Goal: Task Accomplishment & Management: Manage account settings

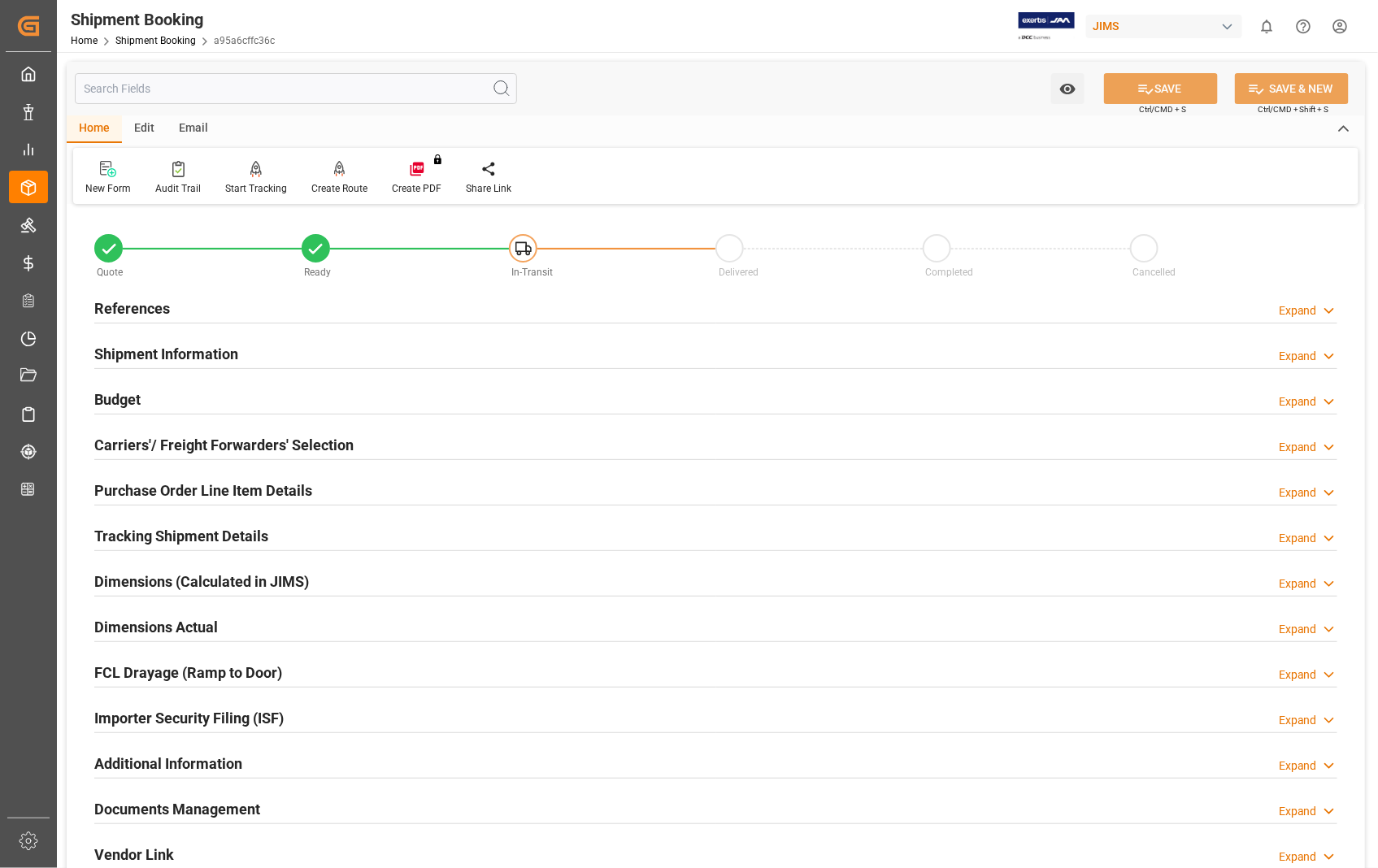
click at [190, 811] on h2 "Documents Management" at bounding box center [178, 808] width 166 height 22
click at [126, 307] on h2 "References" at bounding box center [132, 308] width 76 height 22
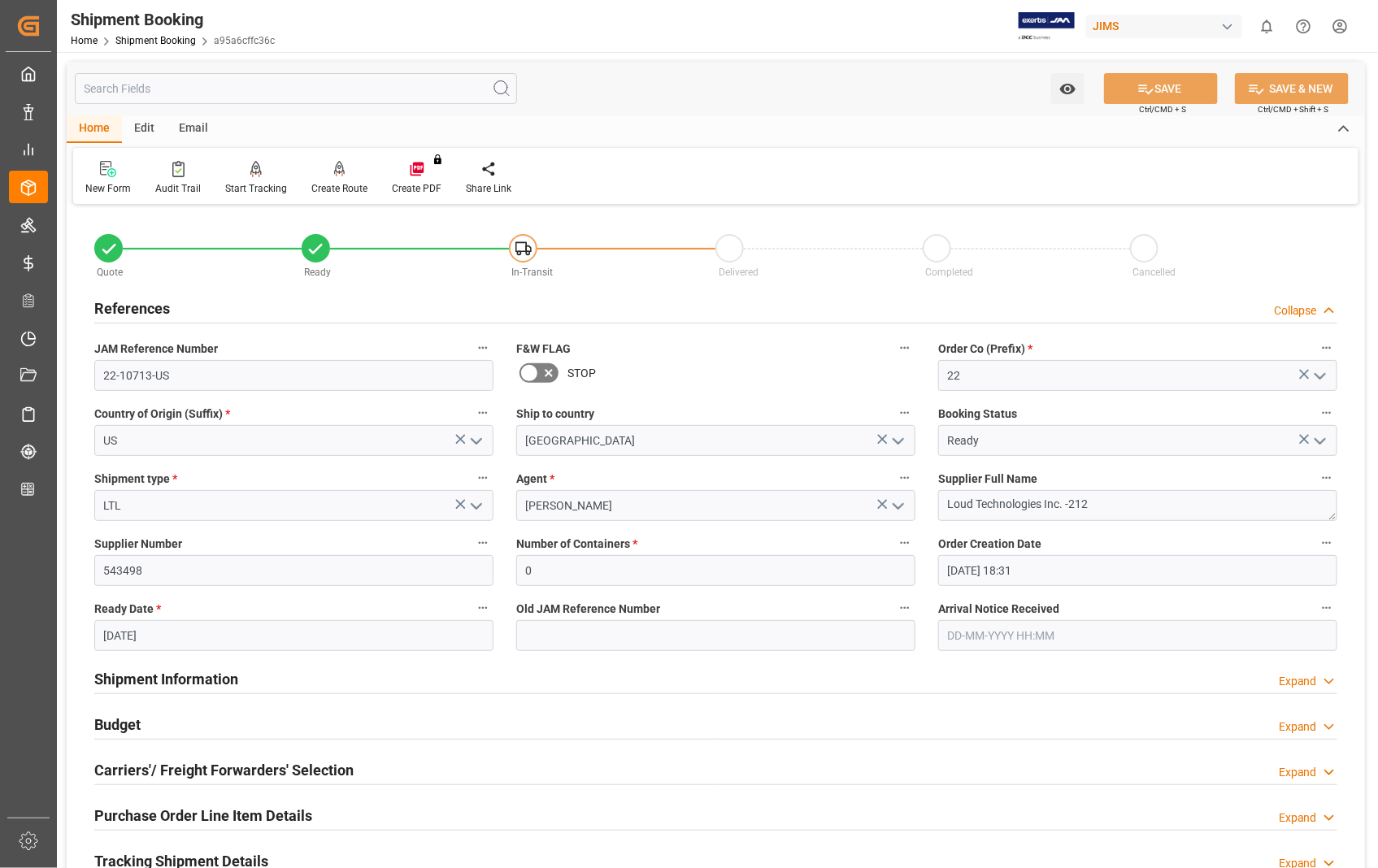
click at [126, 307] on h2 "References" at bounding box center [132, 308] width 76 height 22
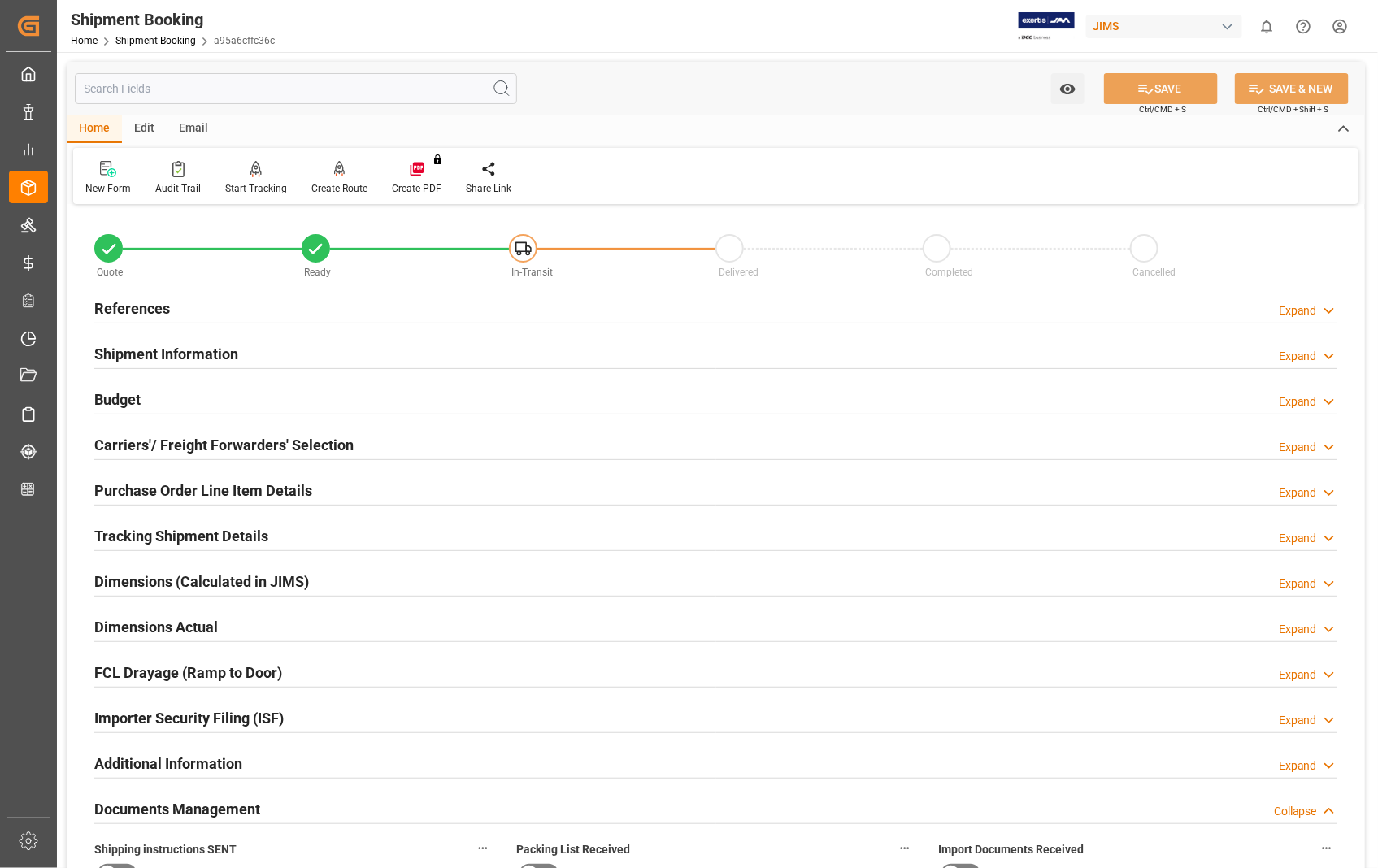
click at [236, 814] on h2 "Documents Management" at bounding box center [178, 808] width 166 height 22
click at [189, 809] on h2 "Documents Management" at bounding box center [178, 808] width 166 height 22
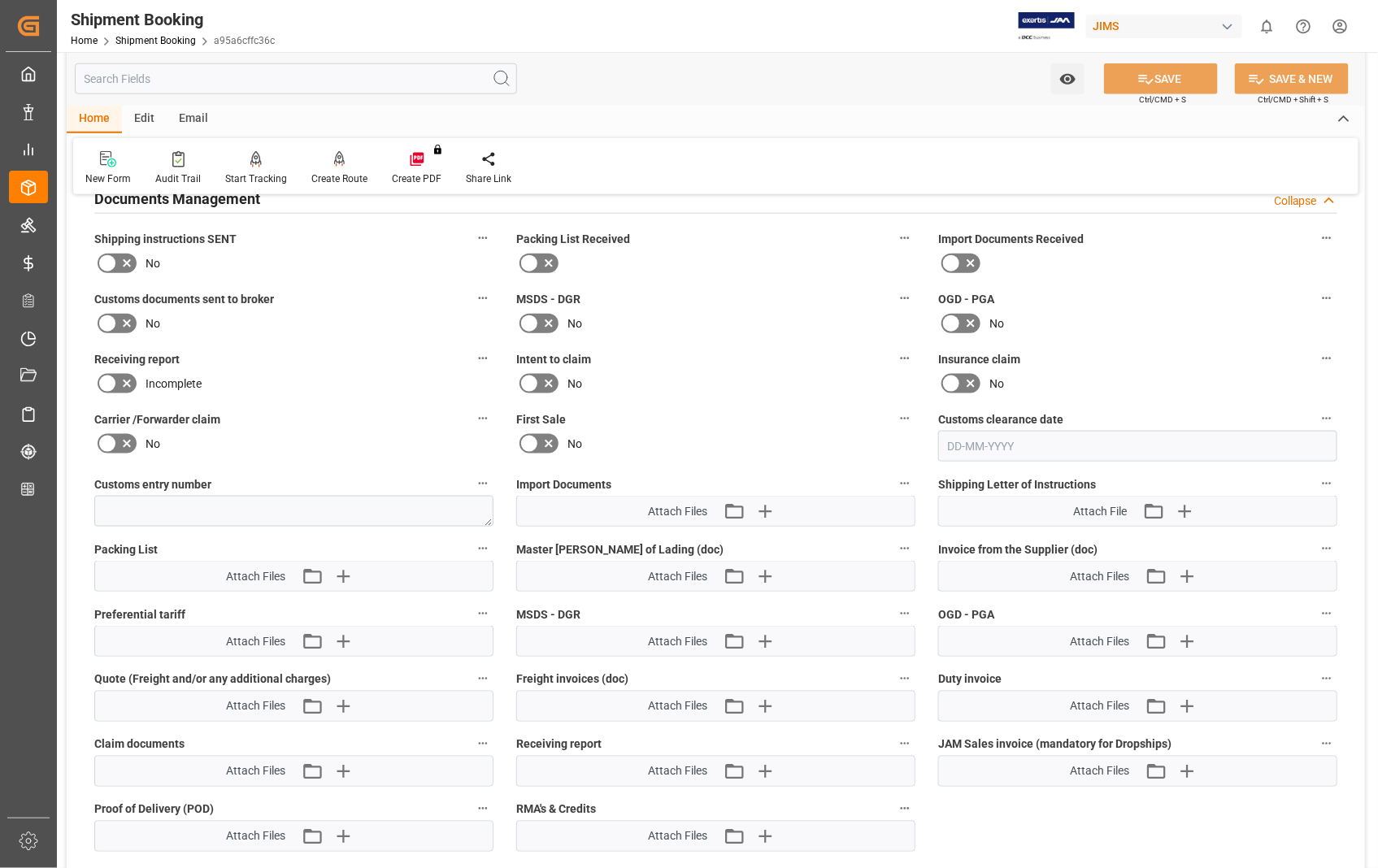
scroll to position [541, 0]
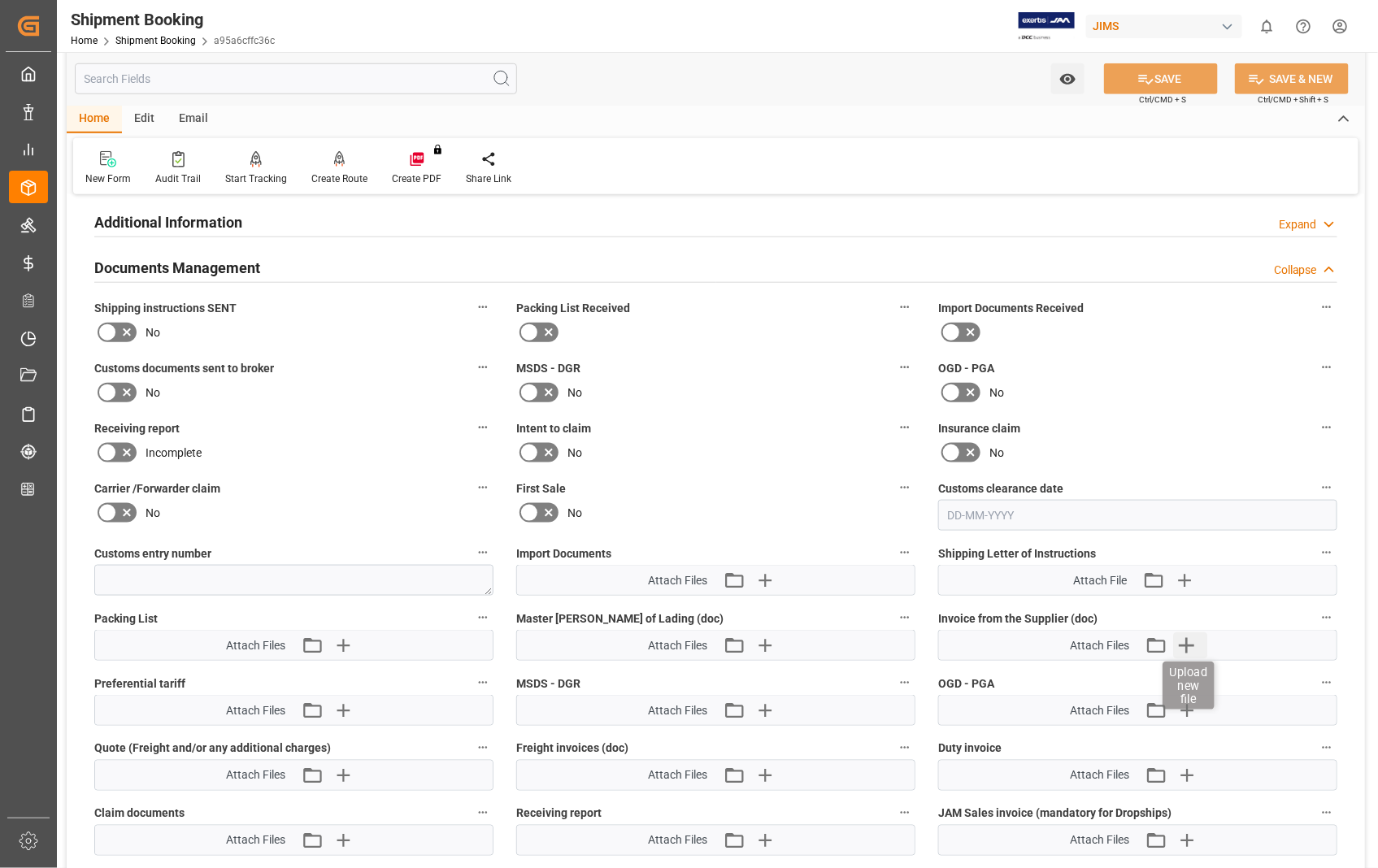
click at [1185, 639] on icon "button" at bounding box center [1187, 646] width 15 height 15
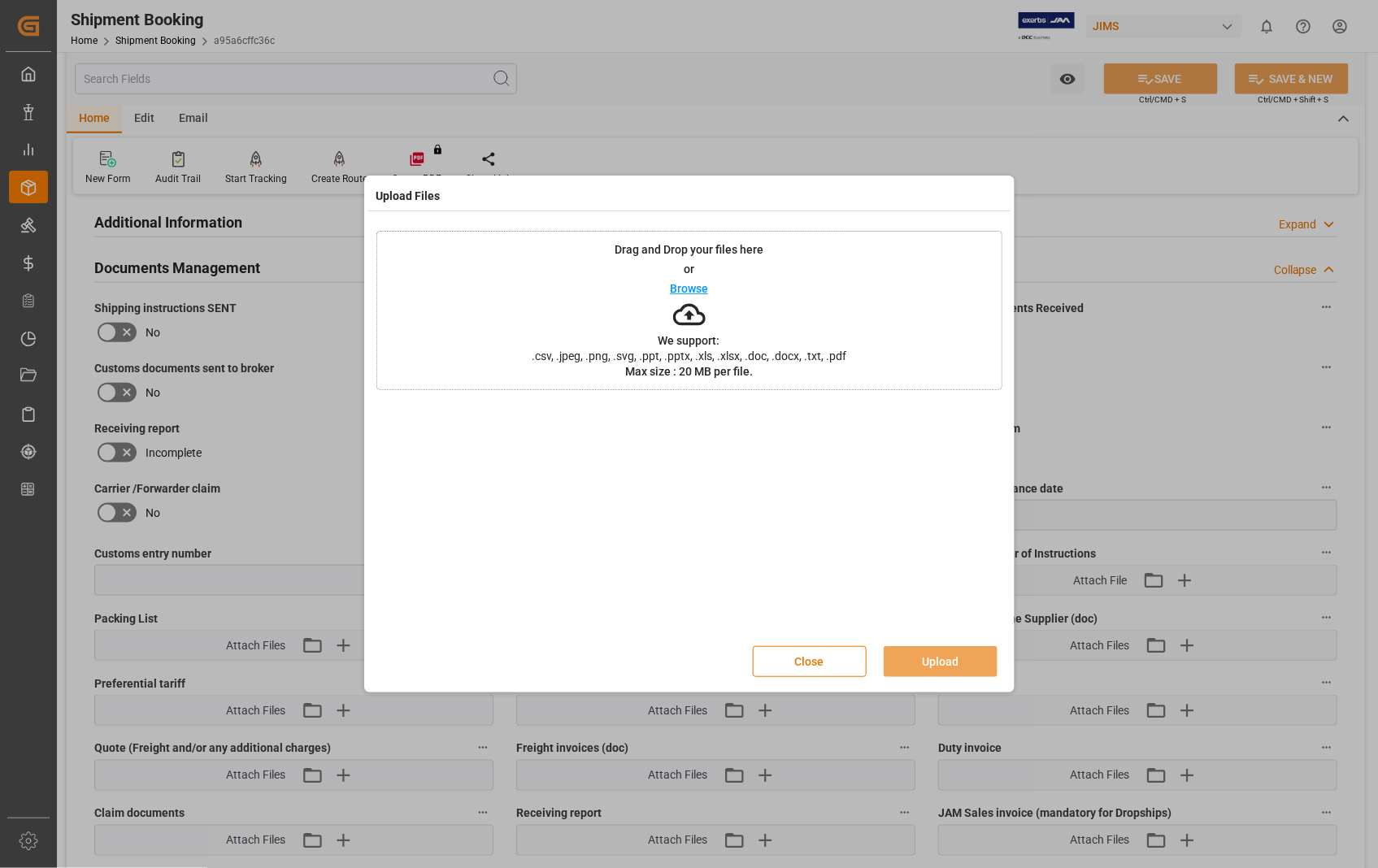
click at [692, 283] on p "Browse" at bounding box center [689, 289] width 38 height 11
click at [938, 655] on button "Upload" at bounding box center [941, 661] width 114 height 31
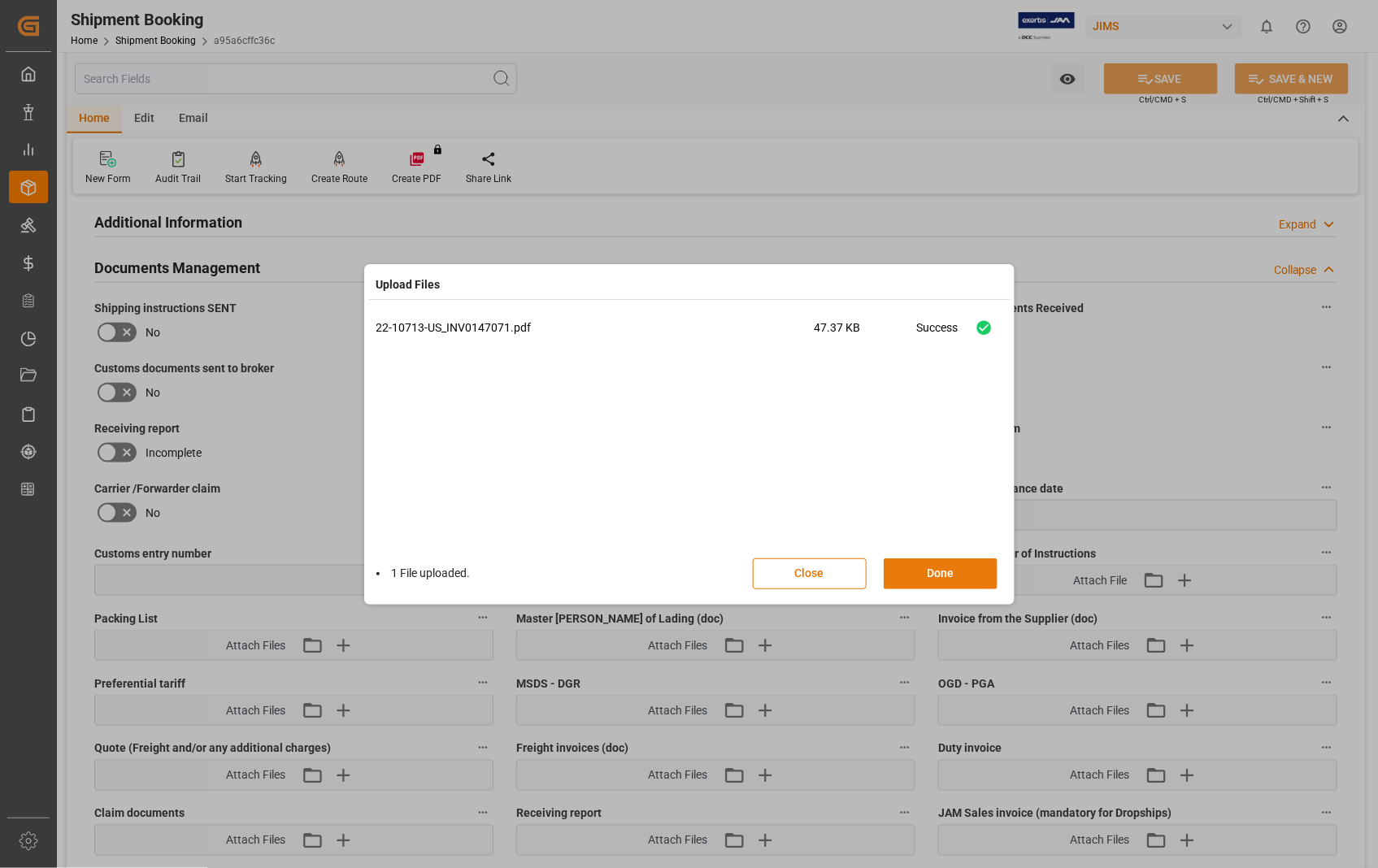
click at [935, 571] on button "Done" at bounding box center [941, 573] width 114 height 31
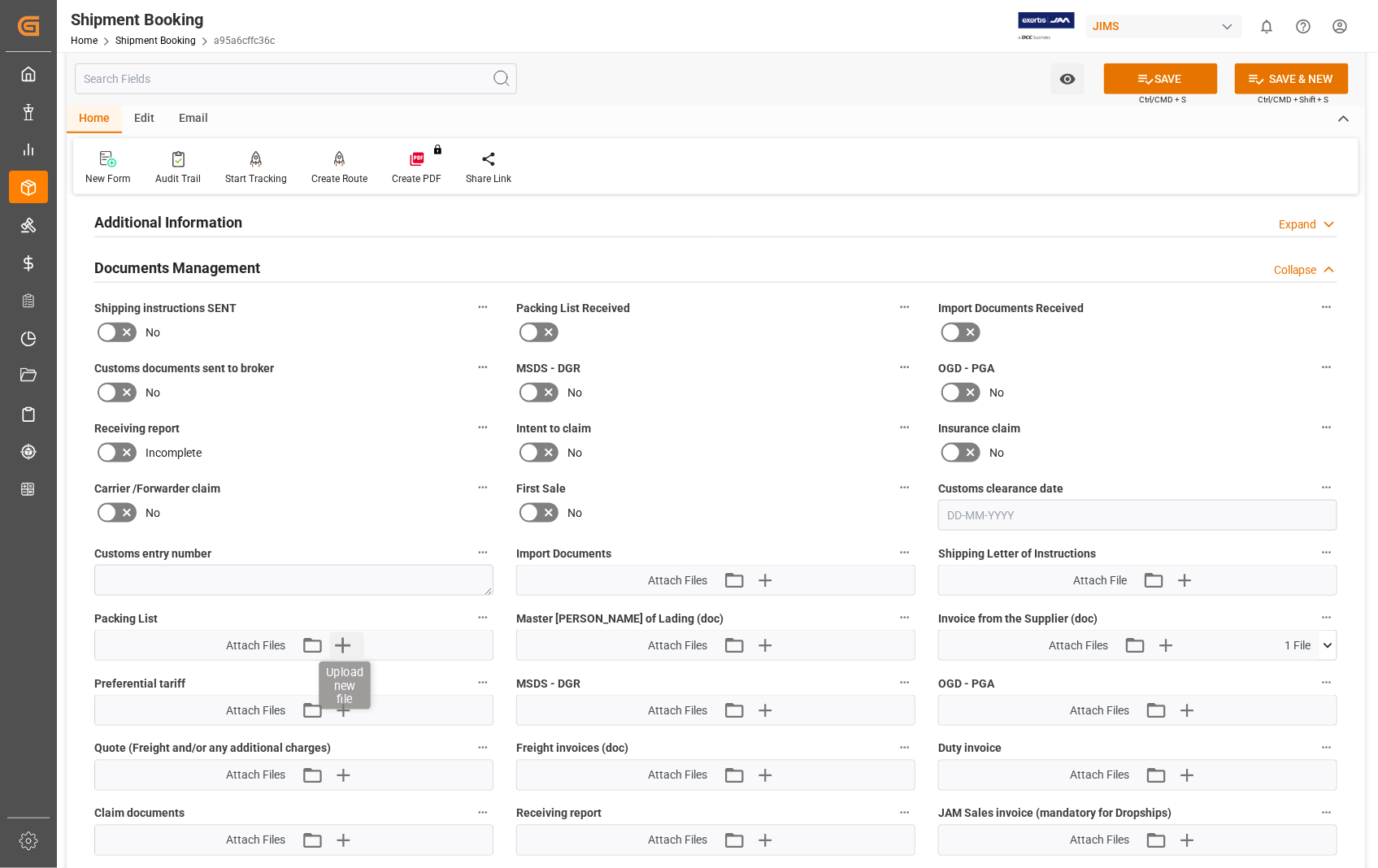
click at [348, 647] on icon "button" at bounding box center [343, 646] width 26 height 26
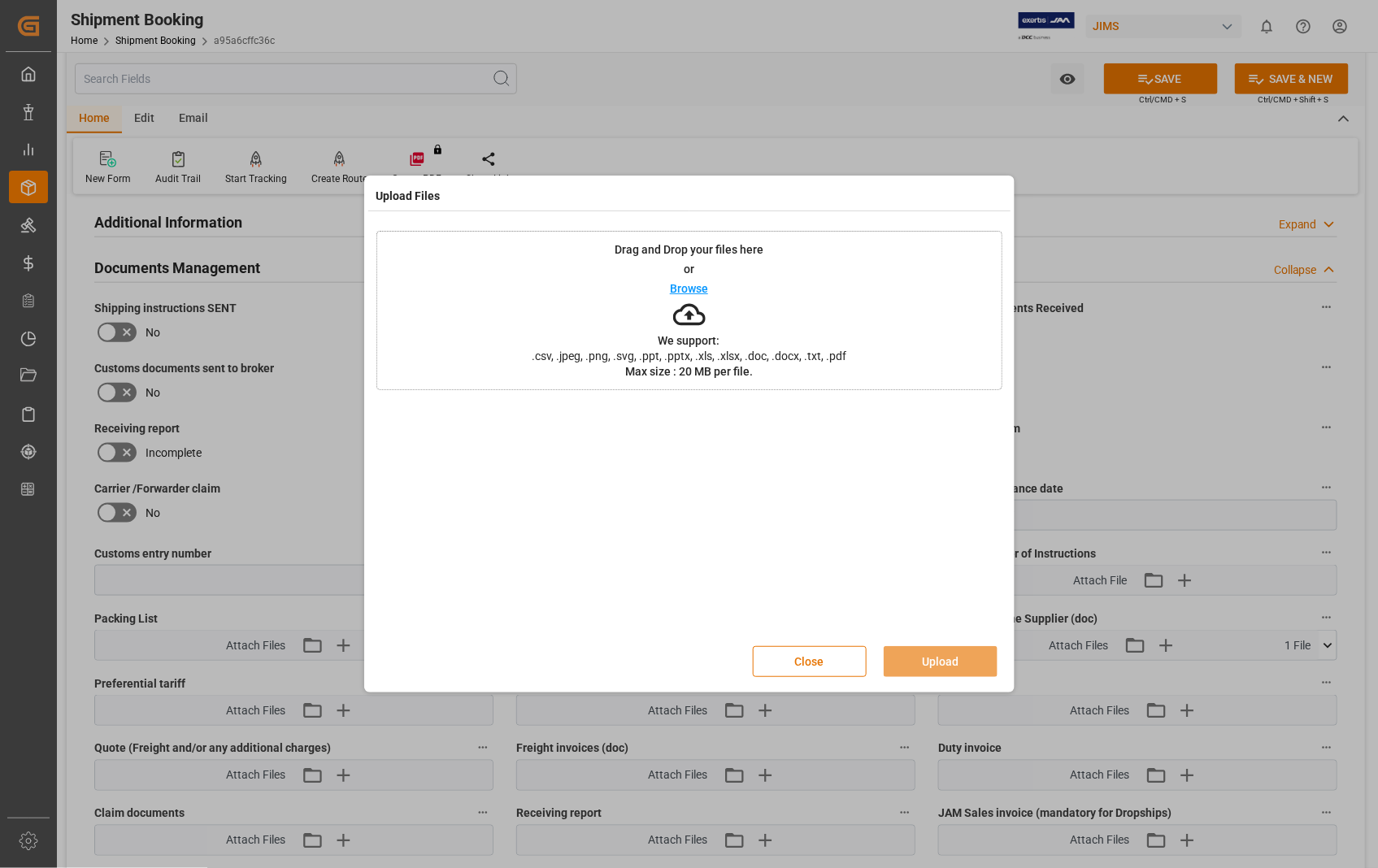
click at [701, 287] on p "Browse" at bounding box center [689, 289] width 38 height 11
click at [937, 659] on button "Upload" at bounding box center [941, 661] width 114 height 31
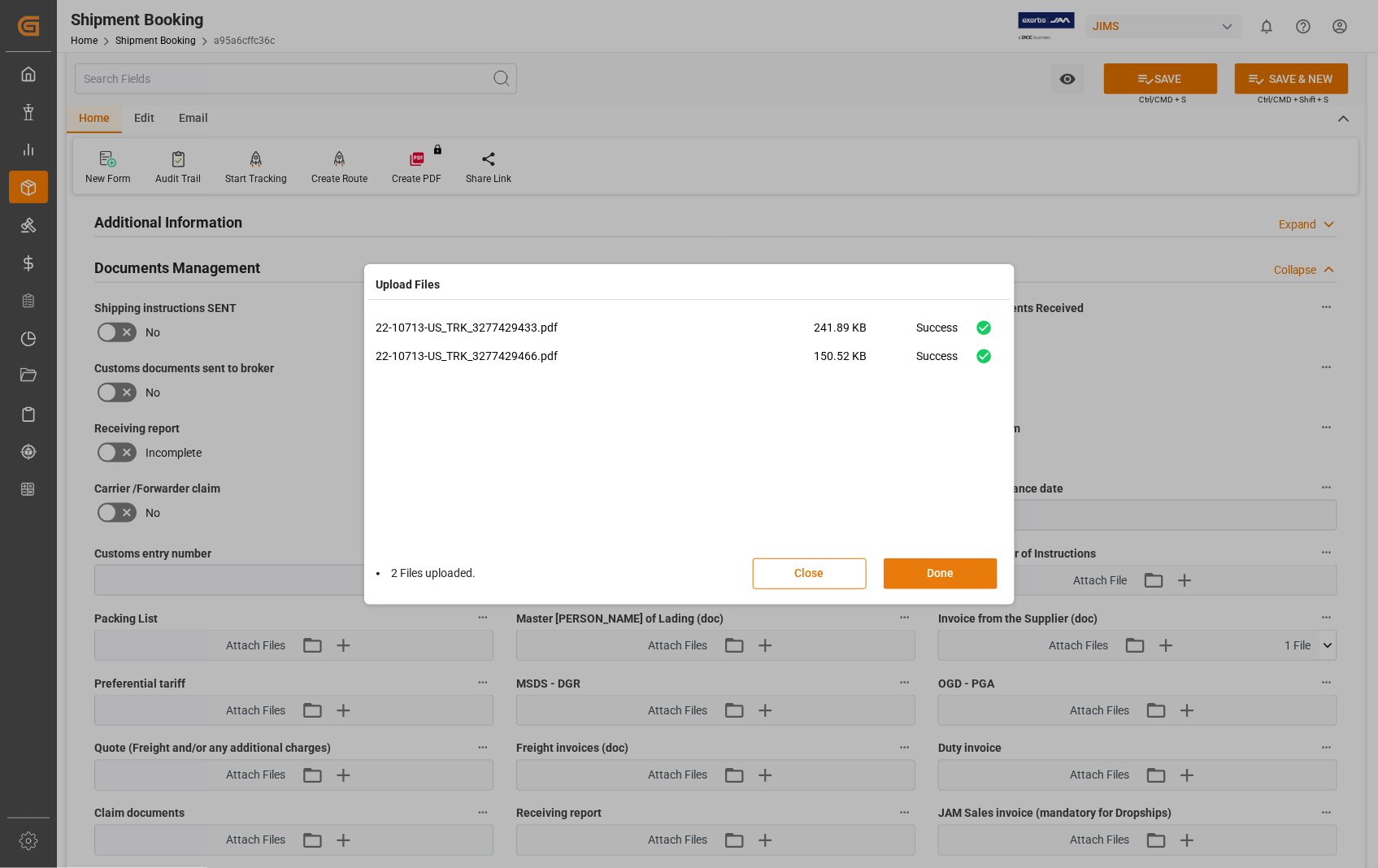
click at [946, 573] on button "Done" at bounding box center [941, 573] width 114 height 31
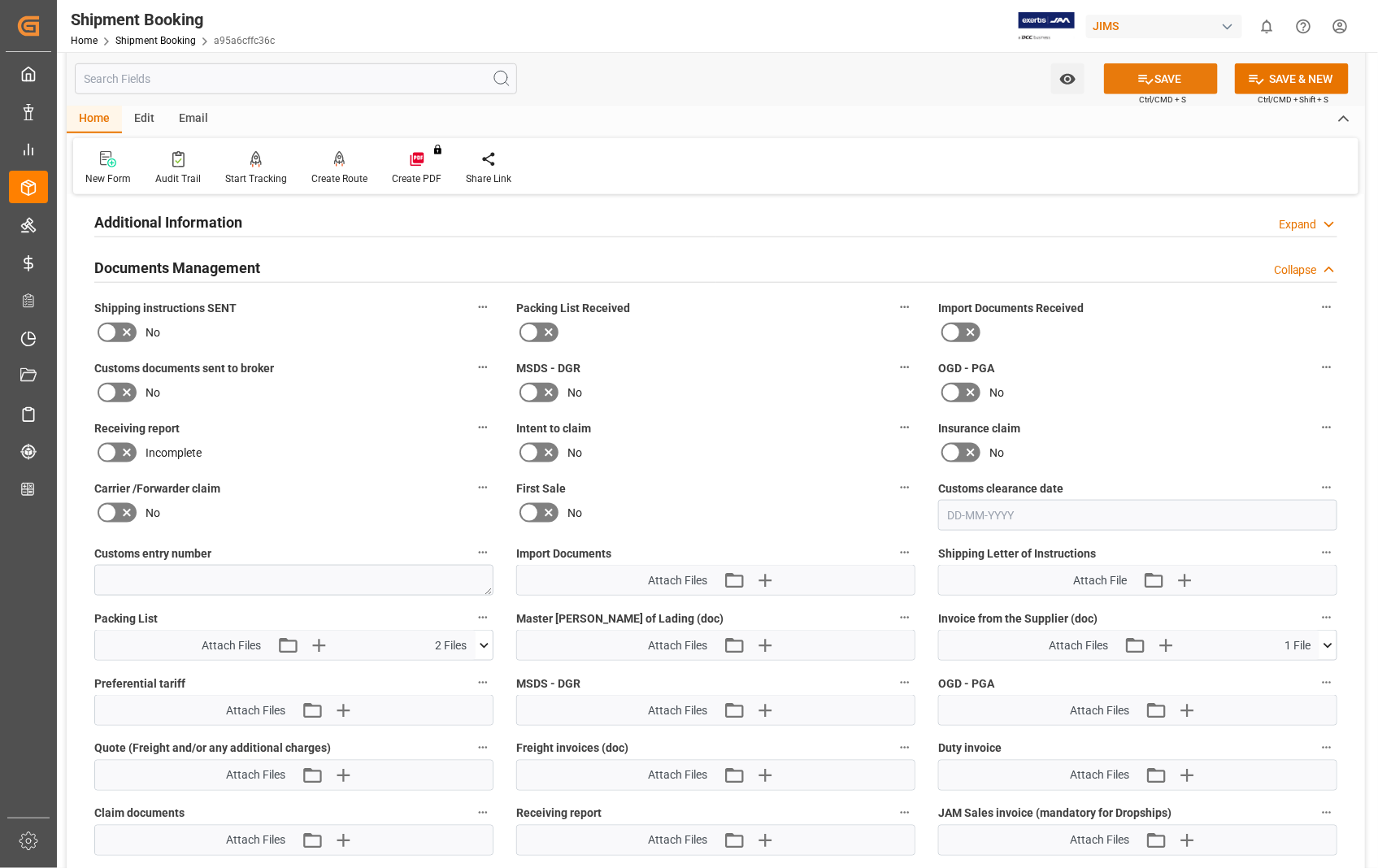
click at [1161, 76] on button "SAVE" at bounding box center [1161, 78] width 114 height 31
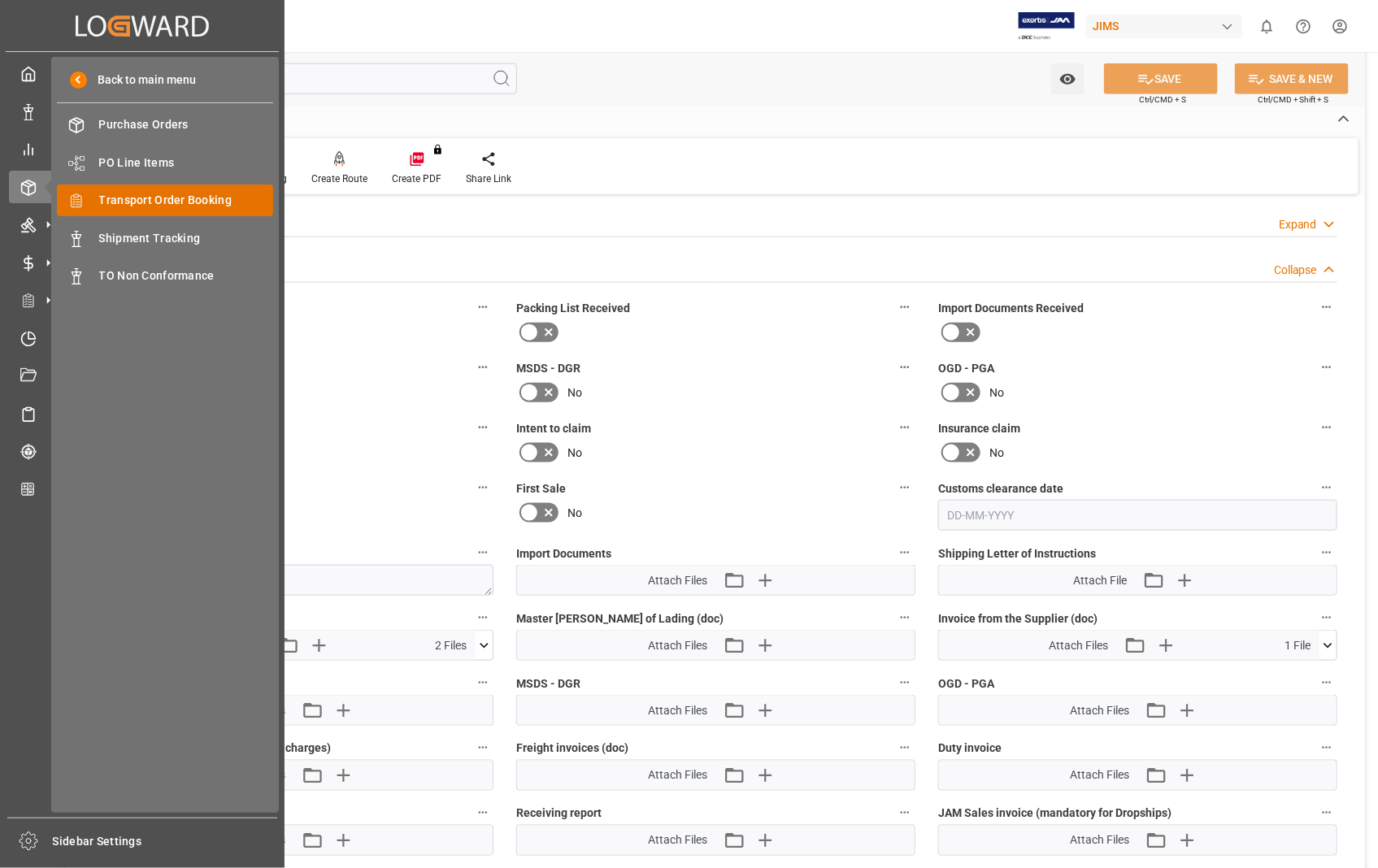
click at [173, 190] on div "Transport Order Booking Transport Order Booking" at bounding box center [164, 200] width 216 height 32
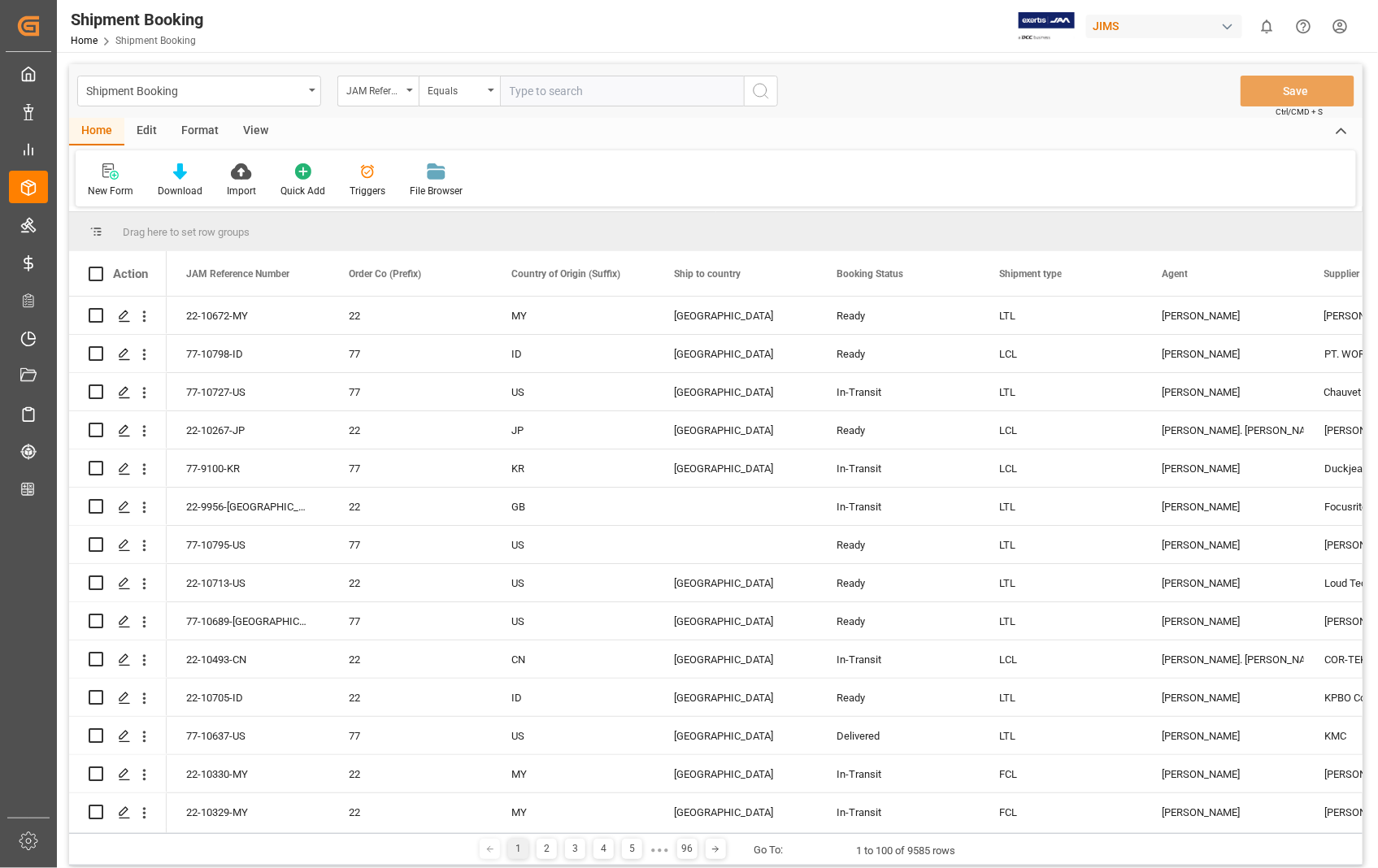
click at [586, 83] on input "text" at bounding box center [621, 91] width 244 height 31
type input "22-10713-US"
click at [758, 85] on icon "search button" at bounding box center [760, 91] width 20 height 20
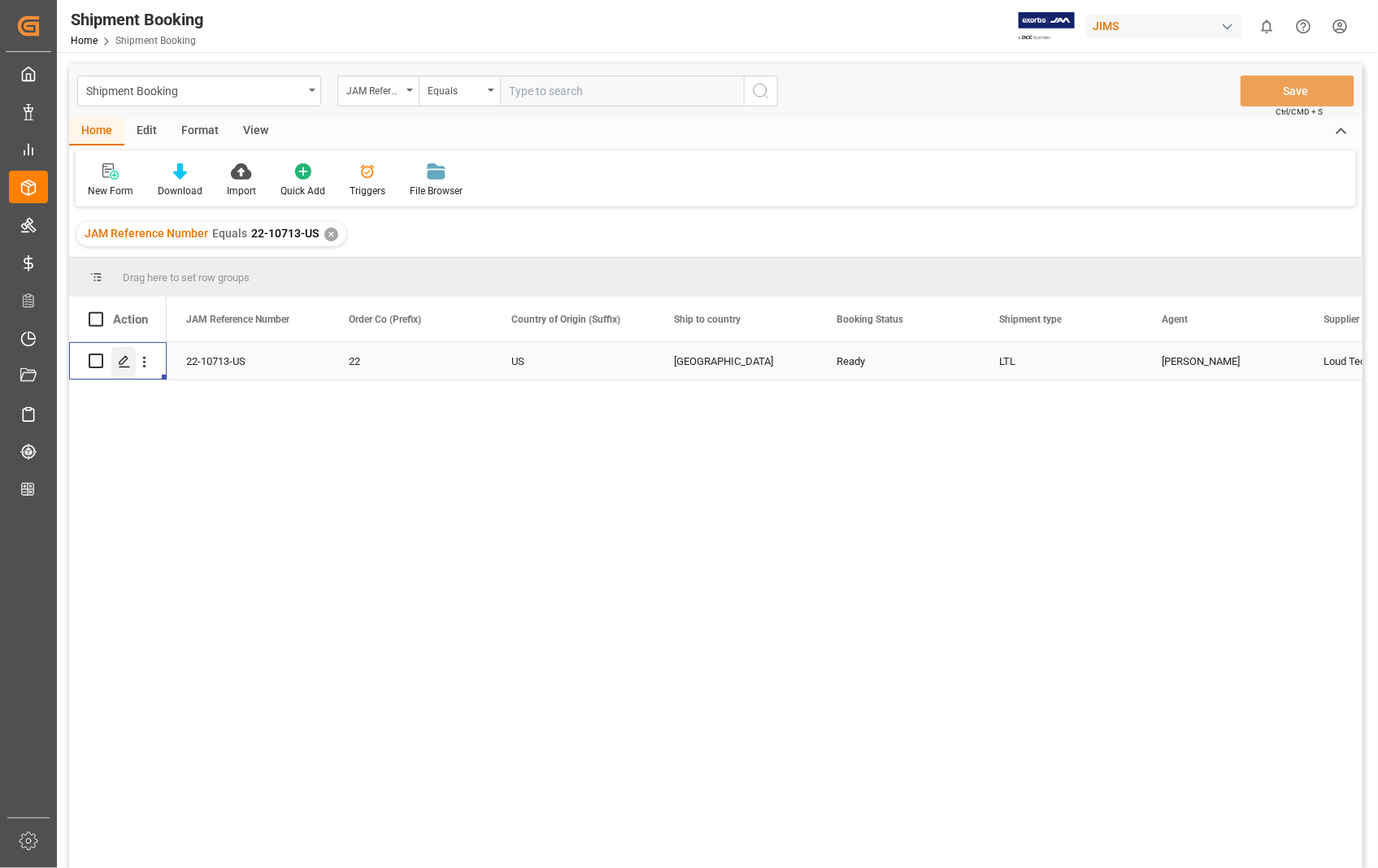
click at [130, 362] on icon "Press SPACE to select this row." at bounding box center [125, 362] width 13 height 13
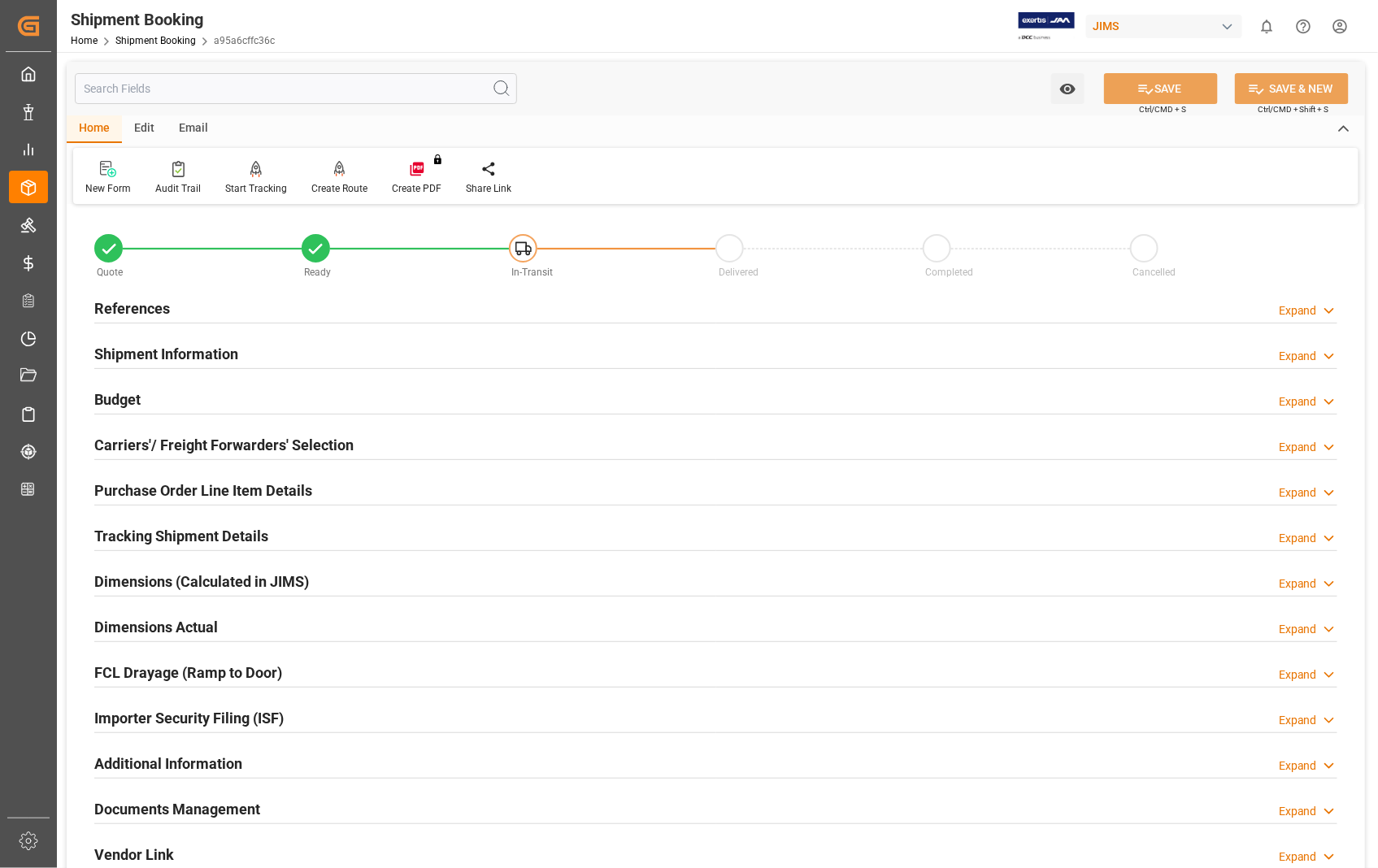
click at [199, 813] on h2 "Documents Management" at bounding box center [178, 808] width 166 height 22
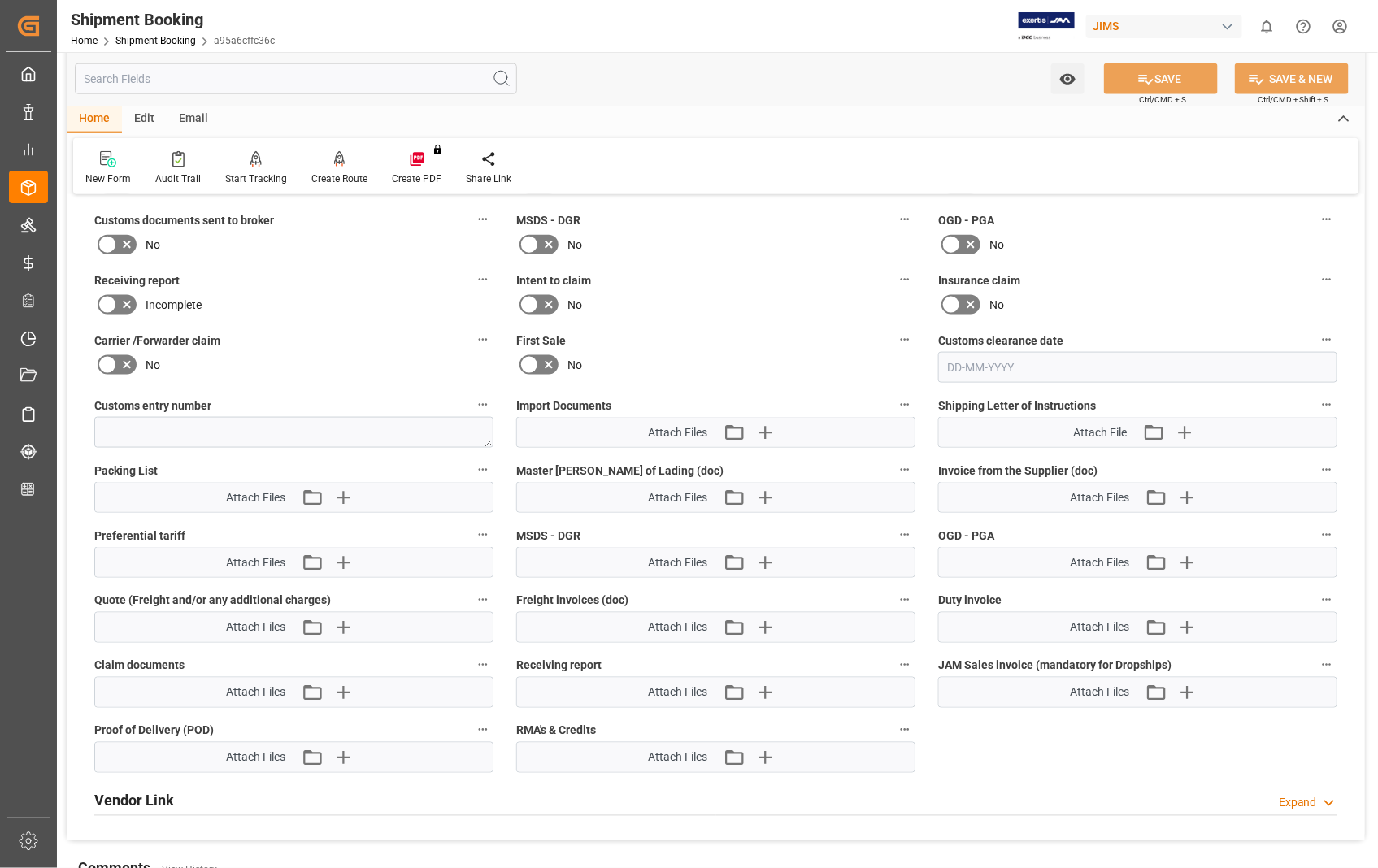
scroll to position [722, 0]
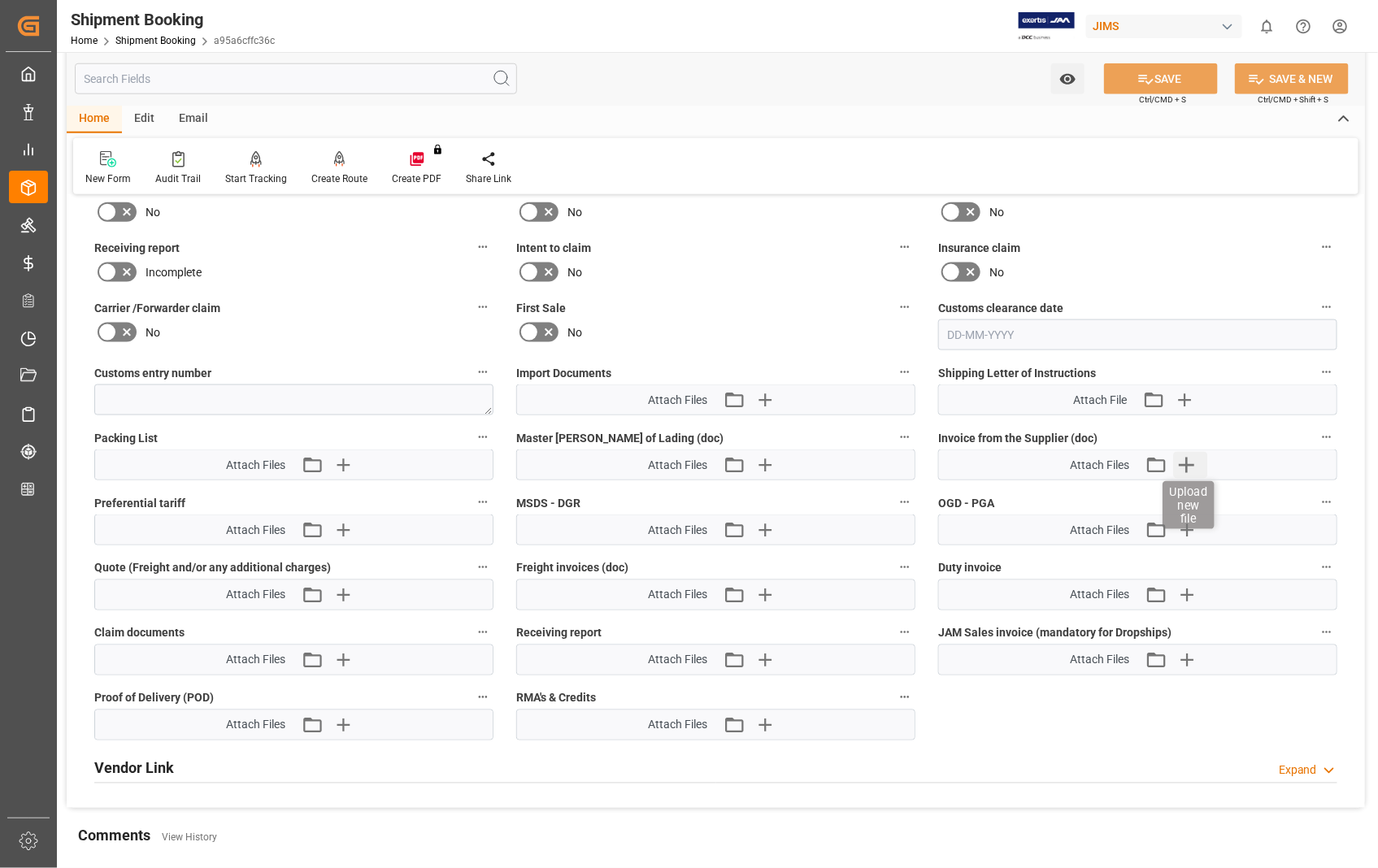
click at [1183, 464] on icon "button" at bounding box center [1187, 466] width 26 height 26
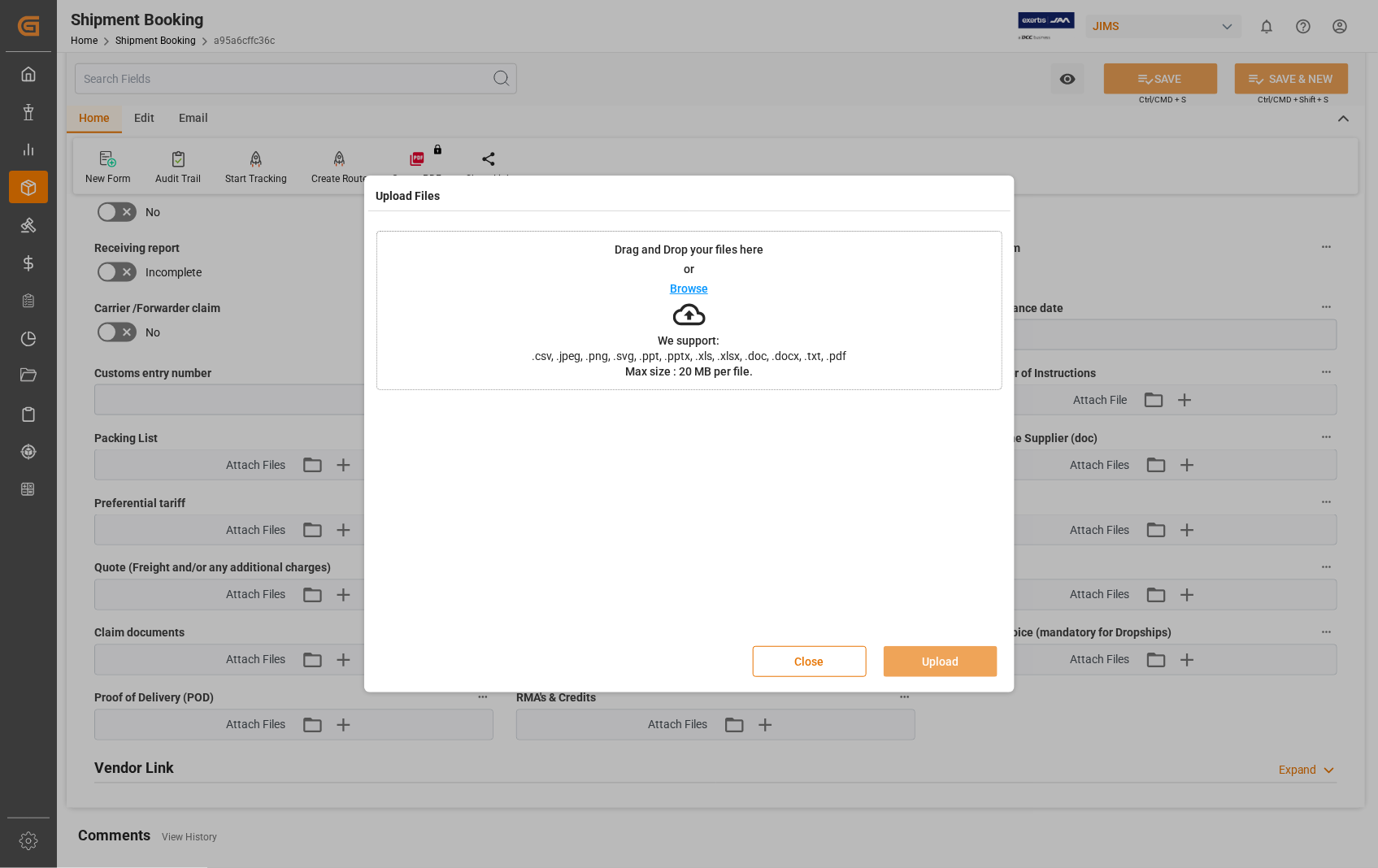
click at [686, 291] on p "Browse" at bounding box center [689, 289] width 38 height 11
click at [932, 674] on button "Upload" at bounding box center [941, 661] width 114 height 31
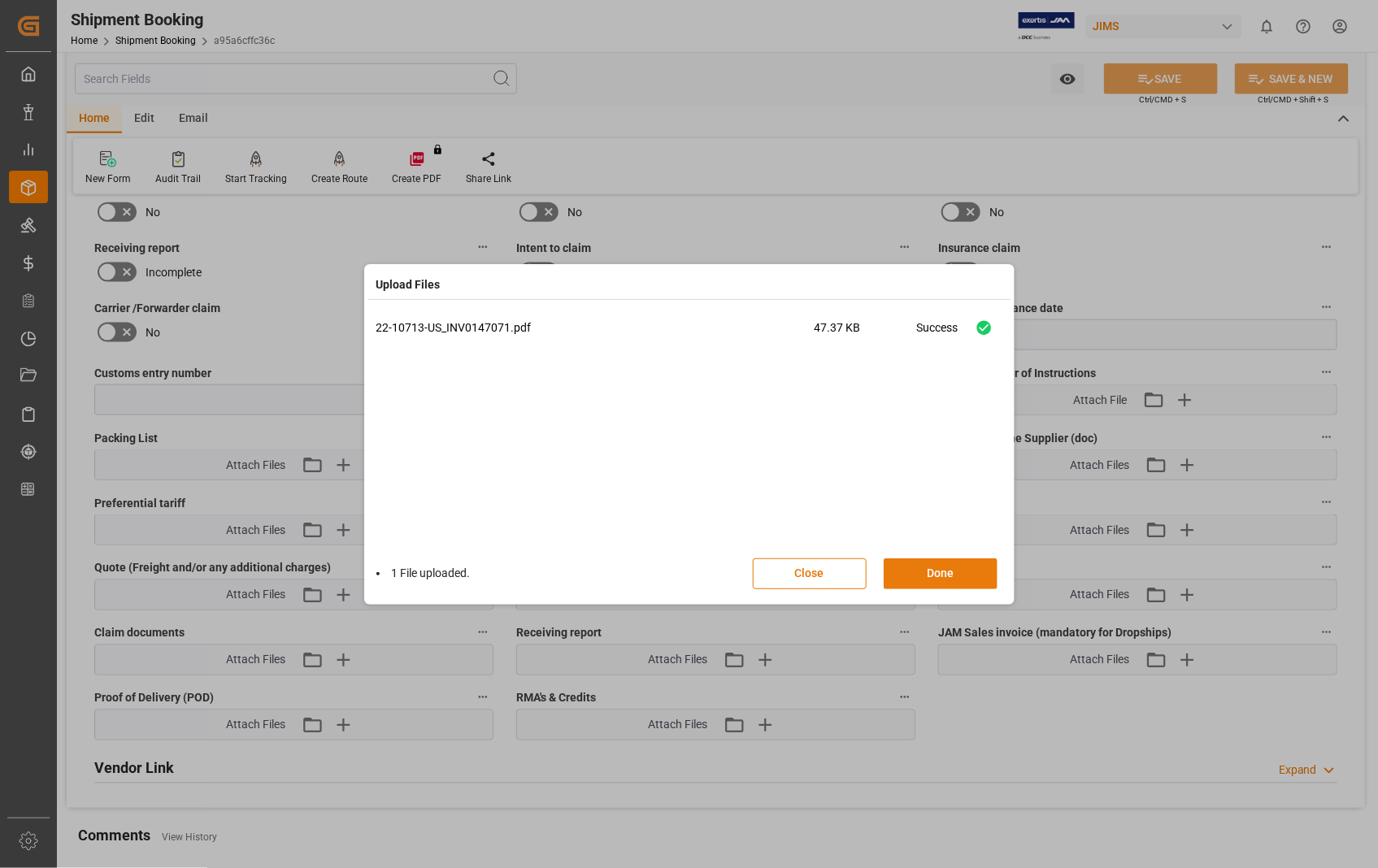
click at [943, 570] on button "Done" at bounding box center [941, 573] width 114 height 31
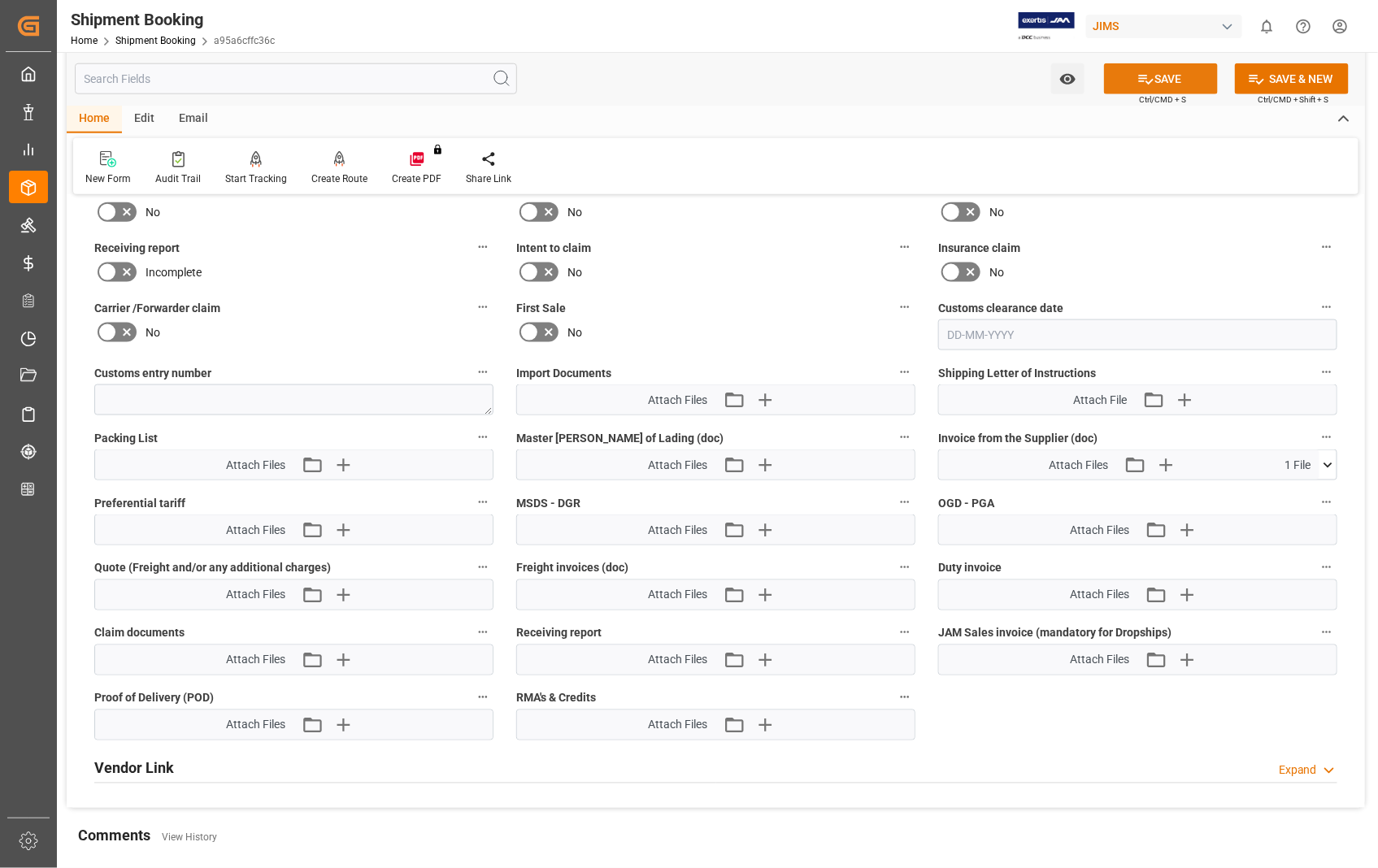
click at [1180, 81] on button "SAVE" at bounding box center [1161, 78] width 114 height 31
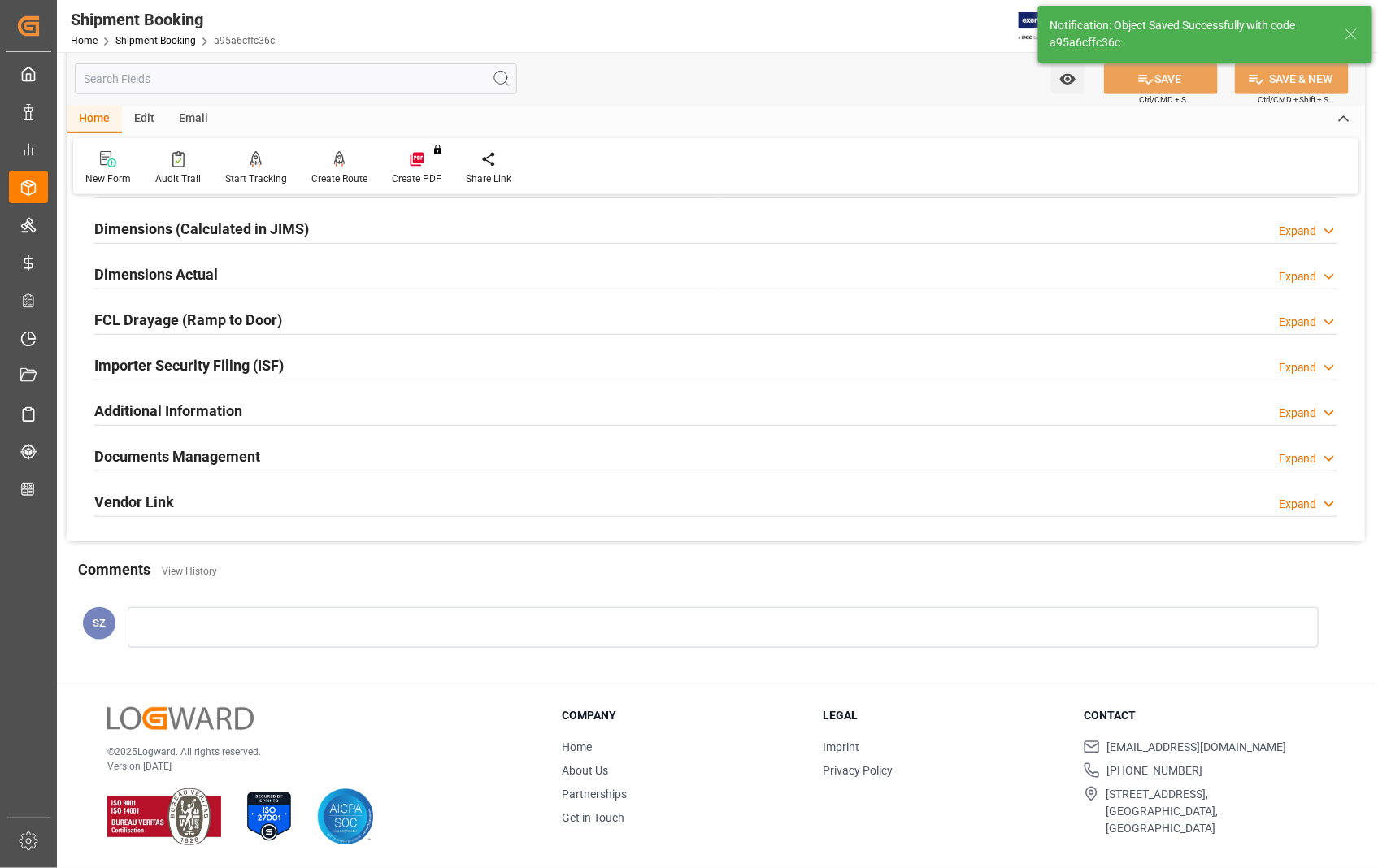
scroll to position [353, 0]
click at [165, 456] on h2 "Documents Management" at bounding box center [178, 456] width 166 height 22
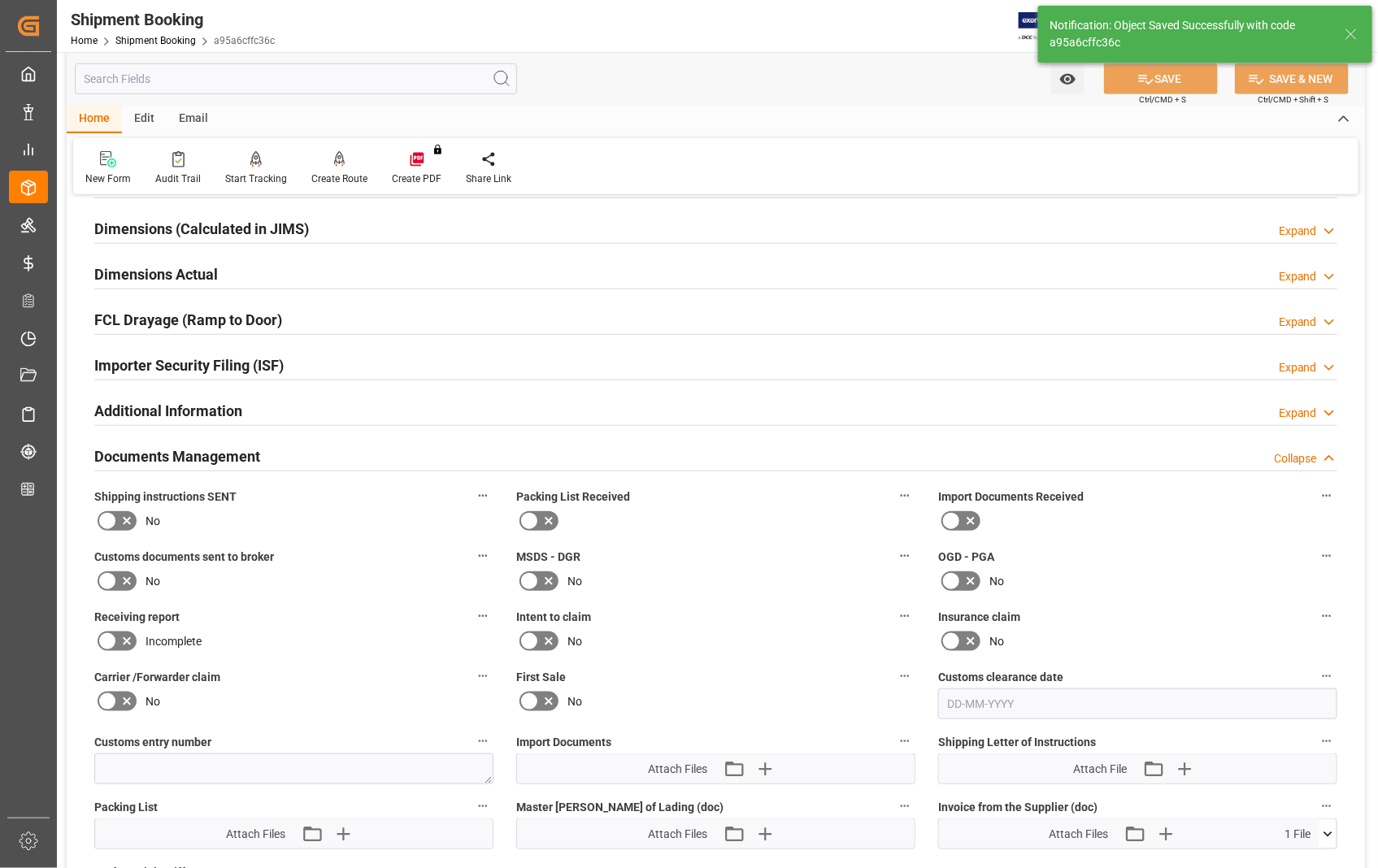
scroll to position [722, 0]
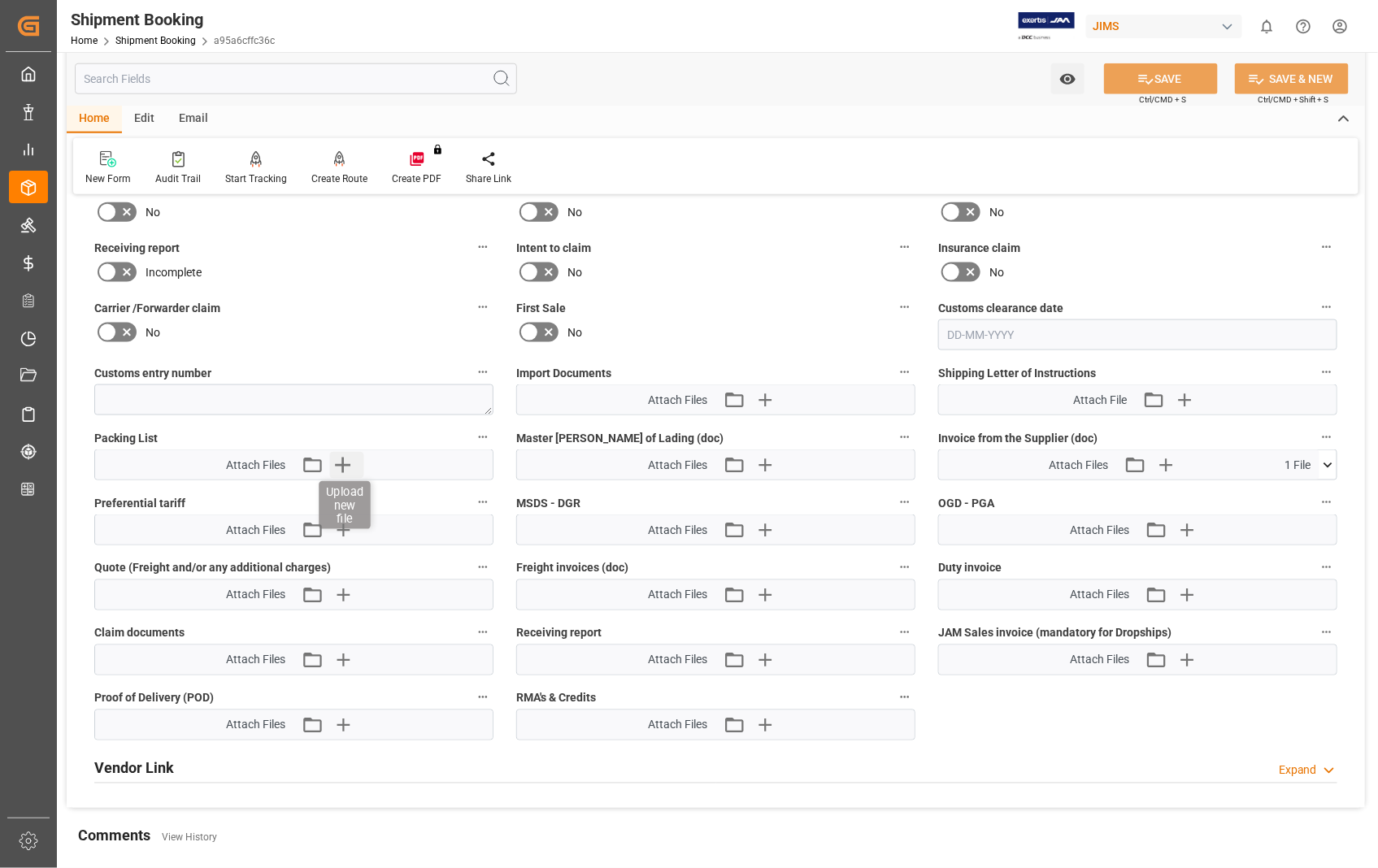
click at [343, 464] on icon "button" at bounding box center [343, 466] width 15 height 15
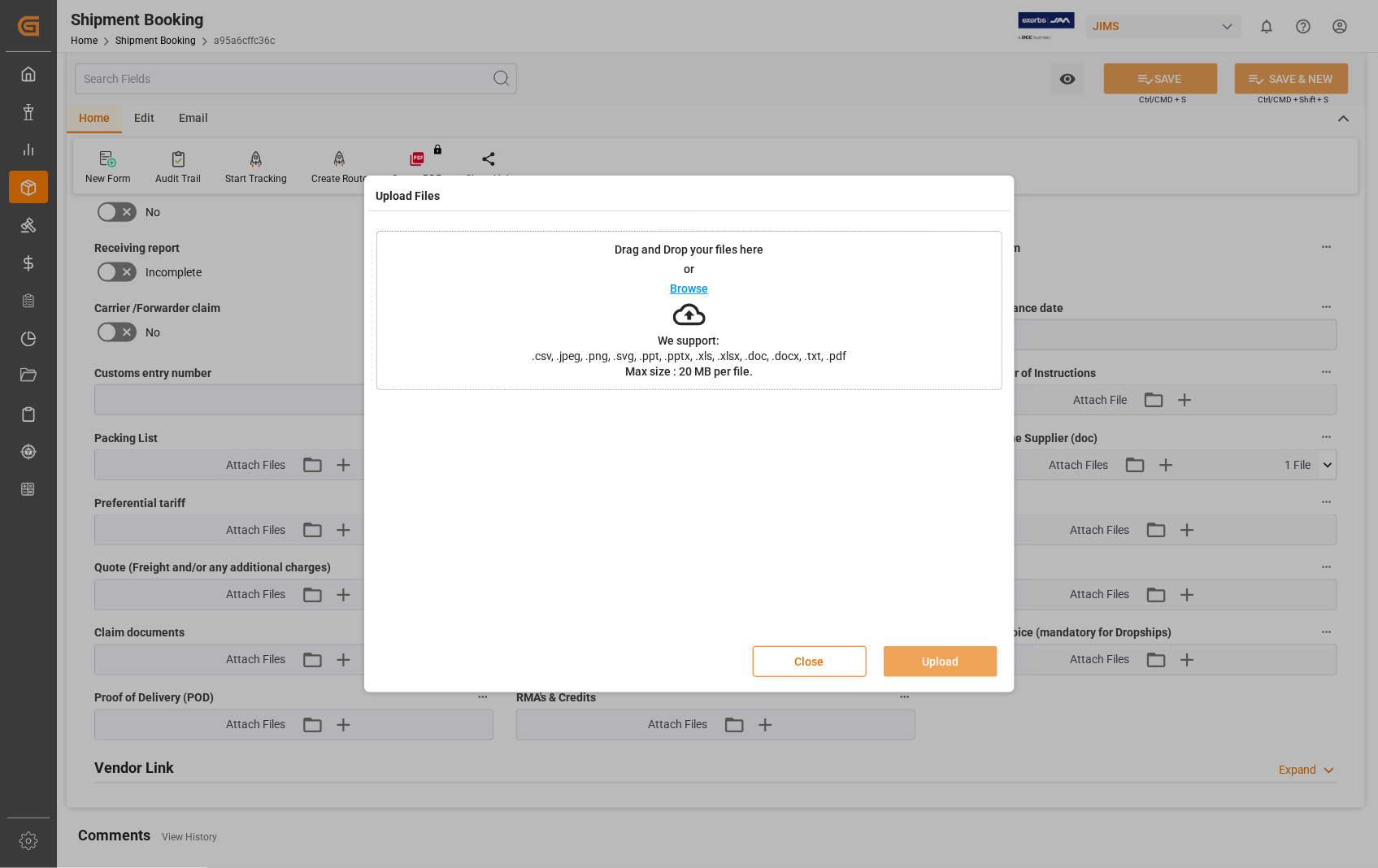
click at [677, 289] on p "Browse" at bounding box center [689, 289] width 38 height 11
click at [931, 661] on button "Upload" at bounding box center [941, 661] width 114 height 31
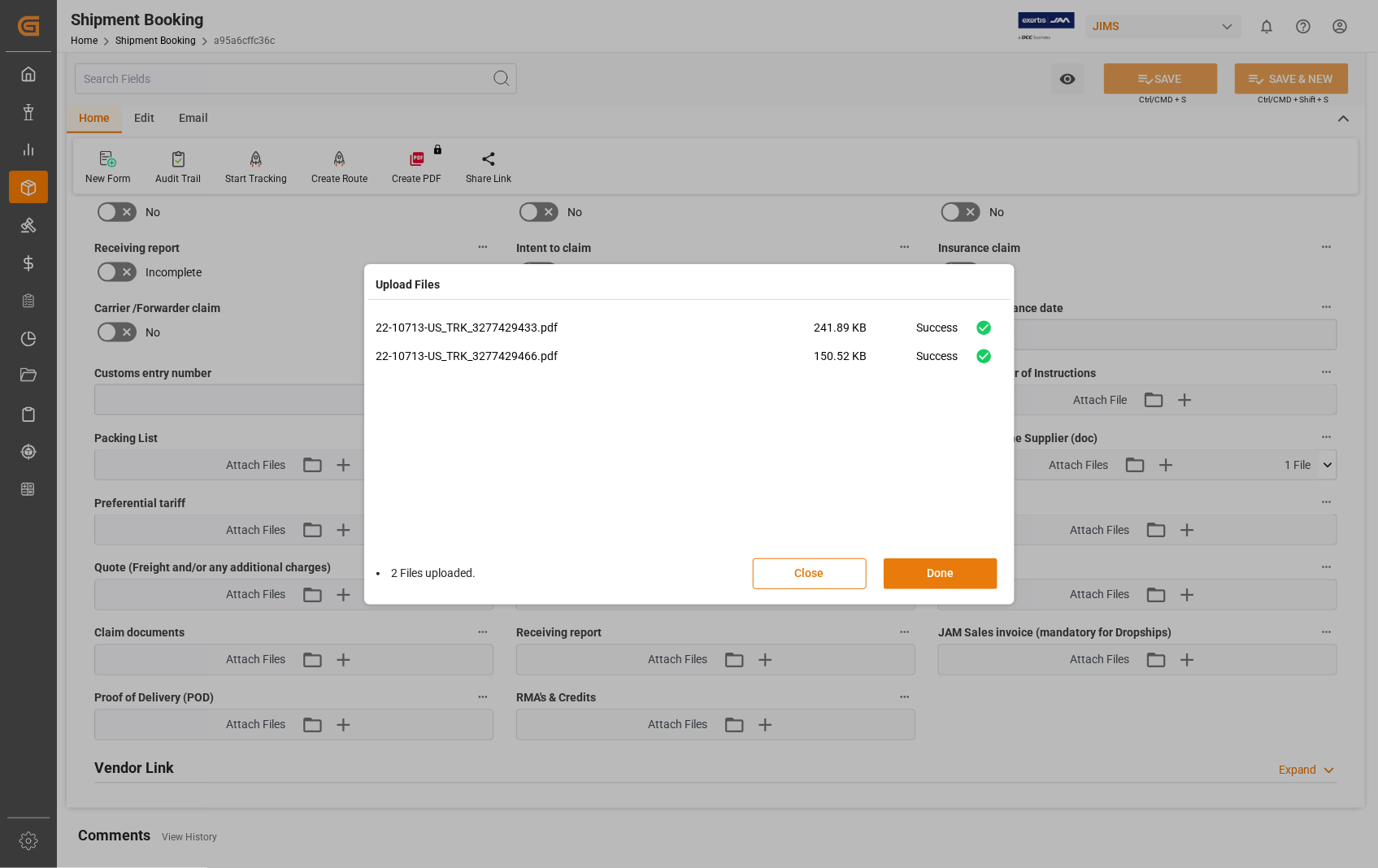
click at [939, 573] on button "Done" at bounding box center [941, 573] width 114 height 31
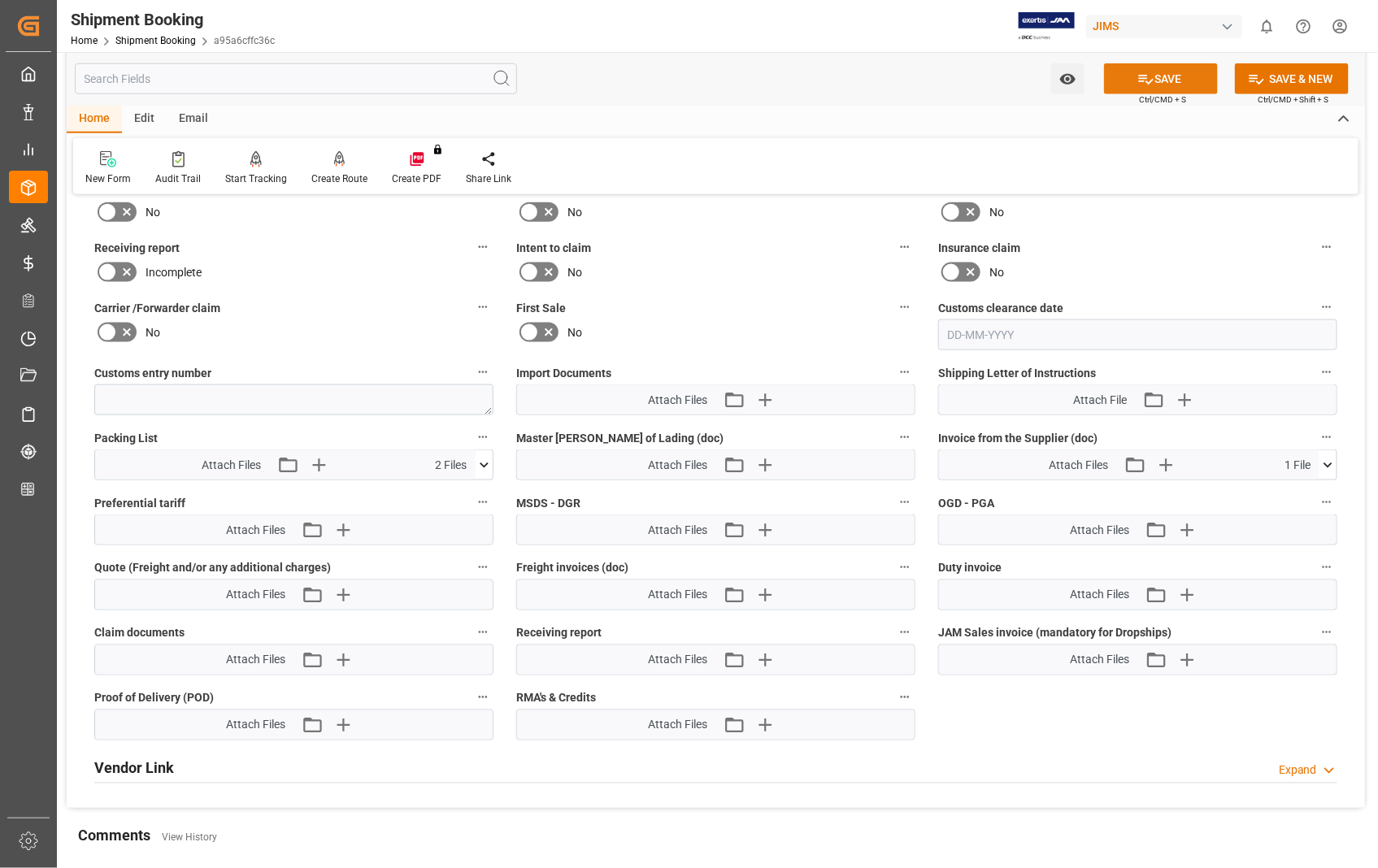
click at [1170, 79] on button "SAVE" at bounding box center [1161, 78] width 114 height 31
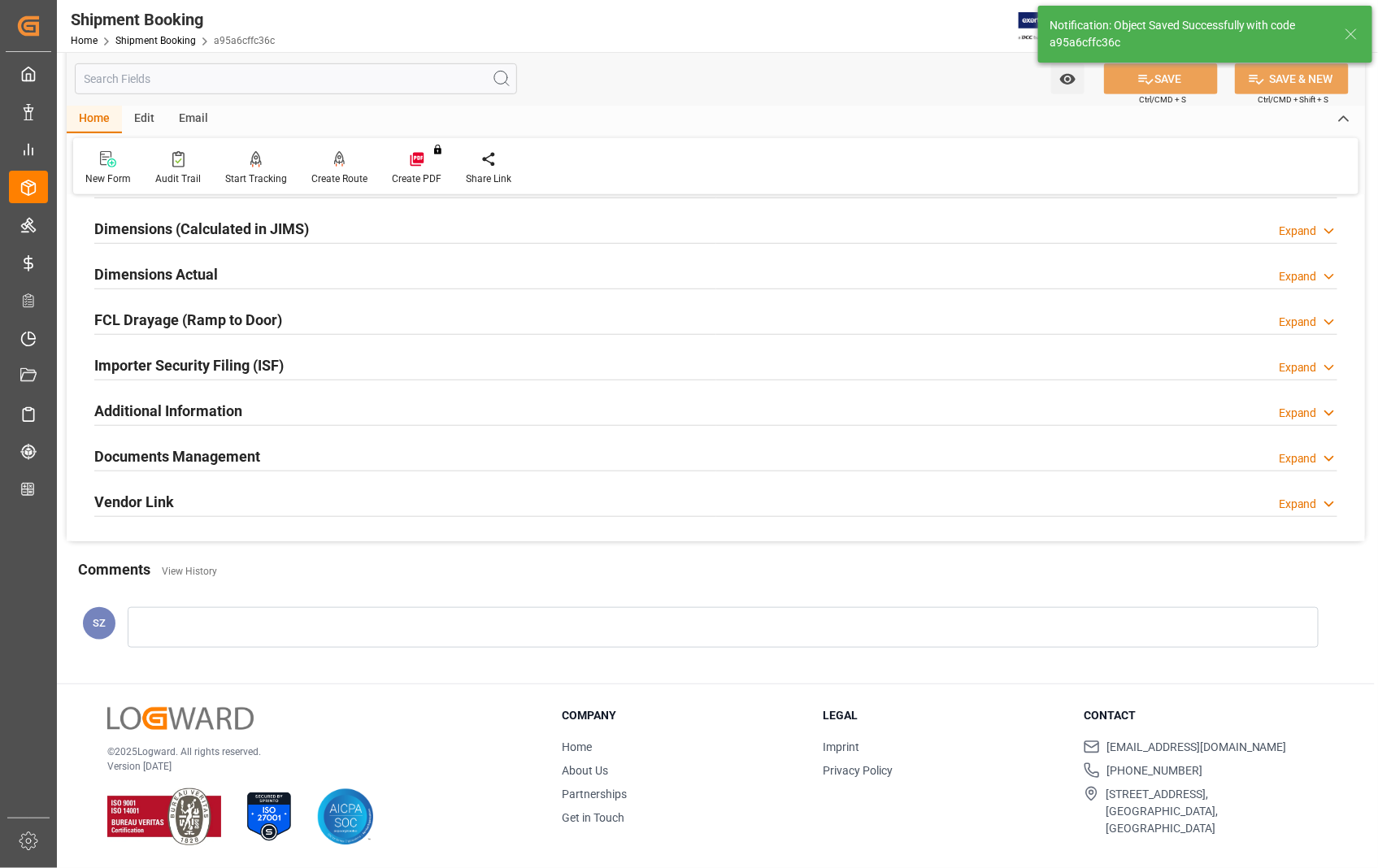
scroll to position [353, 0]
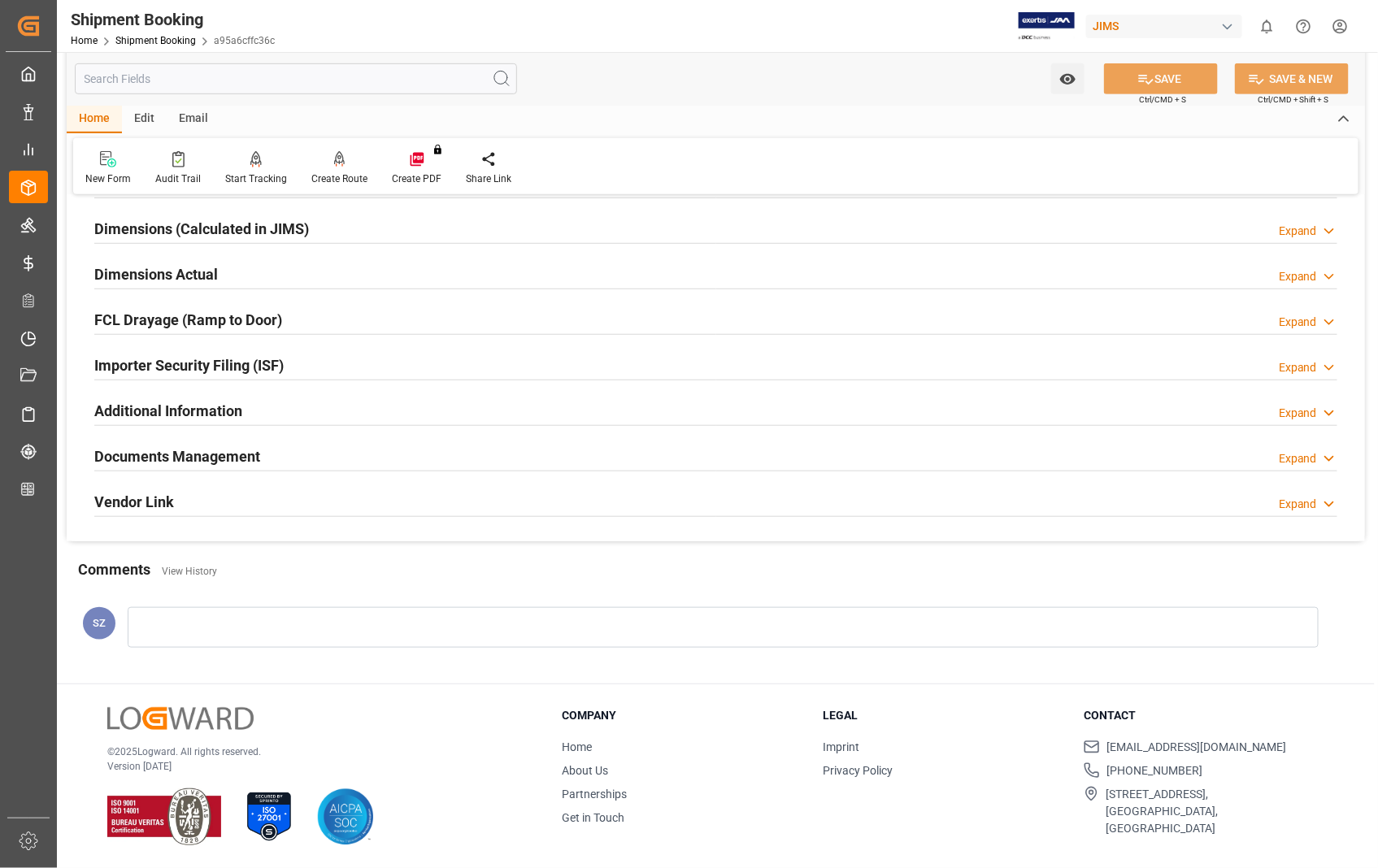
click at [187, 277] on h2 "Dimensions Actual" at bounding box center [156, 274] width 124 height 22
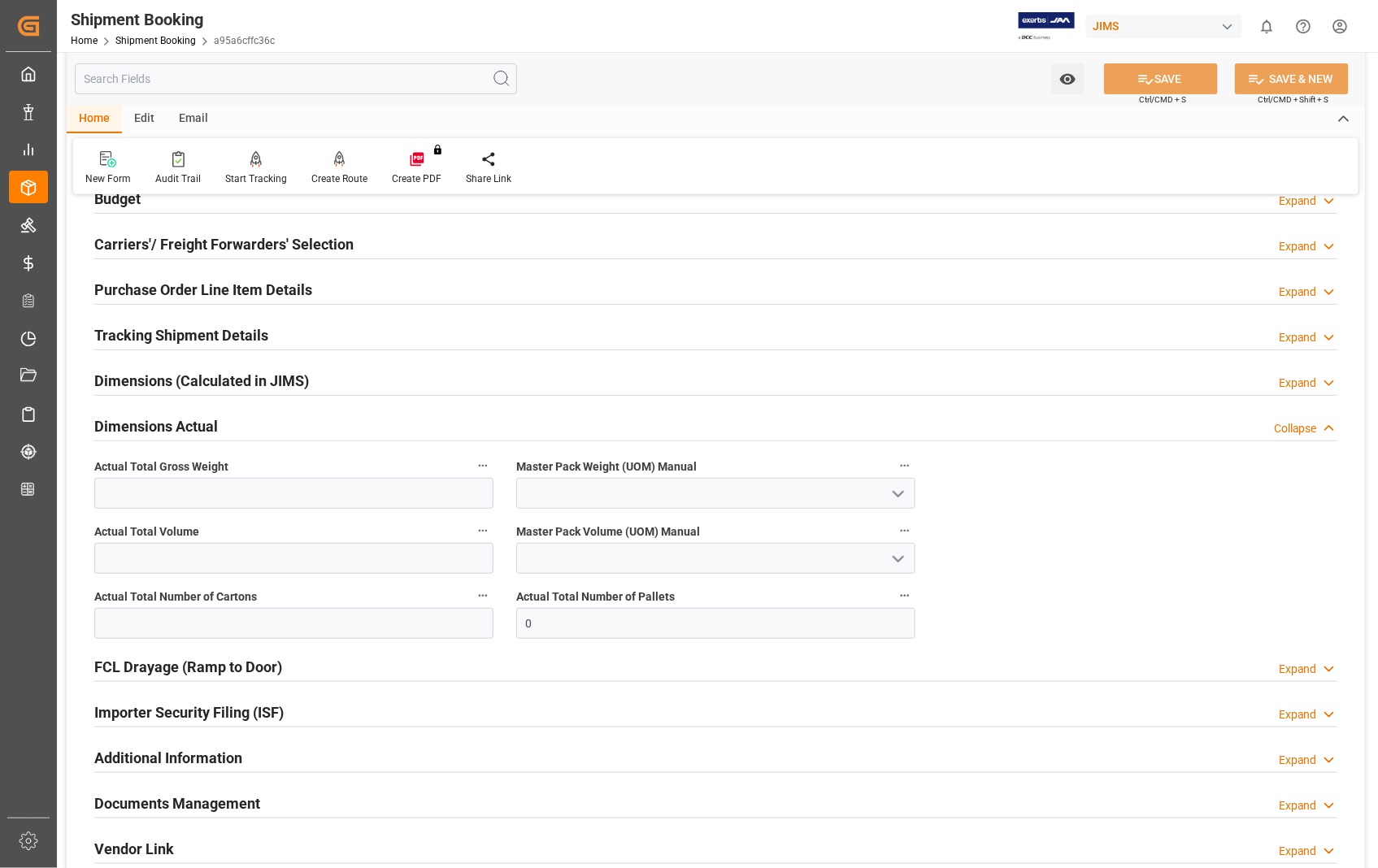
scroll to position [187, 0]
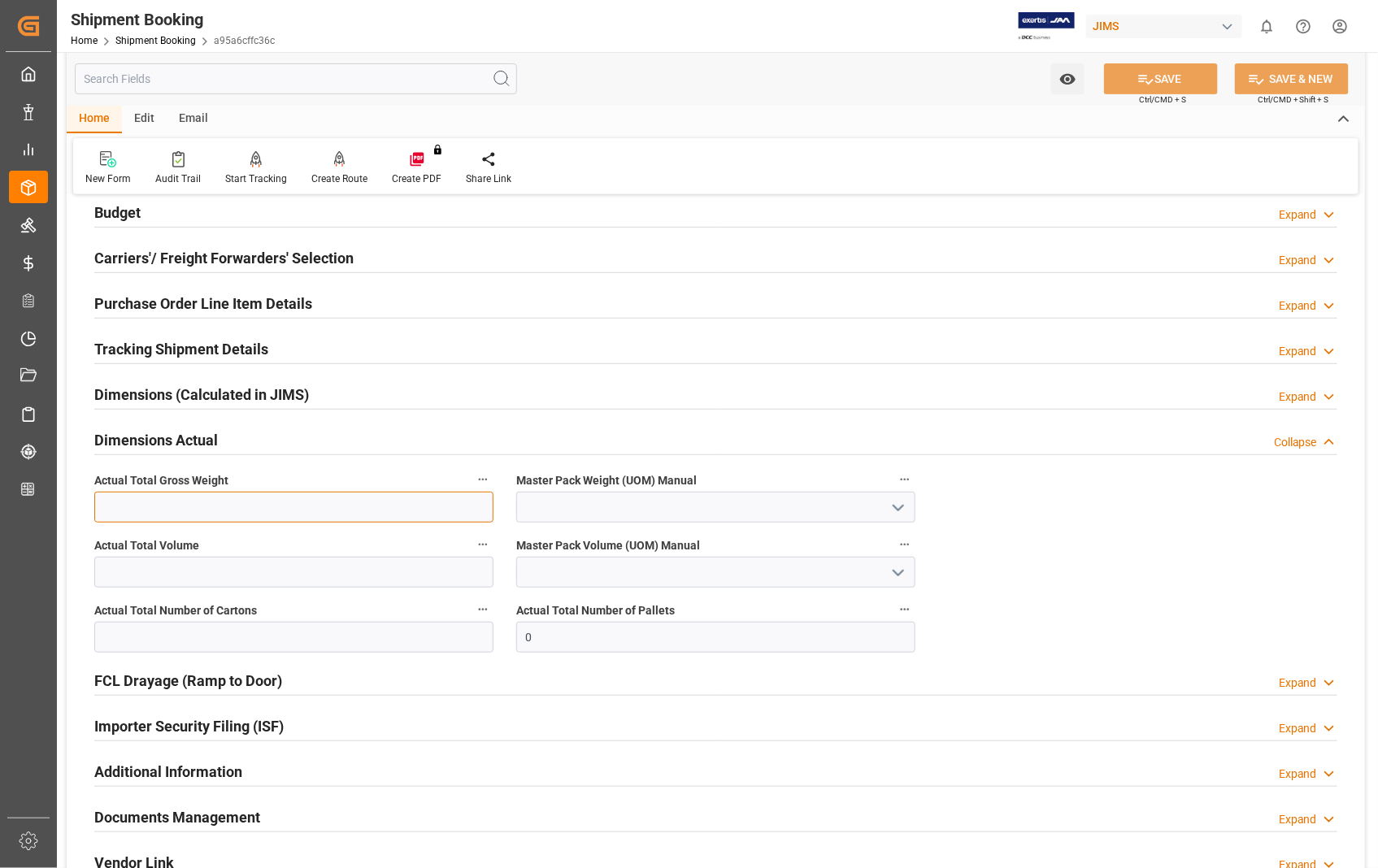
click at [239, 515] on input "text" at bounding box center [294, 507] width 400 height 31
type input "2892"
click at [901, 510] on icon "open menu" at bounding box center [898, 508] width 20 height 20
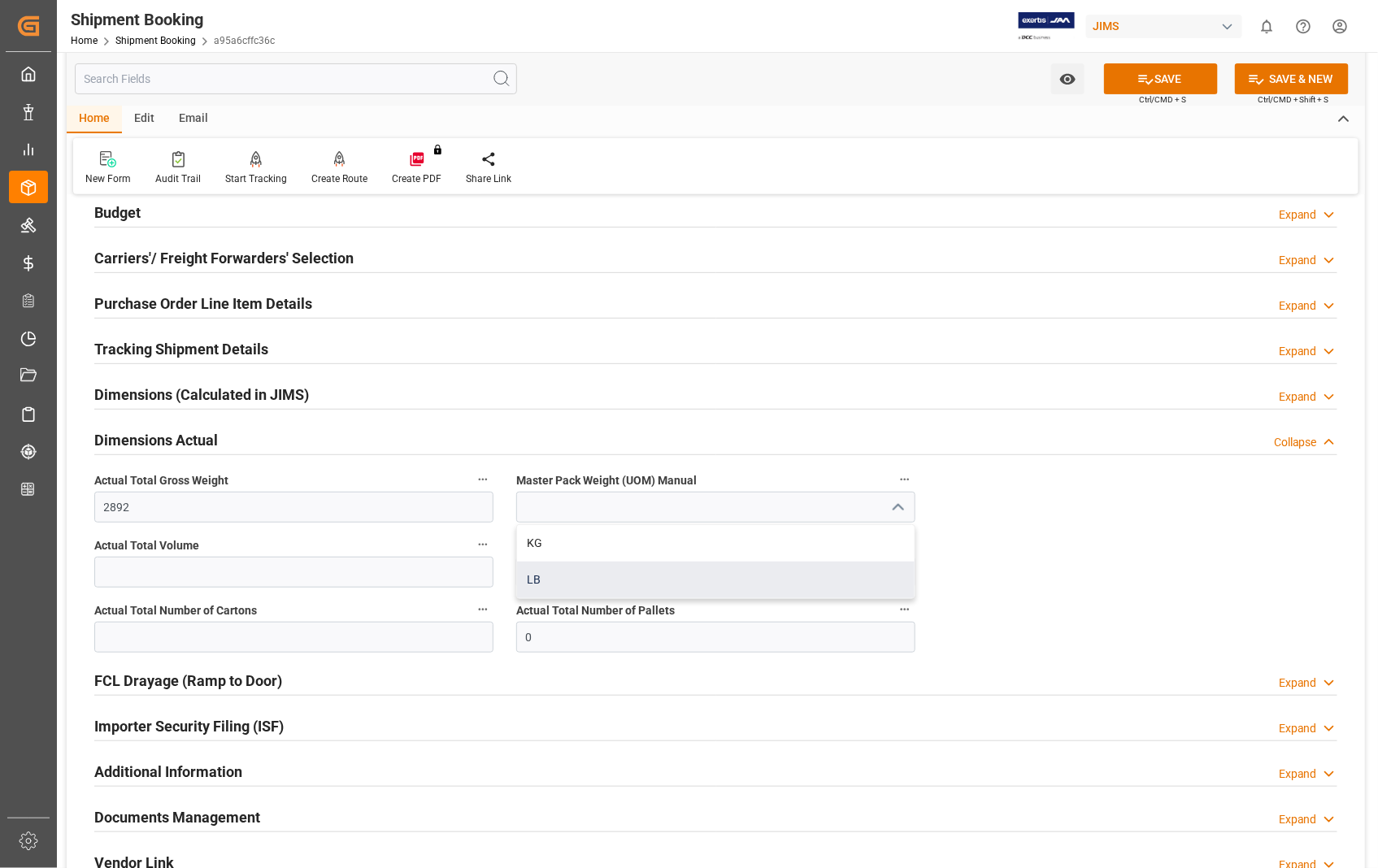
click at [557, 580] on div "LB" at bounding box center [715, 580] width 398 height 37
type input "LB"
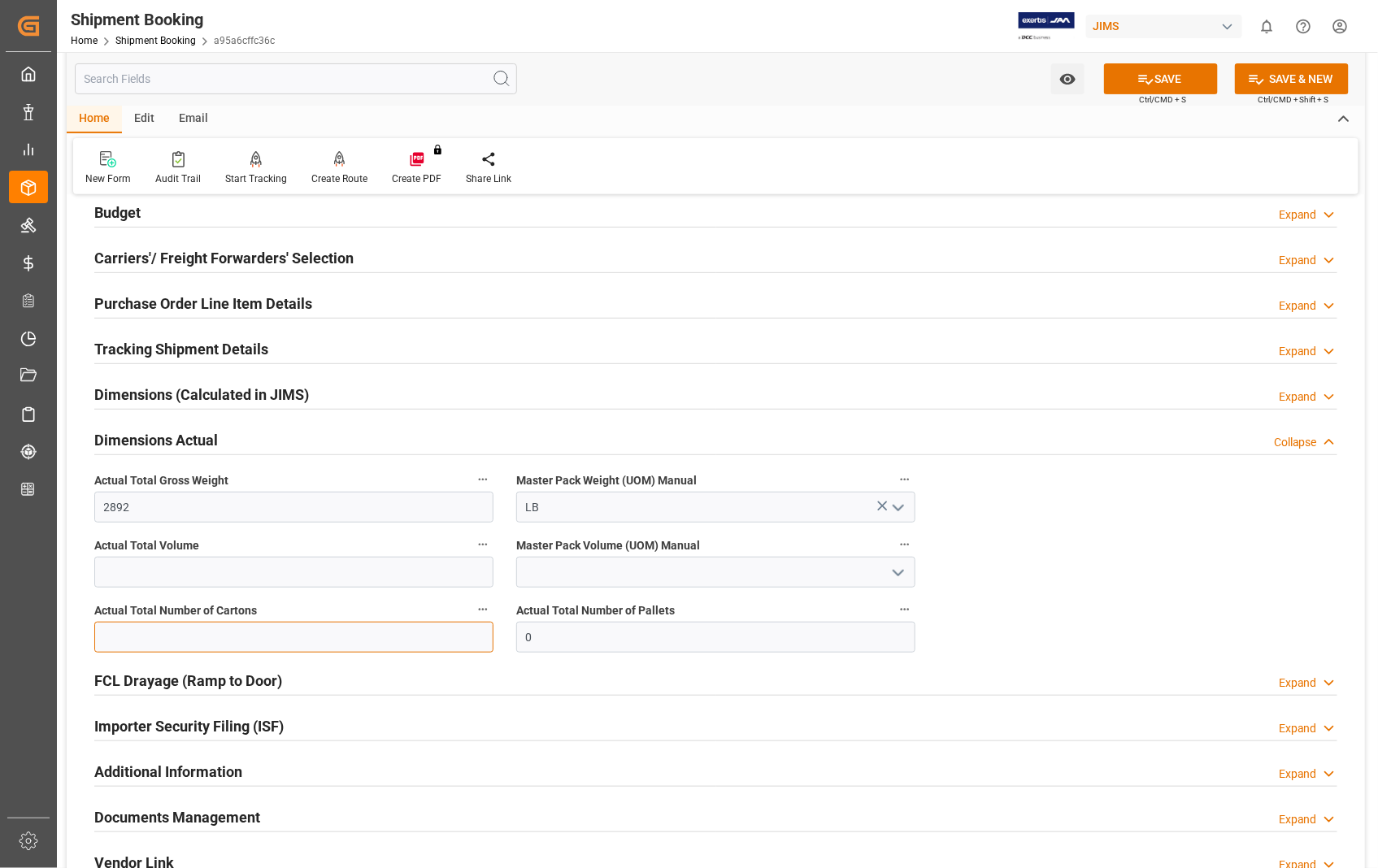
click at [272, 631] on input "text" at bounding box center [294, 637] width 400 height 31
type input "142"
click at [604, 629] on input "0" at bounding box center [716, 637] width 400 height 31
type input "6"
click at [1173, 83] on button "SAVE" at bounding box center [1161, 78] width 114 height 31
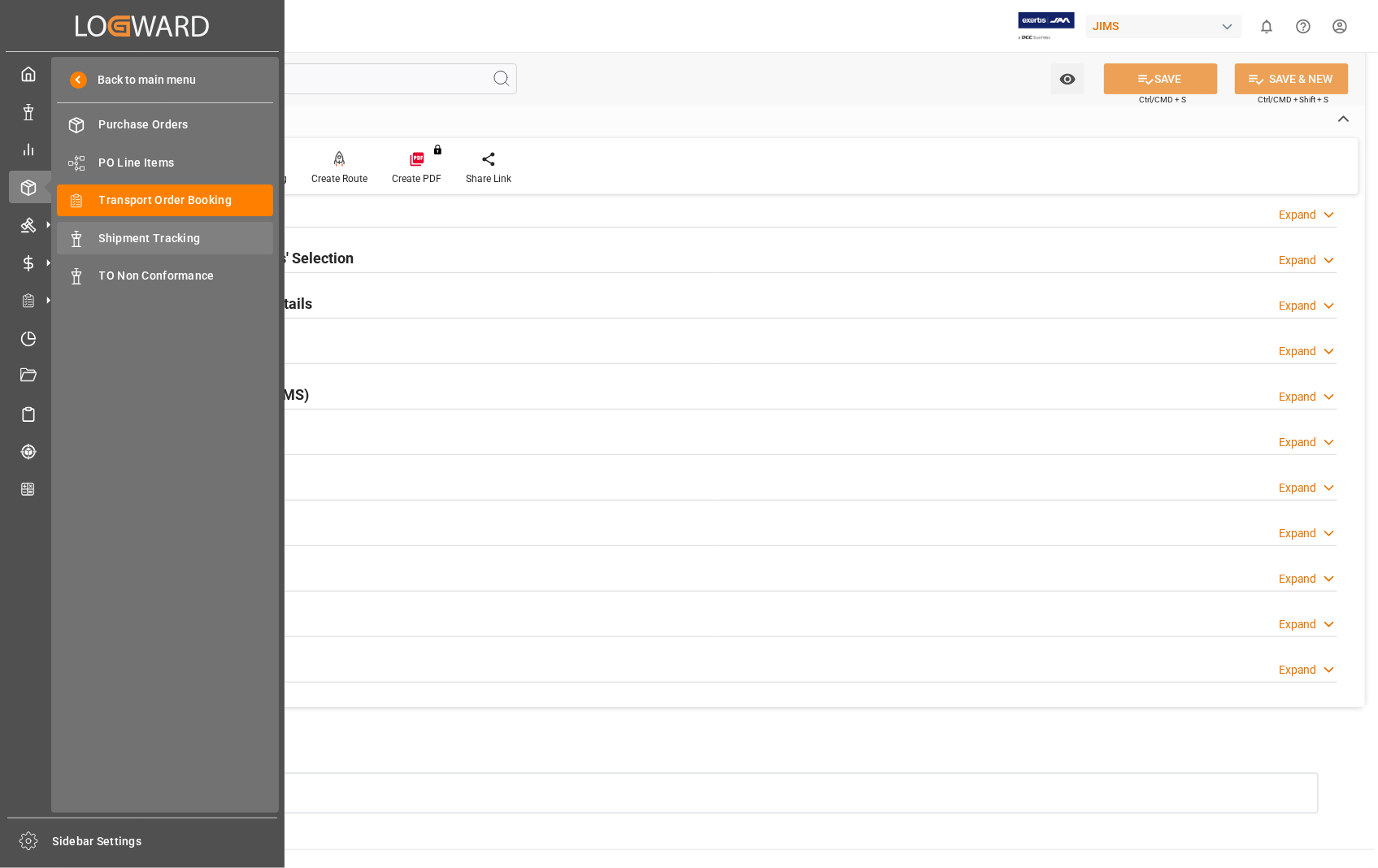
click at [151, 242] on span "Shipment Tracking" at bounding box center [186, 239] width 175 height 17
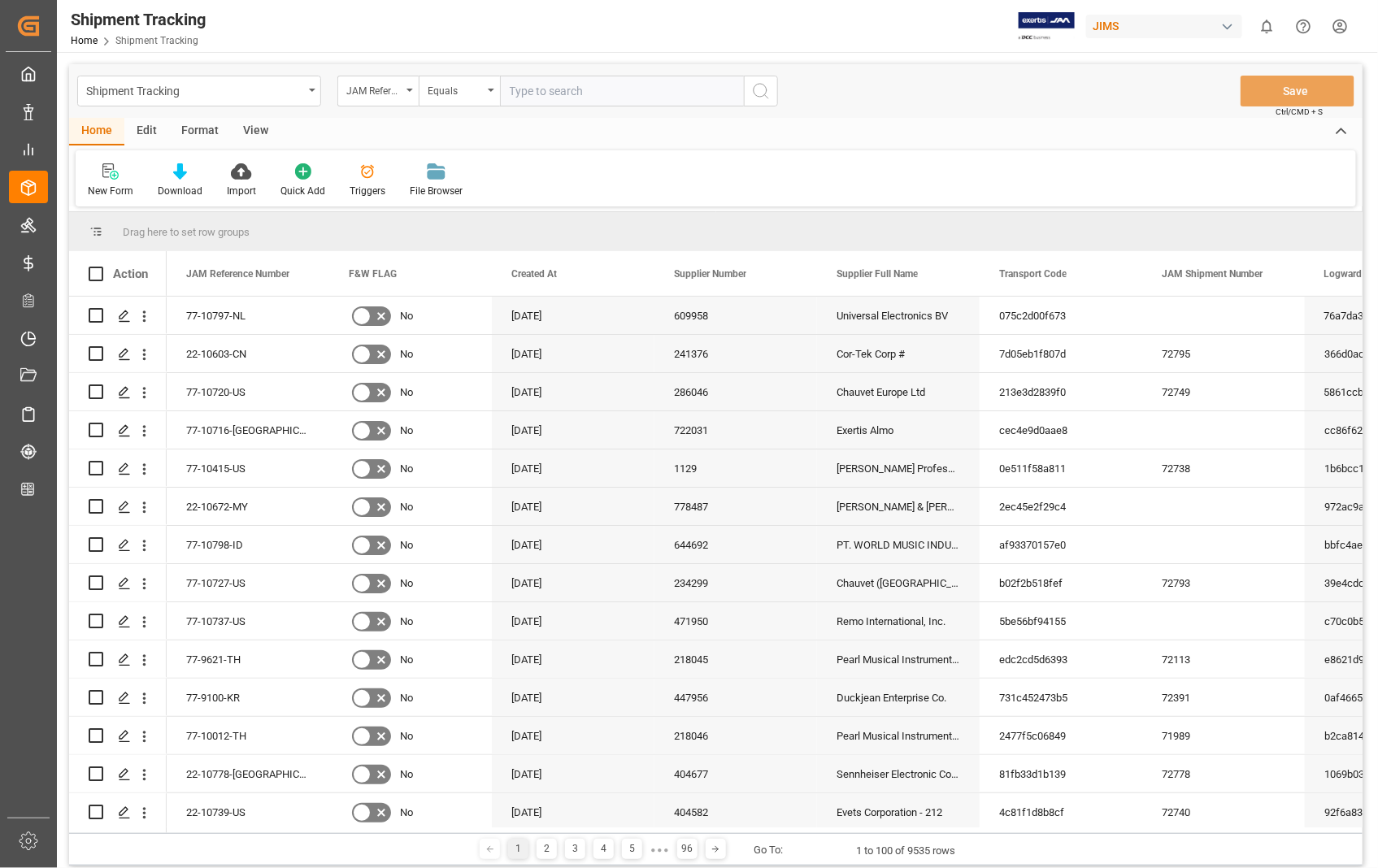
click at [546, 93] on input "text" at bounding box center [621, 91] width 244 height 31
type input "22-10713-US"
click at [762, 91] on icon "search button" at bounding box center [760, 91] width 20 height 20
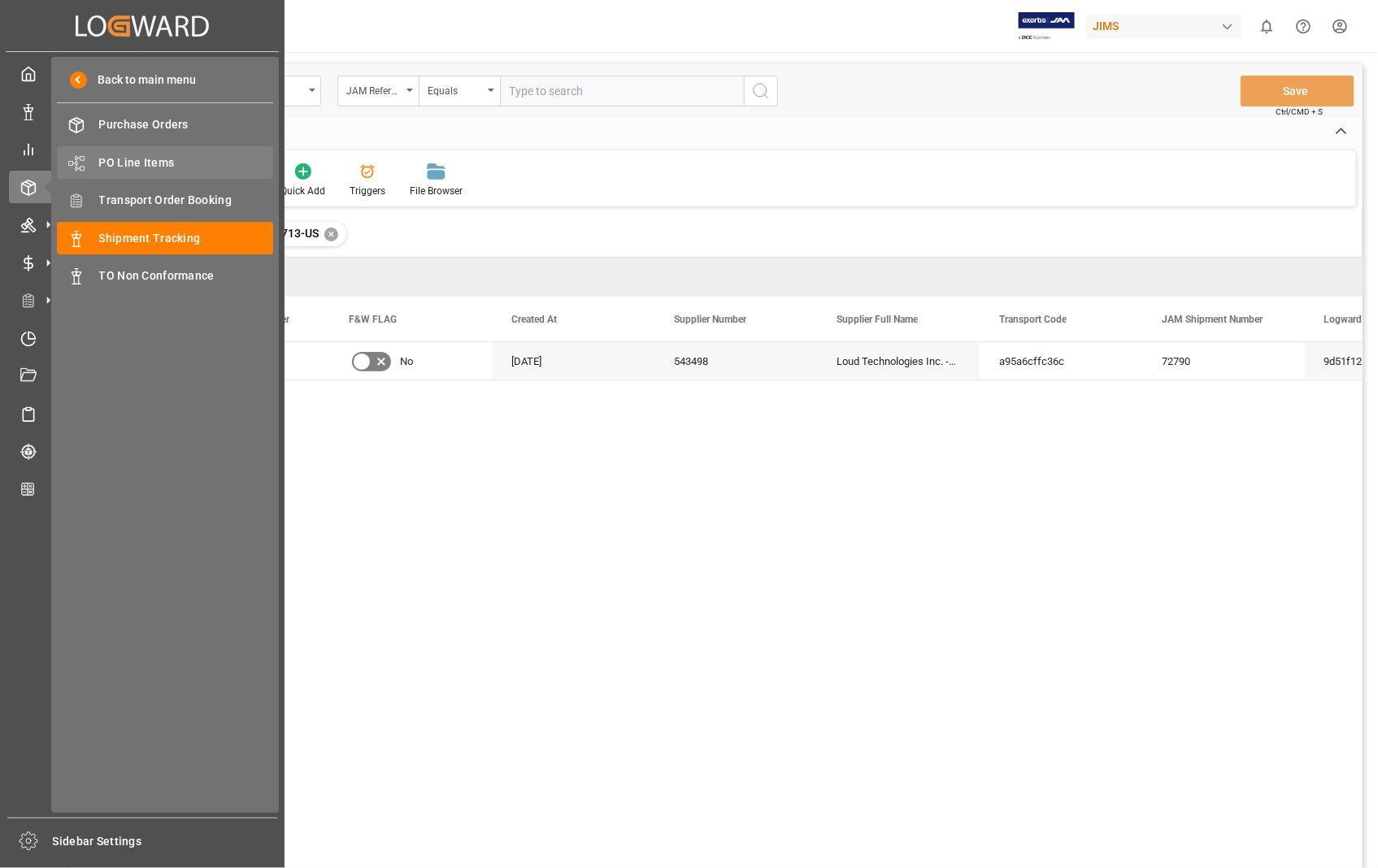
click at [164, 166] on span "PO Line Items" at bounding box center [186, 163] width 175 height 17
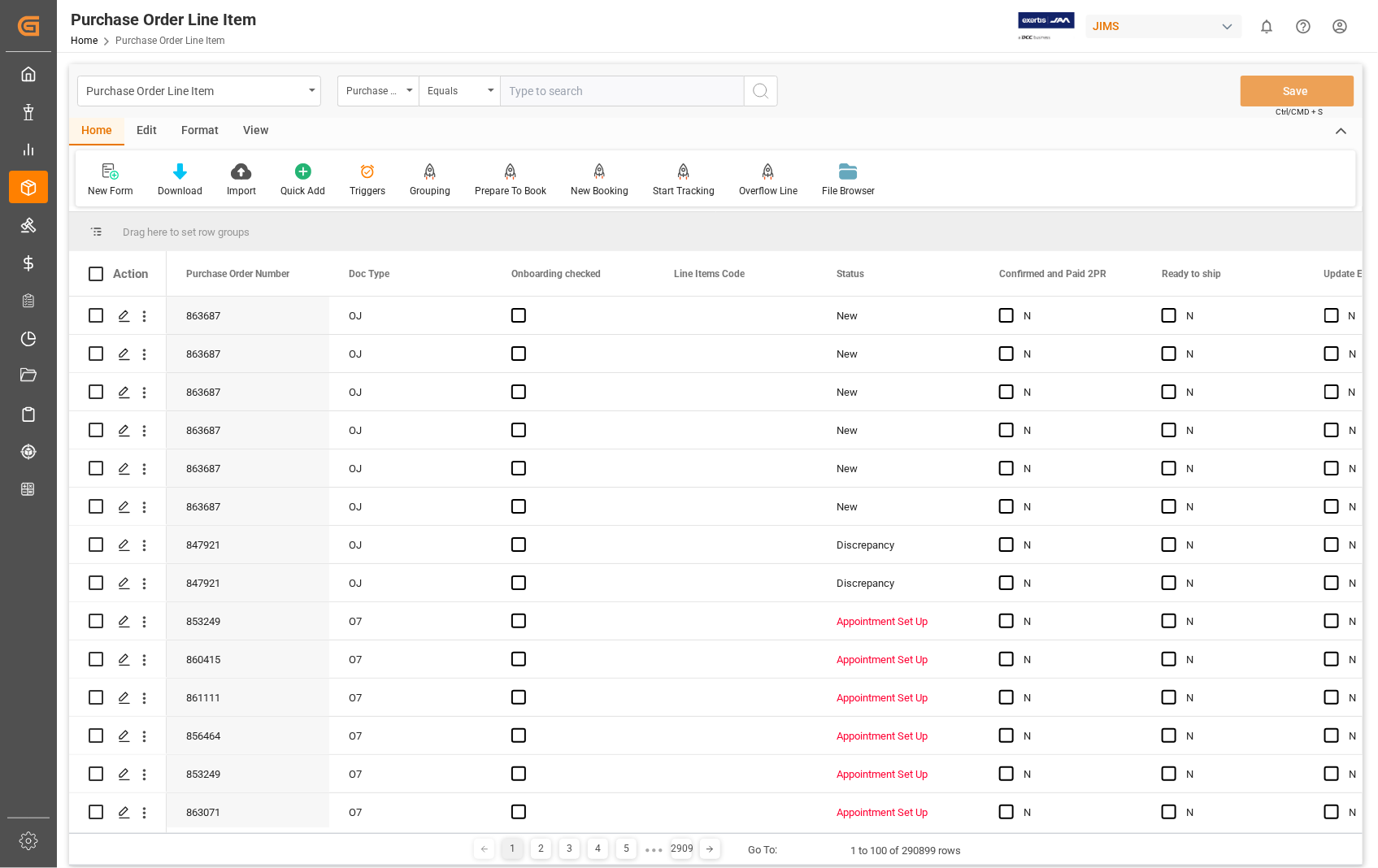
click at [655, 91] on input "text" at bounding box center [621, 91] width 244 height 31
type input "863687"
click at [754, 85] on icon "search button" at bounding box center [760, 91] width 20 height 20
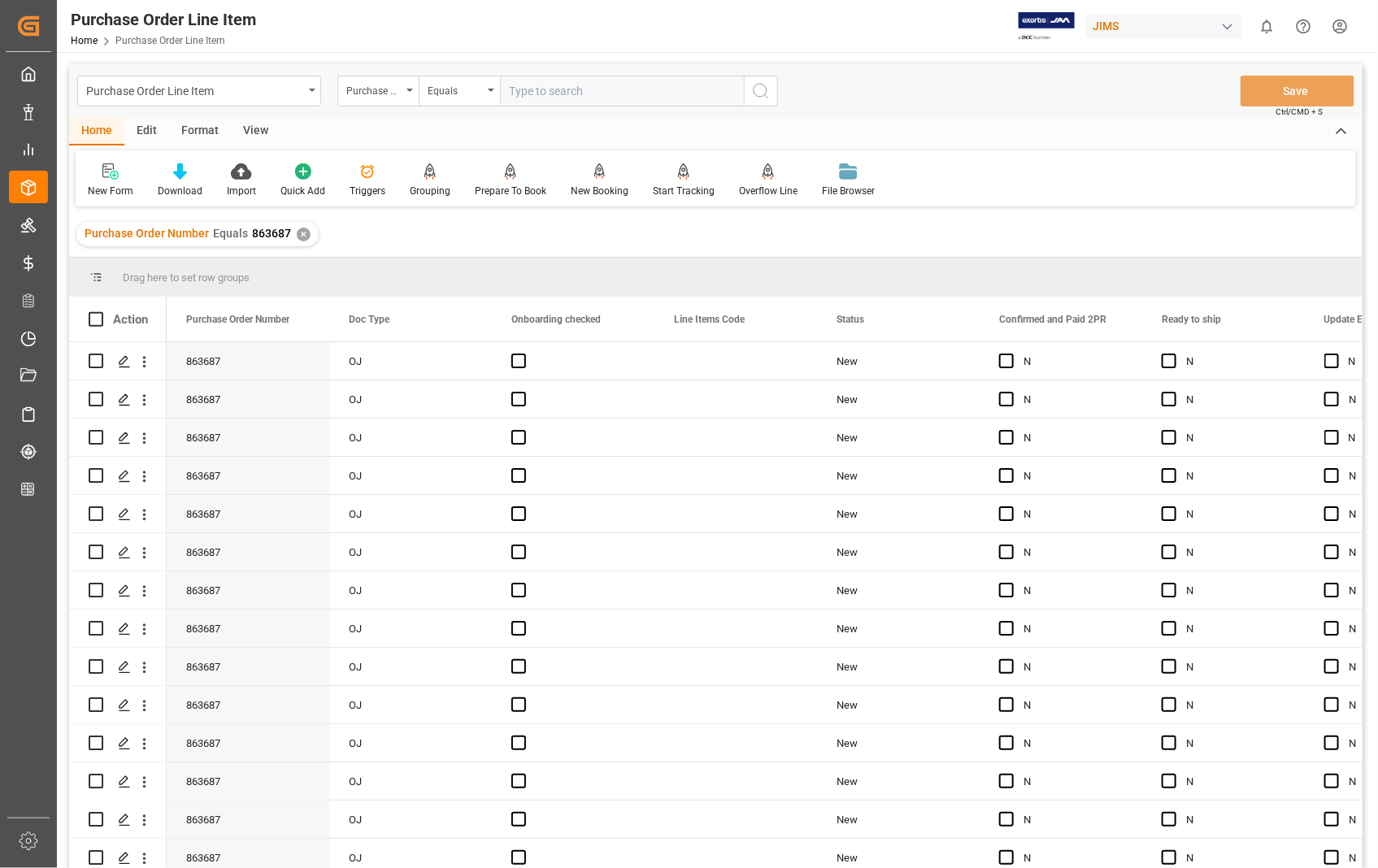
click at [245, 128] on div "View" at bounding box center [255, 131] width 50 height 27
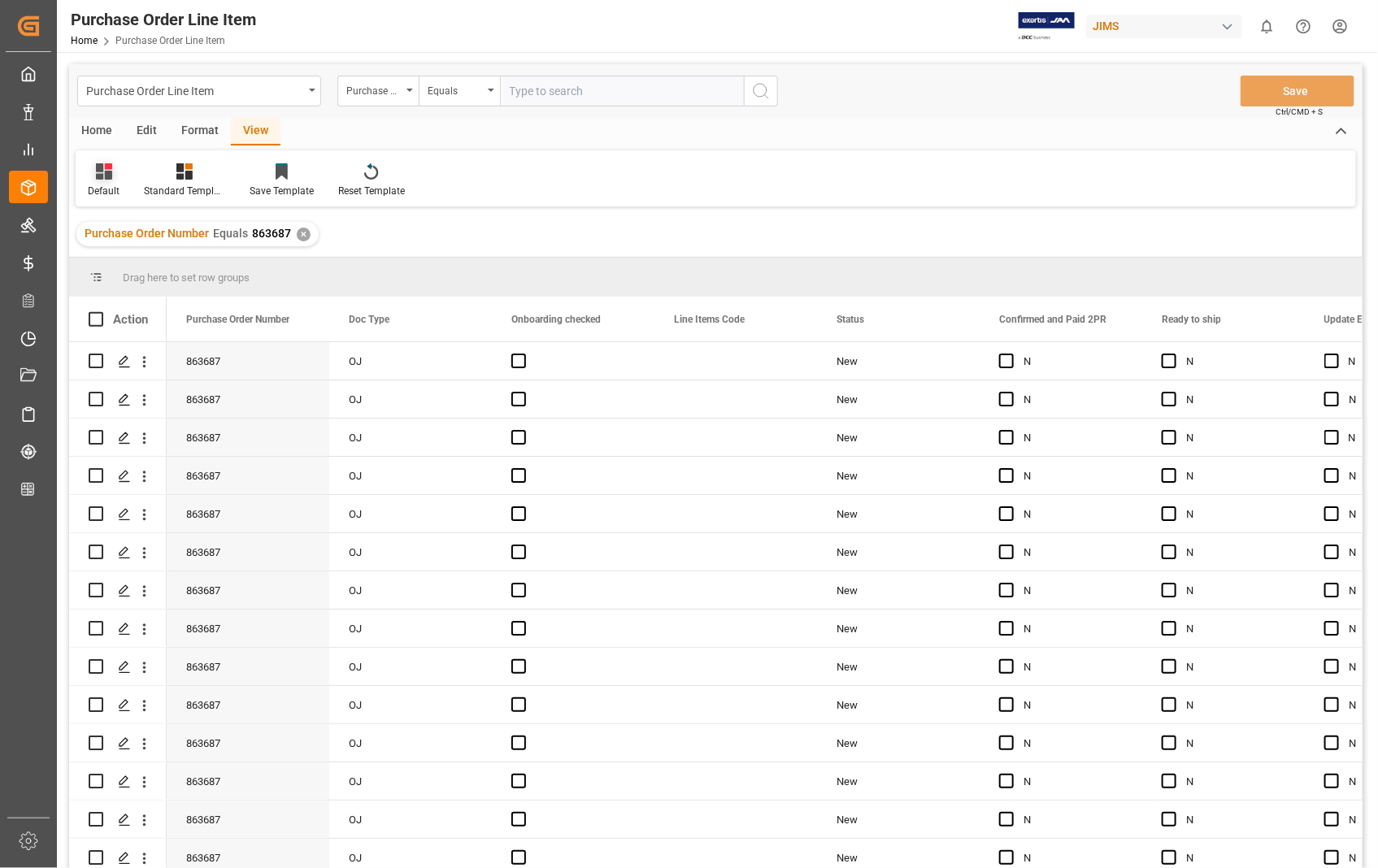
click at [91, 184] on div "Default" at bounding box center [104, 191] width 32 height 14
click at [100, 258] on div "Sophia setting." at bounding box center [167, 263] width 143 height 17
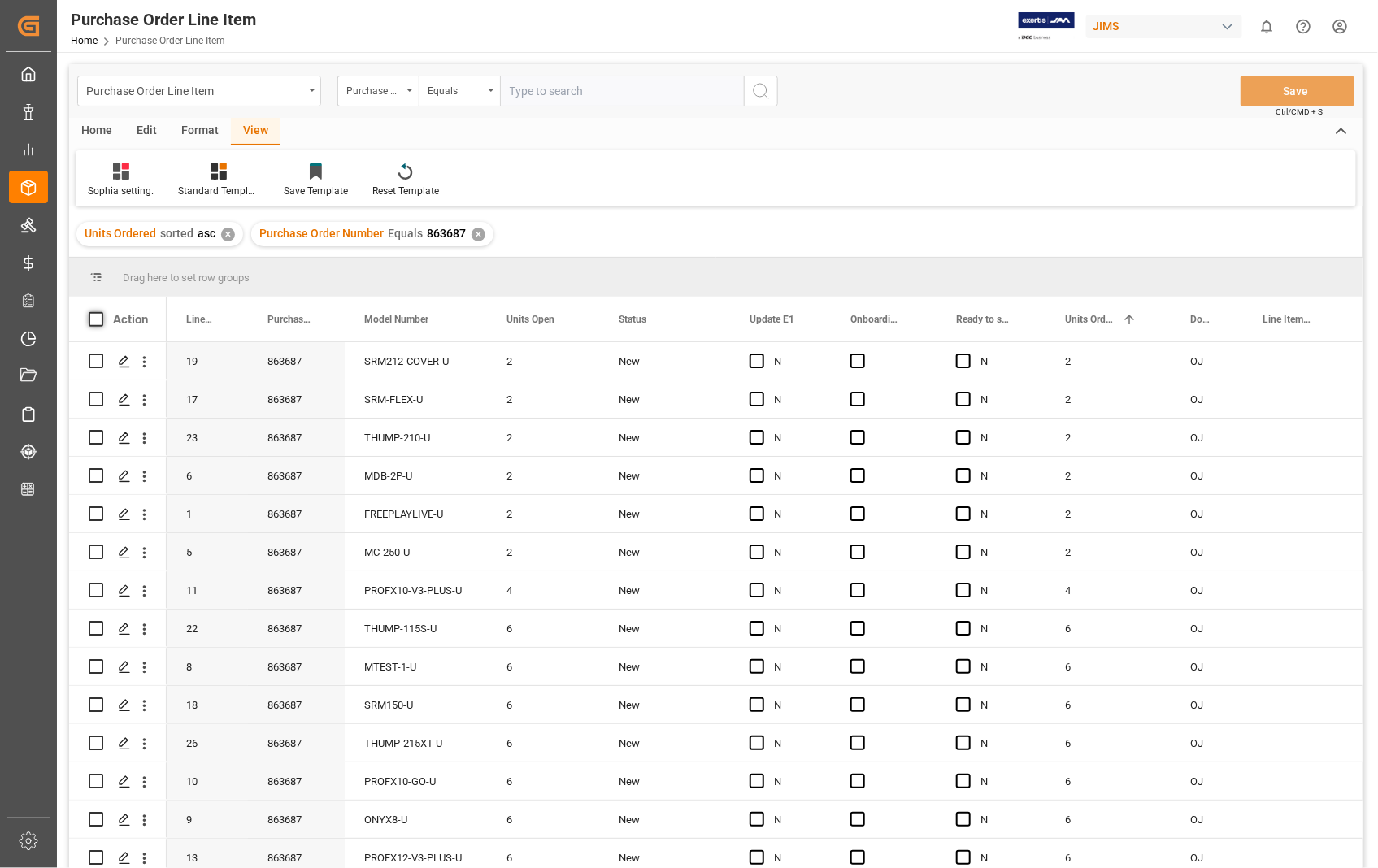
click at [90, 317] on span at bounding box center [95, 319] width 14 height 14
click at [101, 313] on input "checkbox" at bounding box center [101, 313] width 0 height 0
checkbox input "true"
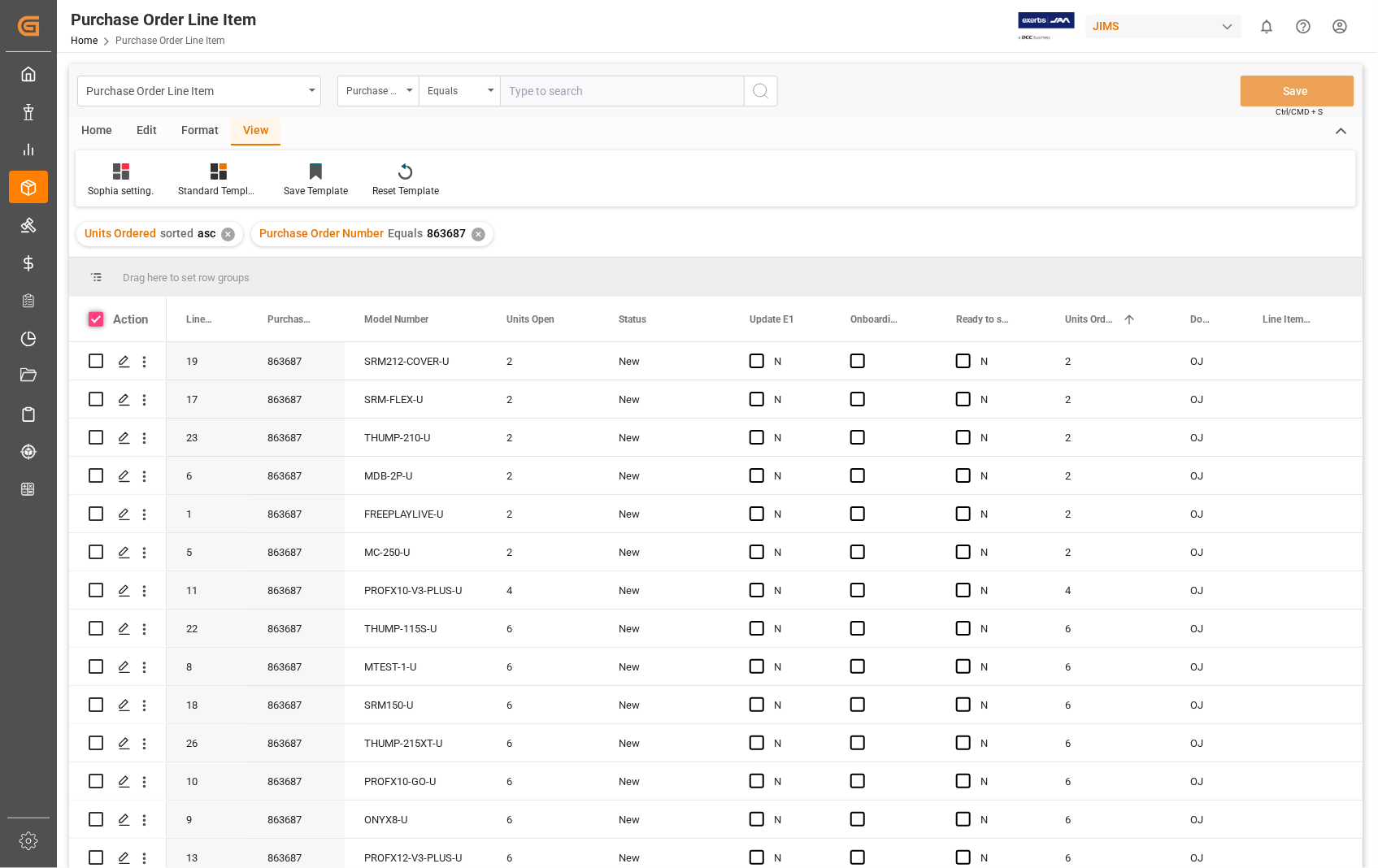
checkbox input "true"
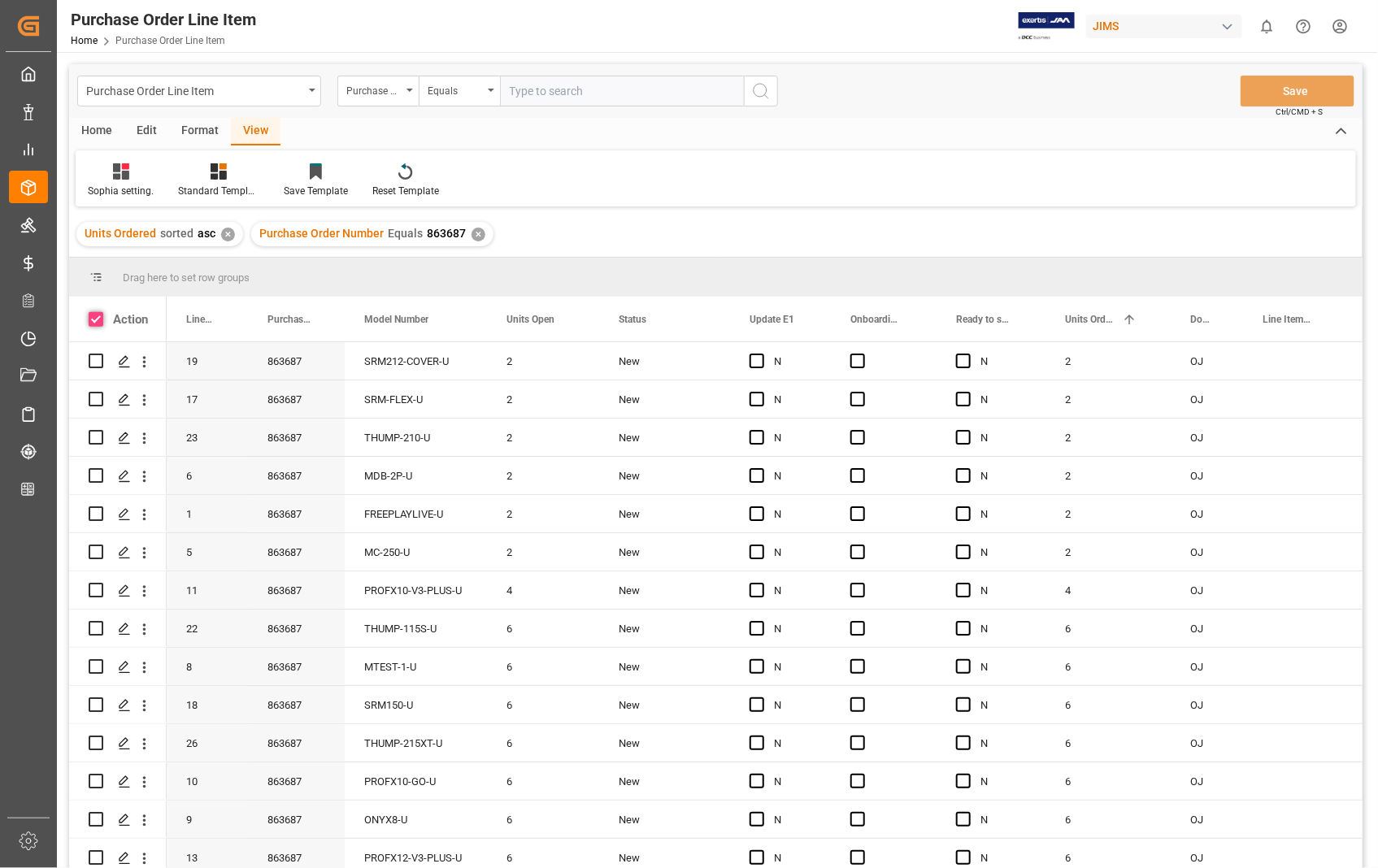
checkbox input "true"
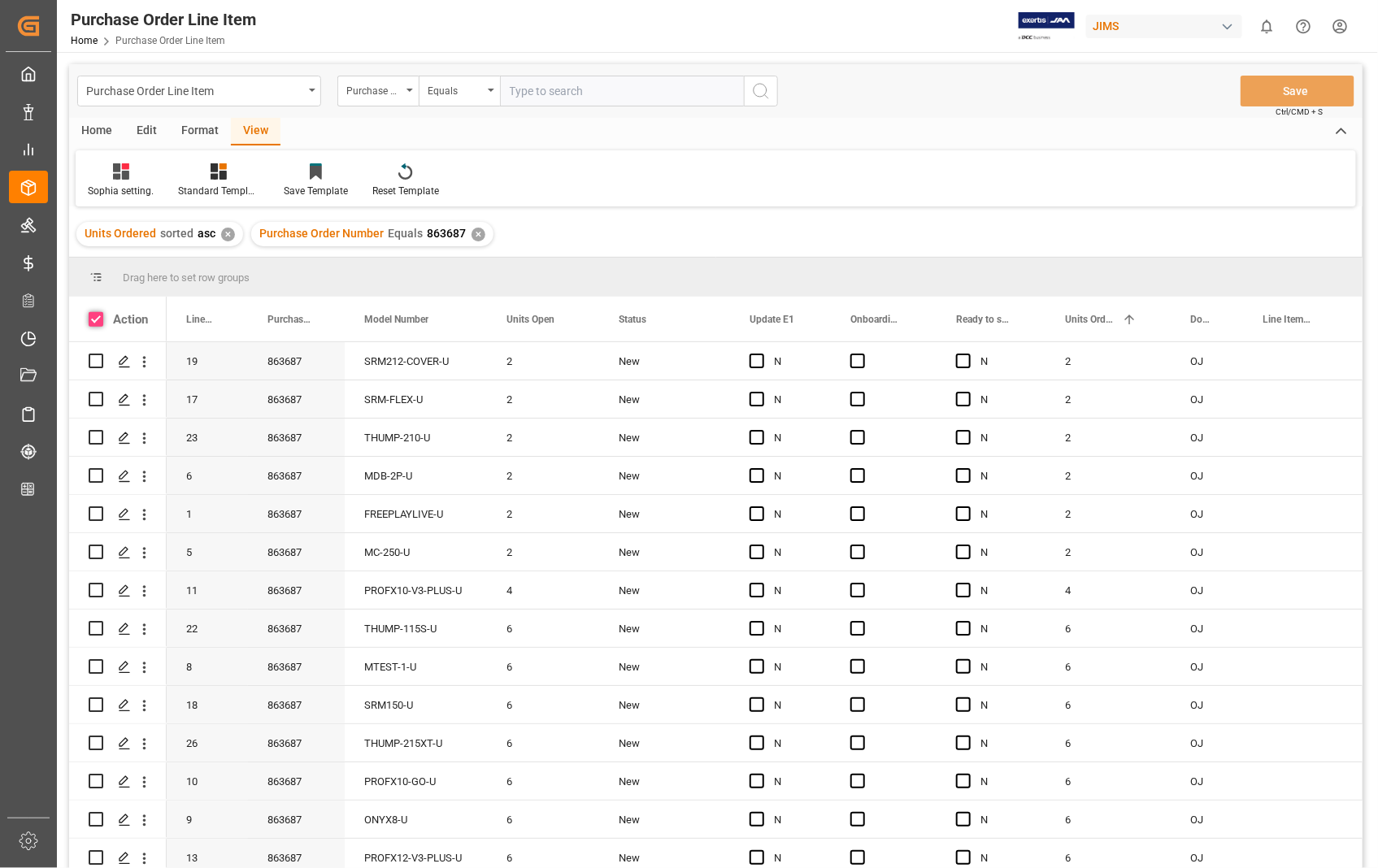
checkbox input "true"
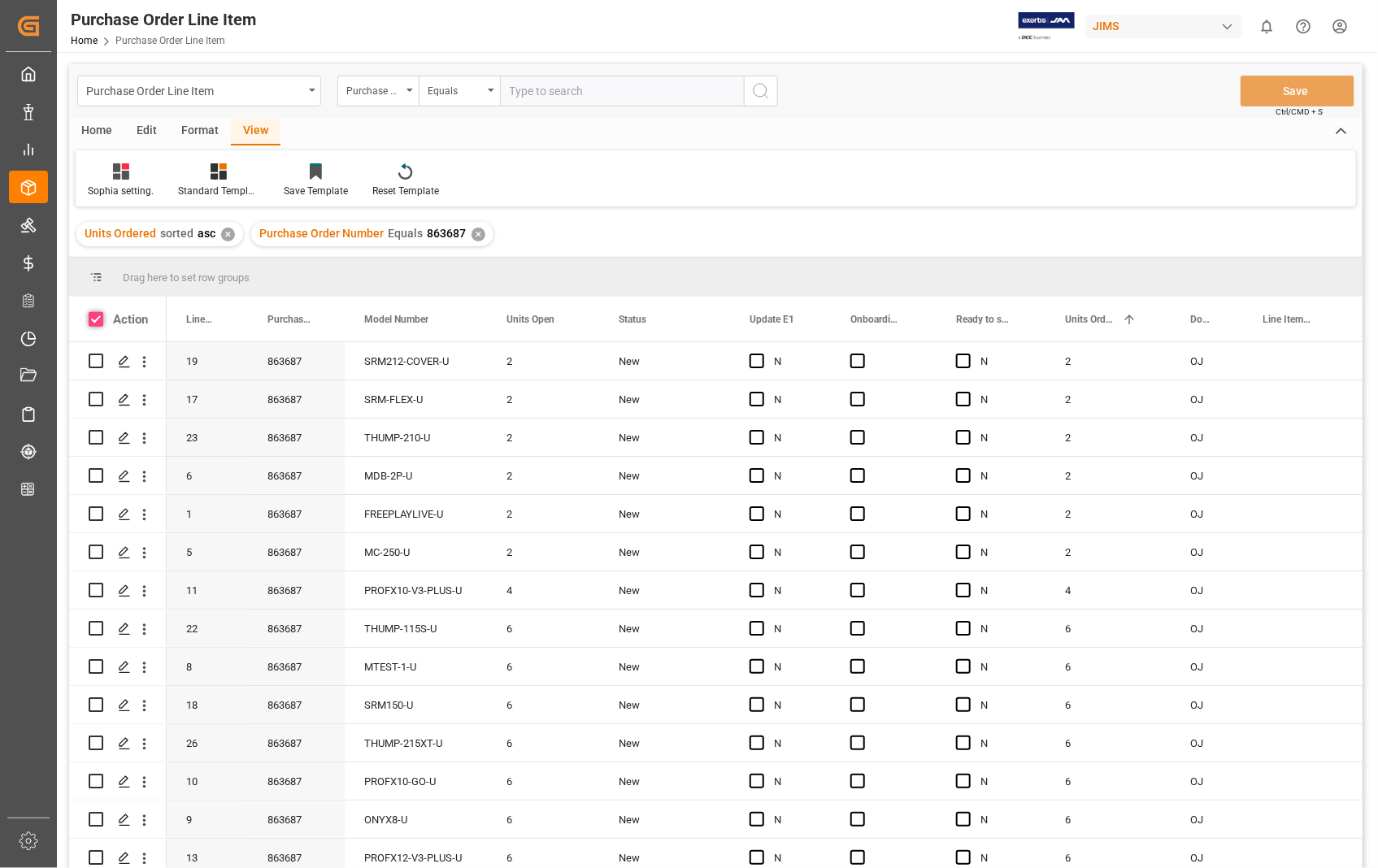
checkbox input "true"
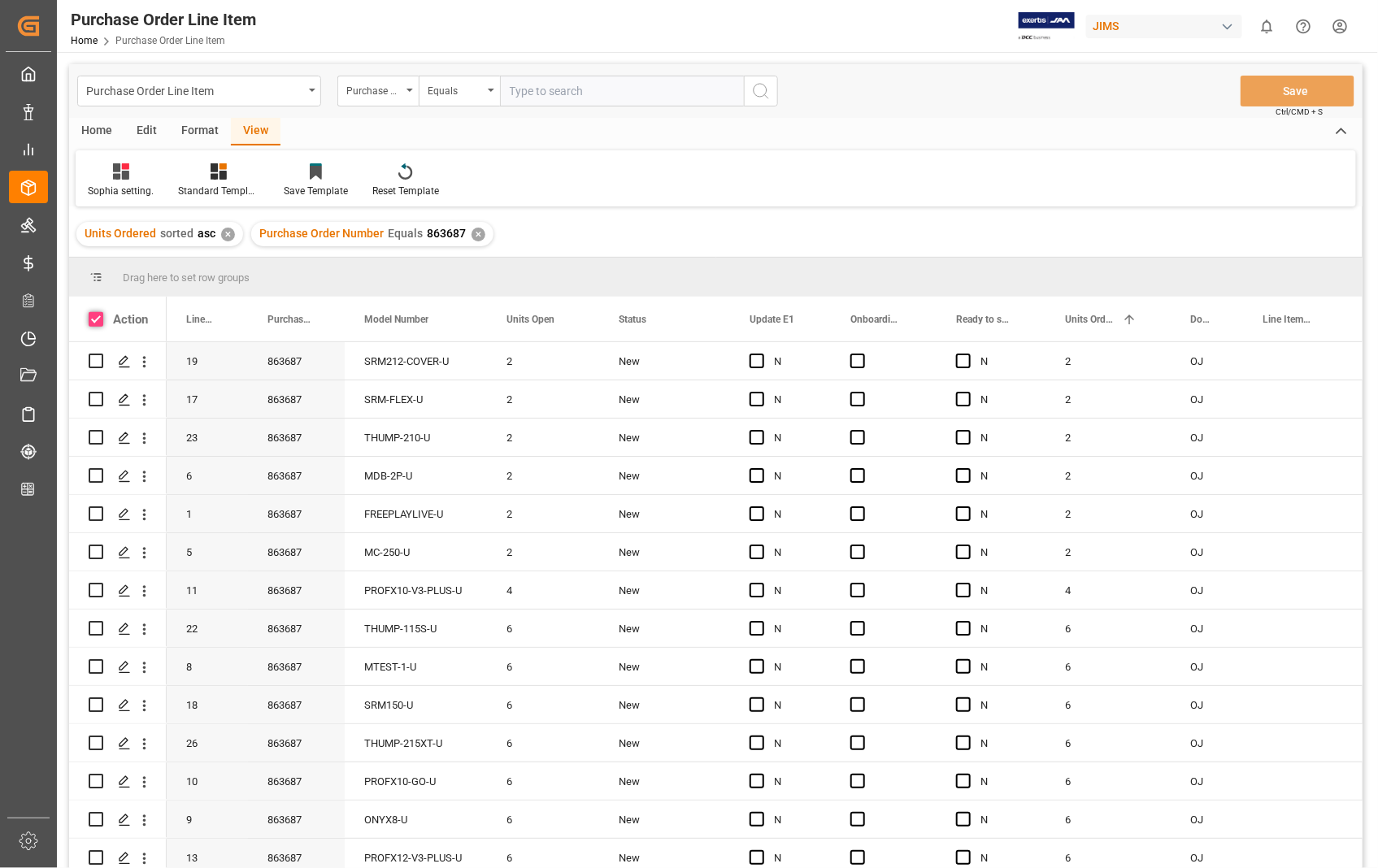
checkbox input "true"
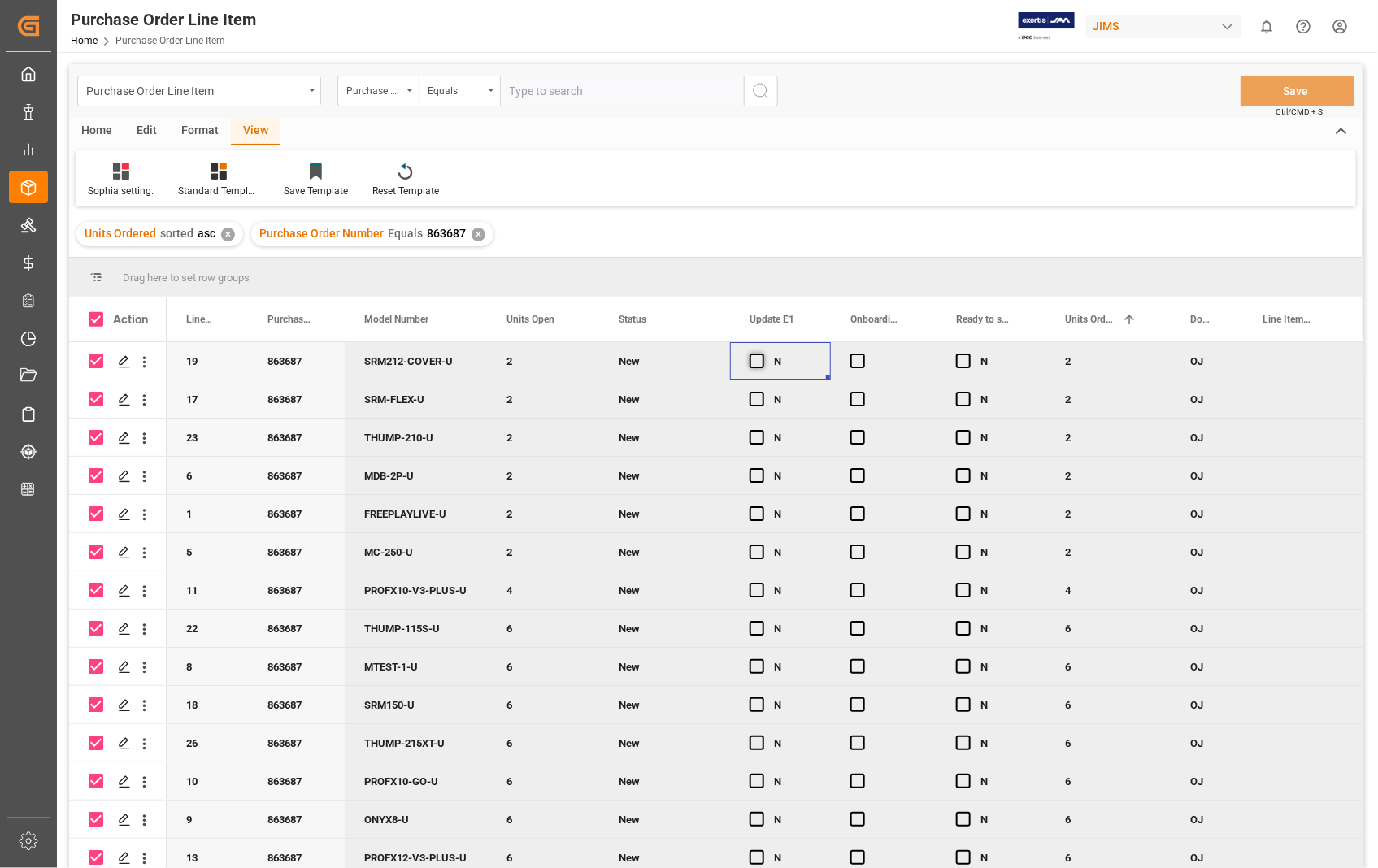
click at [762, 362] on span "Press SPACE to deselect this row." at bounding box center [757, 360] width 14 height 14
click at [762, 353] on input "Press SPACE to deselect this row." at bounding box center [762, 353] width 0 height 0
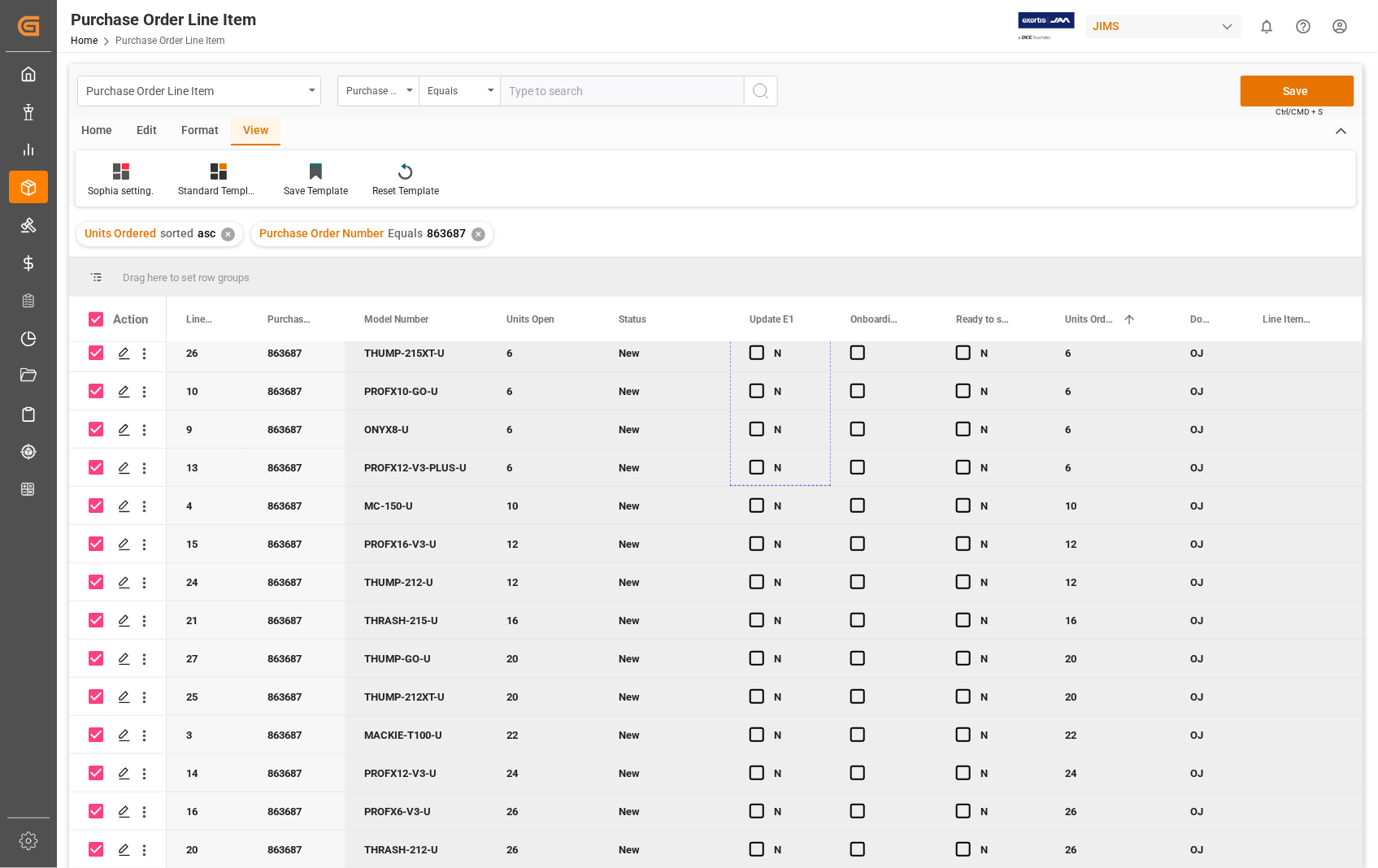
scroll to position [505, 0]
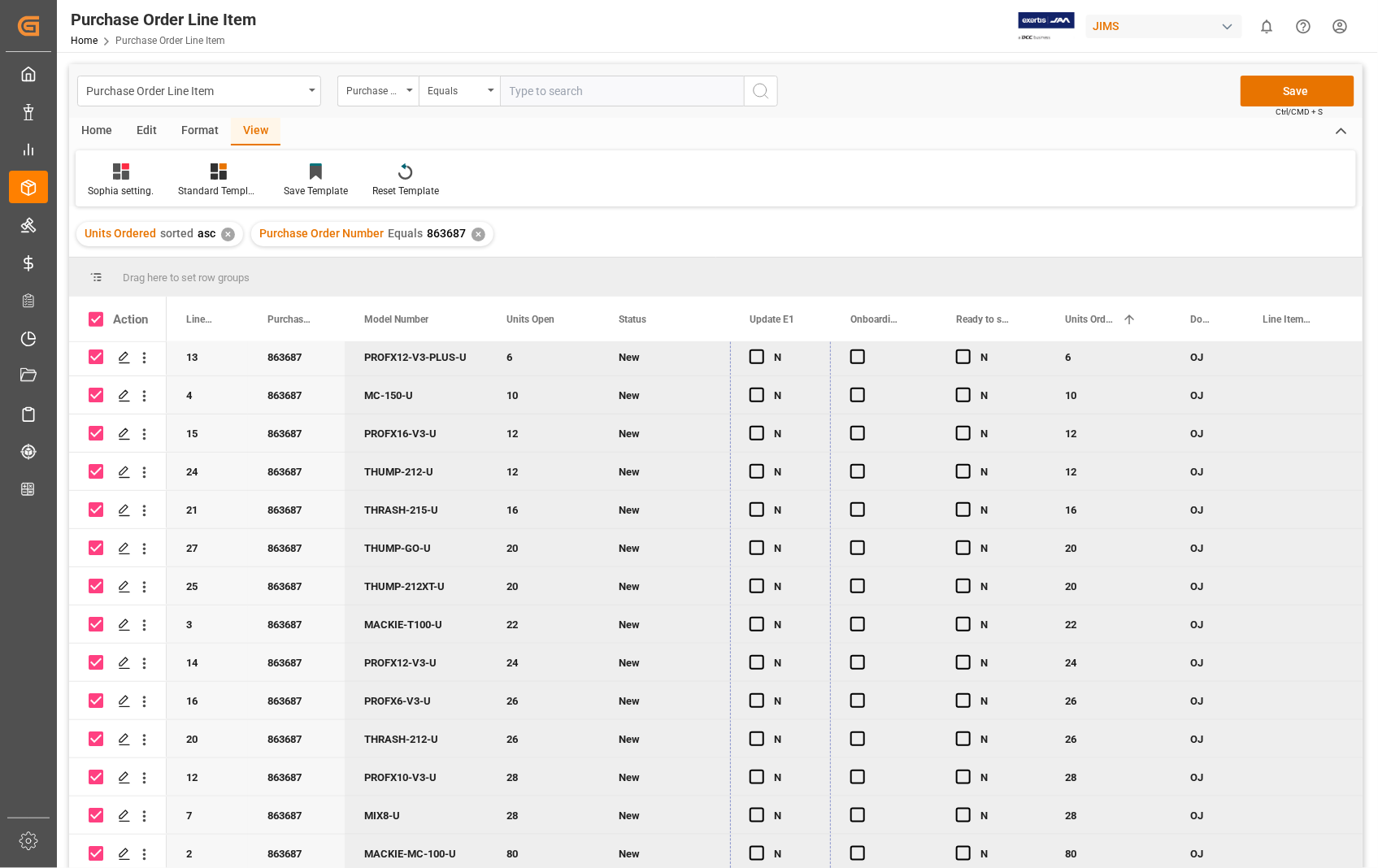
drag, startPoint x: 827, startPoint y: 377, endPoint x: 800, endPoint y: 847, distance: 470.8
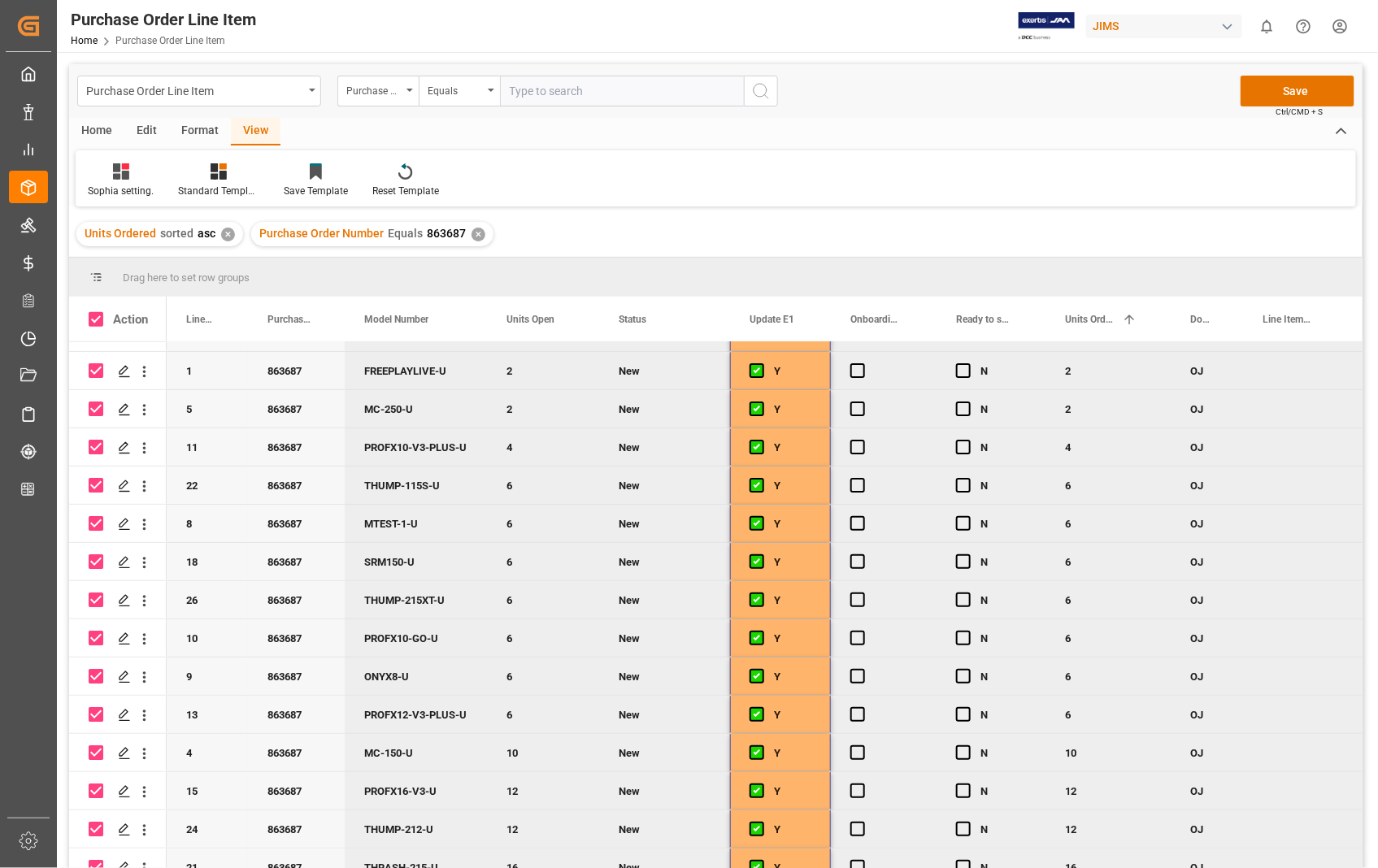
scroll to position [0, 0]
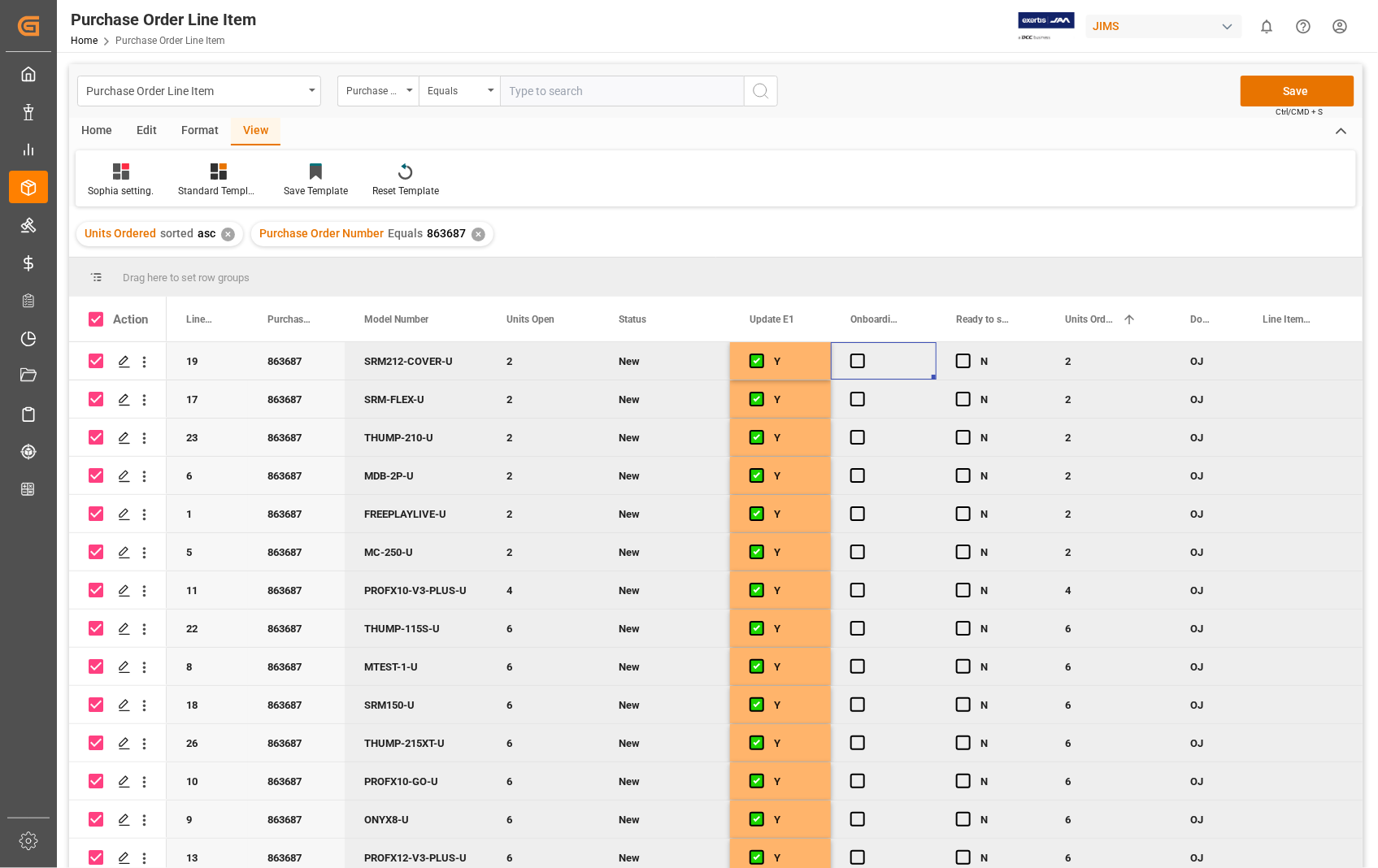
click at [867, 366] on div "Press SPACE to deselect this row." at bounding box center [884, 361] width 106 height 38
click at [861, 363] on span "Press SPACE to deselect this row." at bounding box center [857, 360] width 14 height 14
click at [862, 353] on input "Press SPACE to deselect this row." at bounding box center [862, 353] width 0 height 0
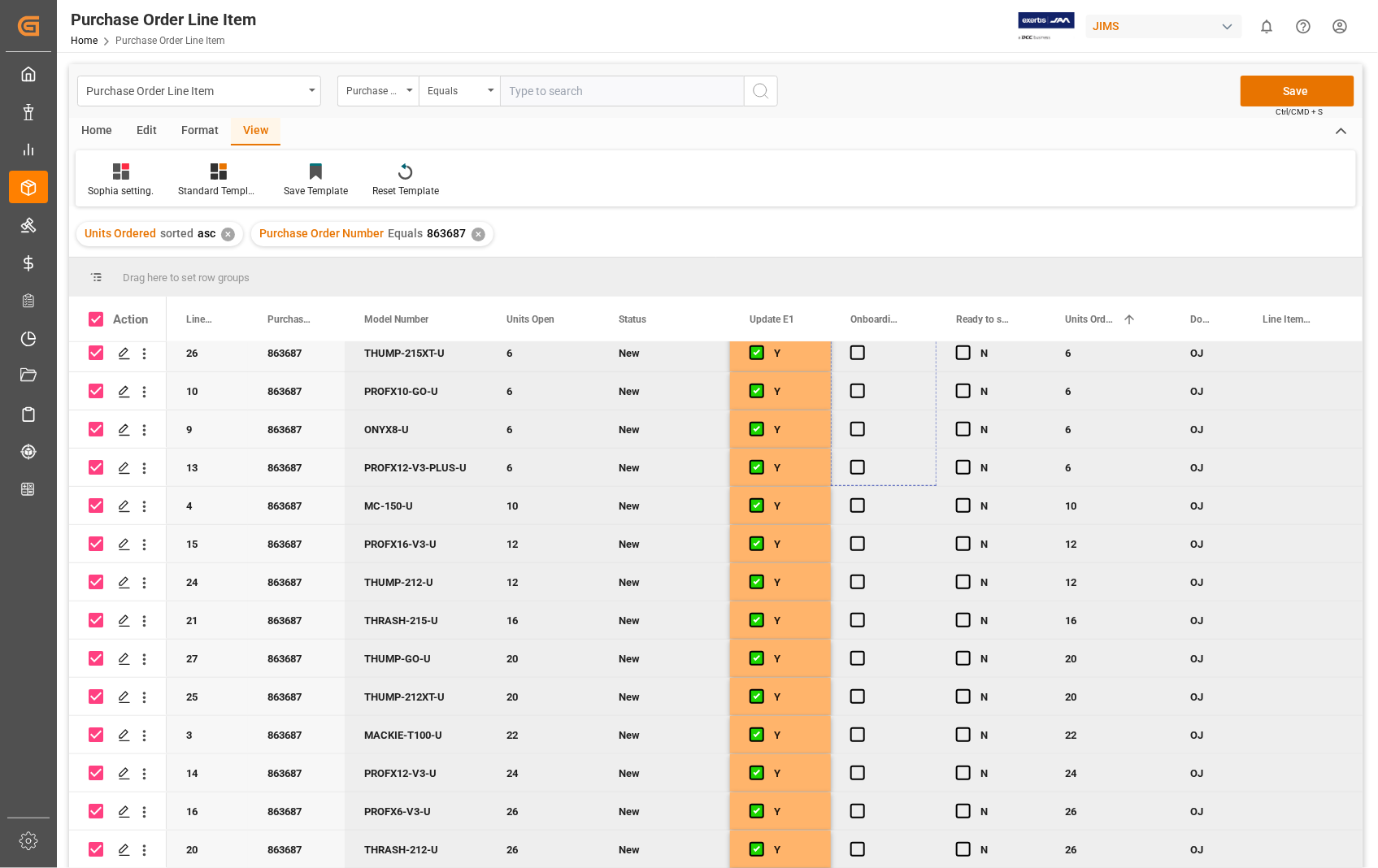
scroll to position [505, 0]
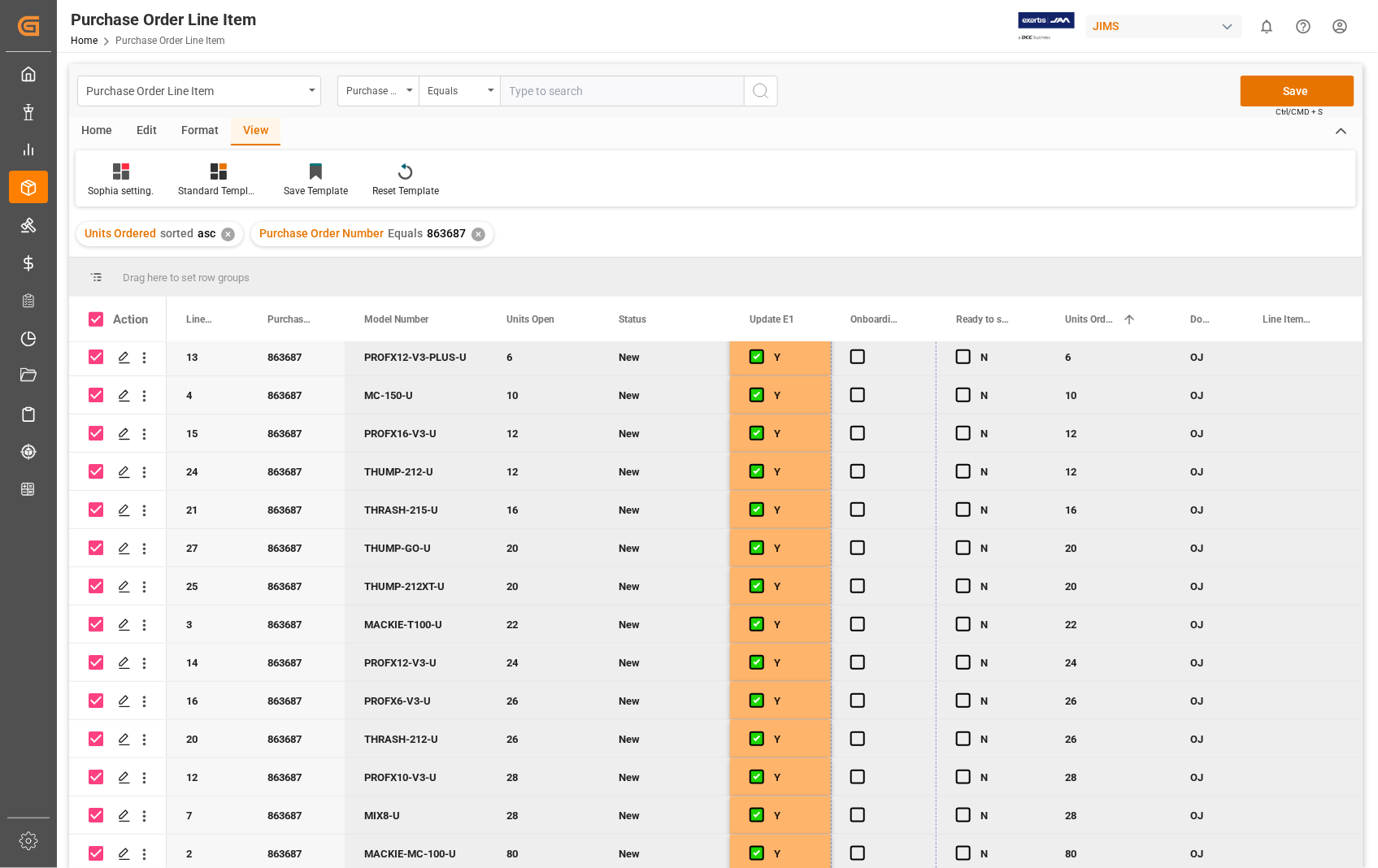
drag, startPoint x: 935, startPoint y: 374, endPoint x: 908, endPoint y: 852, distance: 478.8
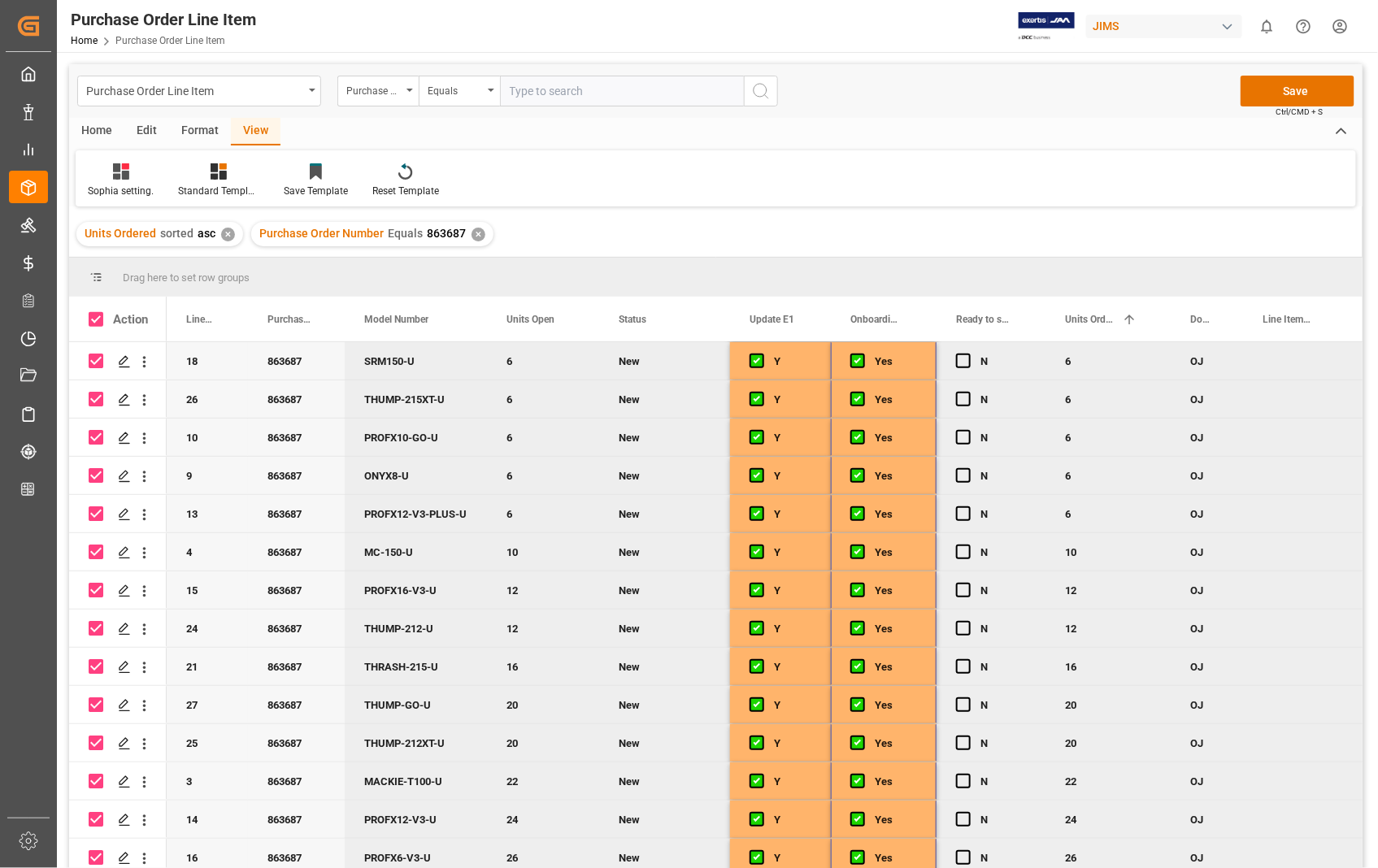
scroll to position [451, 0]
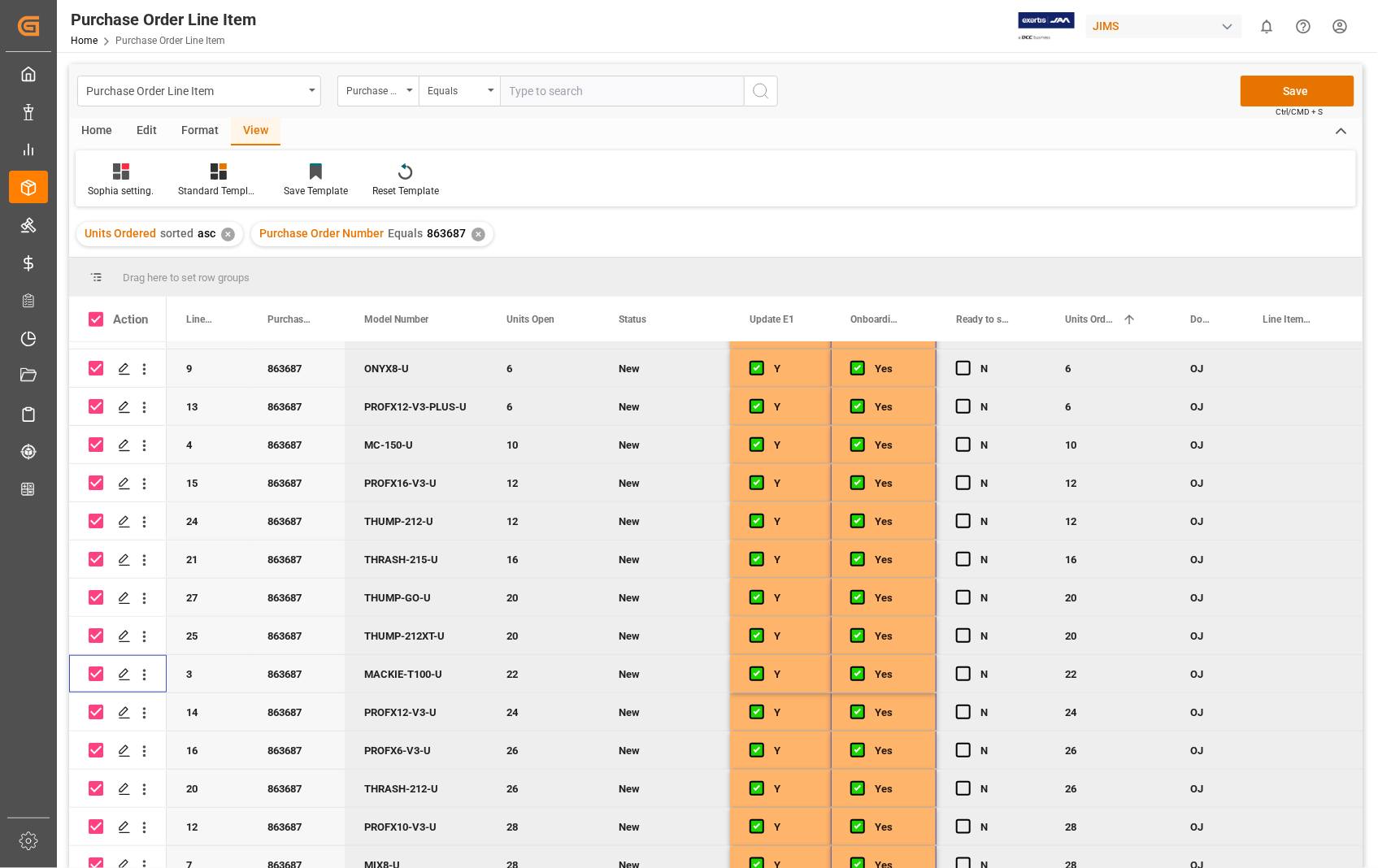
click at [91, 674] on input "Press Space to toggle row selection (checked)" at bounding box center [95, 673] width 14 height 14
checkbox input "false"
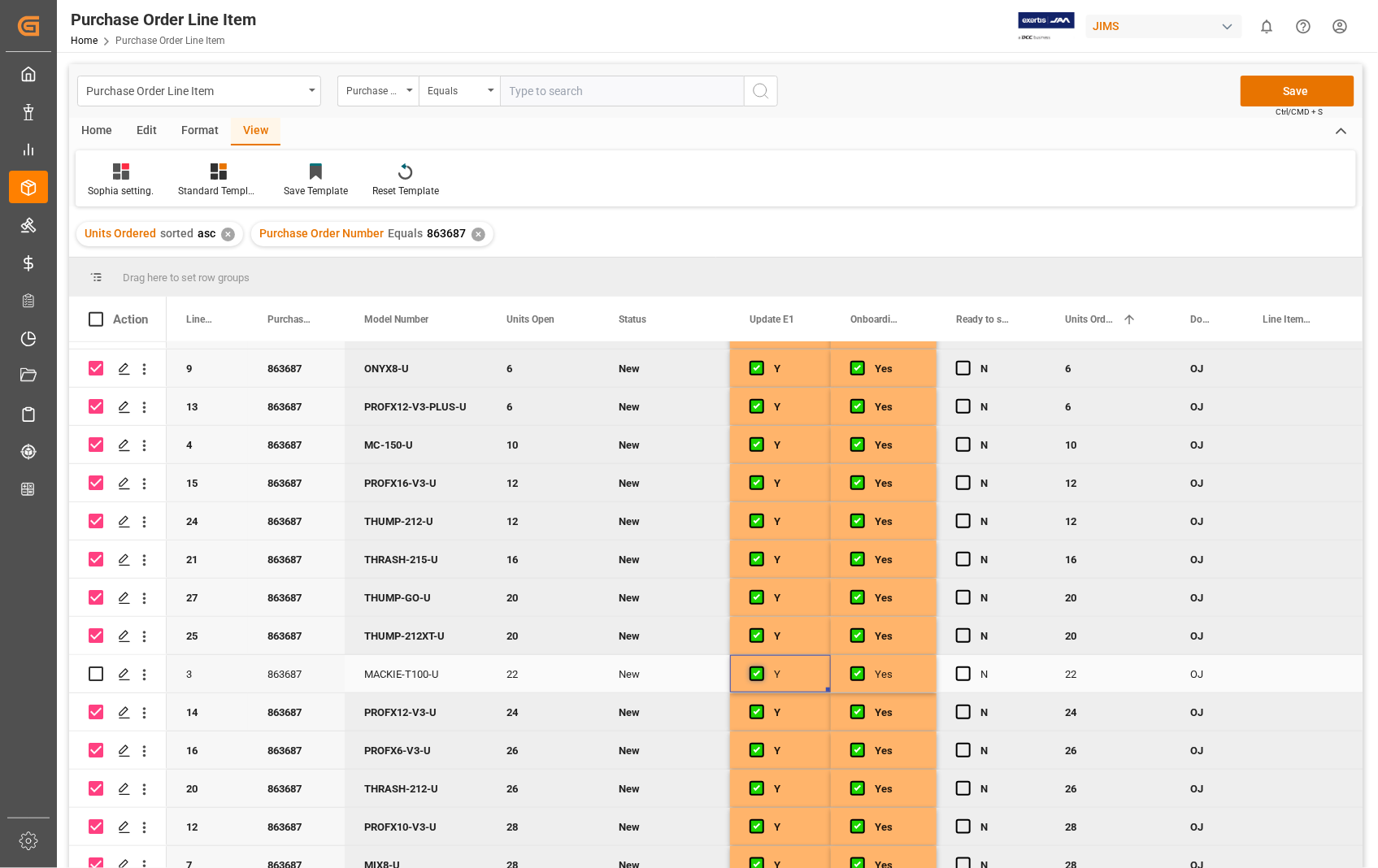
click at [755, 674] on span "Press SPACE to select this row." at bounding box center [757, 673] width 14 height 14
click at [762, 667] on input "Press SPACE to select this row." at bounding box center [762, 667] width 0 height 0
click at [860, 670] on span "Press SPACE to select this row." at bounding box center [857, 673] width 14 height 14
click at [862, 667] on input "Press SPACE to select this row." at bounding box center [862, 667] width 0 height 0
click at [96, 442] on input "Press Space to toggle row selection (checked)" at bounding box center [95, 444] width 14 height 14
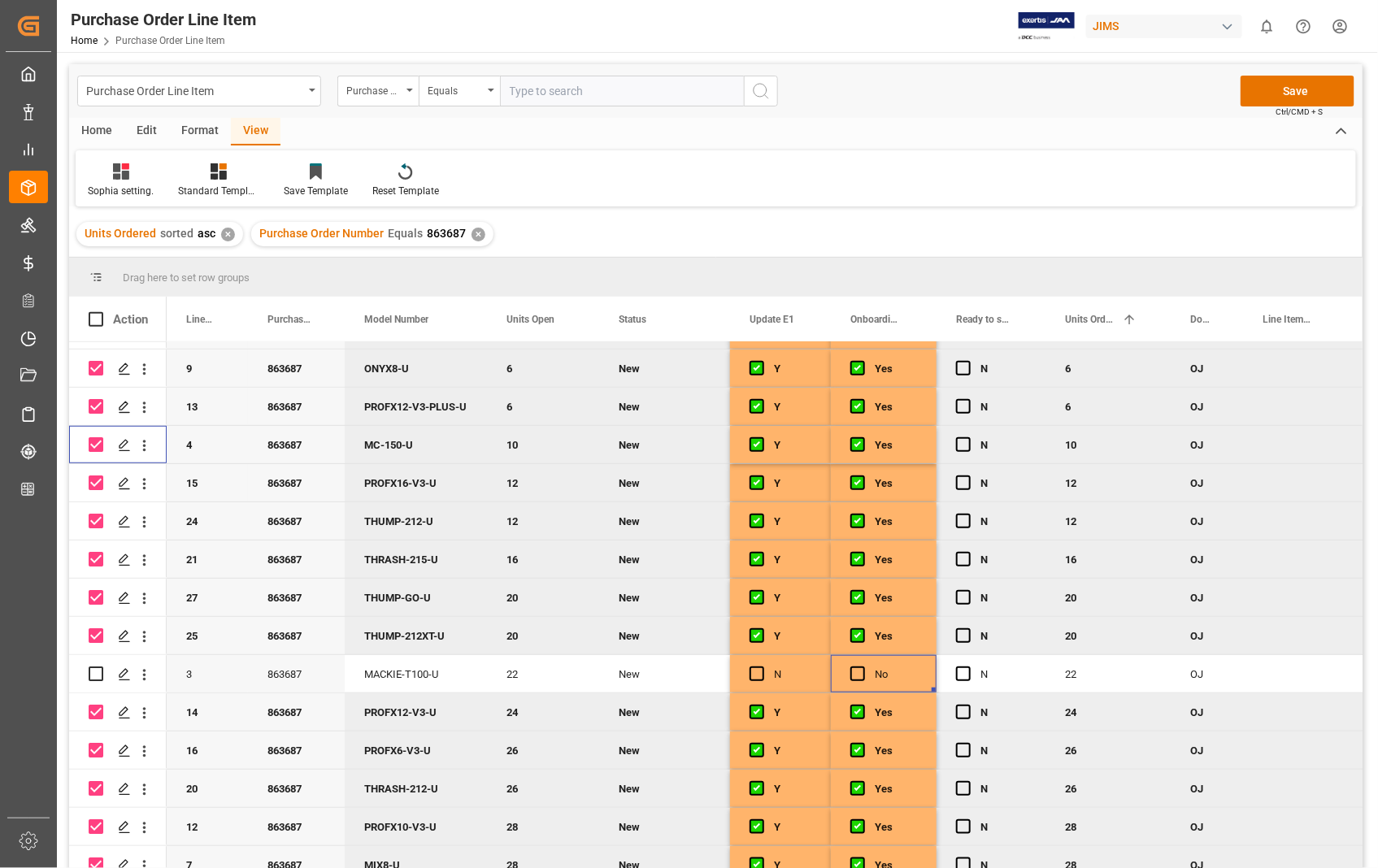
checkbox input "false"
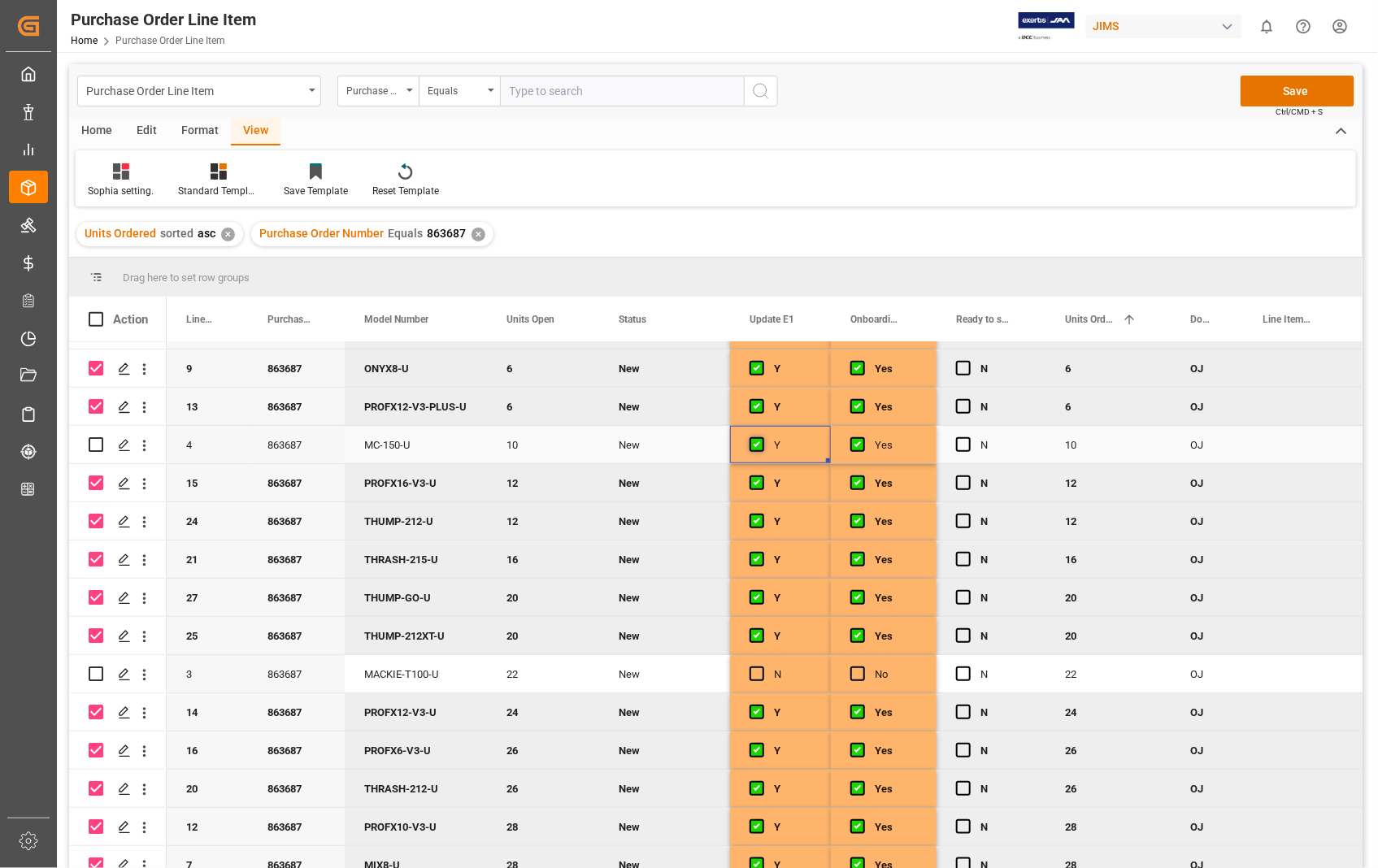
click at [754, 444] on span "Press SPACE to select this row." at bounding box center [757, 444] width 14 height 14
click at [762, 437] on input "Press SPACE to select this row." at bounding box center [762, 437] width 0 height 0
click at [859, 448] on span "Press SPACE to select this row." at bounding box center [857, 444] width 14 height 14
click at [862, 437] on input "Press SPACE to select this row." at bounding box center [862, 437] width 0 height 0
click at [93, 554] on input "Press Space to toggle row selection (checked)" at bounding box center [95, 558] width 14 height 14
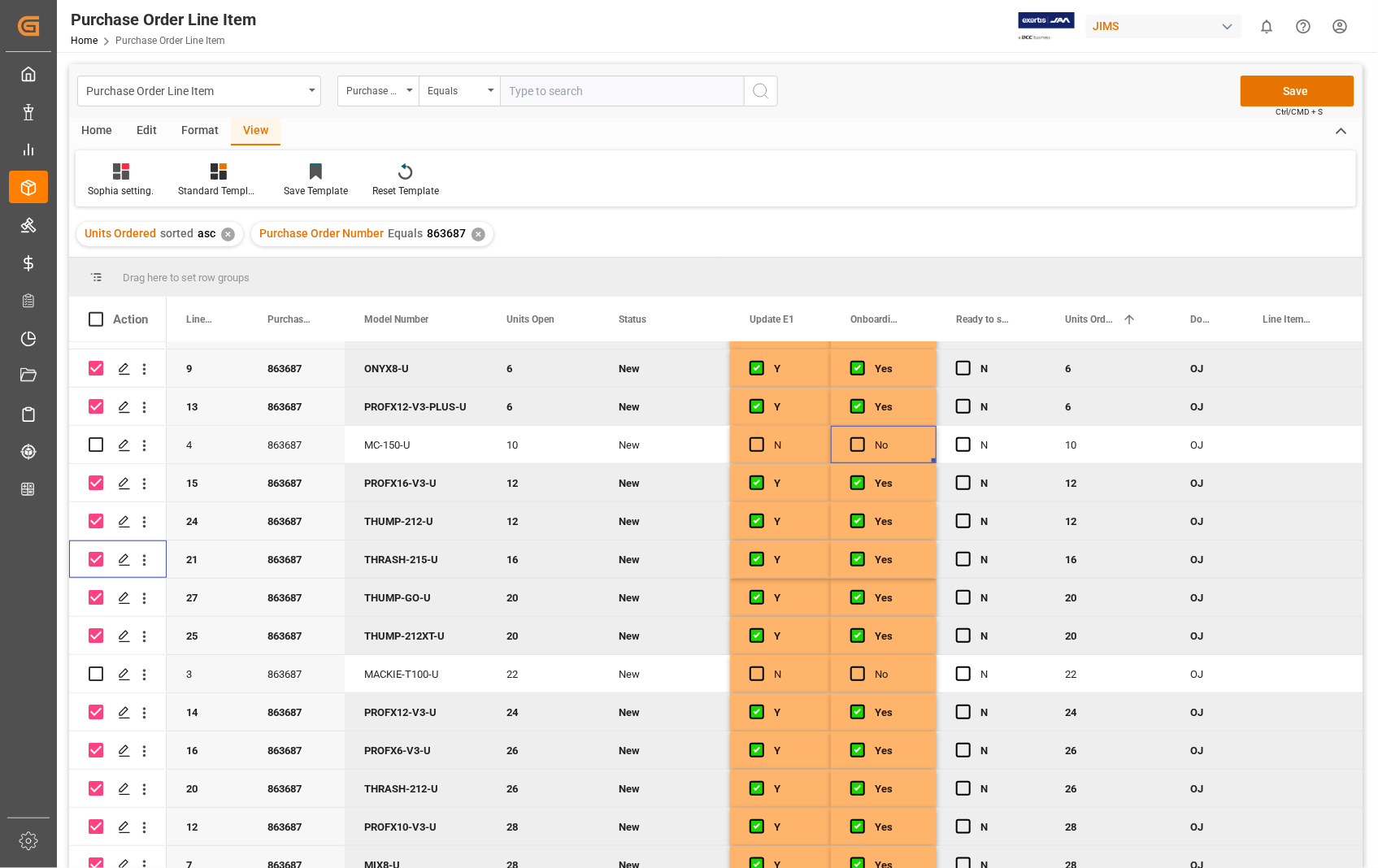
checkbox input "false"
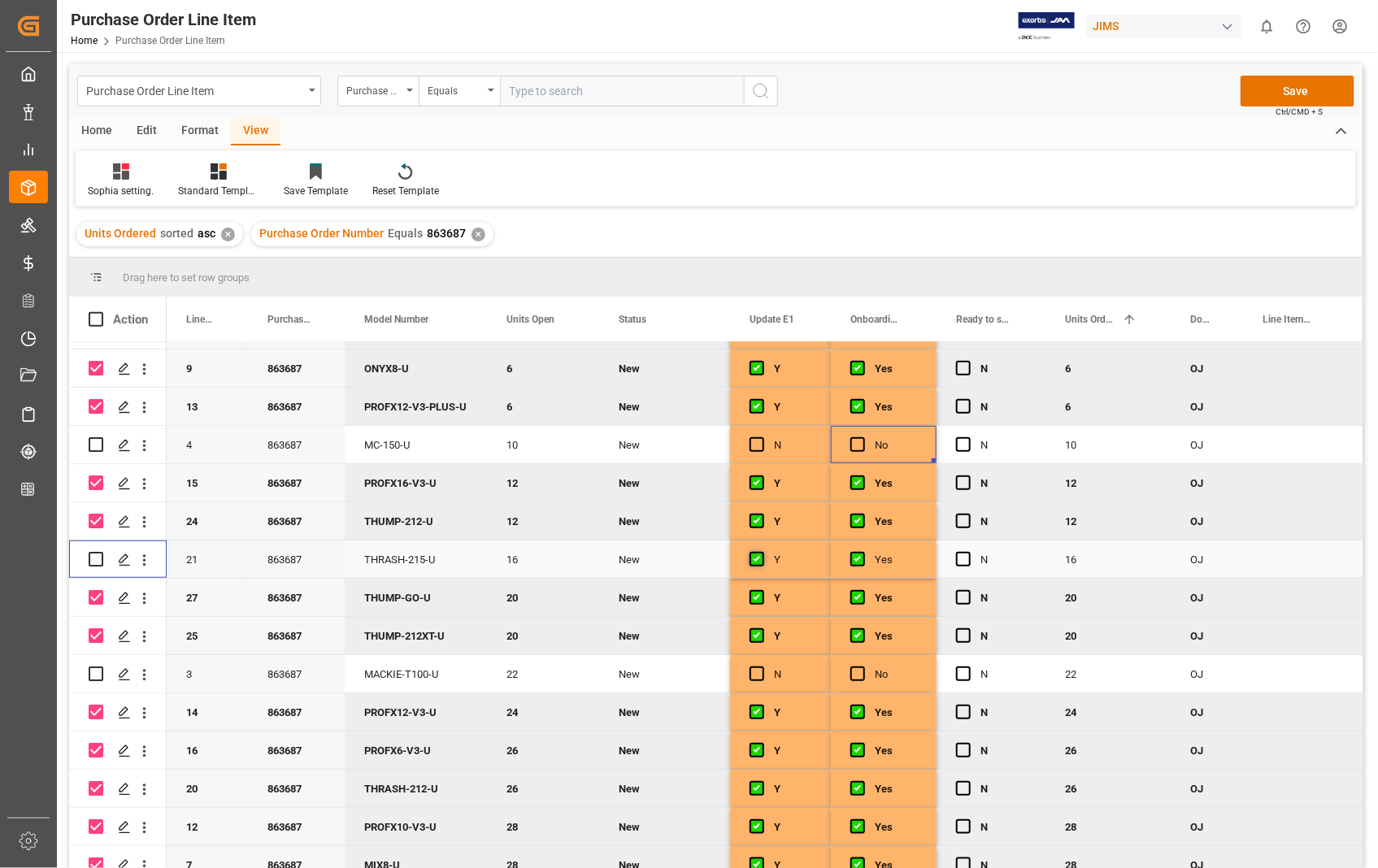
click at [755, 561] on span "Press SPACE to select this row." at bounding box center [757, 558] width 14 height 14
click at [762, 552] on input "Press SPACE to select this row." at bounding box center [762, 552] width 0 height 0
click at [854, 558] on span "Press SPACE to select this row." at bounding box center [857, 558] width 14 height 14
click at [862, 552] on input "Press SPACE to select this row." at bounding box center [862, 552] width 0 height 0
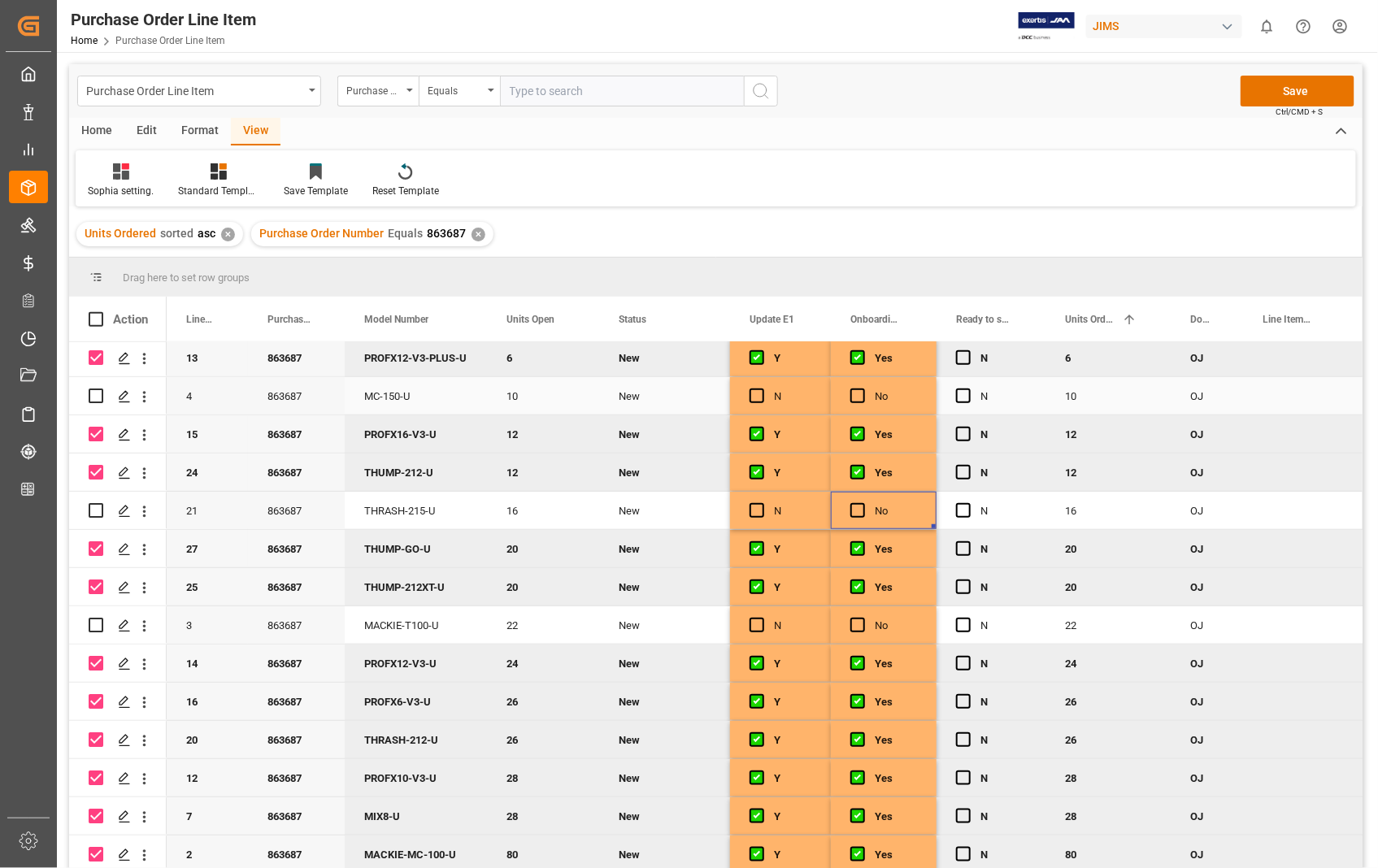
scroll to position [505, 0]
click at [94, 734] on input "Press Space to toggle row selection (checked)" at bounding box center [95, 739] width 14 height 14
checkbox input "false"
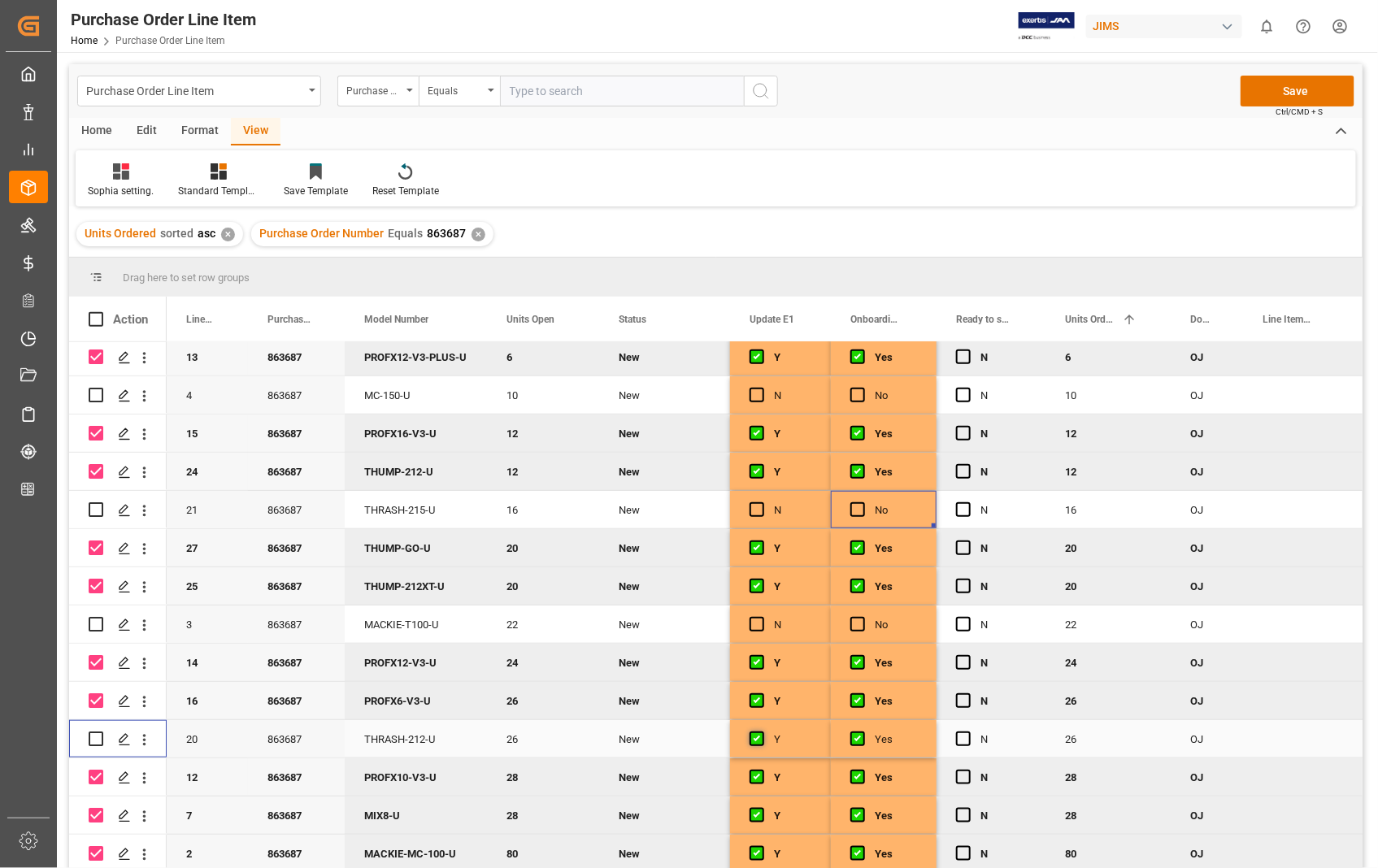
click at [762, 734] on span "Press SPACE to select this row." at bounding box center [757, 739] width 14 height 14
click at [762, 732] on input "Press SPACE to select this row." at bounding box center [762, 732] width 0 height 0
click at [852, 737] on span "Press SPACE to select this row." at bounding box center [857, 739] width 14 height 14
click at [862, 732] on input "Press SPACE to select this row." at bounding box center [862, 732] width 0 height 0
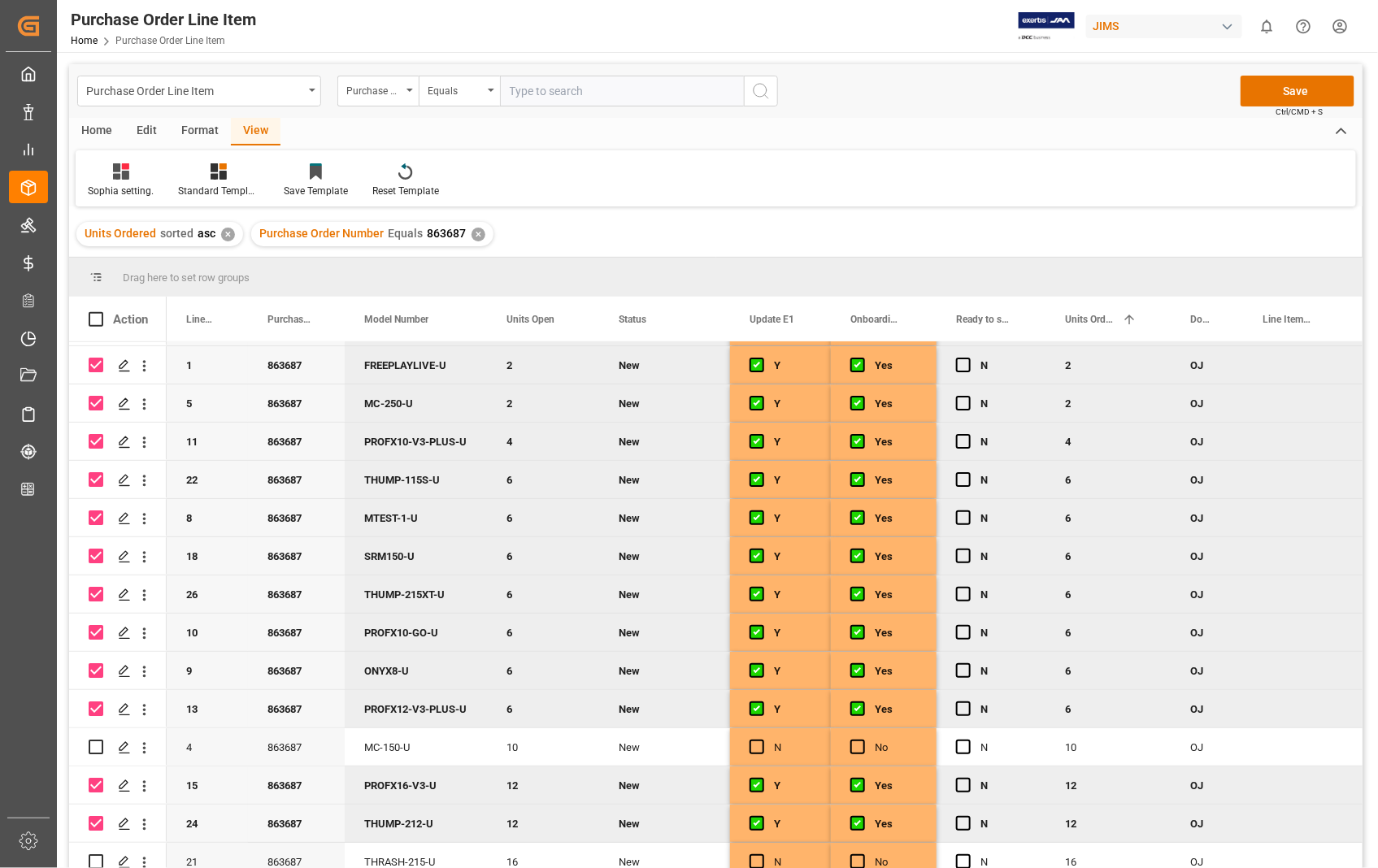
scroll to position [180, 0]
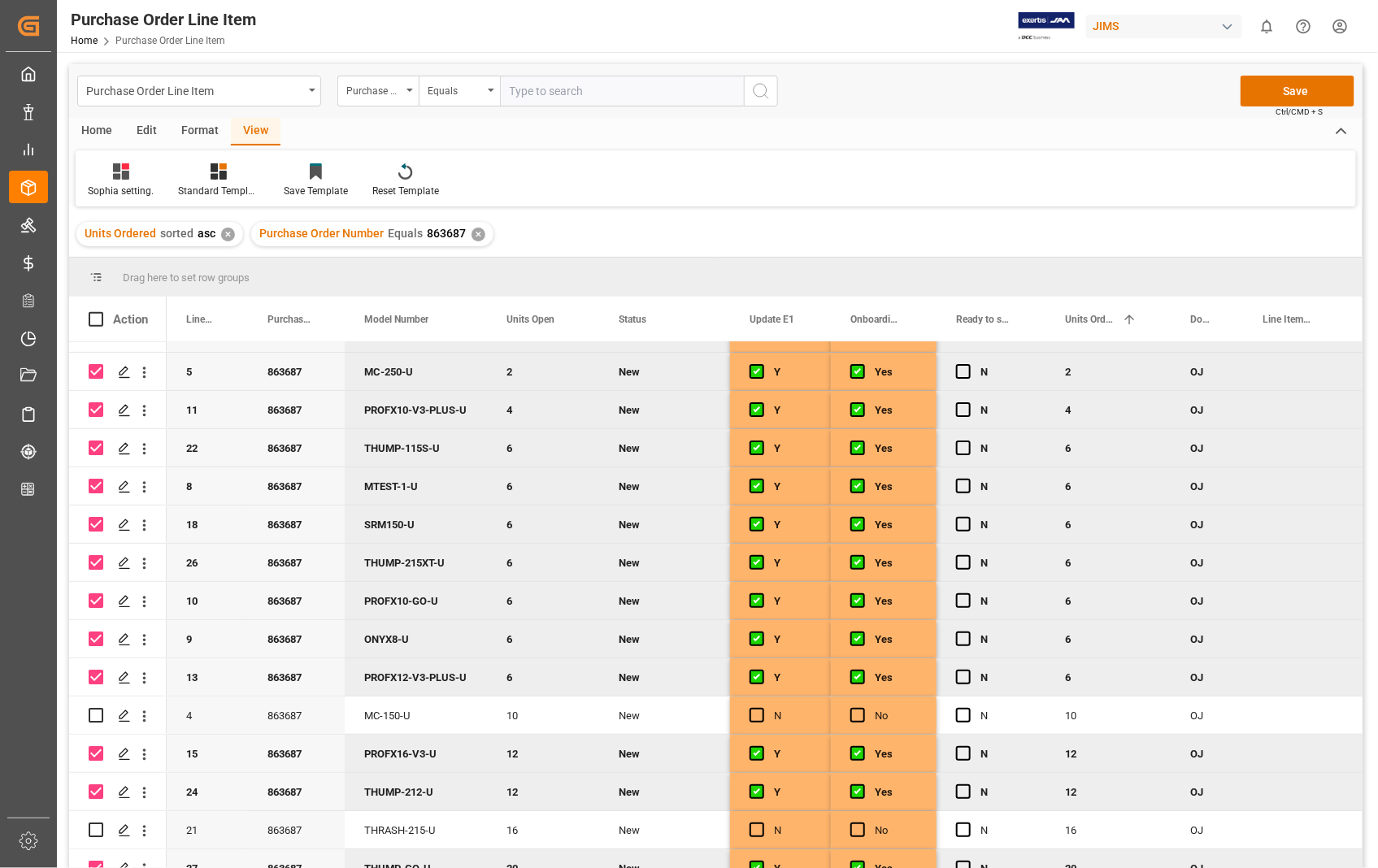
click at [99, 563] on input "Press Space to toggle row selection (checked)" at bounding box center [95, 562] width 14 height 14
checkbox input "false"
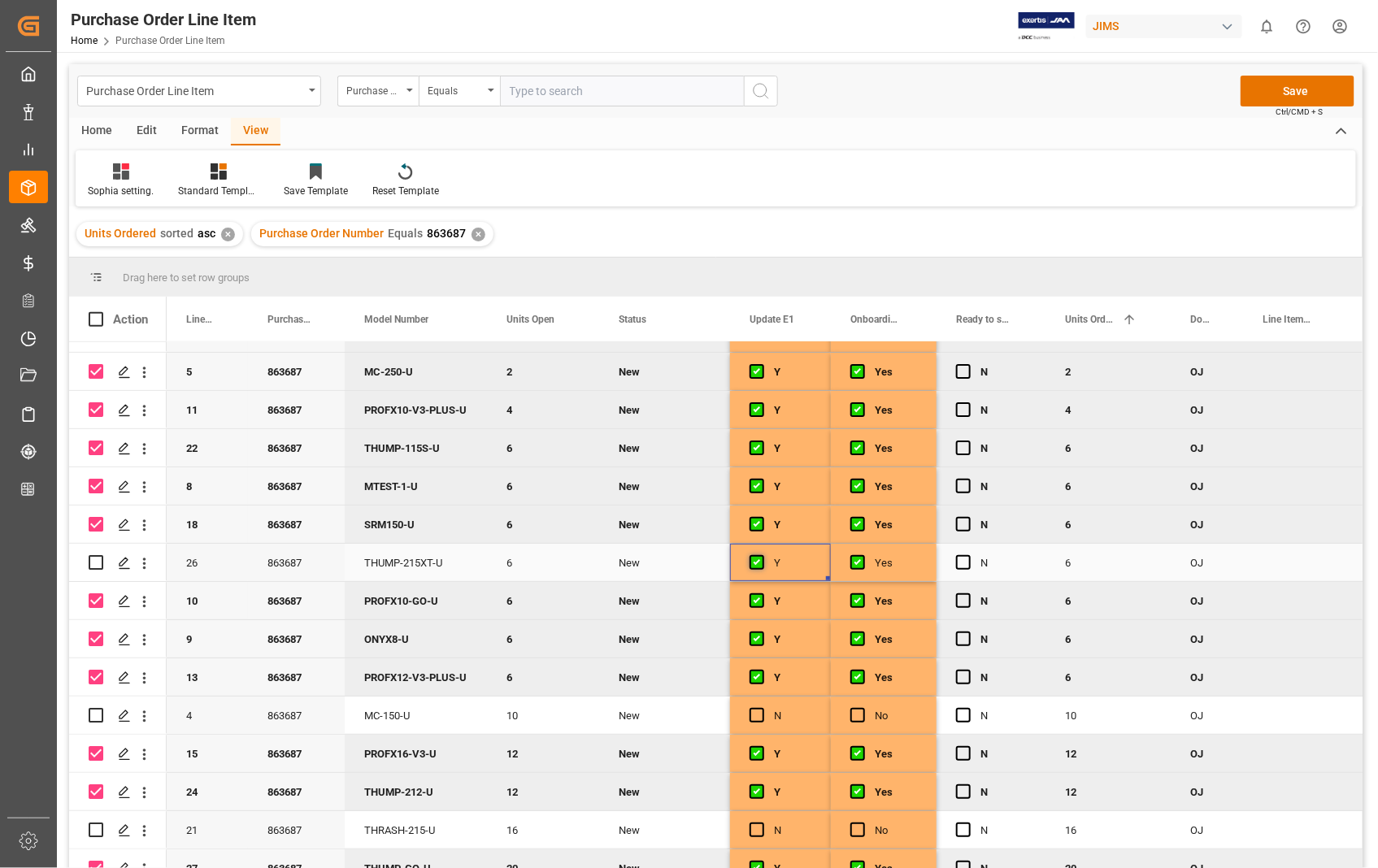
click at [754, 562] on span "Press SPACE to select this row." at bounding box center [757, 562] width 14 height 14
click at [762, 555] on input "Press SPACE to select this row." at bounding box center [762, 555] width 0 height 0
click at [859, 557] on span "Press SPACE to select this row." at bounding box center [857, 562] width 14 height 14
click at [862, 555] on input "Press SPACE to select this row." at bounding box center [862, 555] width 0 height 0
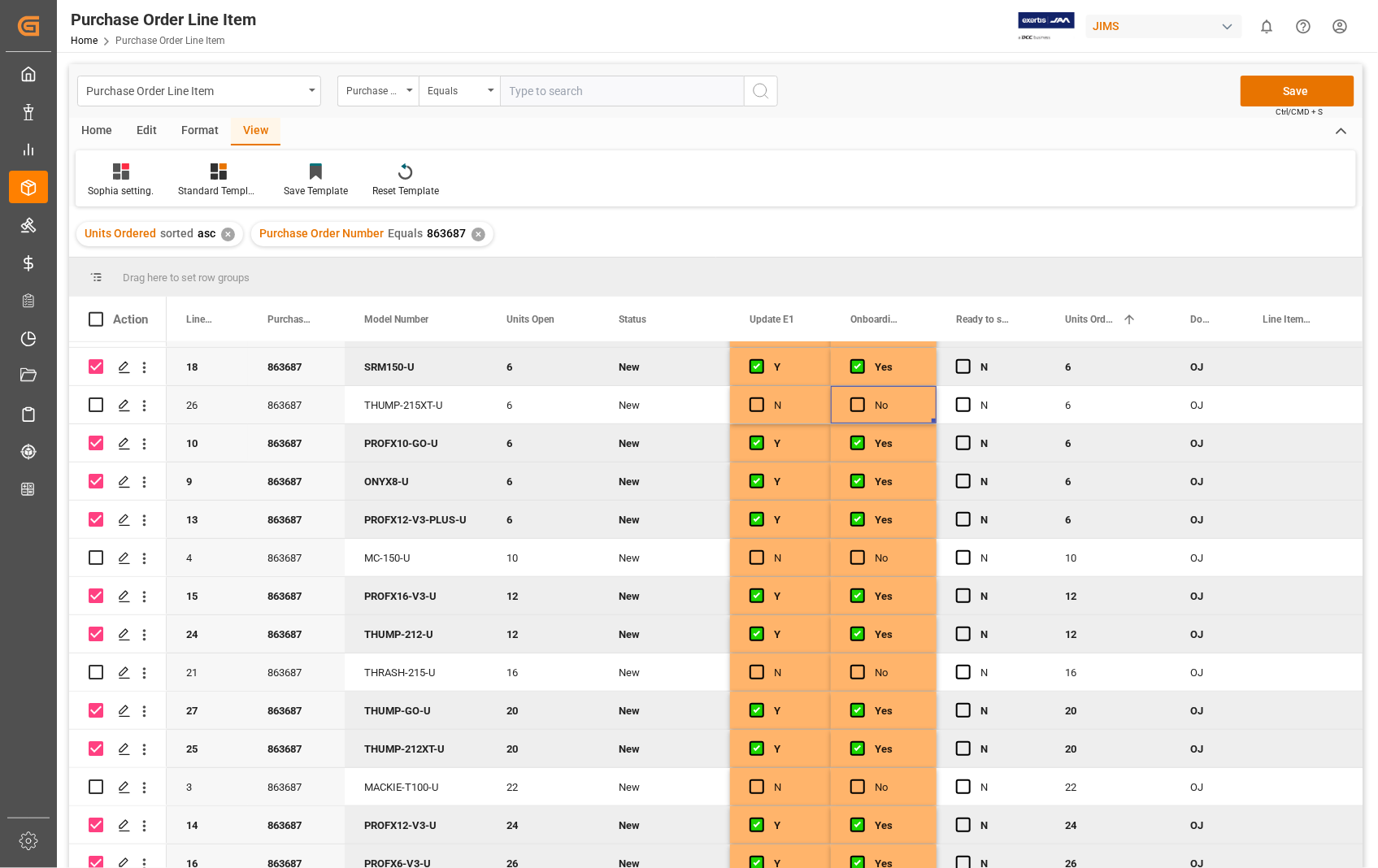
scroll to position [361, 0]
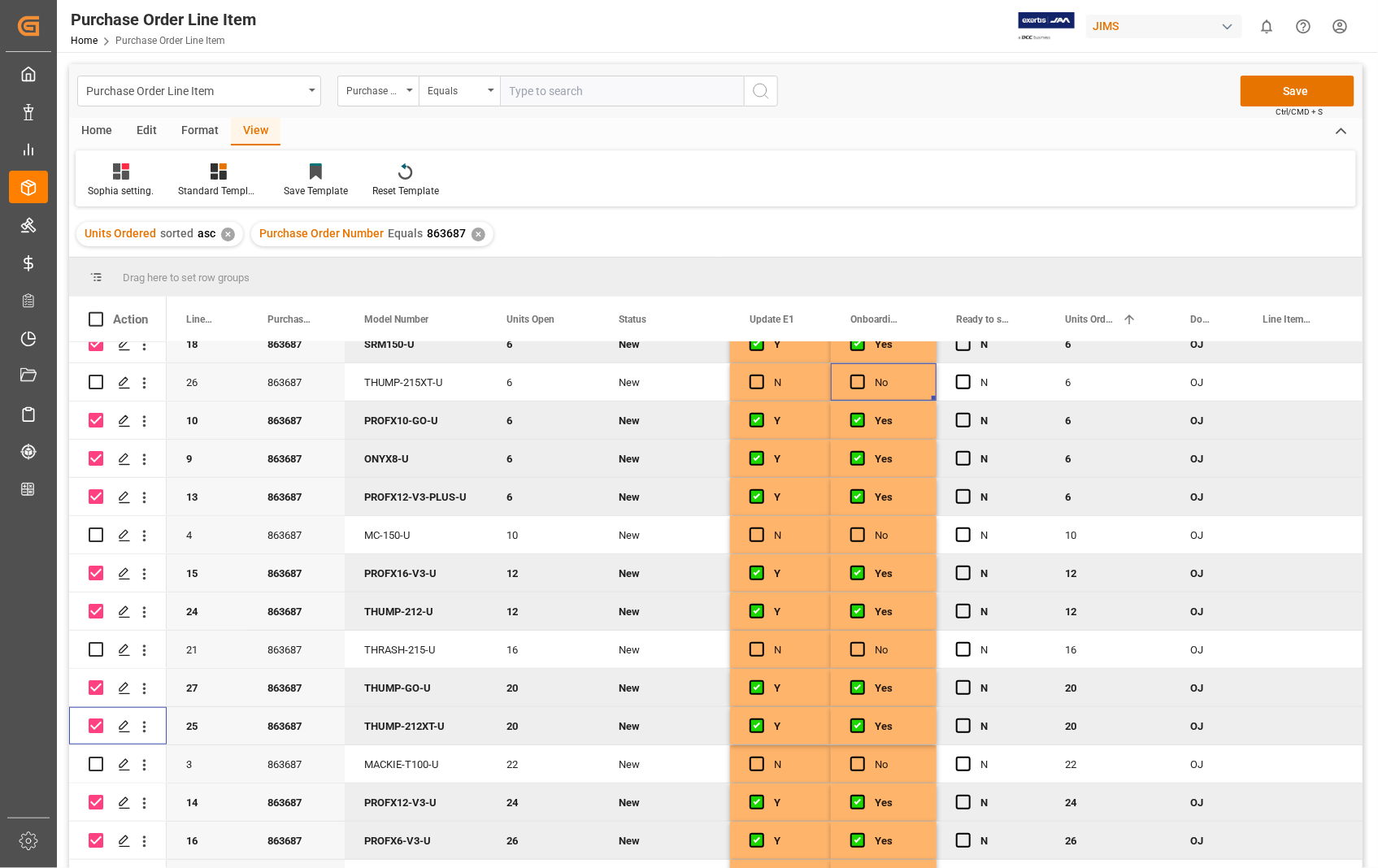
click at [102, 727] on input "Press Space to toggle row selection (checked)" at bounding box center [95, 725] width 14 height 14
checkbox input "false"
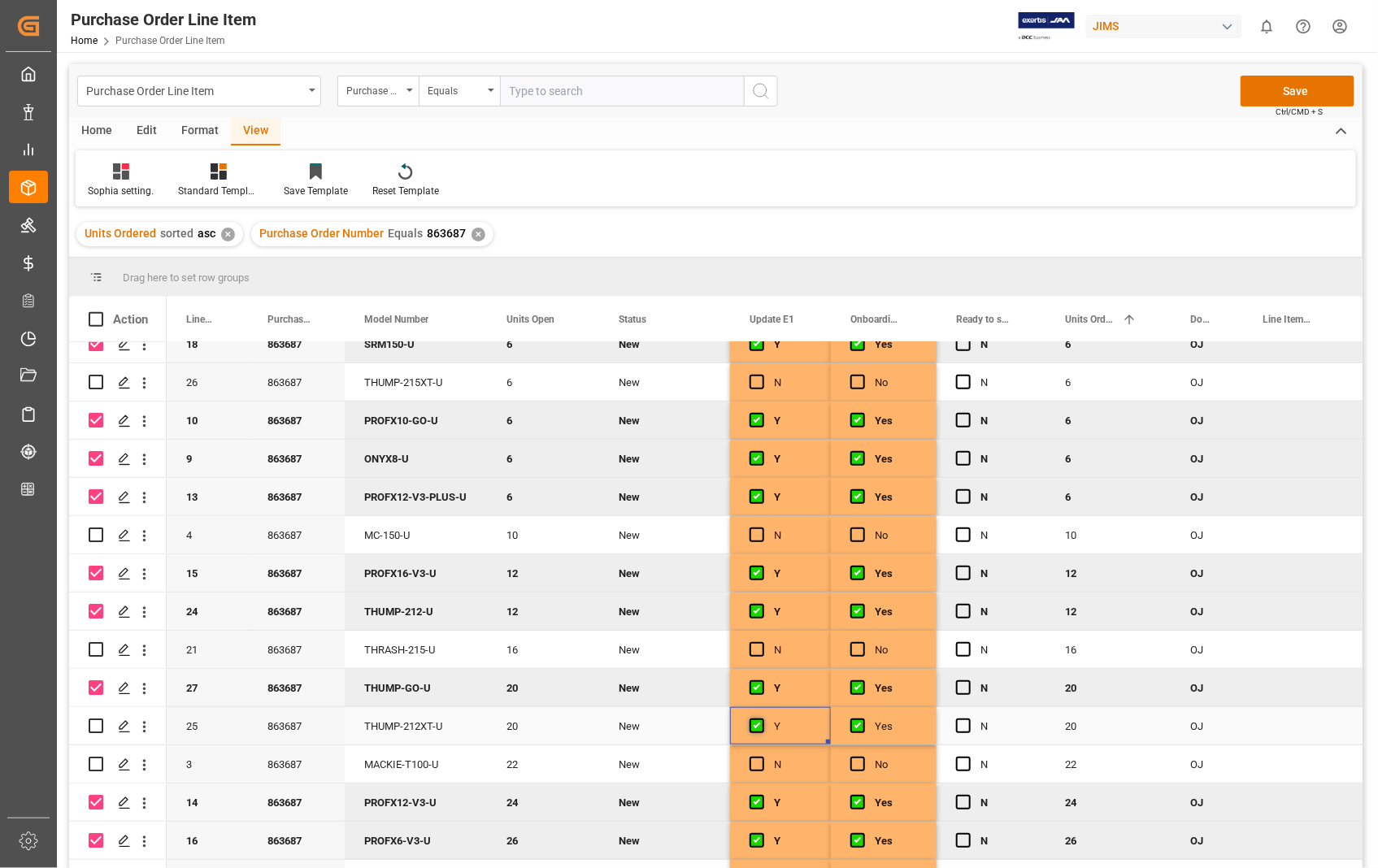
click at [754, 723] on span "Press SPACE to select this row." at bounding box center [757, 725] width 14 height 14
click at [762, 719] on input "Press SPACE to select this row." at bounding box center [762, 719] width 0 height 0
click at [855, 724] on span "Press SPACE to select this row." at bounding box center [857, 725] width 14 height 14
click at [862, 719] on input "Press SPACE to select this row." at bounding box center [862, 719] width 0 height 0
click at [1298, 88] on button "Save" at bounding box center [1298, 91] width 114 height 31
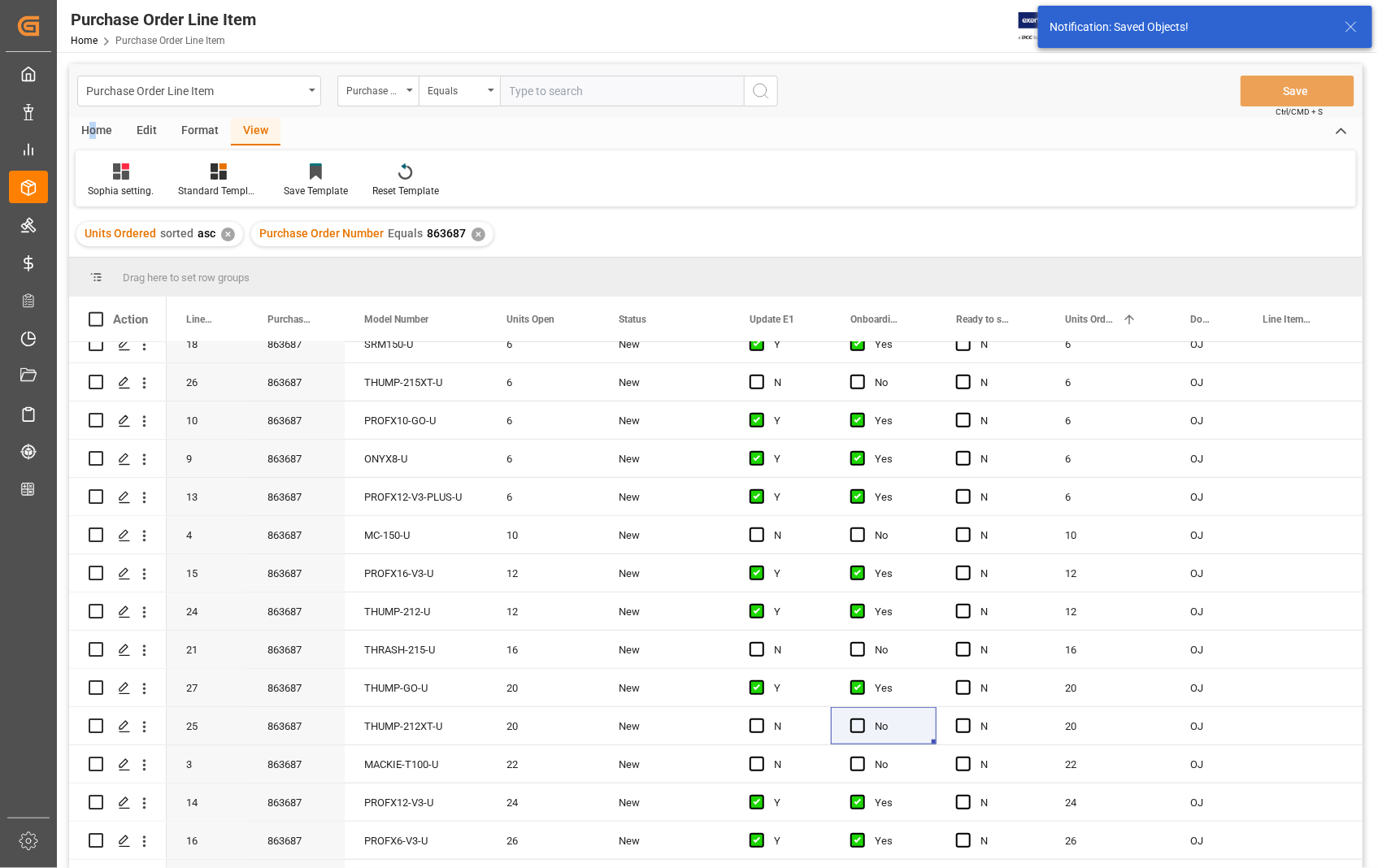
click at [94, 131] on div "Home" at bounding box center [96, 131] width 56 height 27
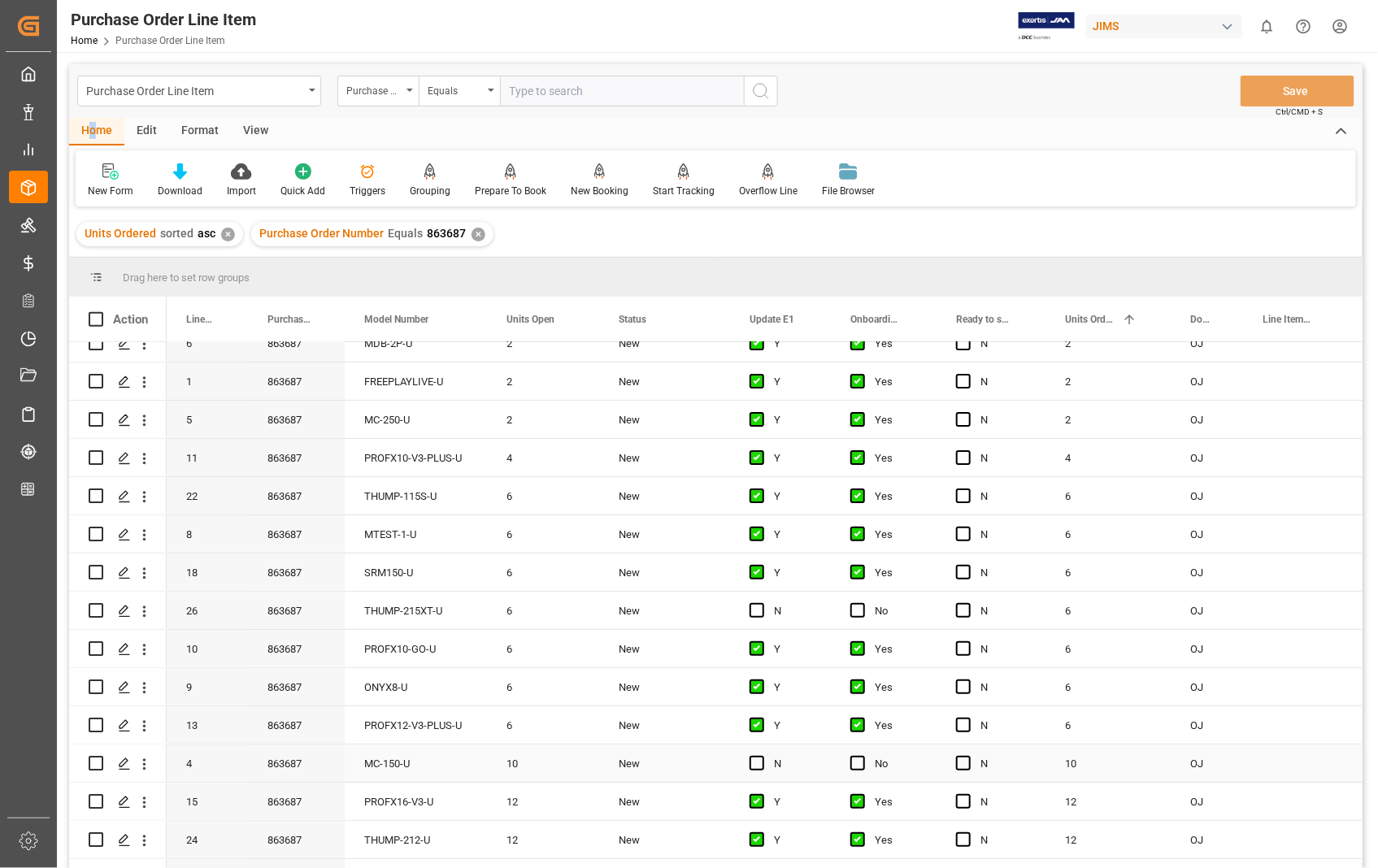
scroll to position [0, 0]
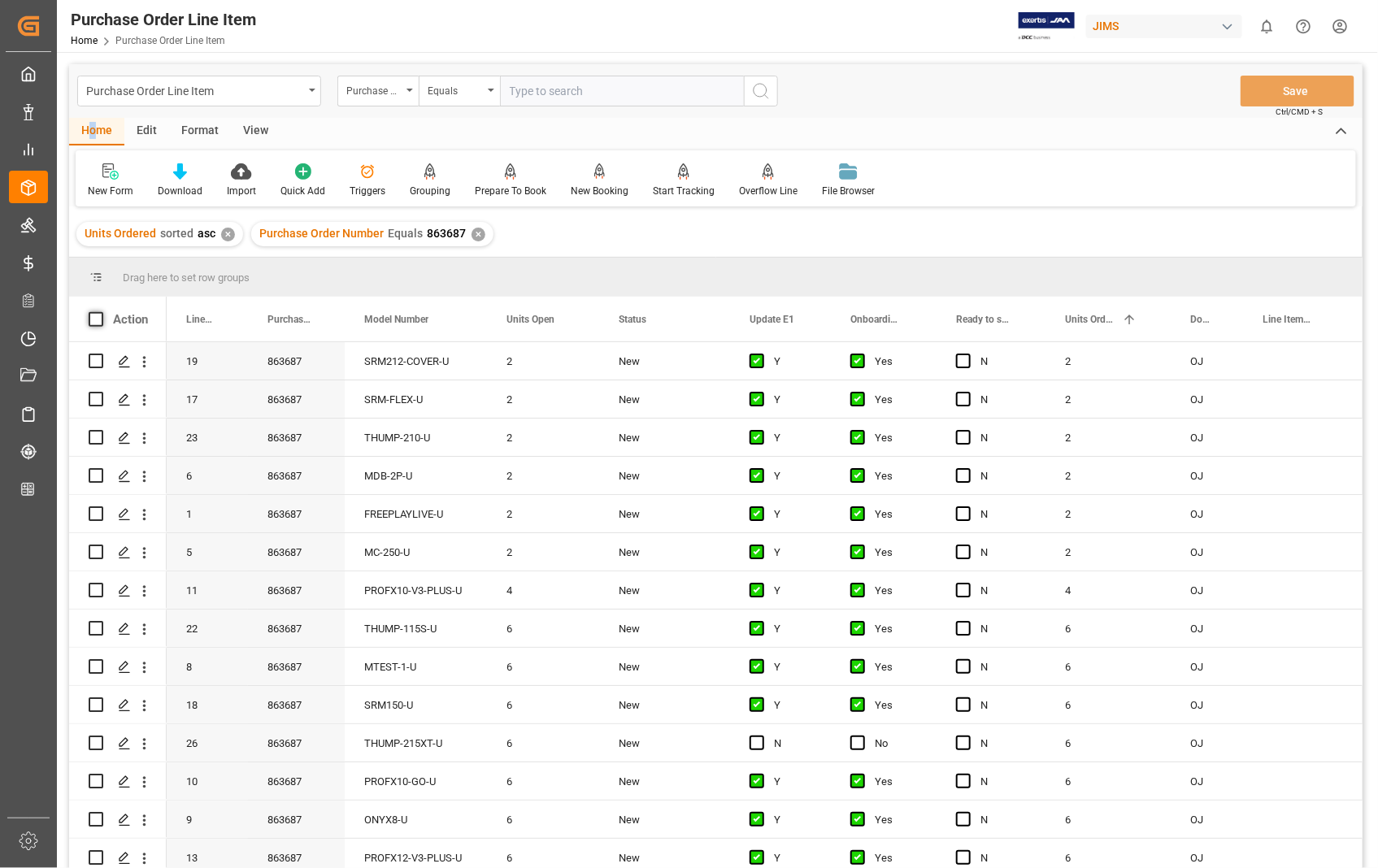
click at [96, 315] on span at bounding box center [95, 319] width 14 height 14
click at [101, 313] on input "checkbox" at bounding box center [101, 313] width 0 height 0
checkbox input "true"
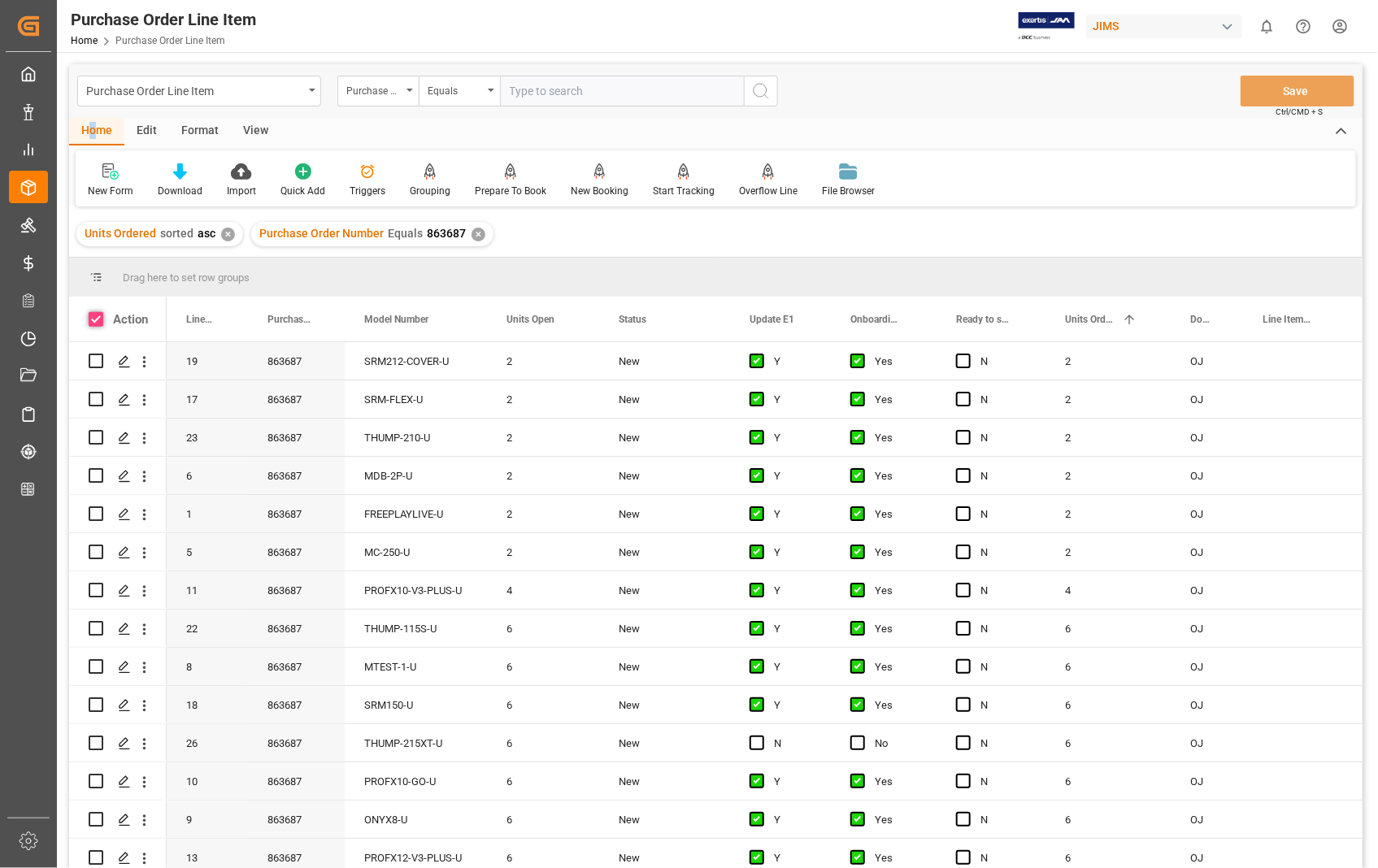
checkbox input "true"
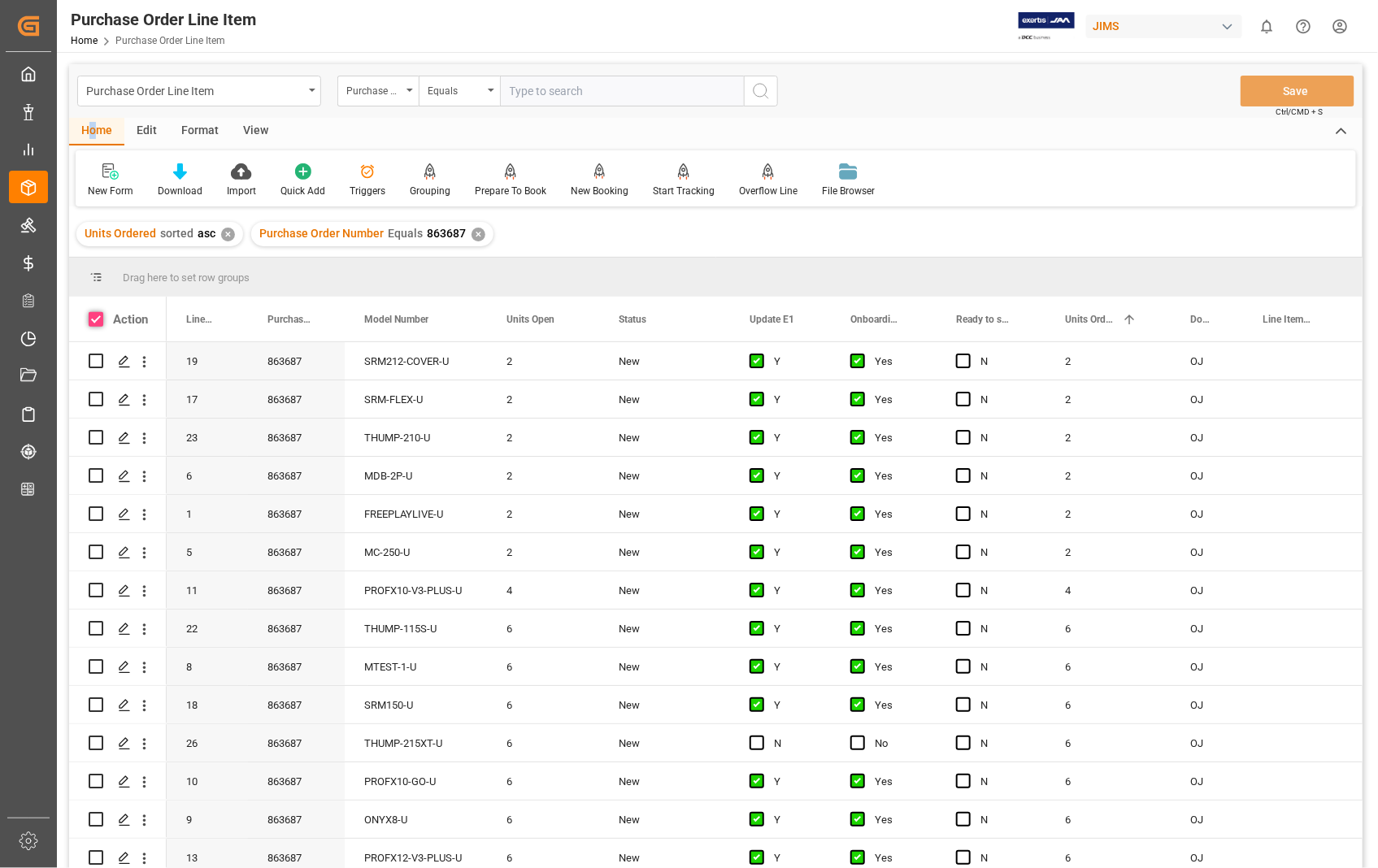
checkbox input "true"
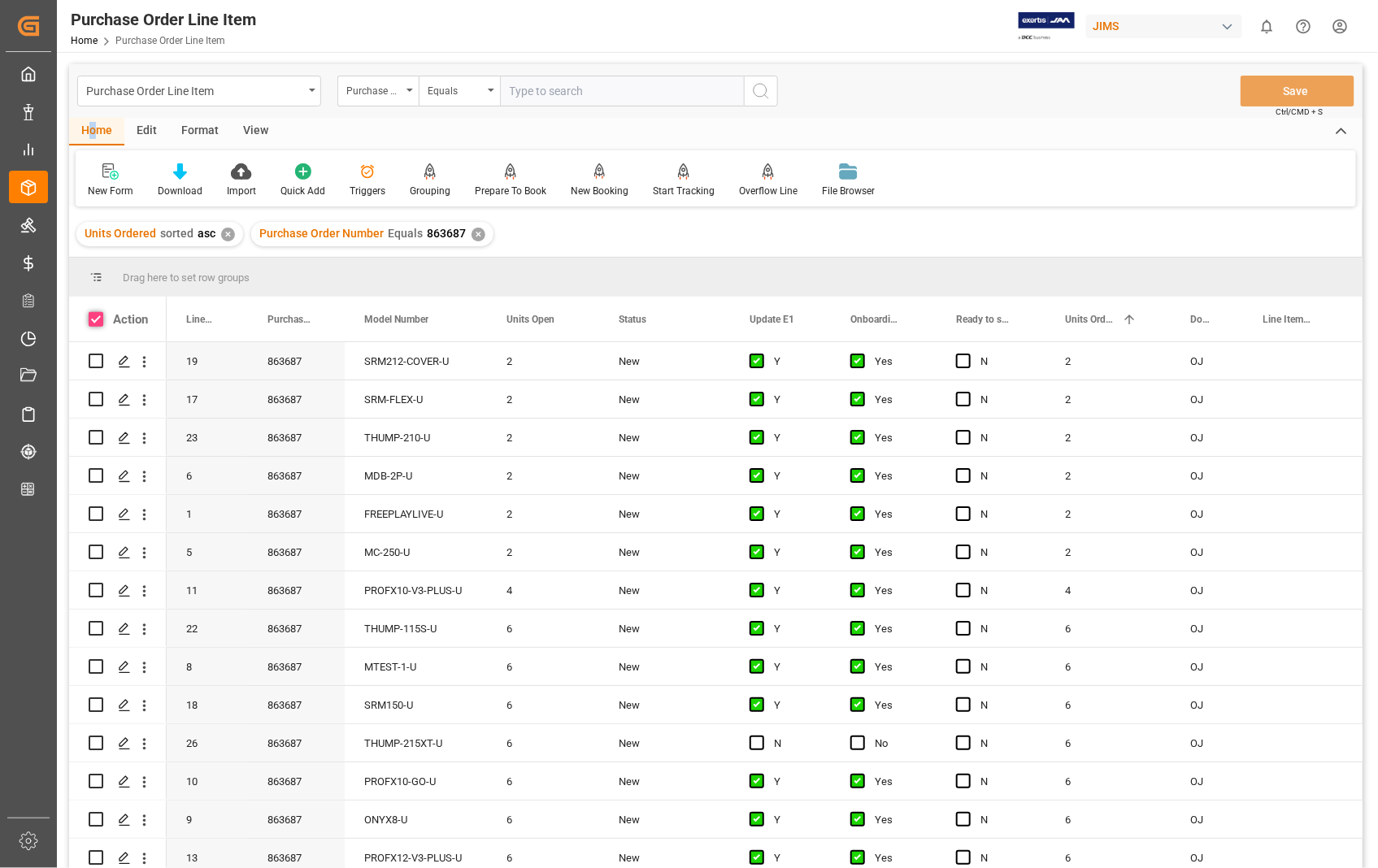
checkbox input "true"
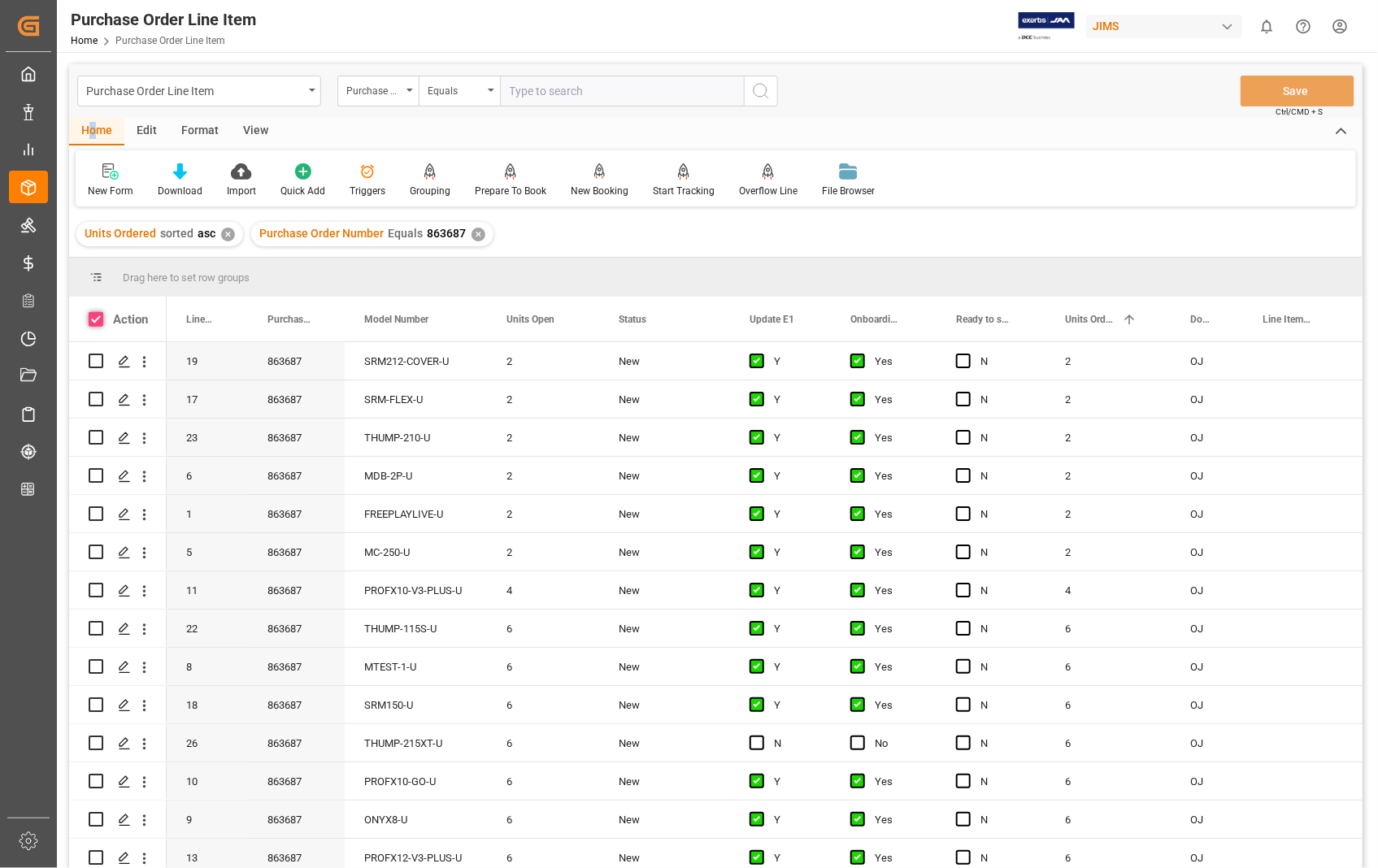
checkbox input "true"
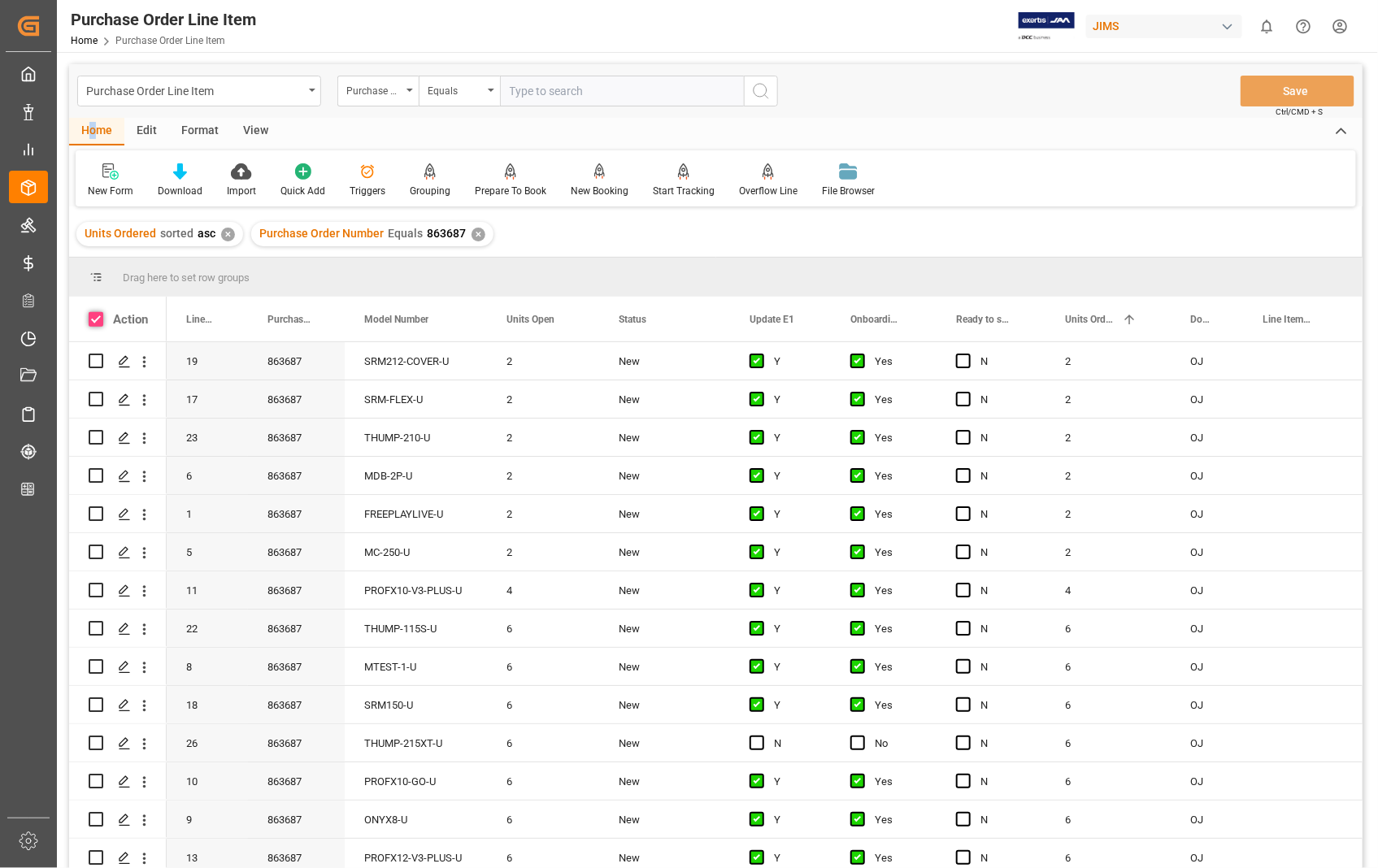
checkbox input "true"
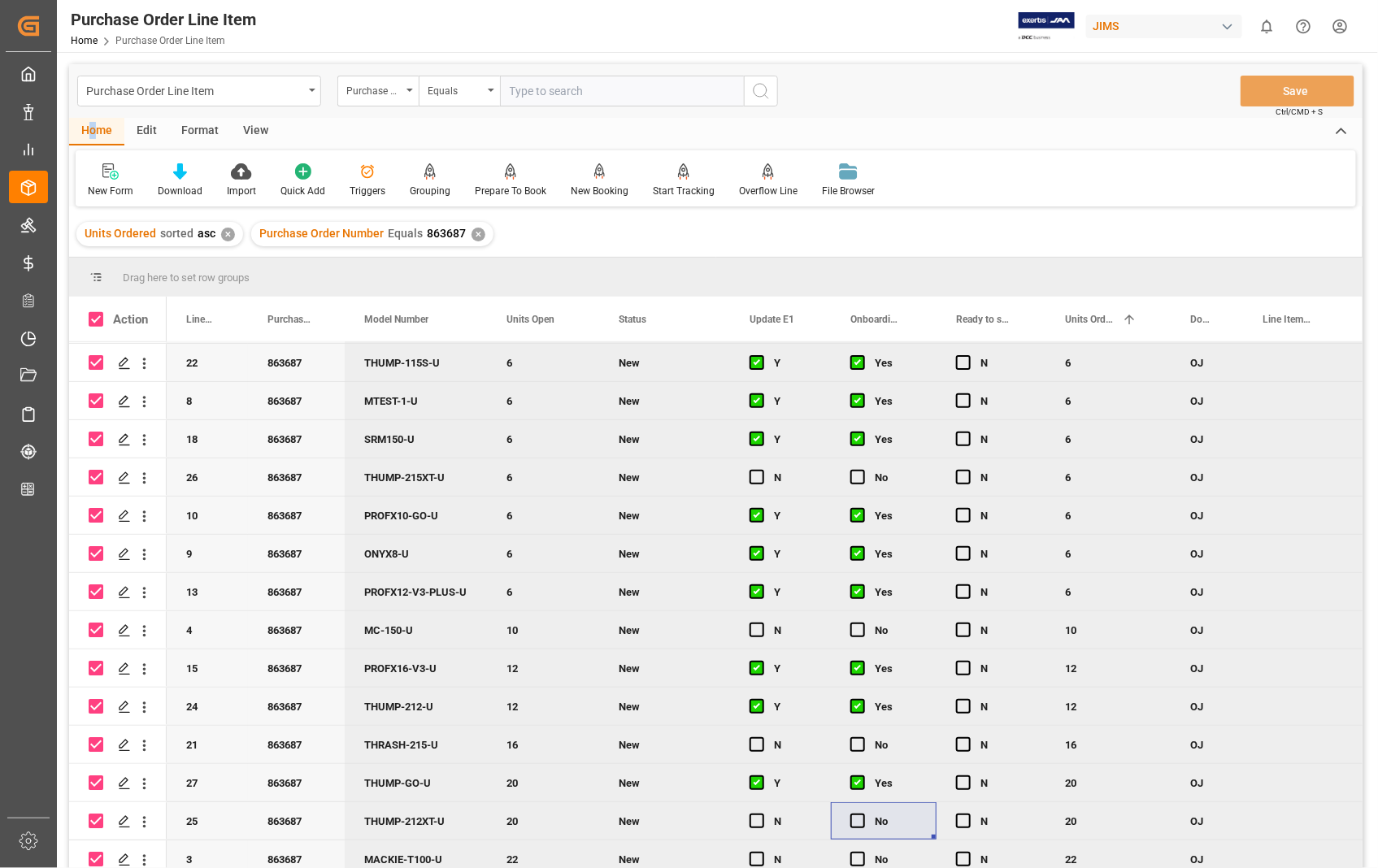
scroll to position [271, 0]
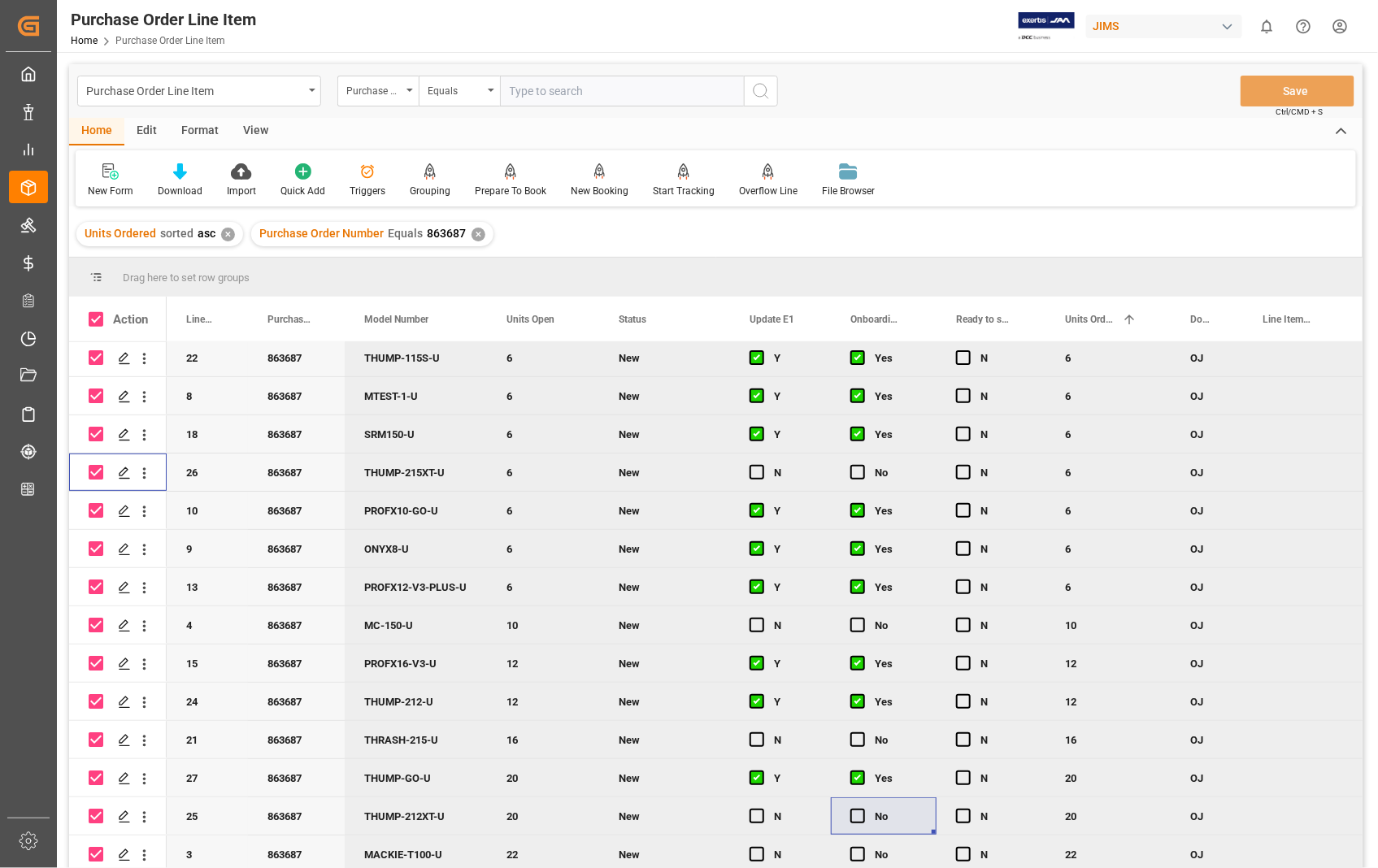
click at [91, 471] on input "Press Space to toggle row selection (checked)" at bounding box center [95, 471] width 14 height 14
checkbox input "false"
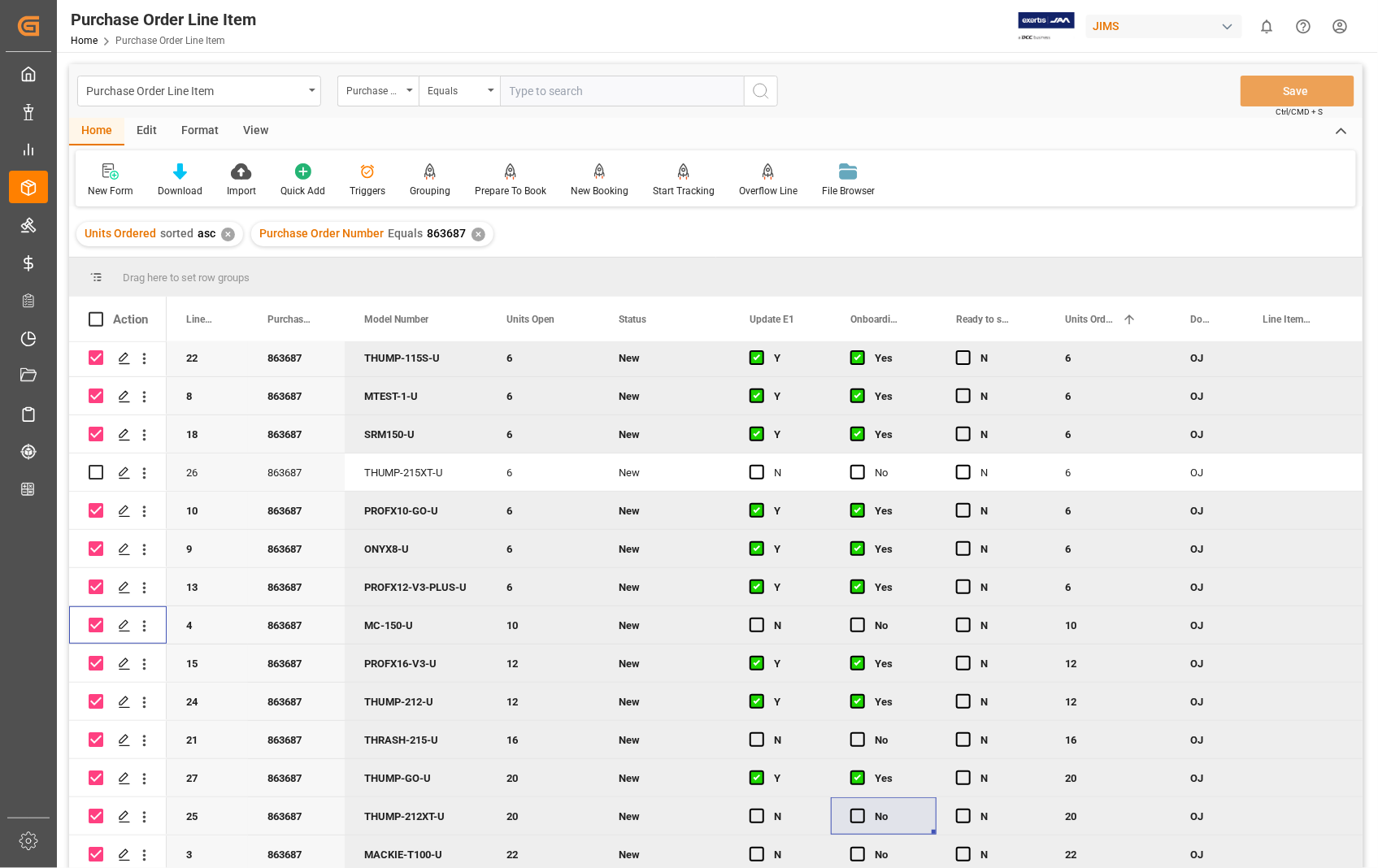
click at [97, 624] on input "Press Space to toggle row selection (checked)" at bounding box center [95, 624] width 14 height 14
checkbox input "false"
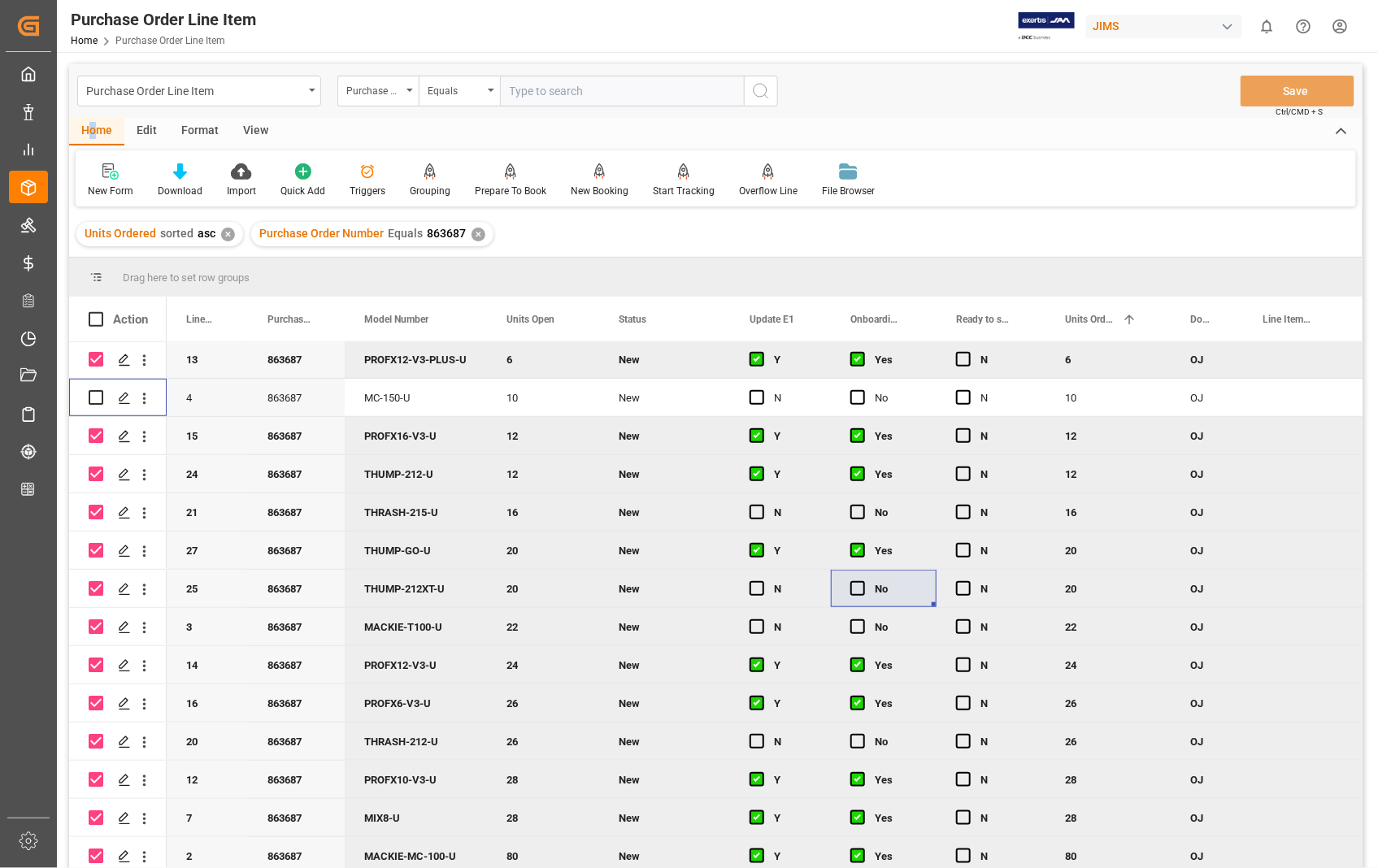
scroll to position [505, 0]
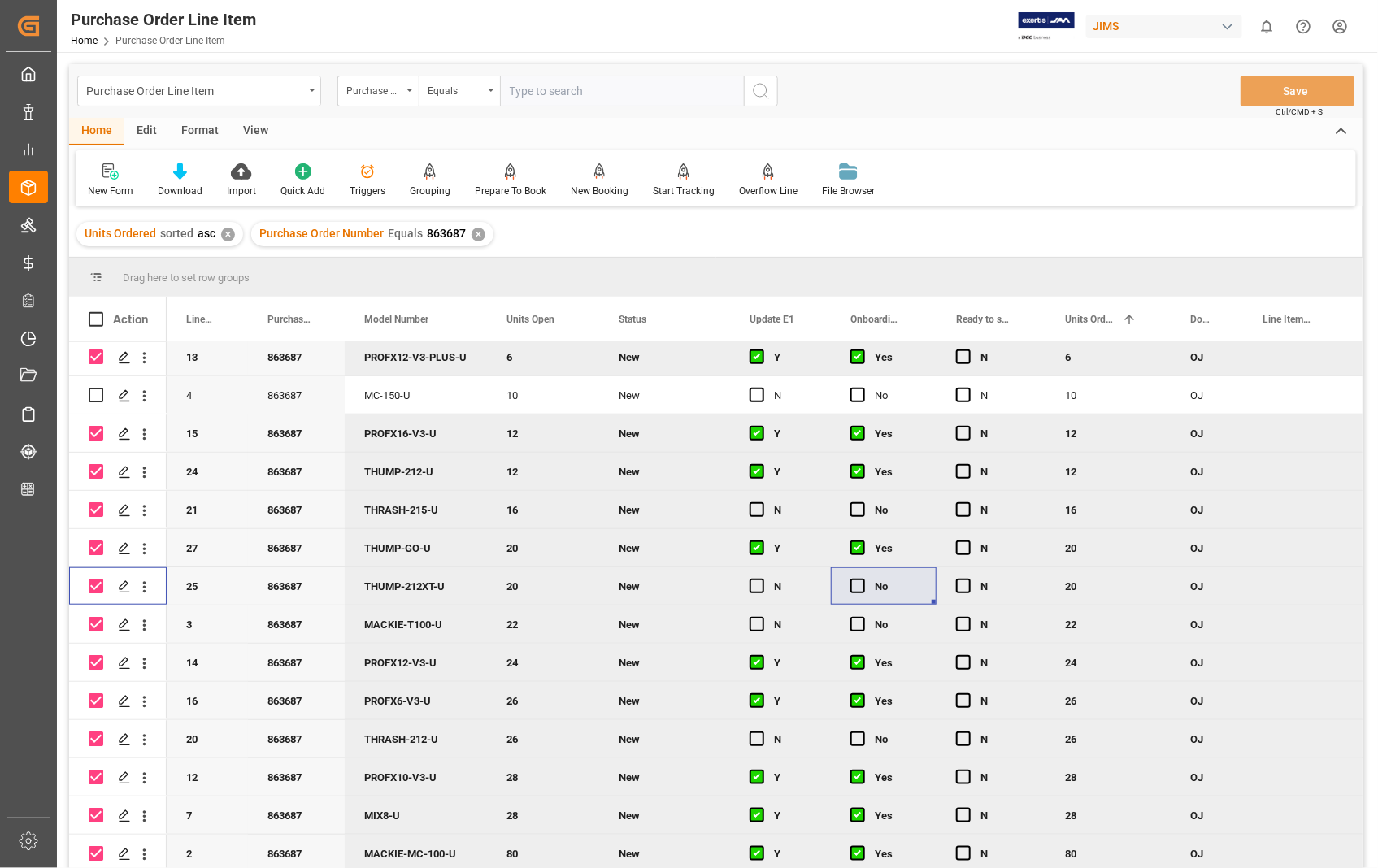
click at [91, 579] on input "Press Space to toggle row selection (checked)" at bounding box center [95, 586] width 14 height 14
checkbox input "false"
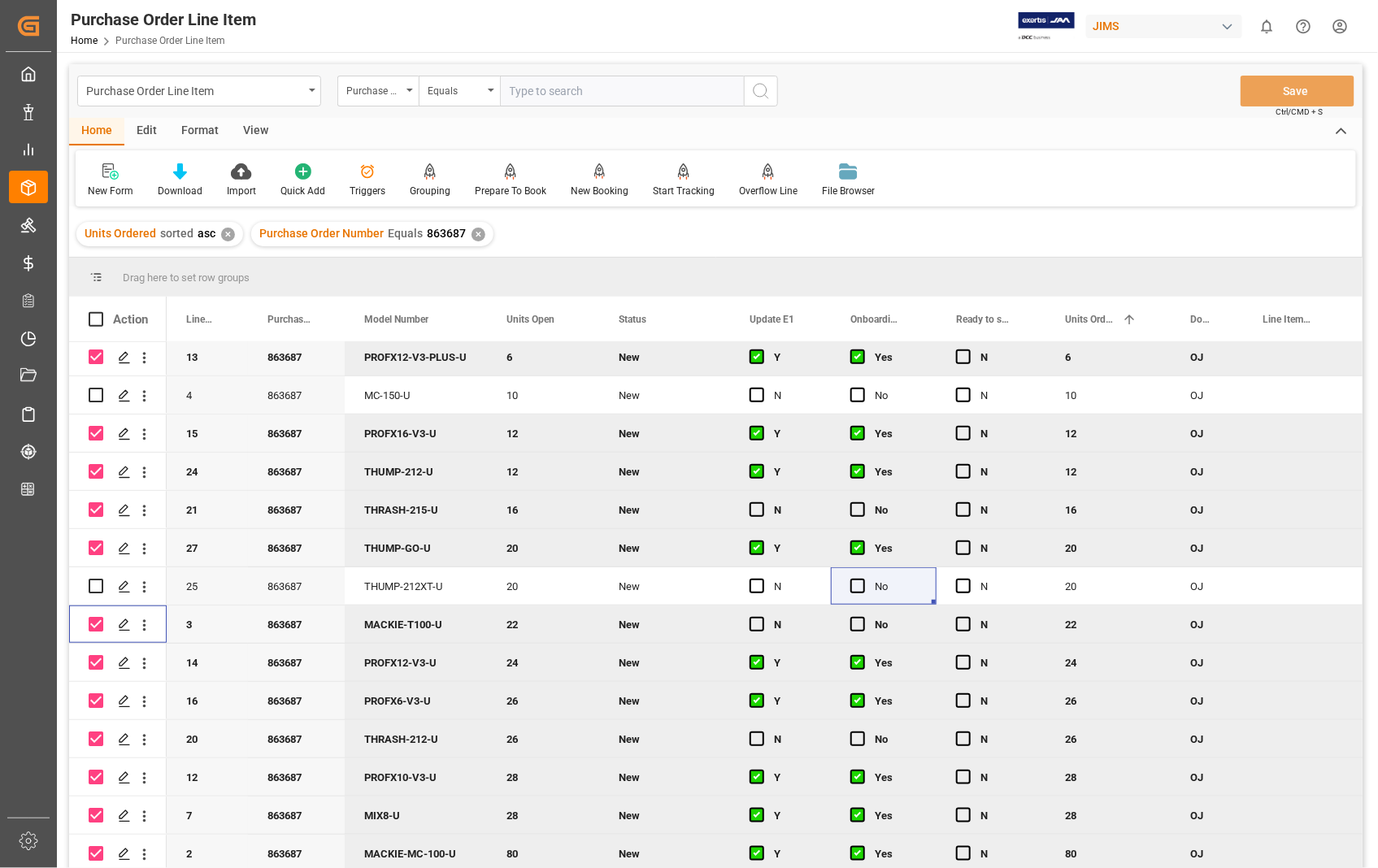
click at [99, 621] on input "Press Space to toggle row selection (checked)" at bounding box center [95, 623] width 14 height 14
checkbox input "false"
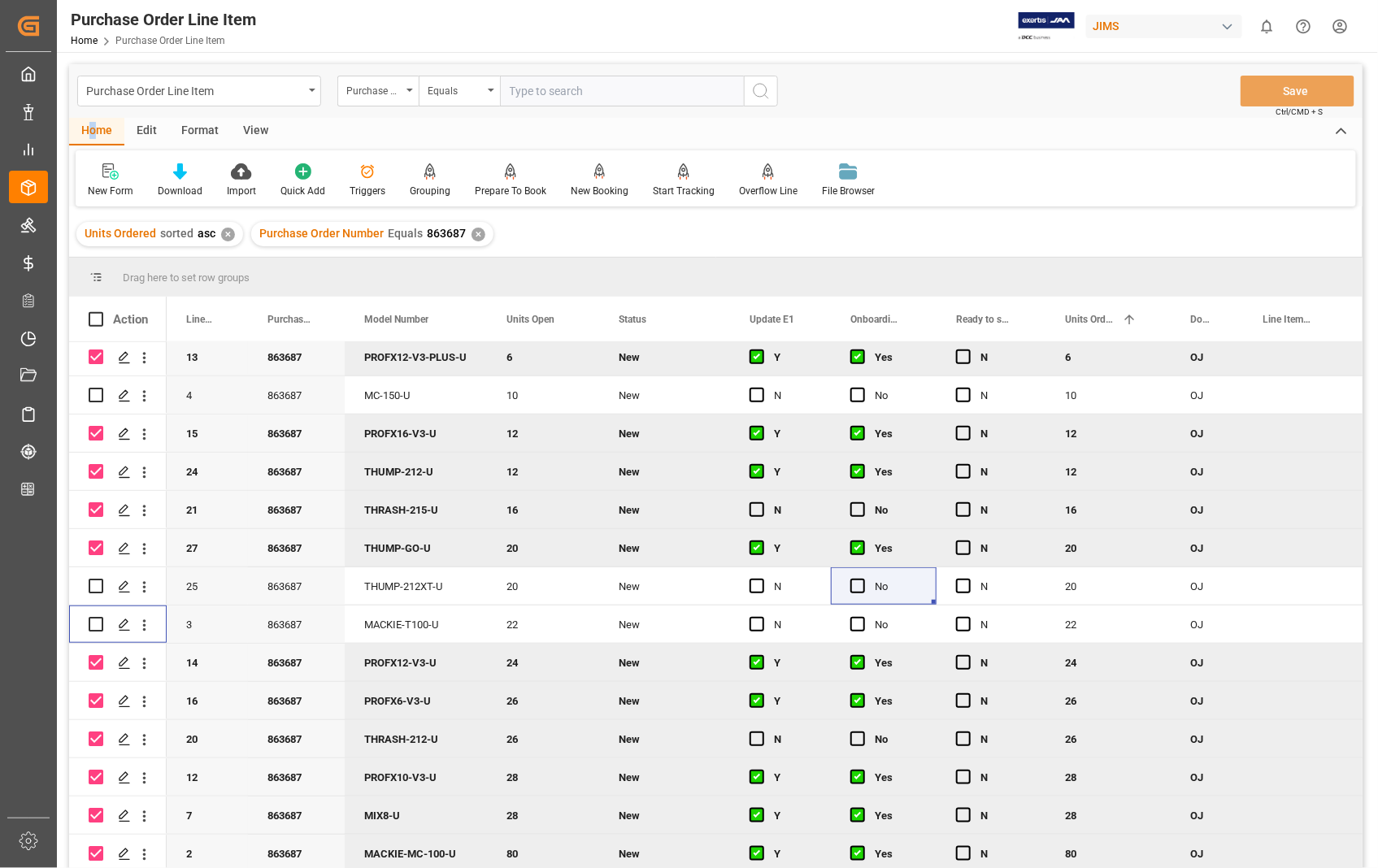
click at [101, 735] on input "Press Space to toggle row selection (checked)" at bounding box center [95, 739] width 14 height 14
checkbox input "false"
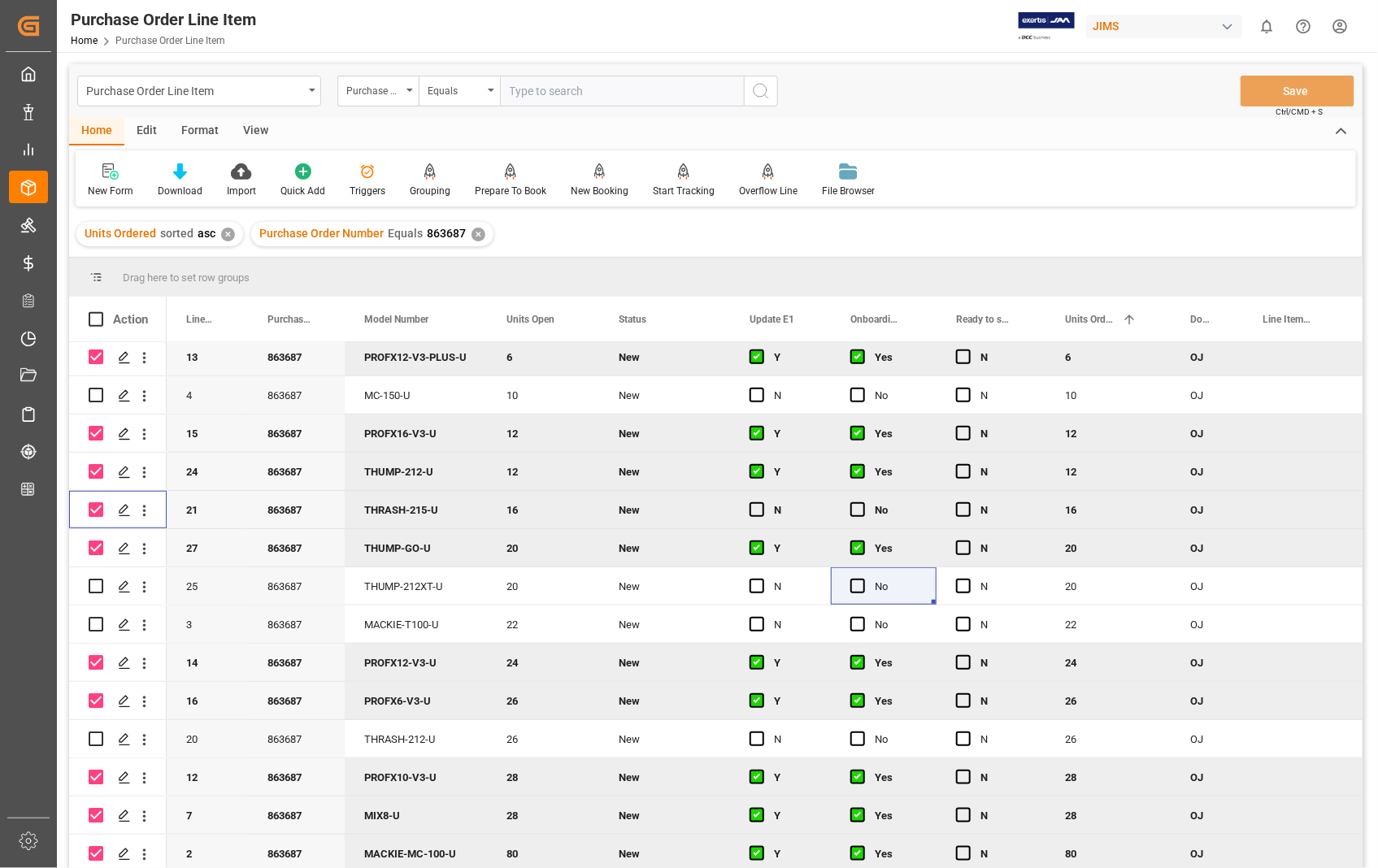
click at [96, 504] on input "Press Space to toggle row selection (checked)" at bounding box center [95, 509] width 14 height 14
checkbox input "false"
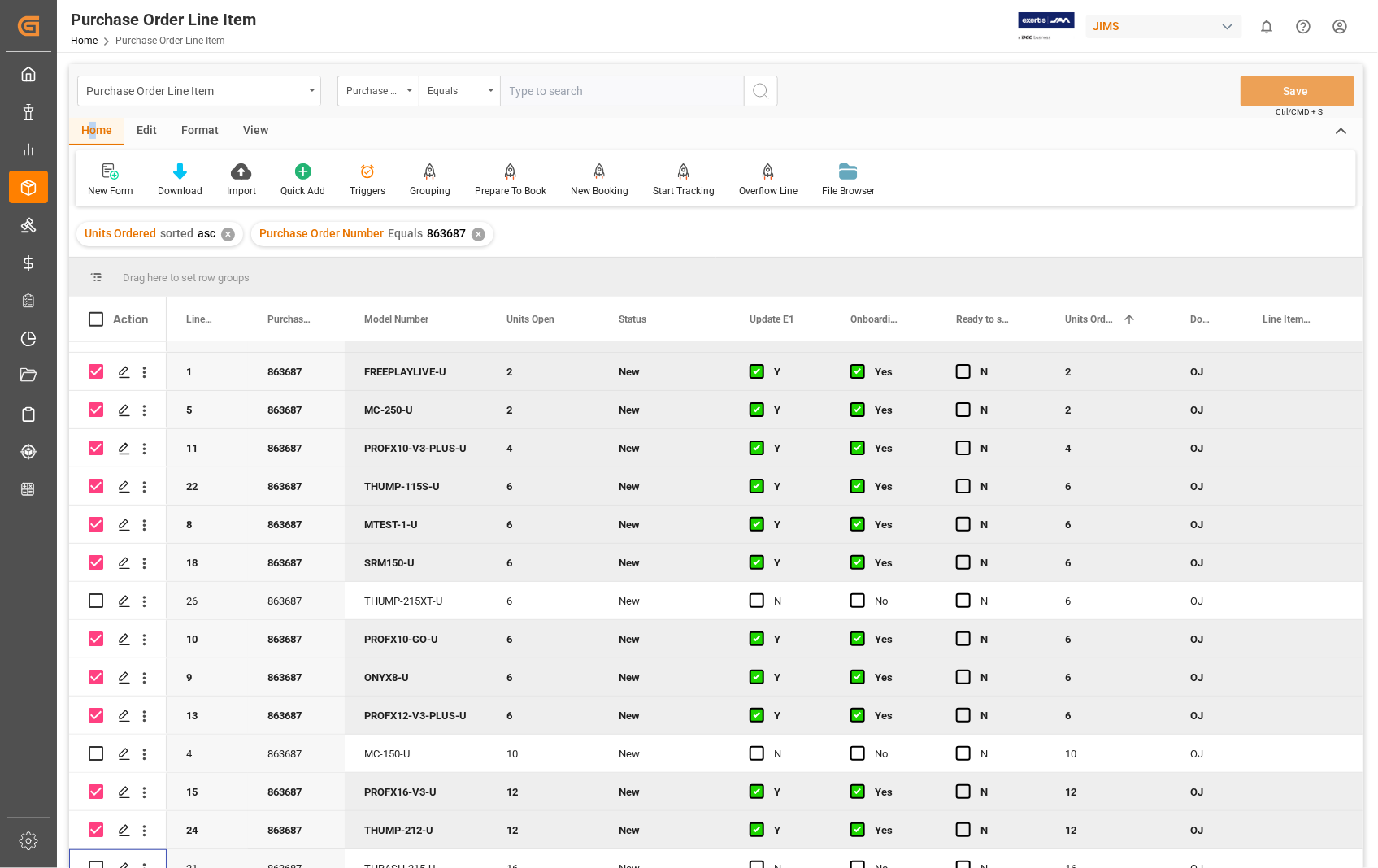
scroll to position [0, 0]
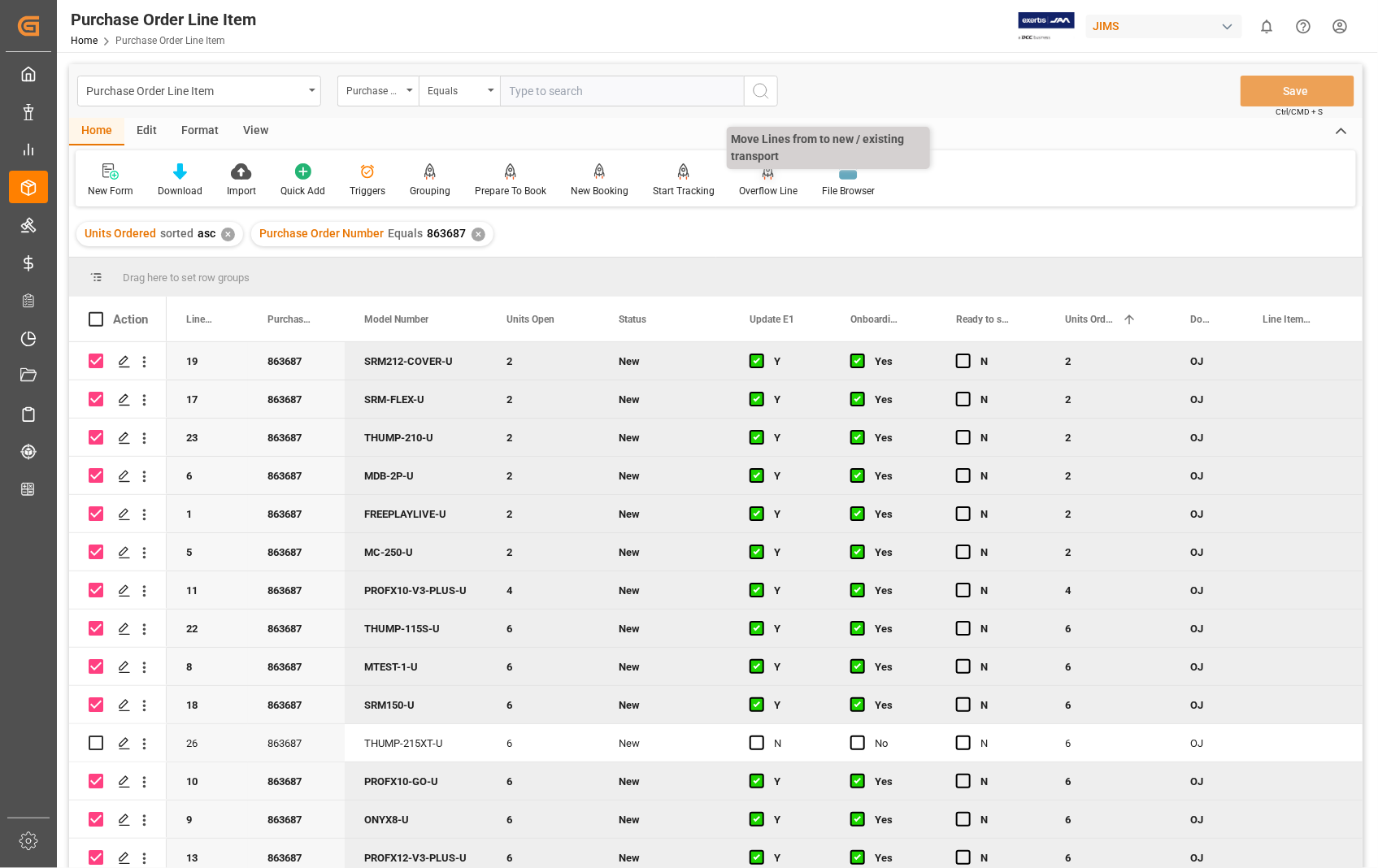
click at [768, 185] on div "Overflow Line" at bounding box center [768, 191] width 59 height 14
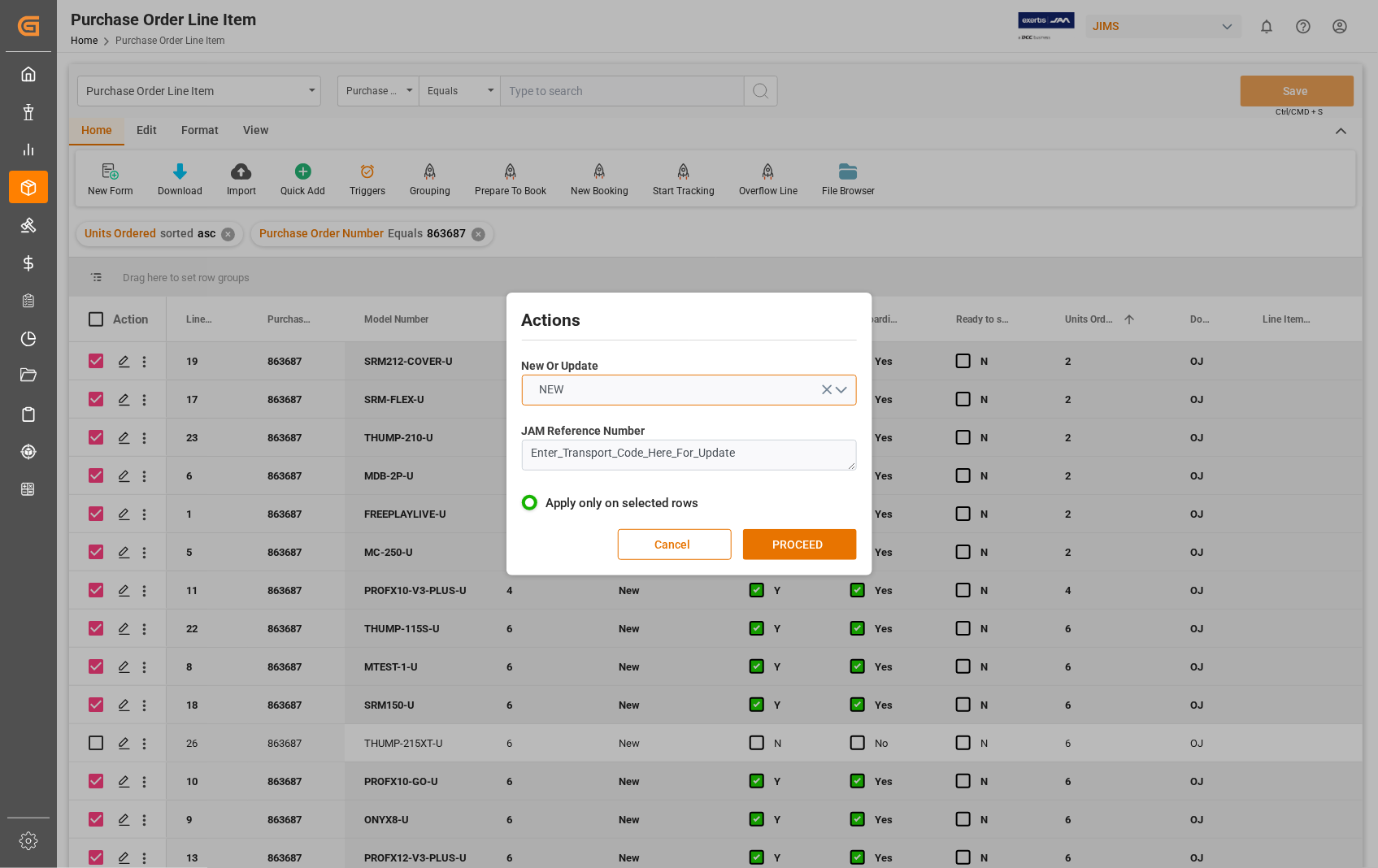
click at [843, 388] on button "NEW" at bounding box center [689, 390] width 335 height 31
click at [639, 434] on div "UPDATE" at bounding box center [689, 429] width 333 height 34
drag, startPoint x: 752, startPoint y: 452, endPoint x: 481, endPoint y: 453, distance: 271.0
click at [481, 453] on div "Actions New Or Update UPDATE JAM Reference Number Enter_Transport_Code_Here_For…" at bounding box center [689, 434] width 1378 height 868
paste textarea "22-10713-US"
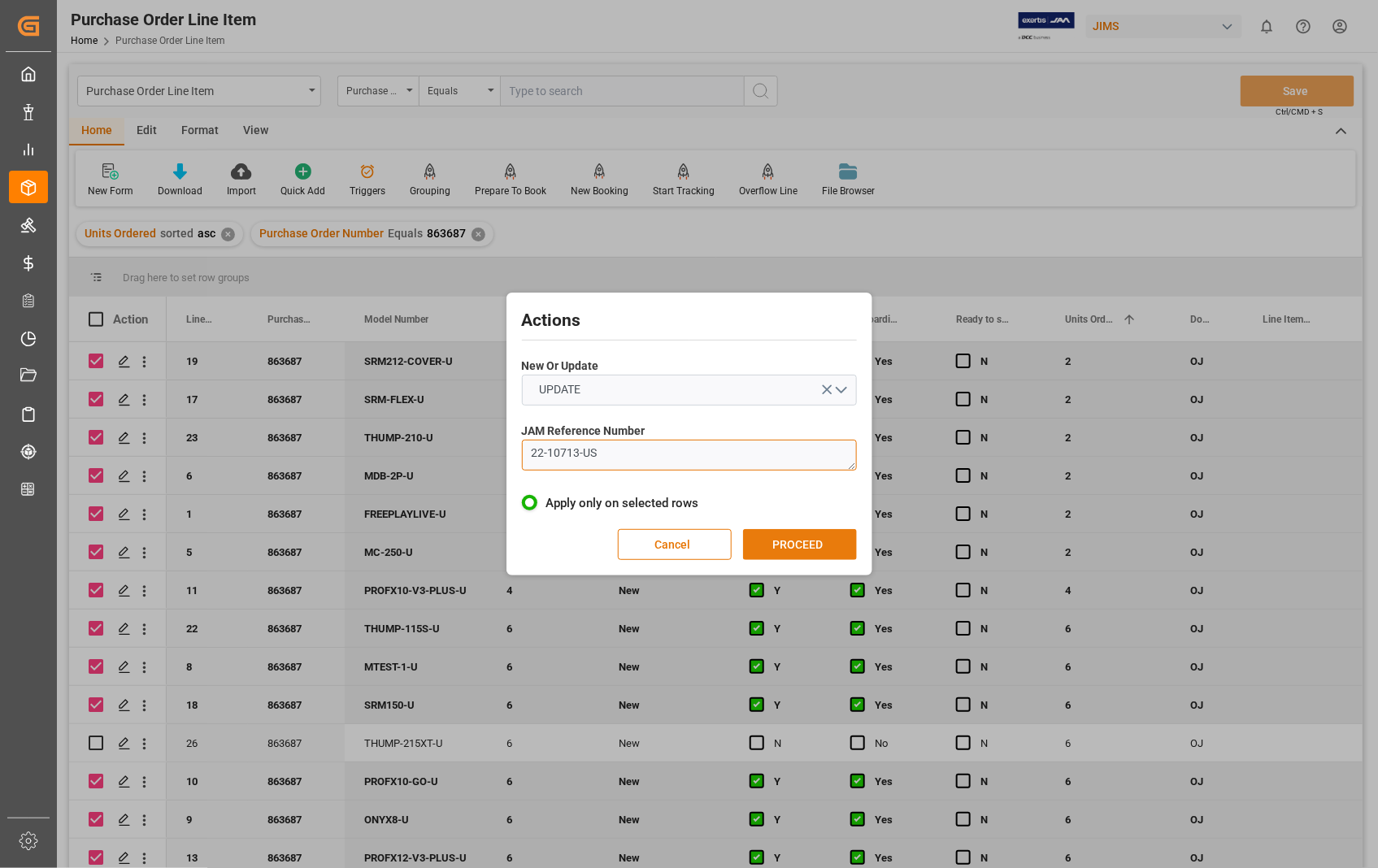
type textarea "22-10713-US"
click at [794, 543] on button "PROCEED" at bounding box center [800, 544] width 114 height 31
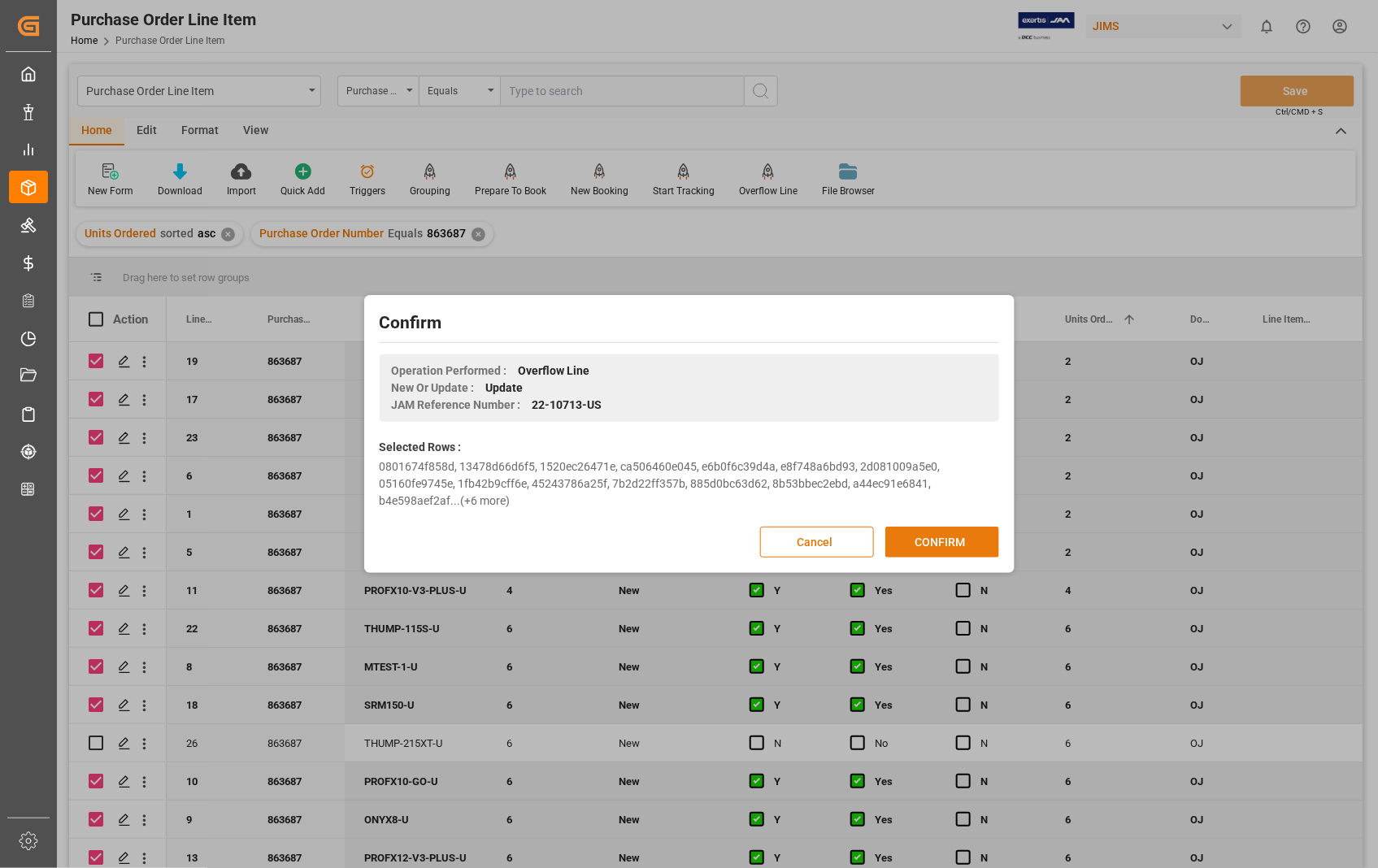
click at [944, 538] on button "CONFIRM" at bounding box center [942, 542] width 114 height 31
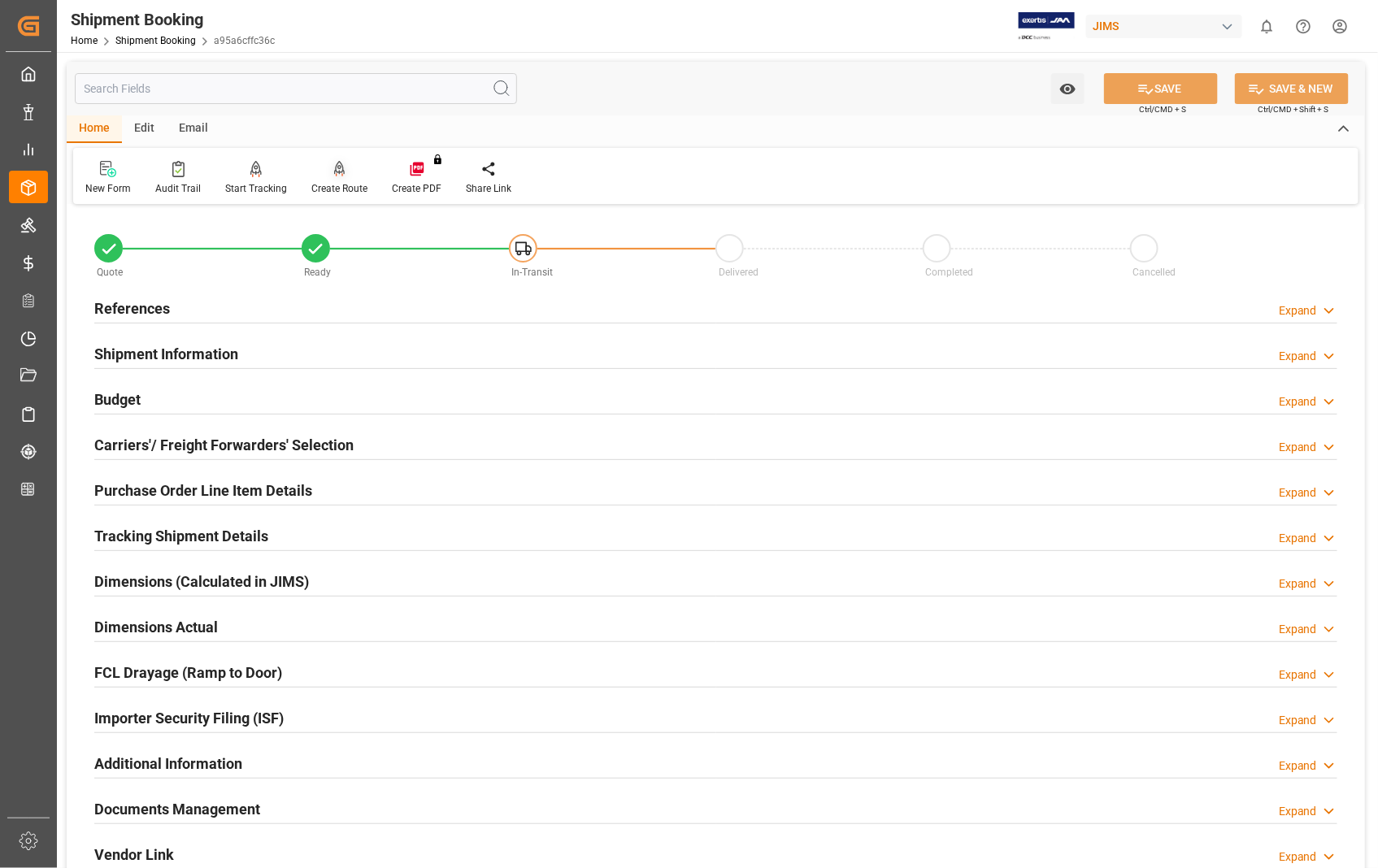
click at [347, 188] on div "Create Route" at bounding box center [339, 188] width 56 height 14
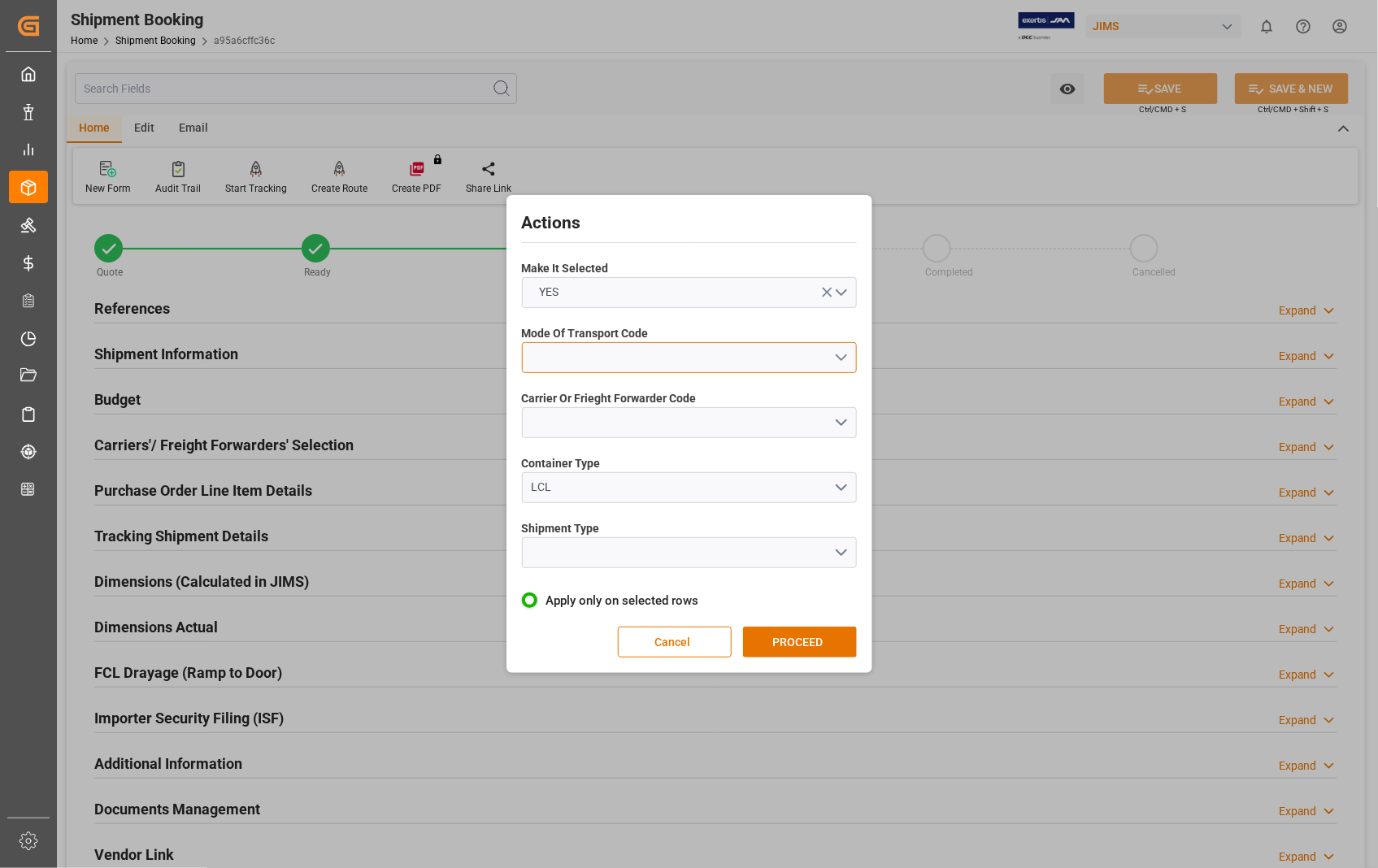
click at [841, 359] on button "open menu" at bounding box center [689, 357] width 335 height 31
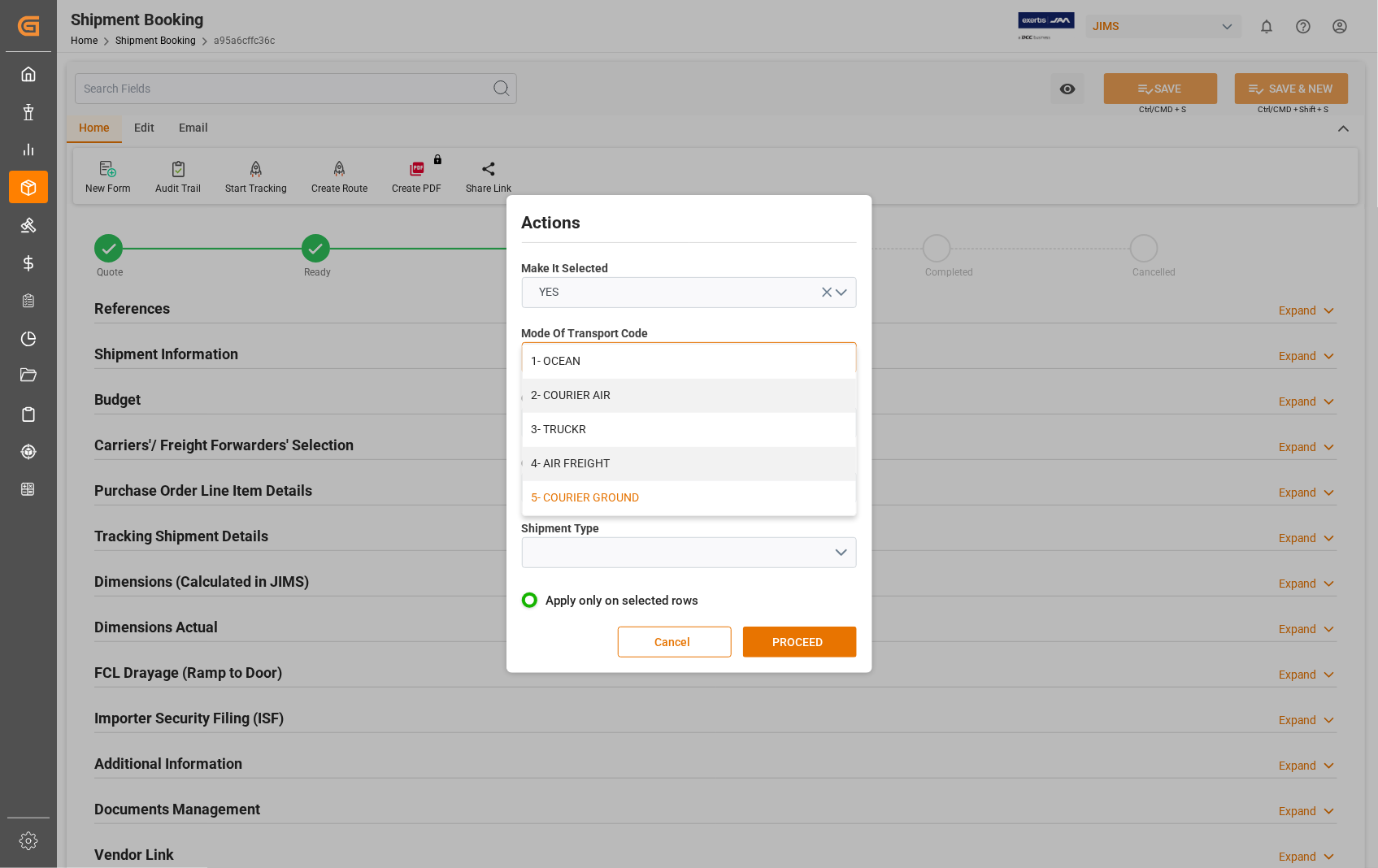
click at [603, 499] on div "5- COURIER GROUND" at bounding box center [689, 499] width 333 height 34
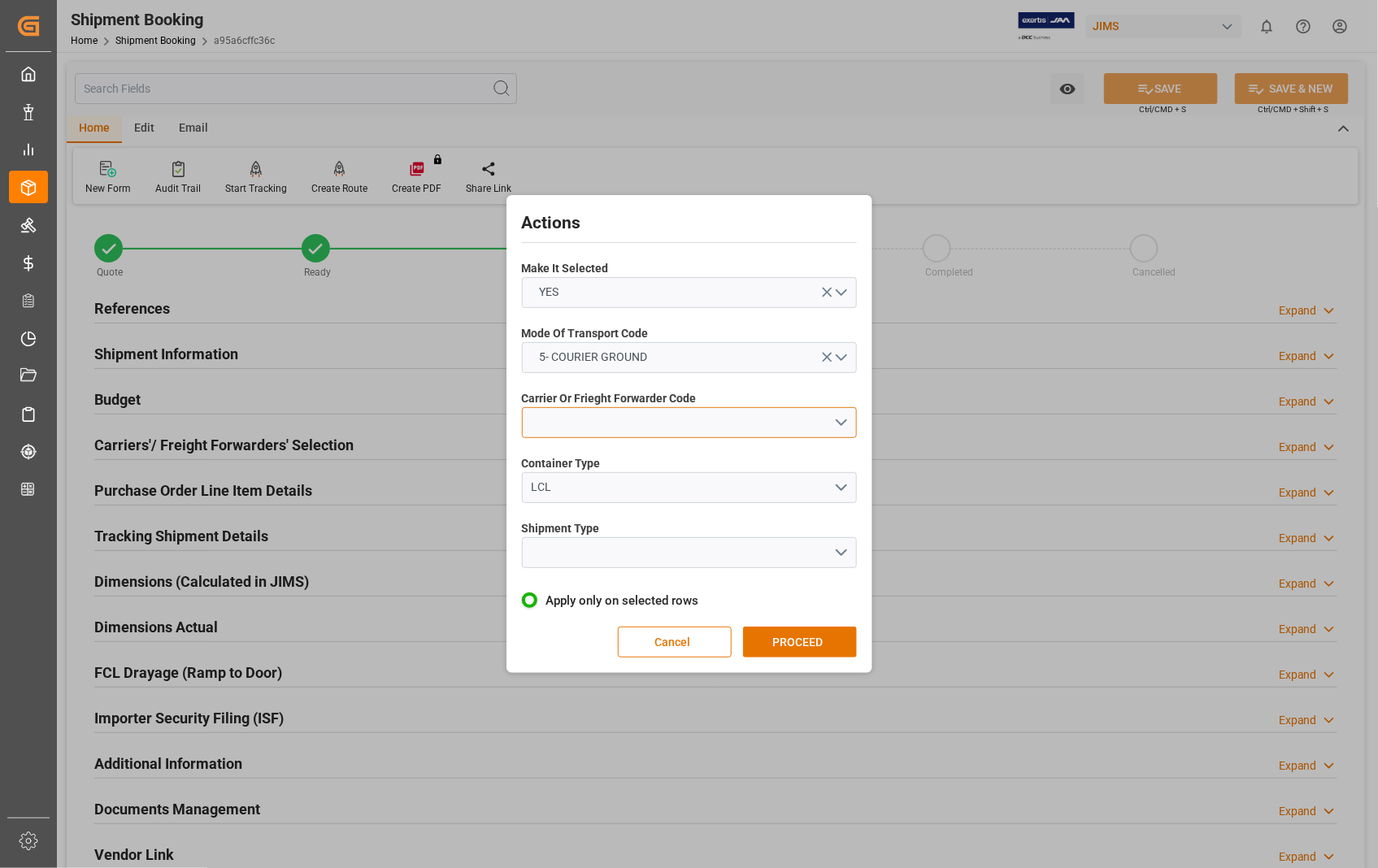
click at [848, 420] on button "open menu" at bounding box center [689, 422] width 335 height 31
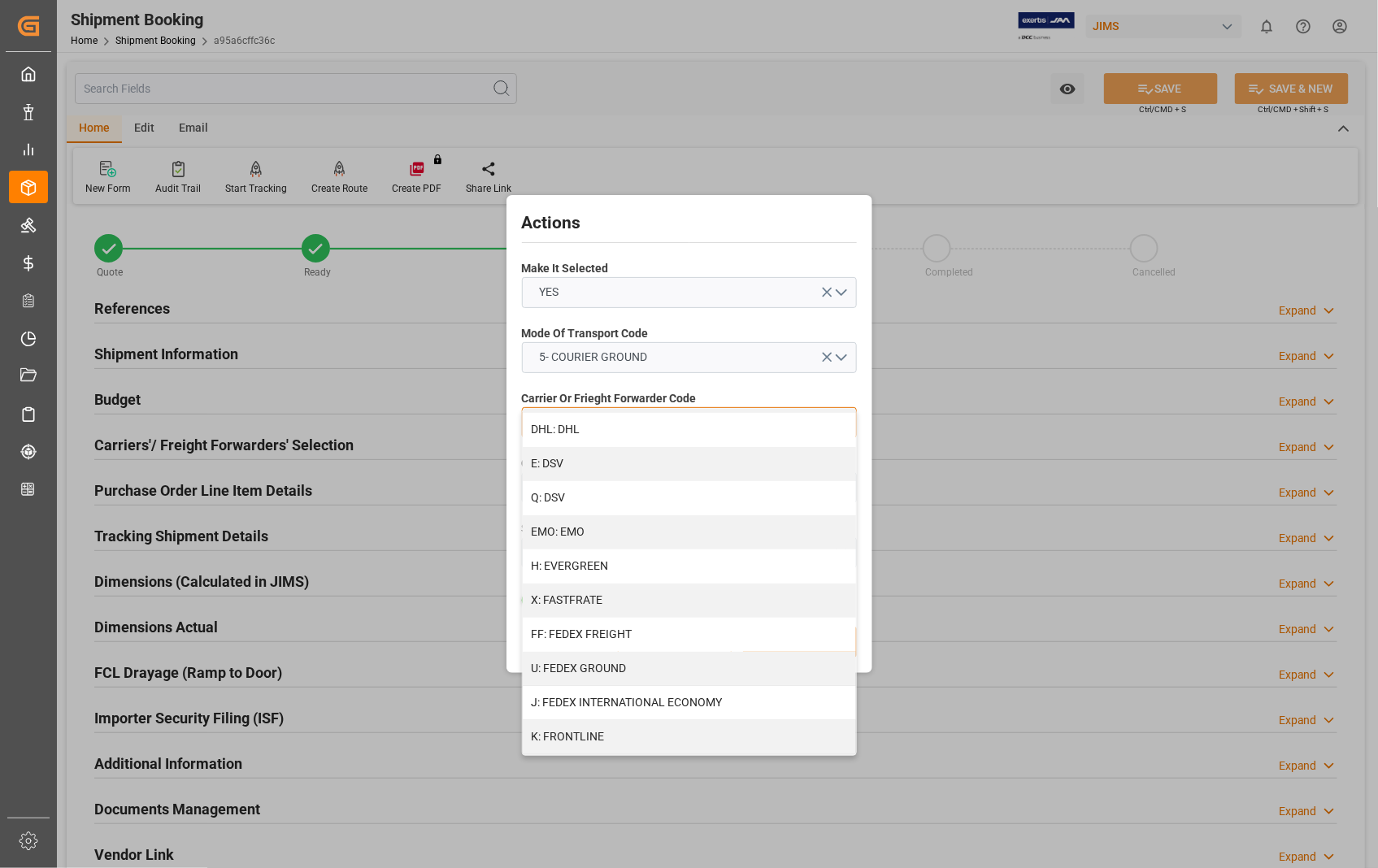
scroll to position [271, 0]
click at [646, 669] on div "U: FEDEX GROUND" at bounding box center [689, 668] width 333 height 34
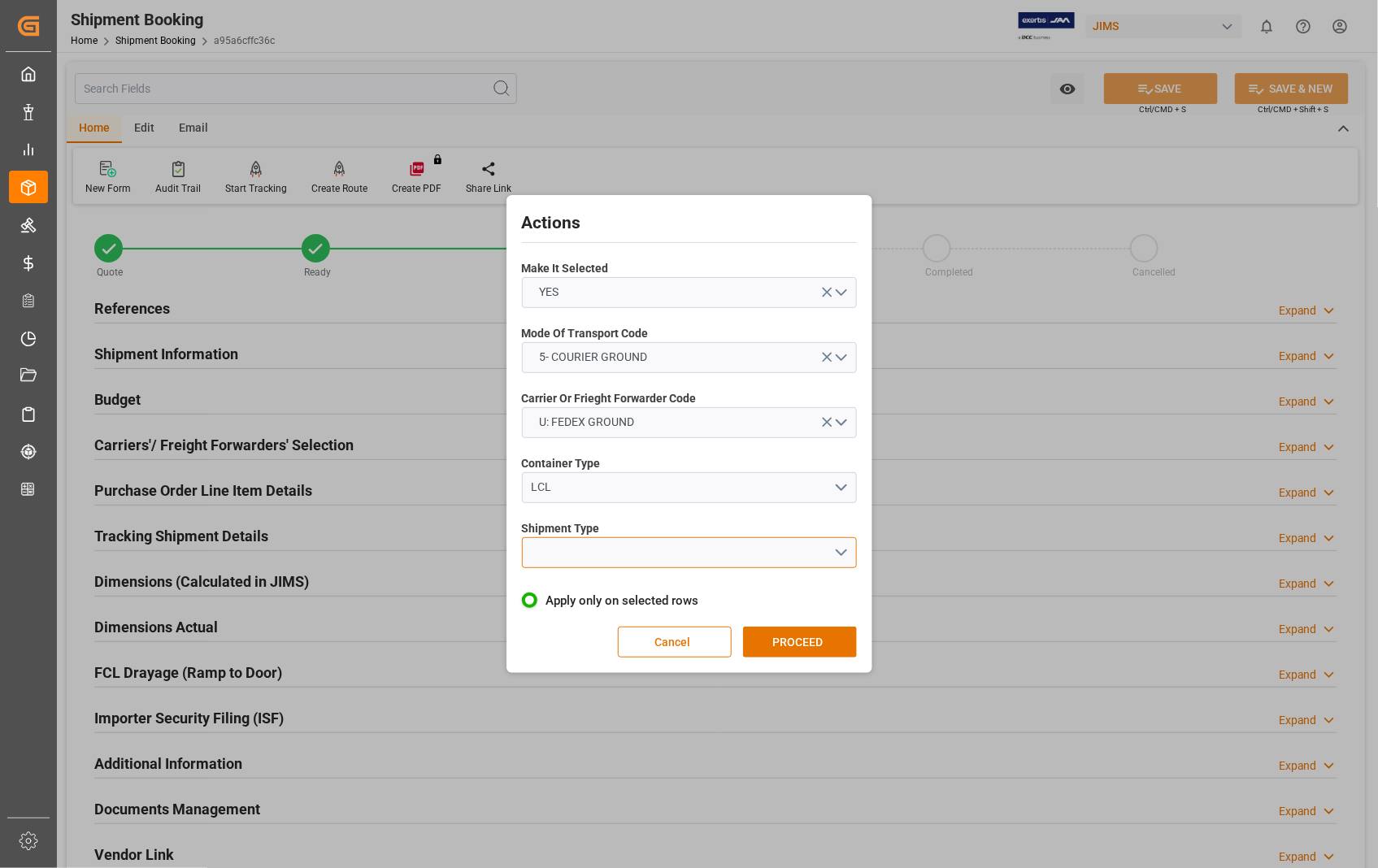
click at [838, 553] on button "open menu" at bounding box center [689, 553] width 335 height 31
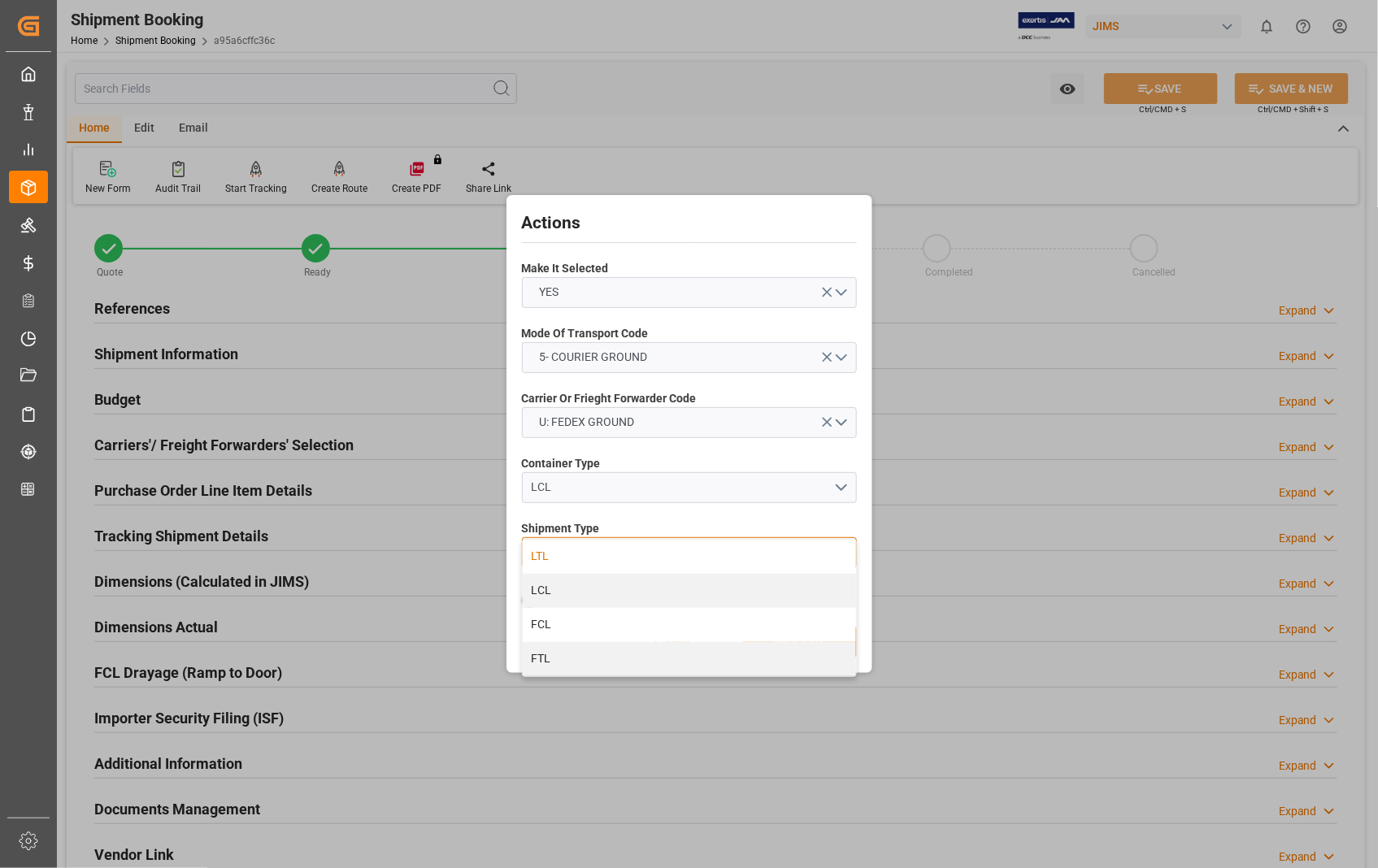
click at [553, 549] on div "LTL" at bounding box center [689, 557] width 333 height 34
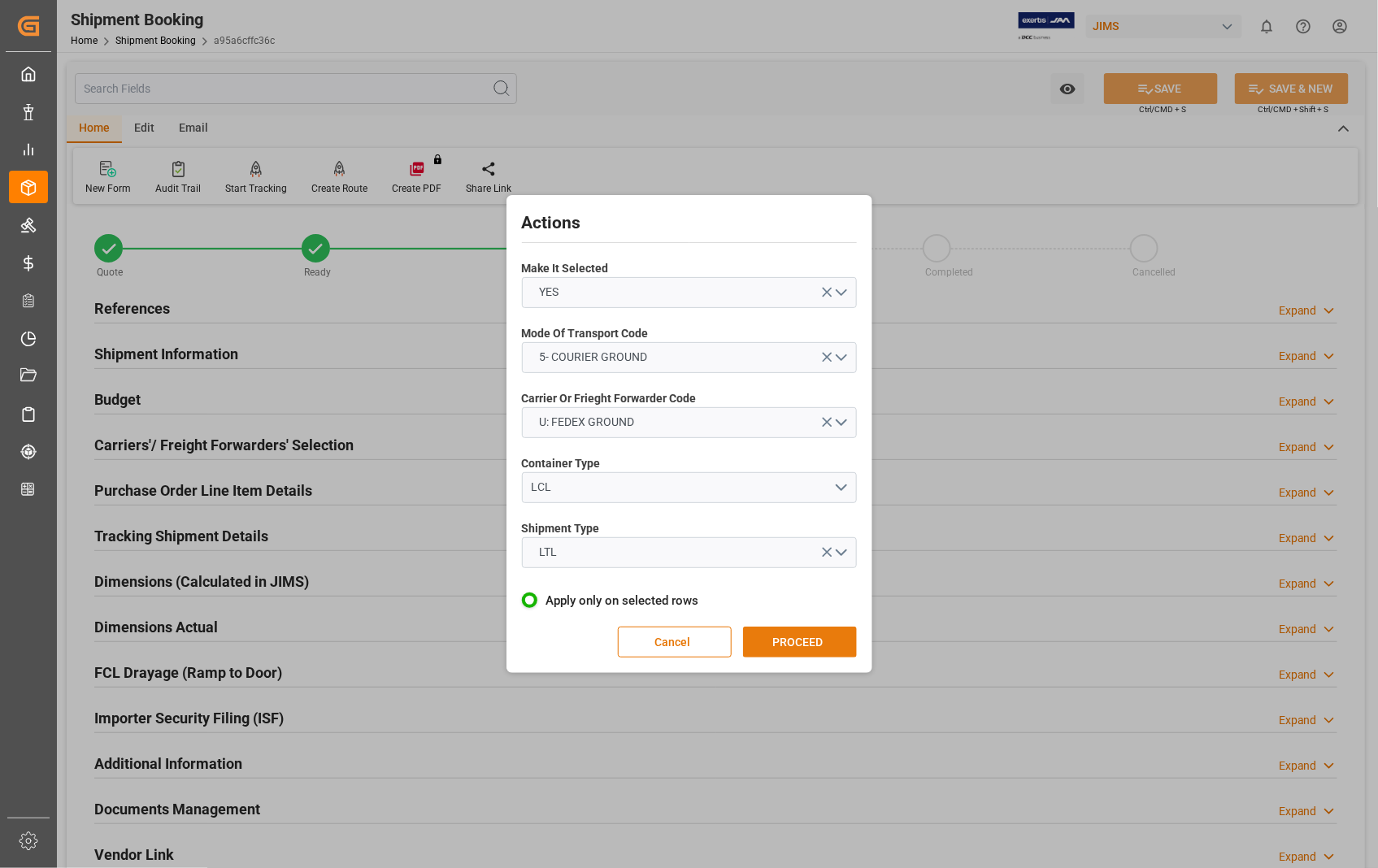
click at [806, 644] on button "PROCEED" at bounding box center [800, 642] width 114 height 31
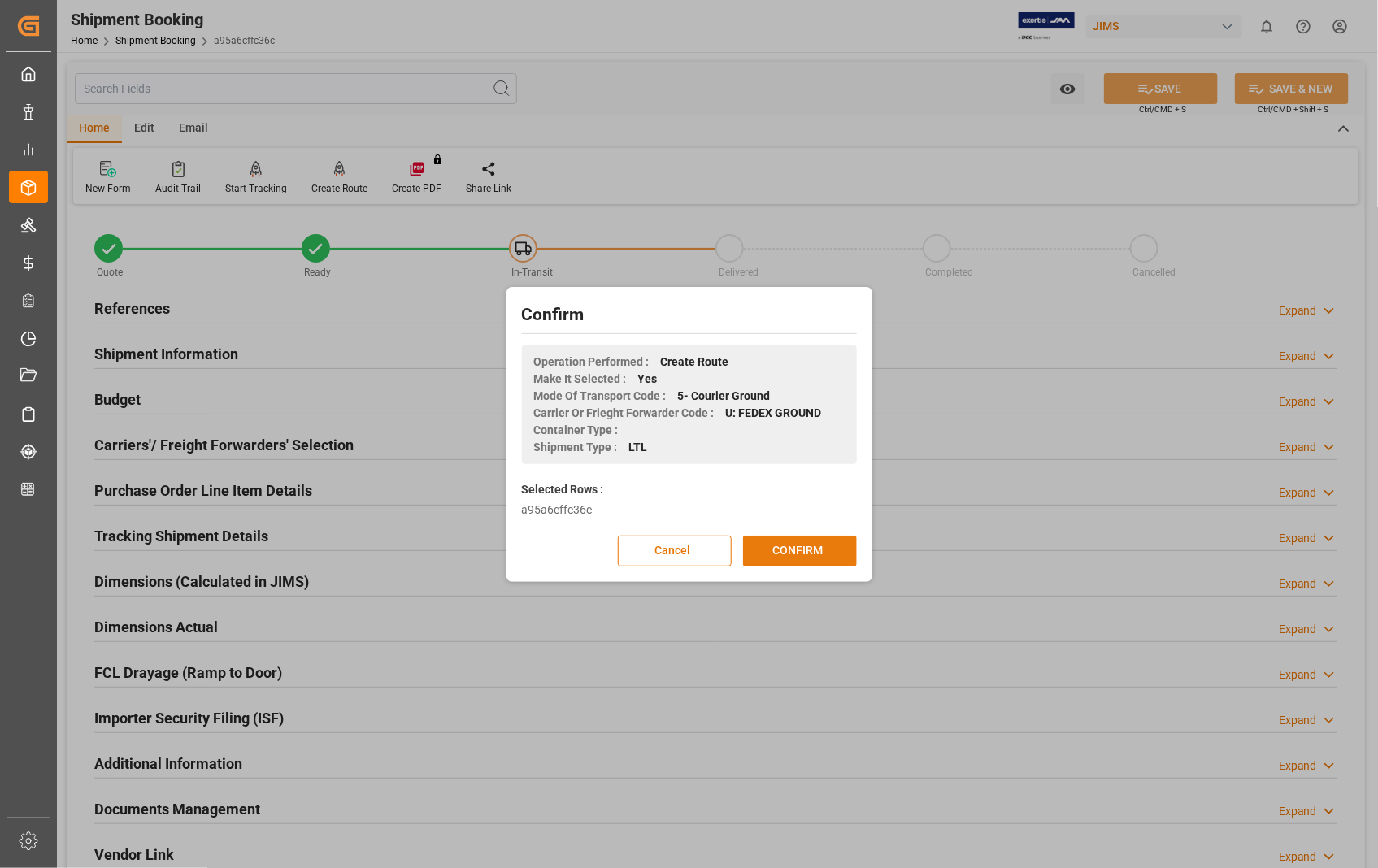
click at [789, 547] on button "CONFIRM" at bounding box center [800, 551] width 114 height 31
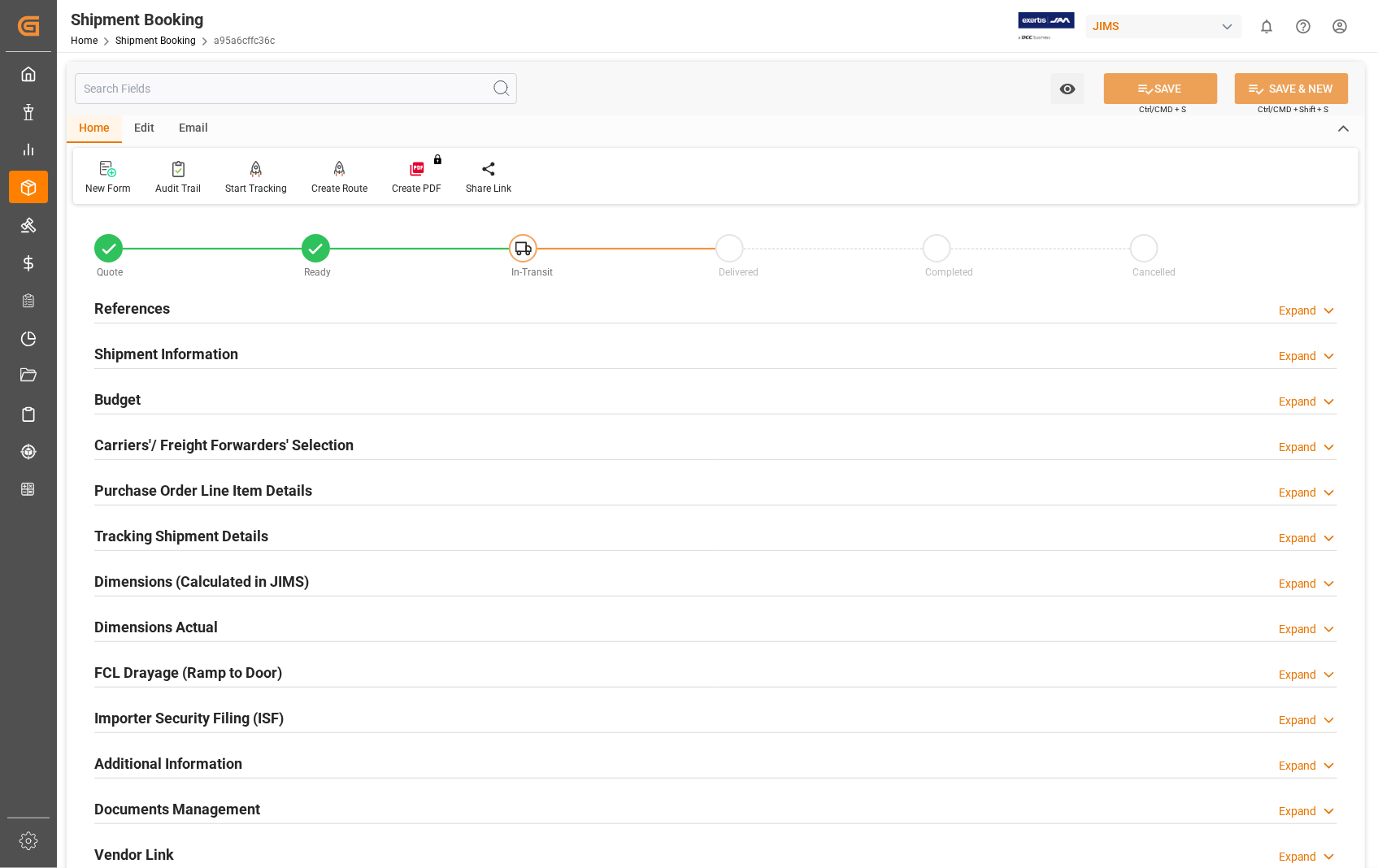
click at [197, 542] on h2 "Tracking Shipment Details" at bounding box center [181, 536] width 174 height 22
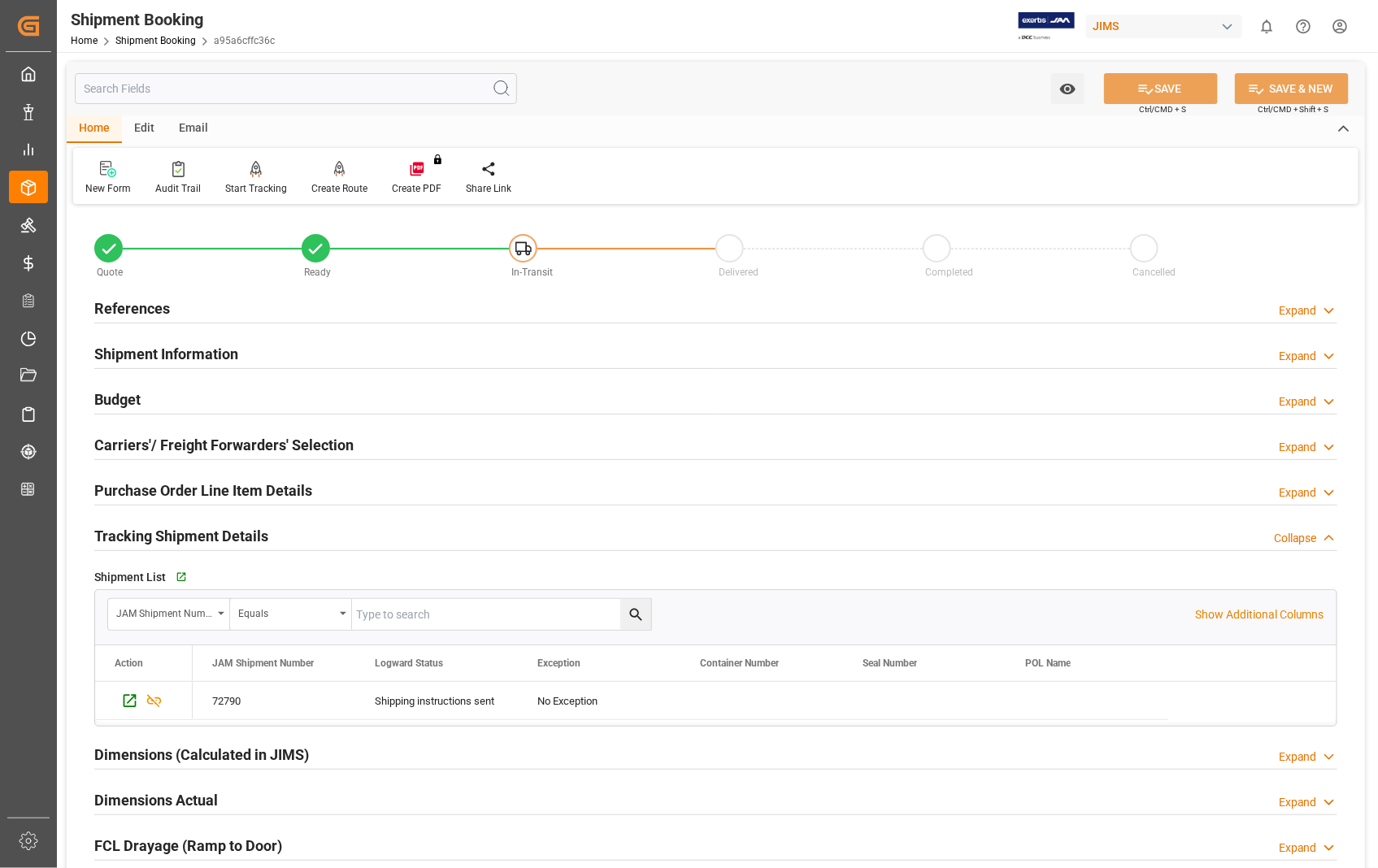
click at [212, 535] on h2 "Tracking Shipment Details" at bounding box center [181, 536] width 174 height 22
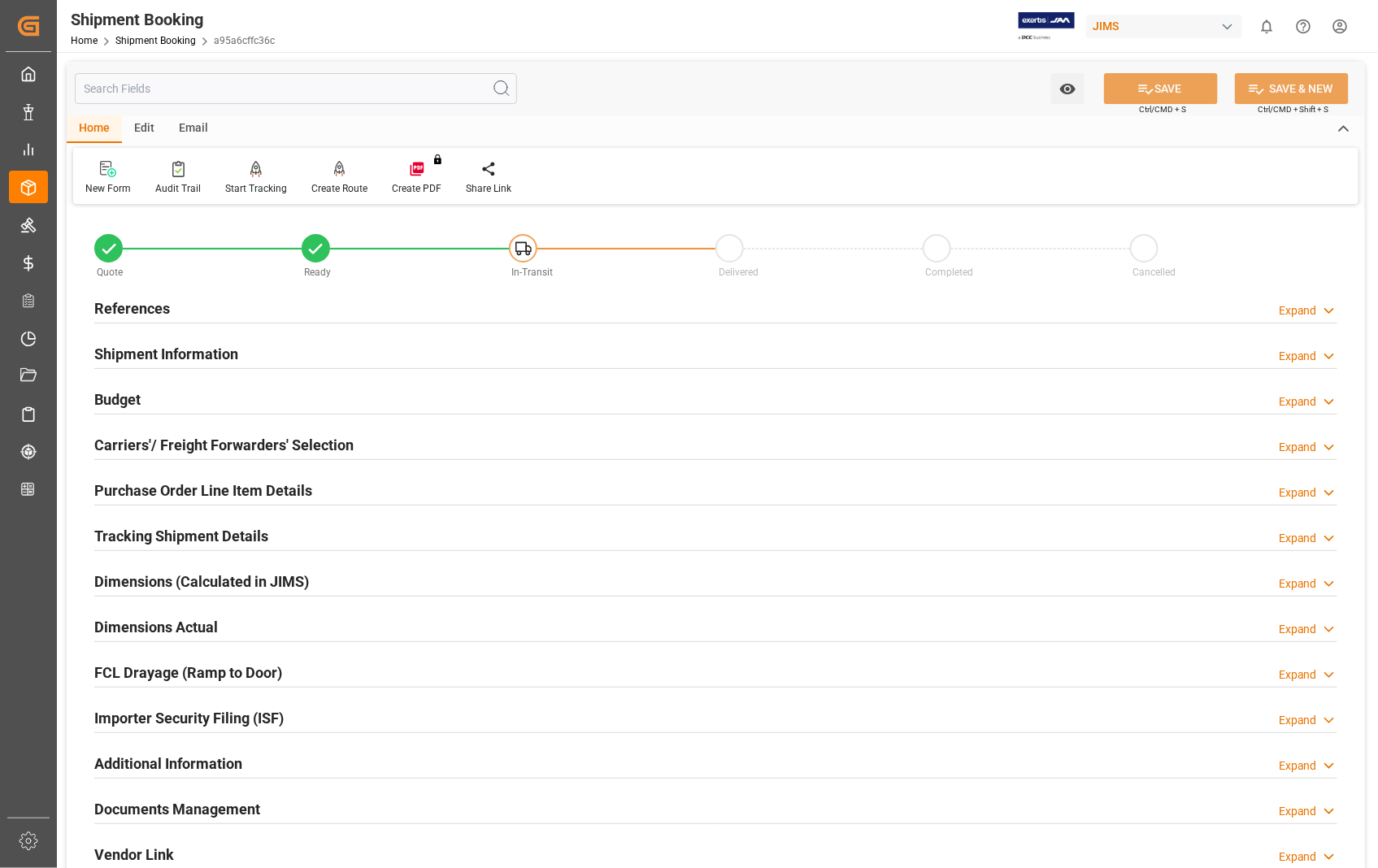
click at [236, 487] on h2 "Purchase Order Line Item Details" at bounding box center [203, 490] width 218 height 22
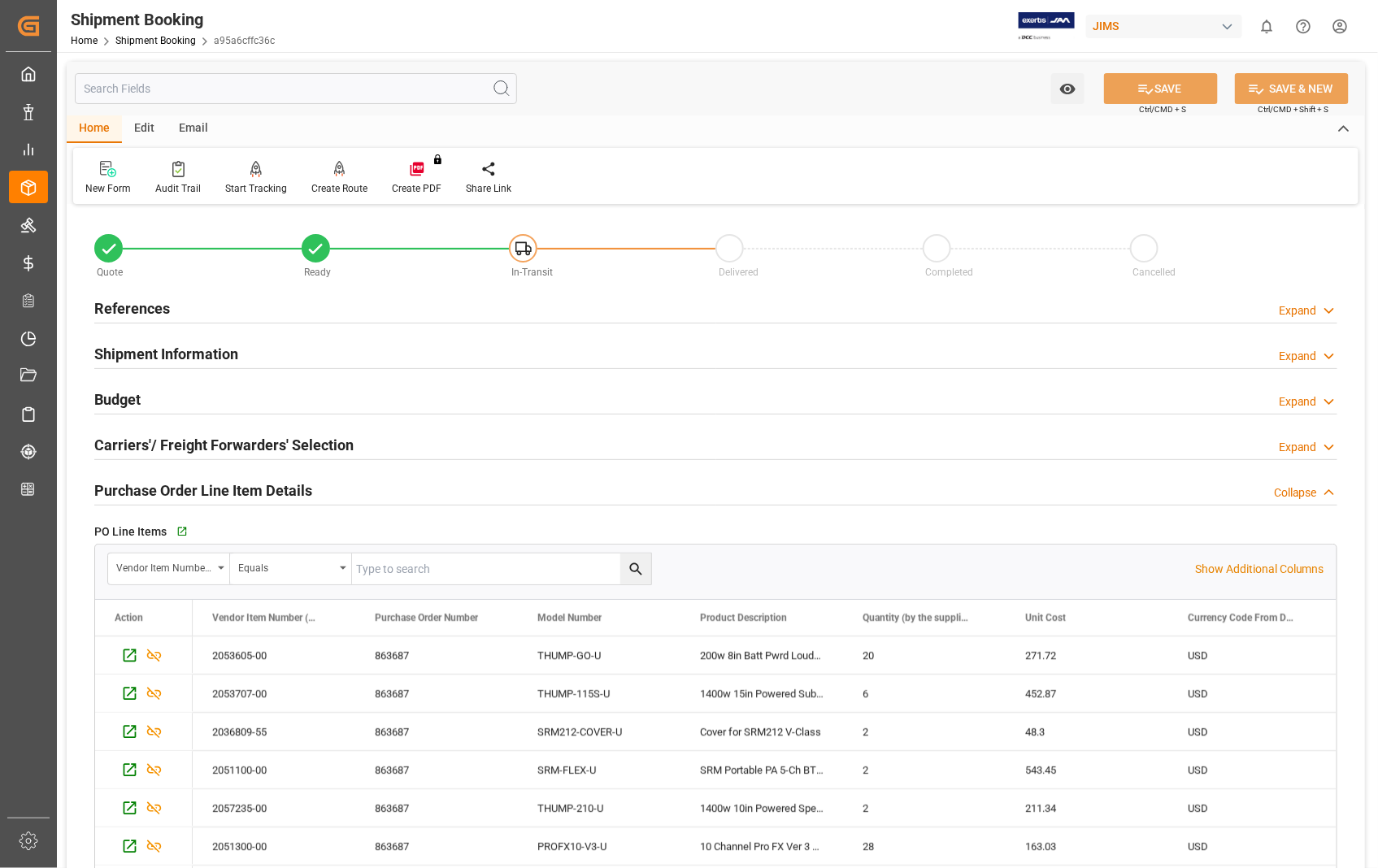
click at [236, 487] on h2 "Purchase Order Line Item Details" at bounding box center [203, 490] width 218 height 22
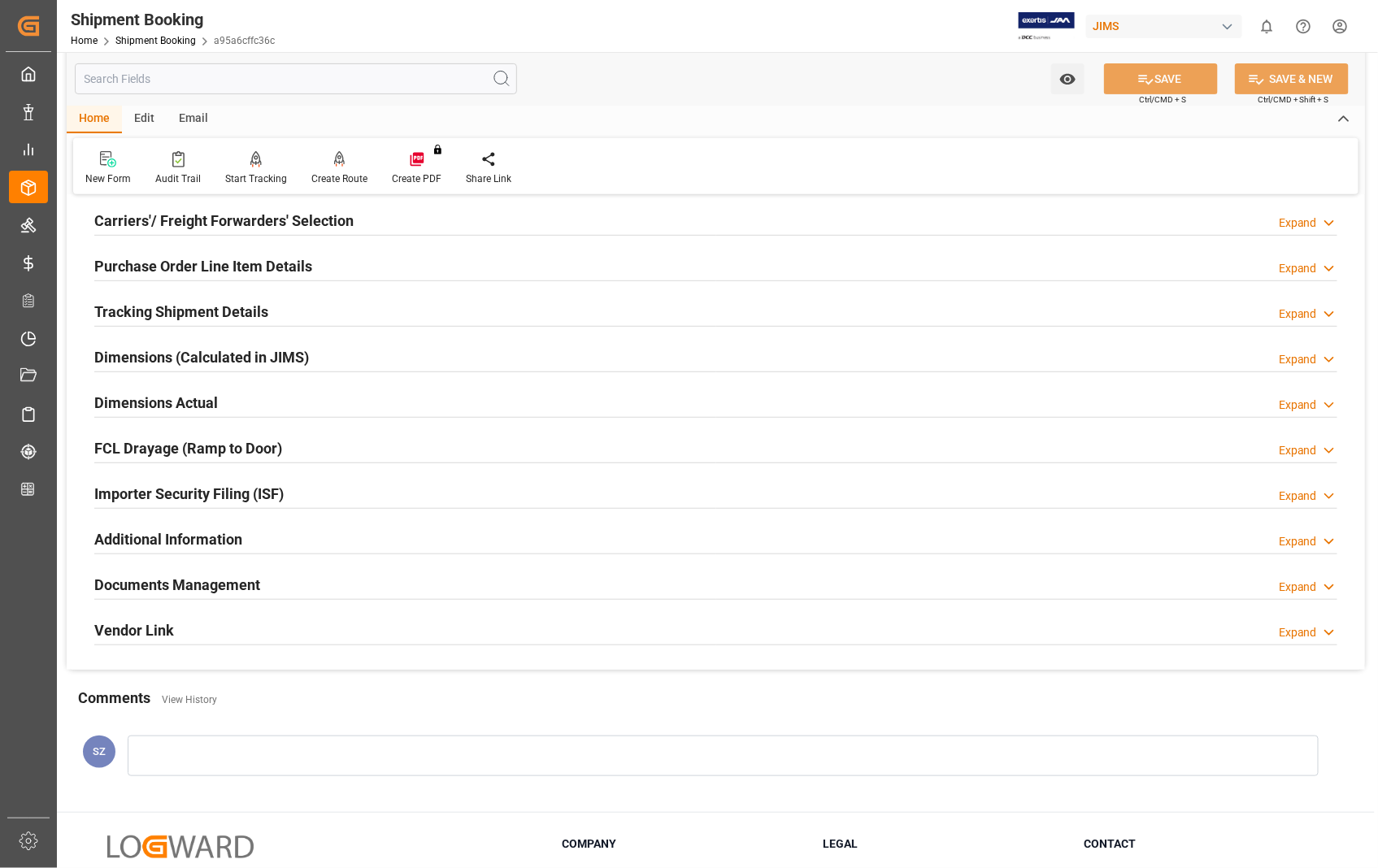
scroll to position [271, 0]
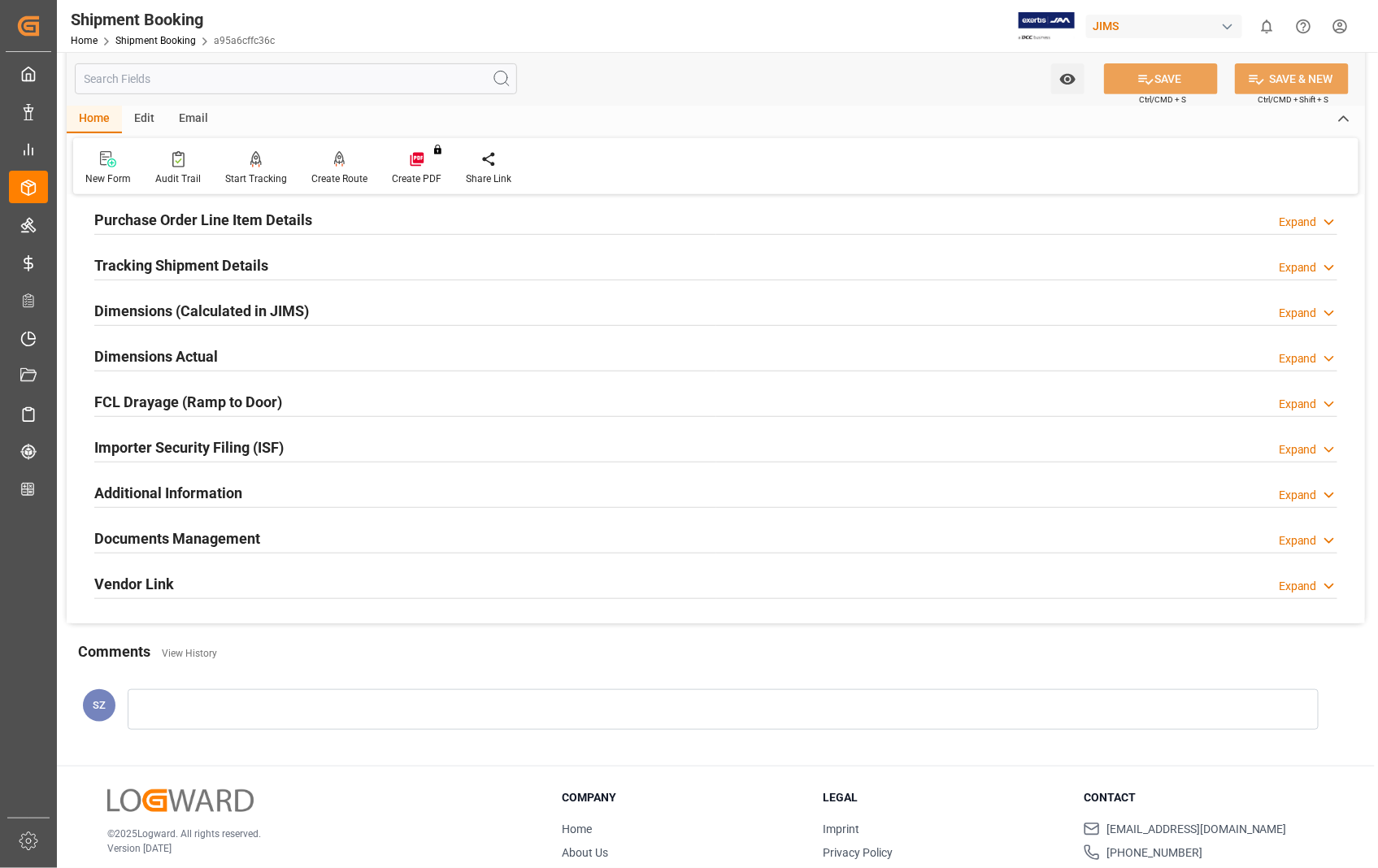
click at [188, 360] on h2 "Dimensions Actual" at bounding box center [156, 356] width 124 height 22
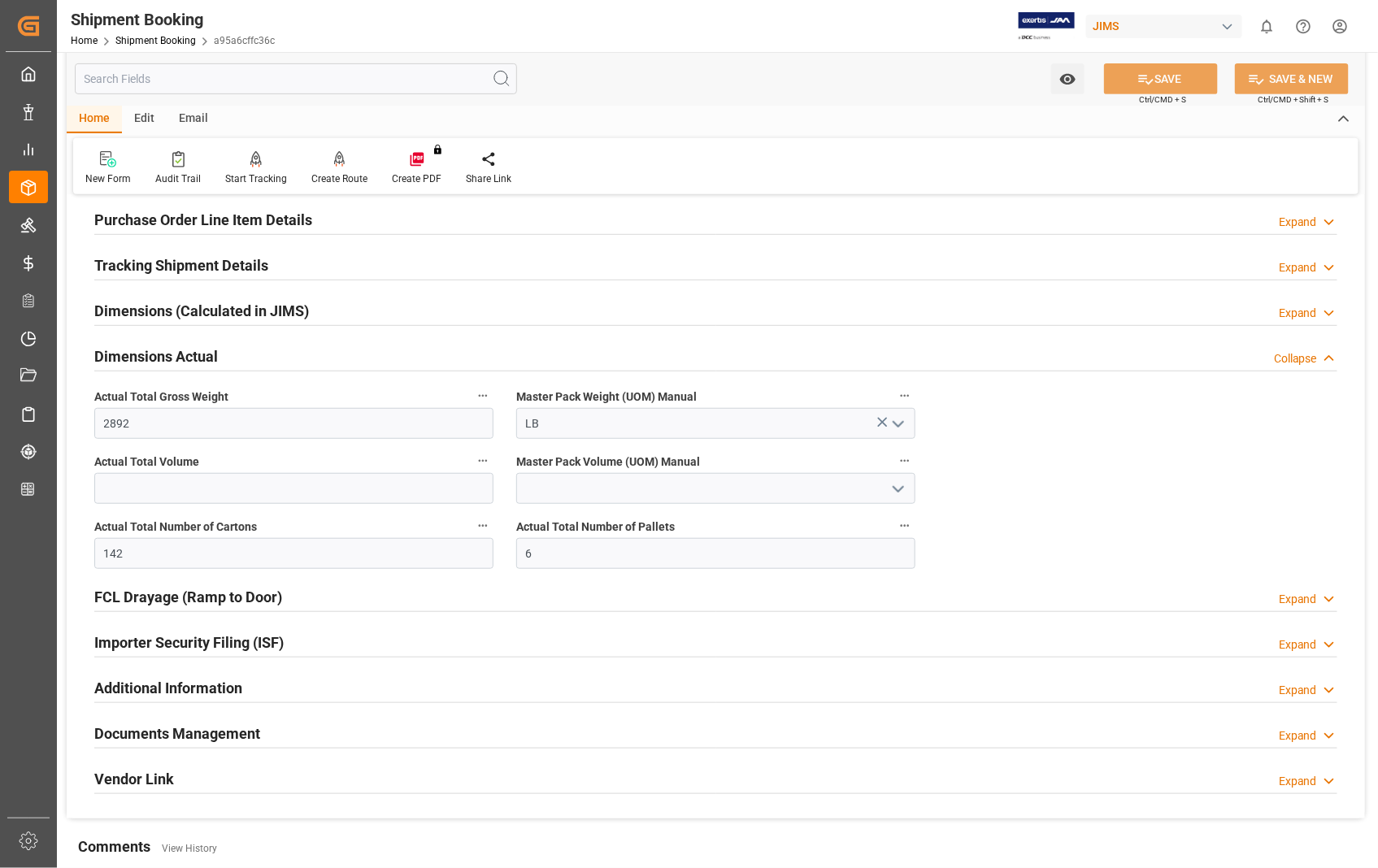
click at [188, 360] on h2 "Dimensions Actual" at bounding box center [156, 356] width 124 height 22
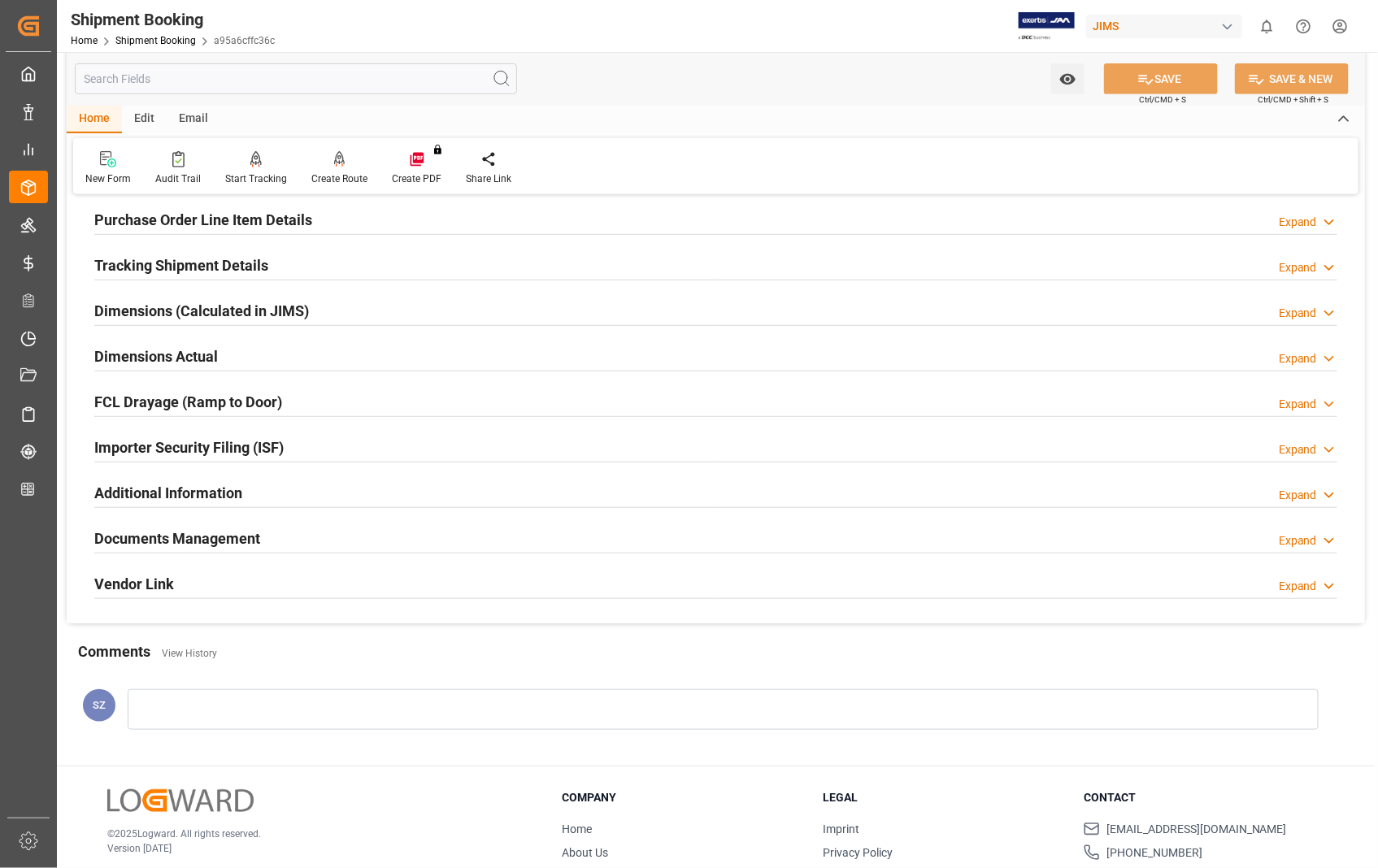
click at [215, 540] on h2 "Documents Management" at bounding box center [178, 538] width 166 height 22
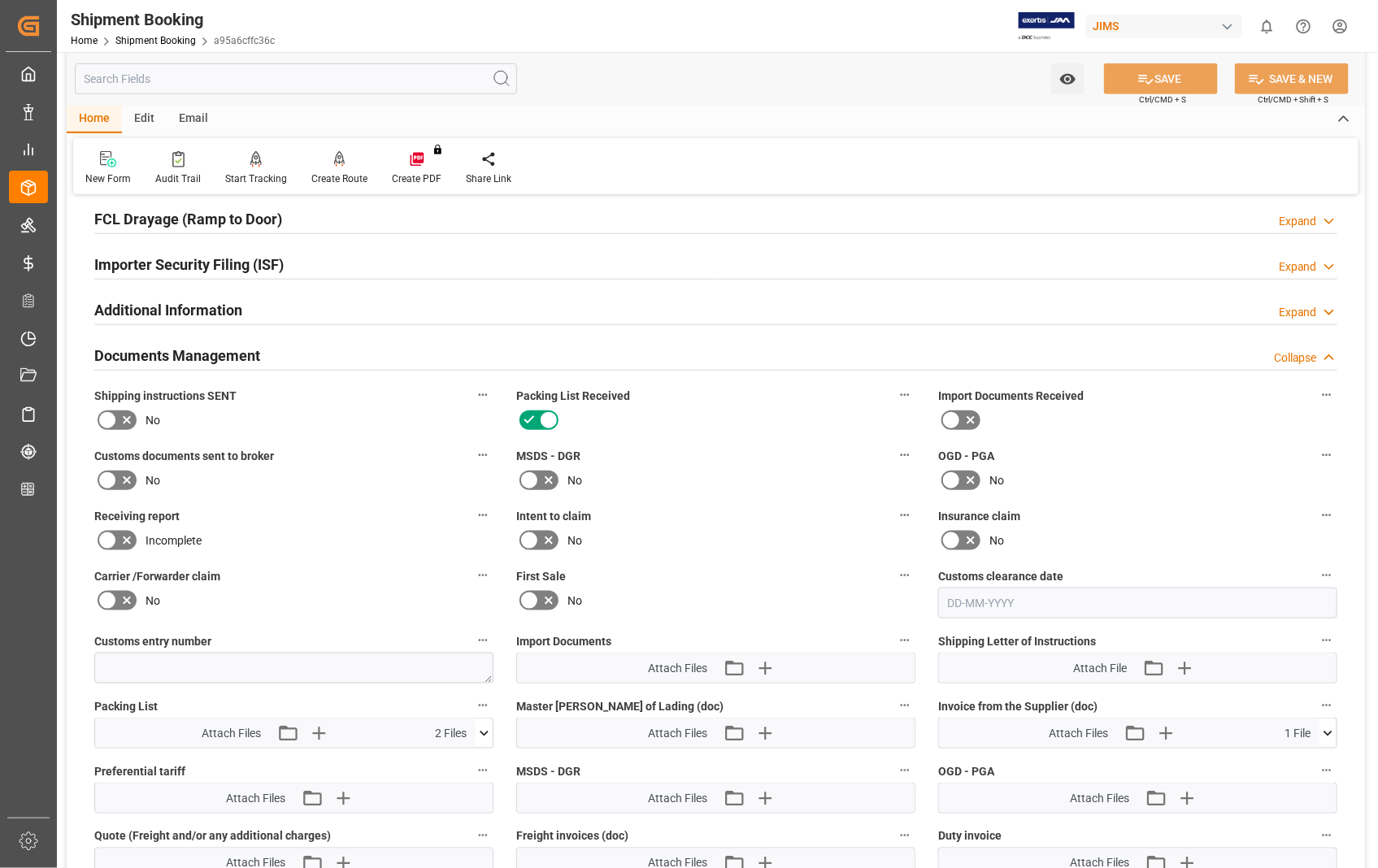
scroll to position [451, 0]
click at [206, 361] on h2 "Documents Management" at bounding box center [178, 358] width 166 height 22
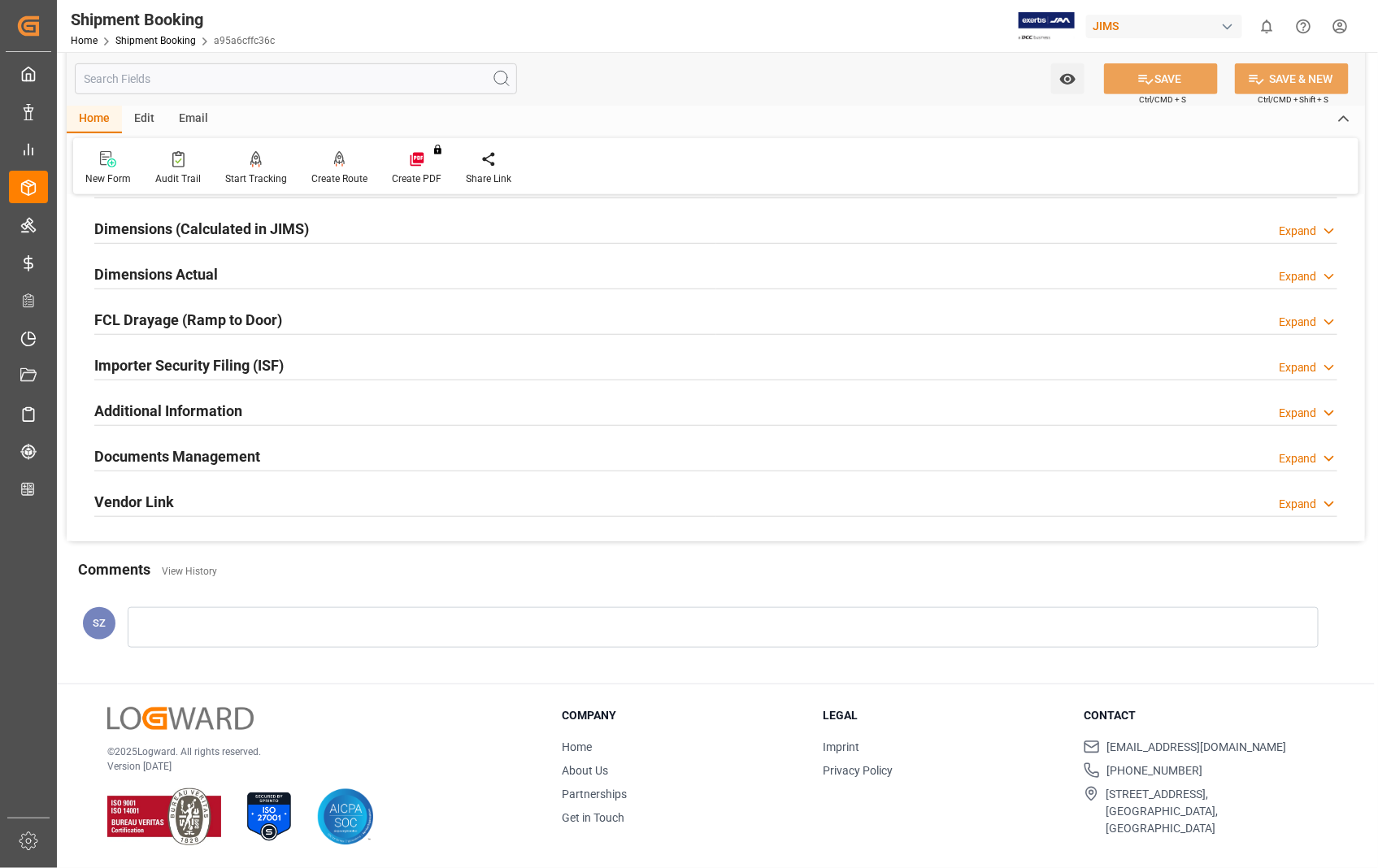
scroll to position [353, 0]
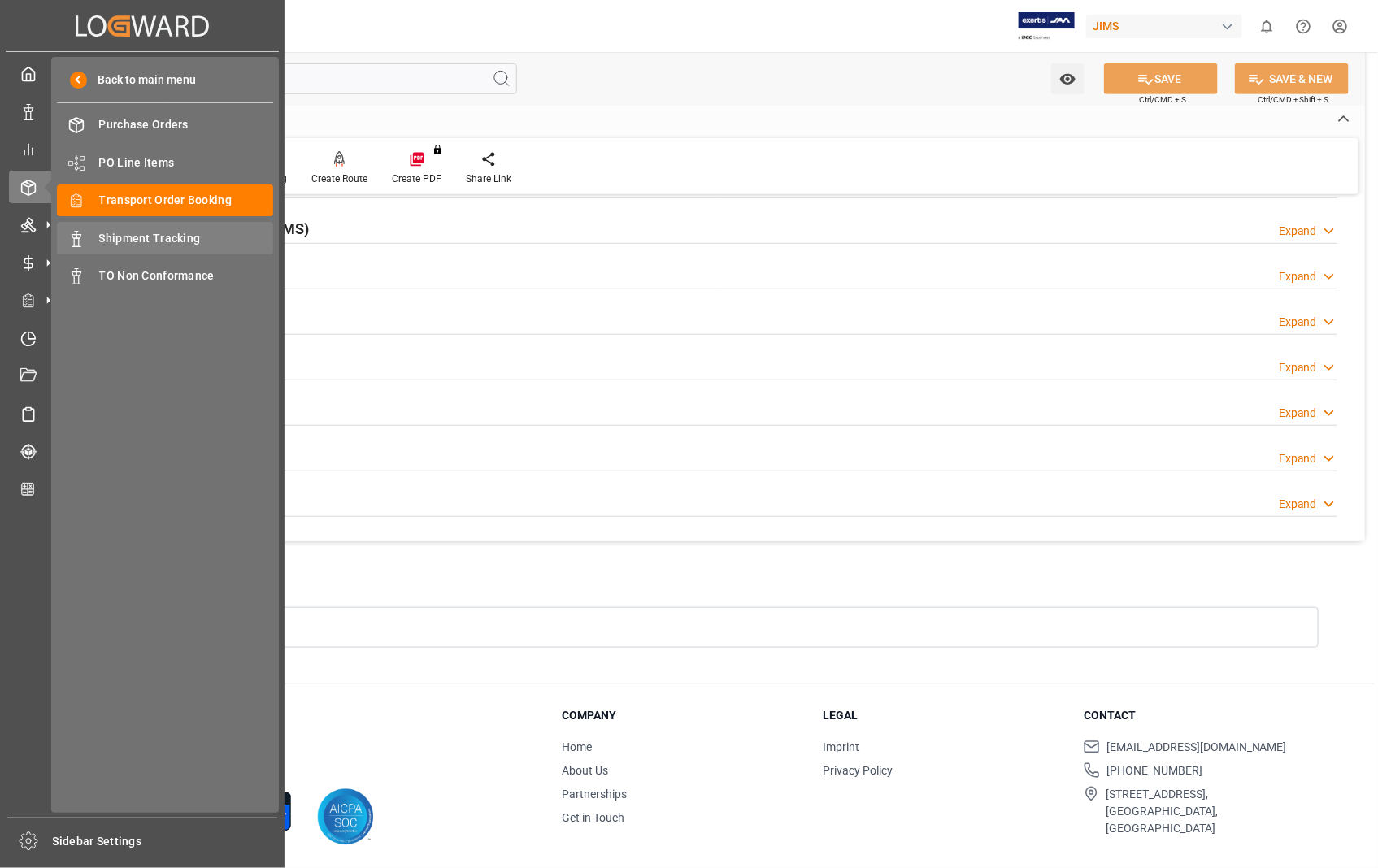
click at [149, 232] on span "Shipment Tracking" at bounding box center [186, 239] width 175 height 17
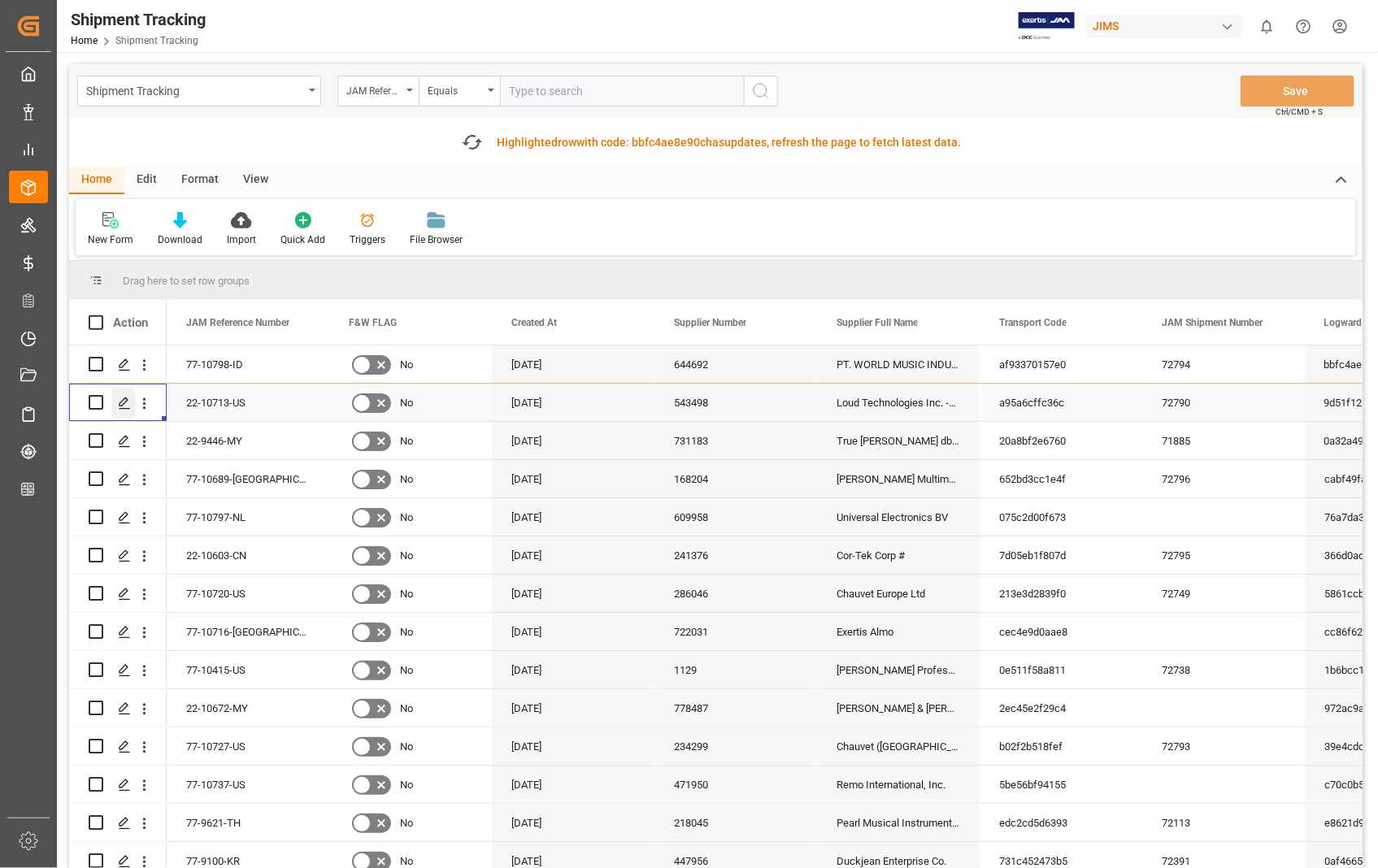
click at [120, 404] on icon "Press SPACE to select this row." at bounding box center [125, 403] width 13 height 13
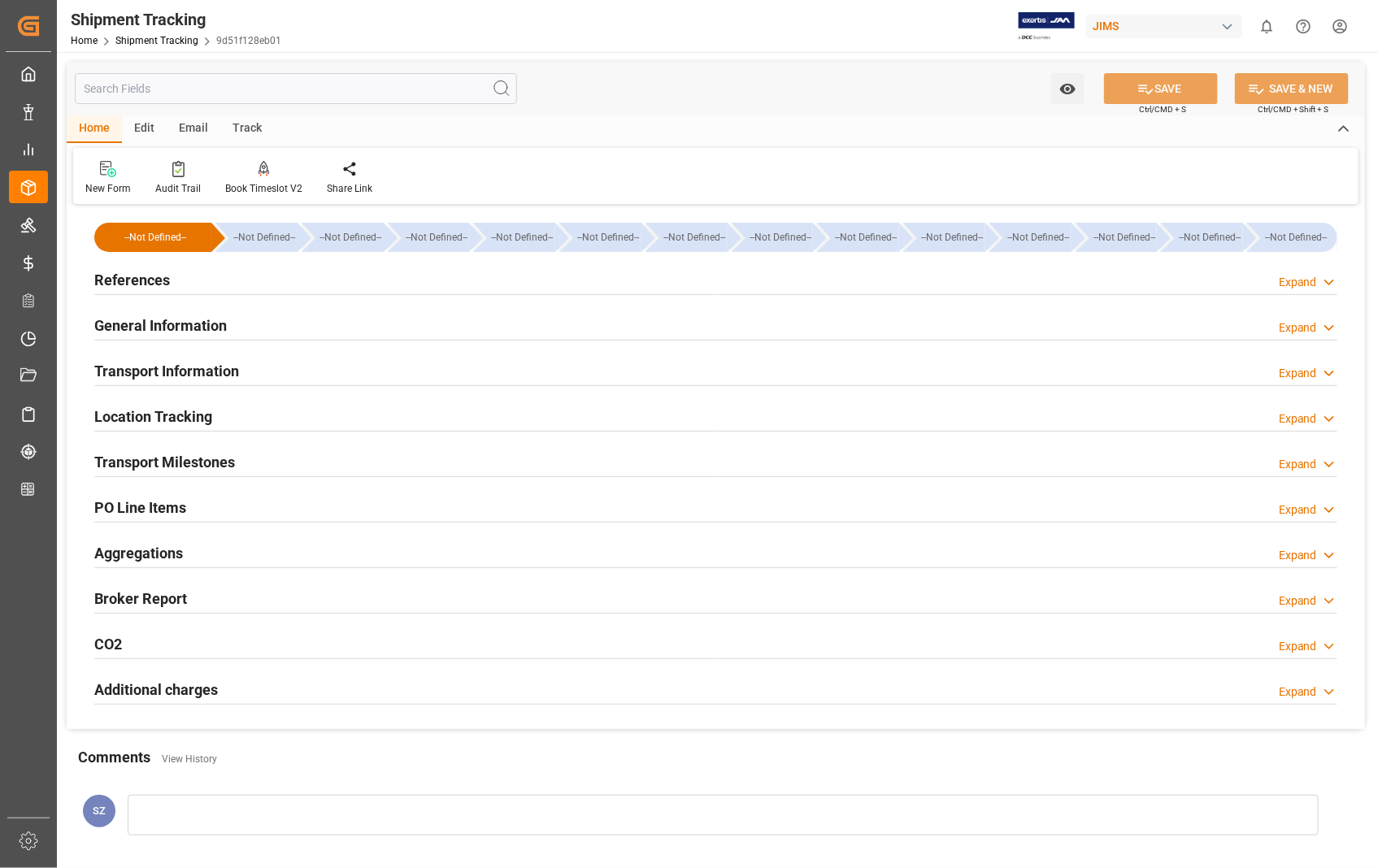
click at [148, 281] on h2 "References" at bounding box center [132, 280] width 76 height 22
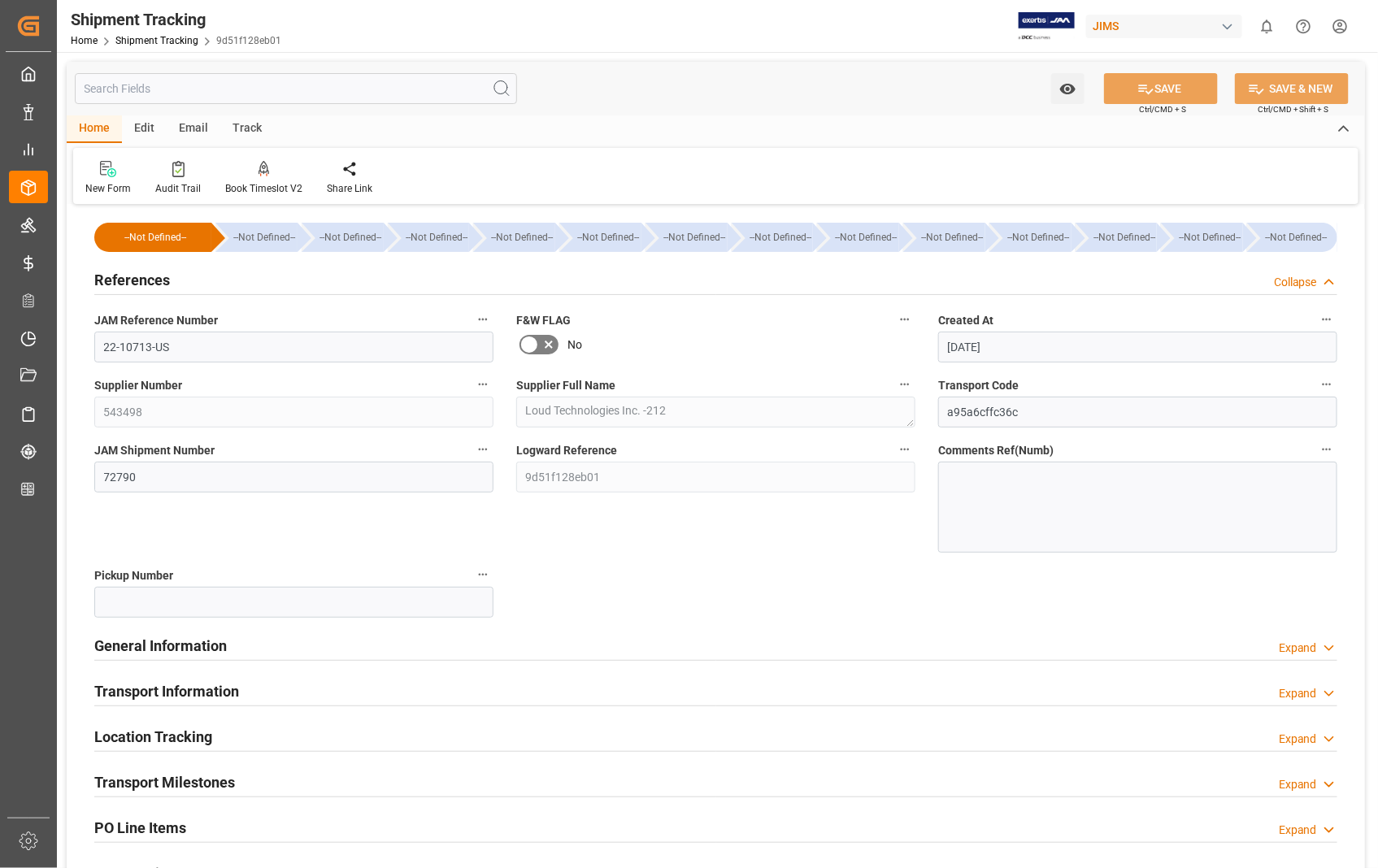
click at [130, 281] on h2 "References" at bounding box center [132, 280] width 76 height 22
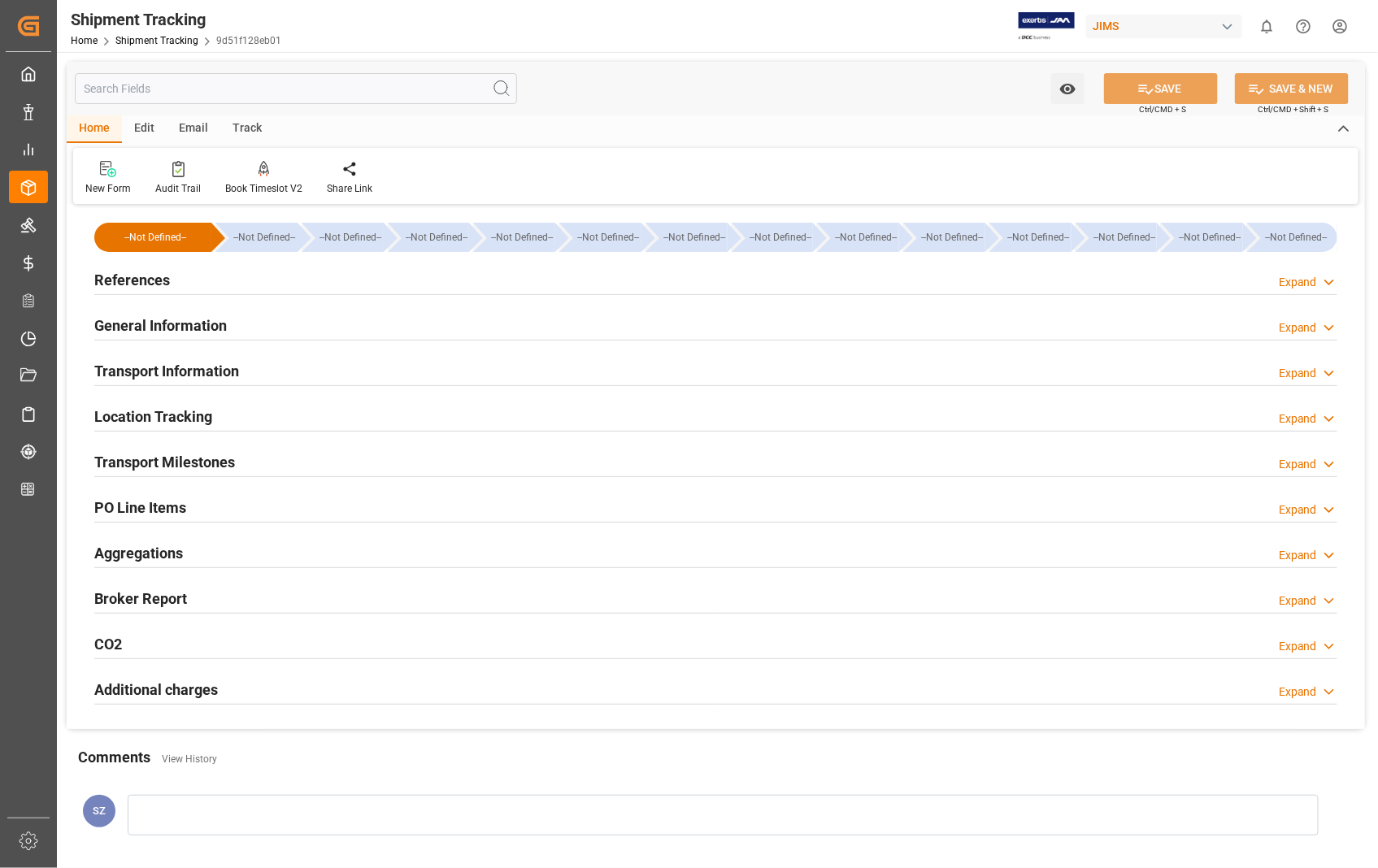
click at [155, 378] on h2 "Transport Information" at bounding box center [166, 370] width 145 height 22
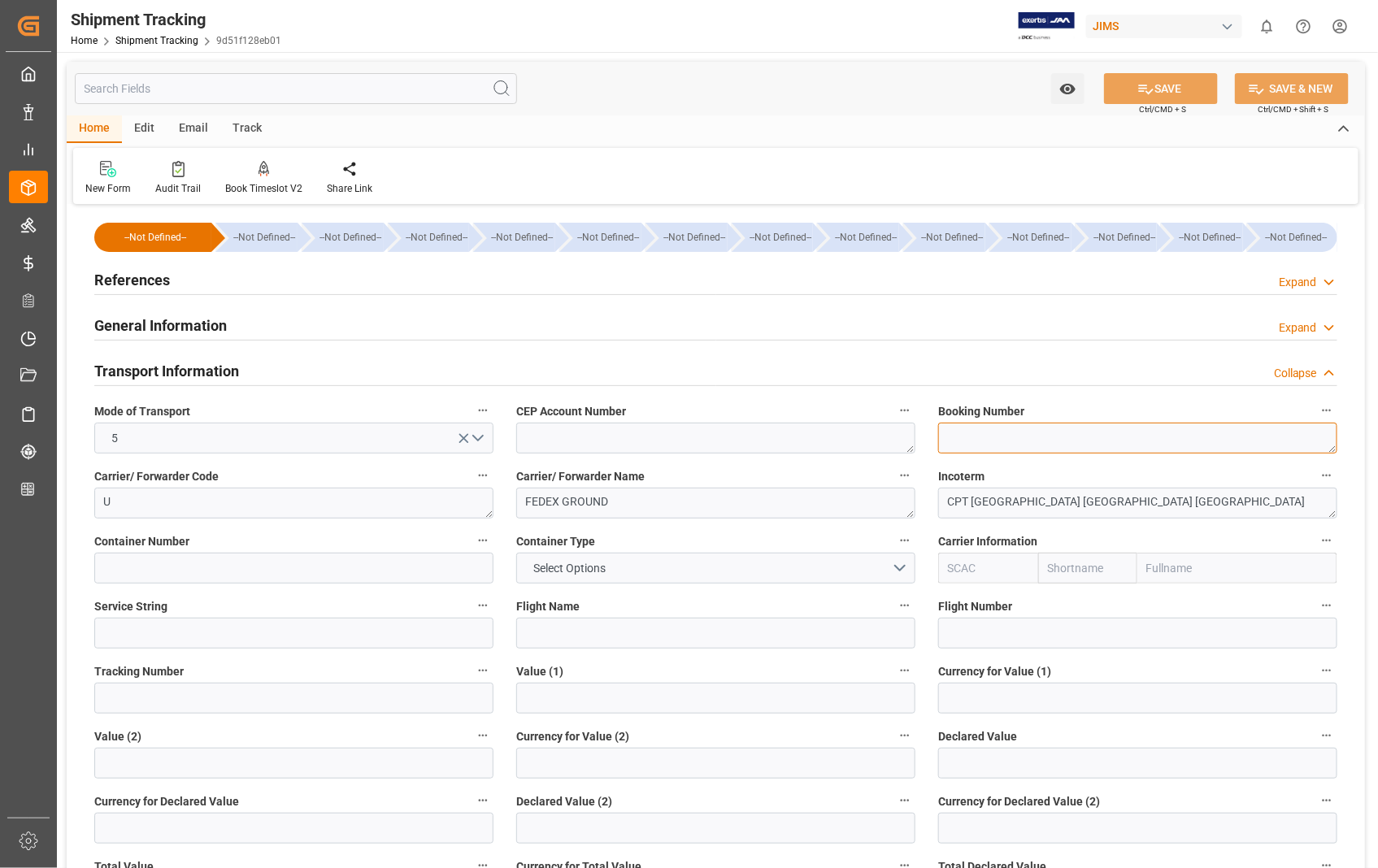
click at [1000, 447] on textarea at bounding box center [1137, 438] width 400 height 31
paste textarea "3277429466 3277429433"
click at [1014, 436] on textarea "3277429466 3277429433" at bounding box center [1137, 438] width 400 height 31
type textarea "3277429466;3277429433"
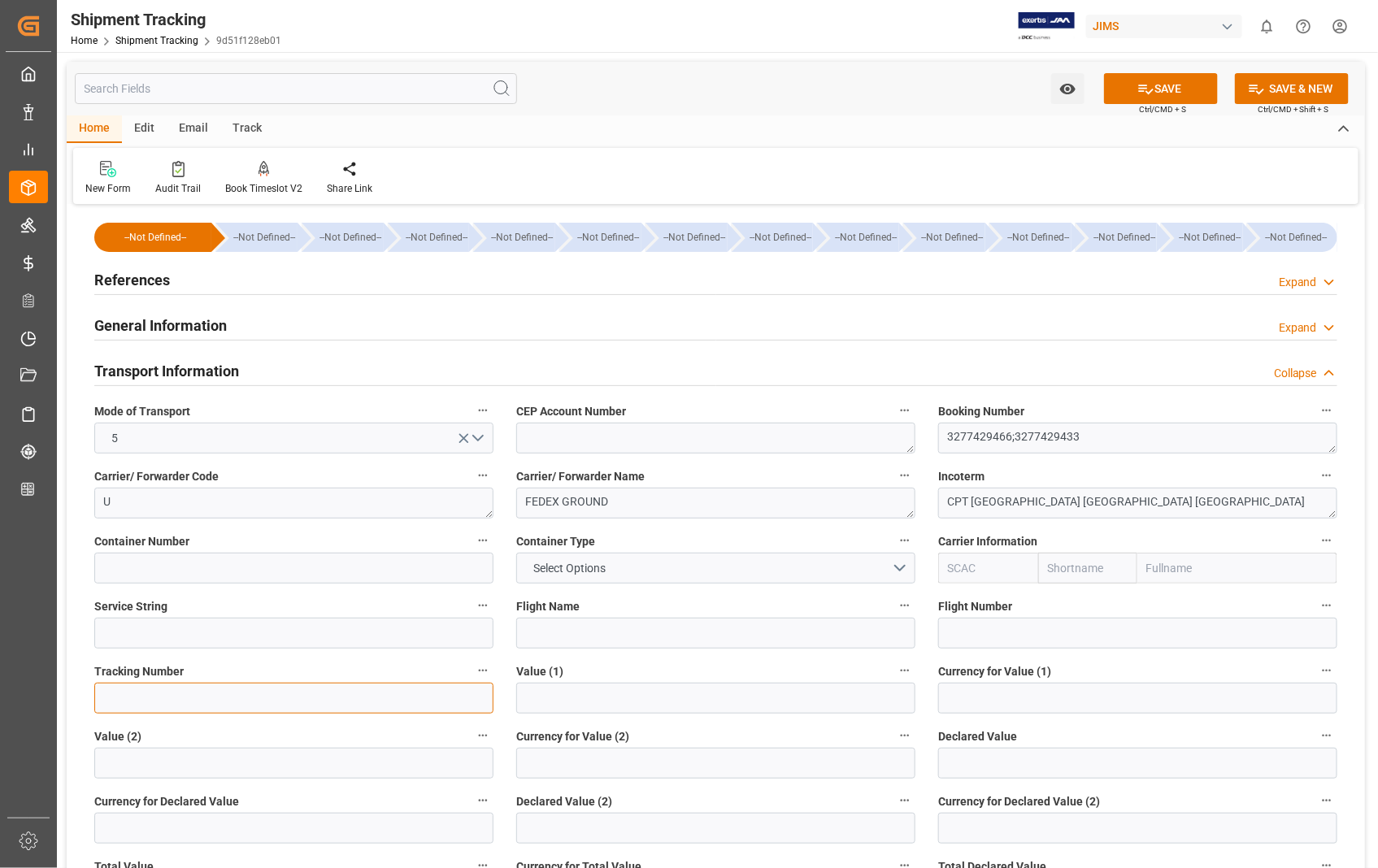
click at [315, 703] on input at bounding box center [294, 698] width 400 height 31
paste input "3277429466 3277429433"
click at [169, 693] on input "3277429466 3277429433" at bounding box center [294, 698] width 400 height 31
type input "3277429466;3277429433"
click at [1156, 77] on button "SAVE" at bounding box center [1161, 88] width 114 height 31
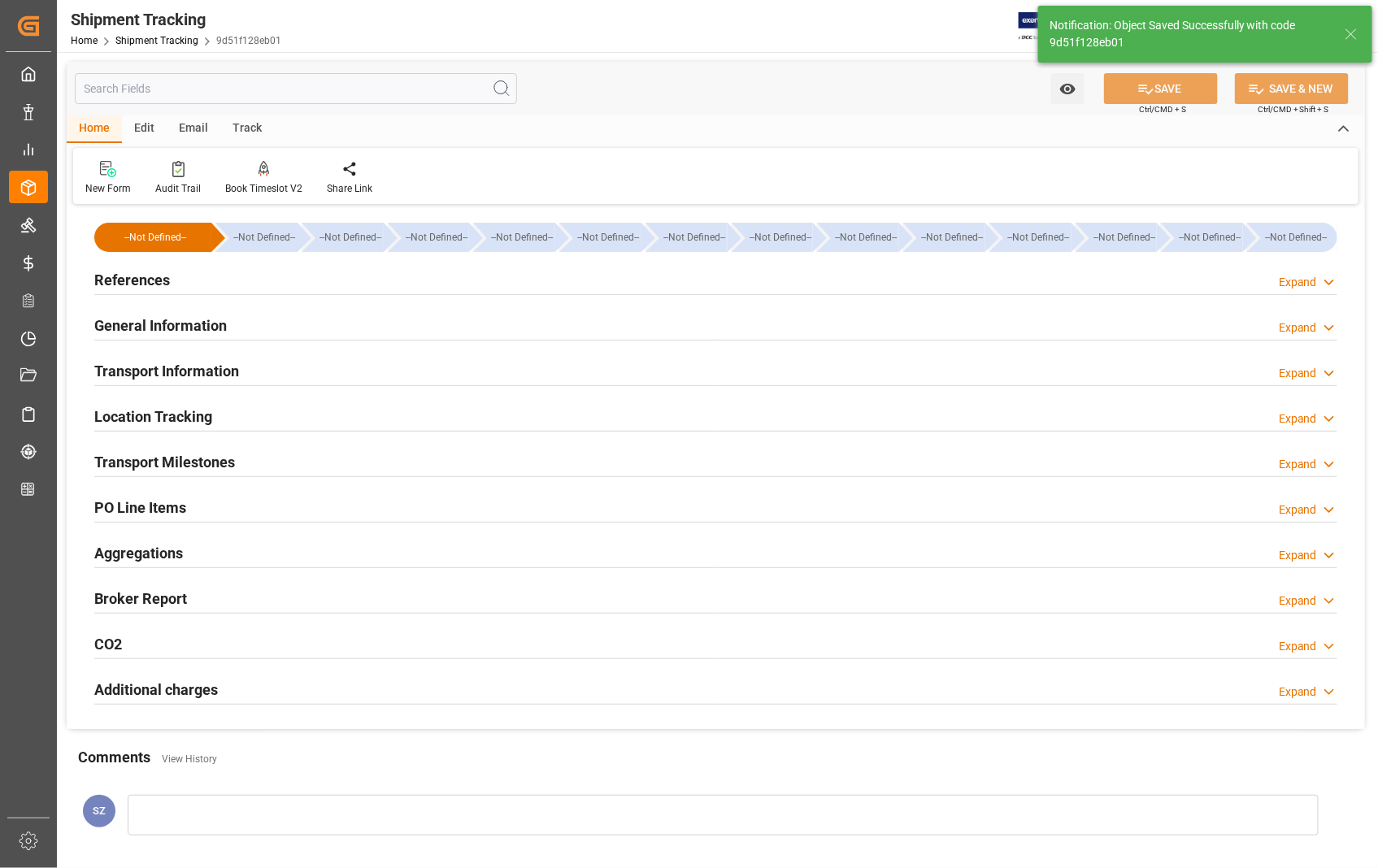
click at [193, 469] on h2 "Transport Milestones" at bounding box center [164, 462] width 141 height 22
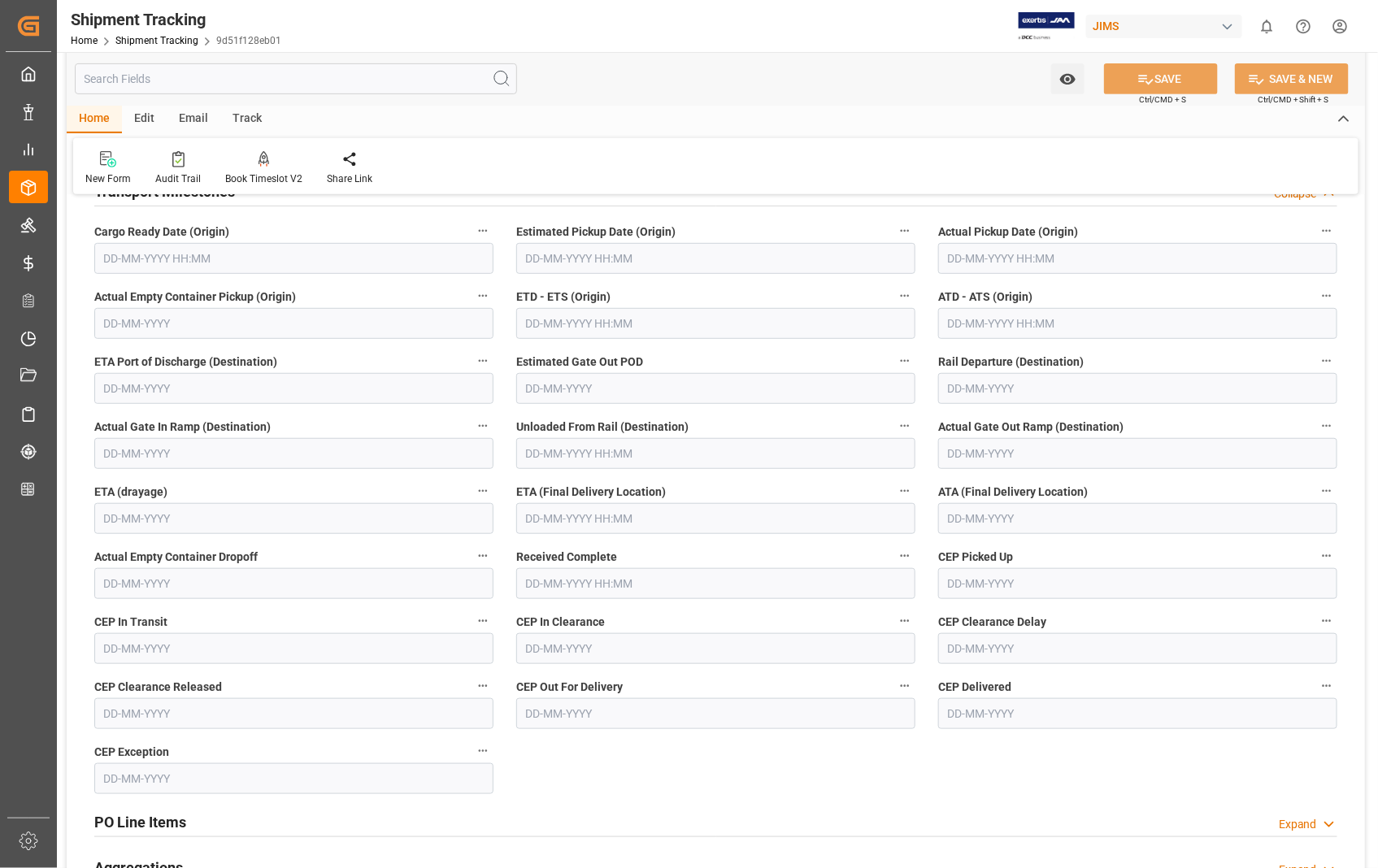
scroll to position [180, 0]
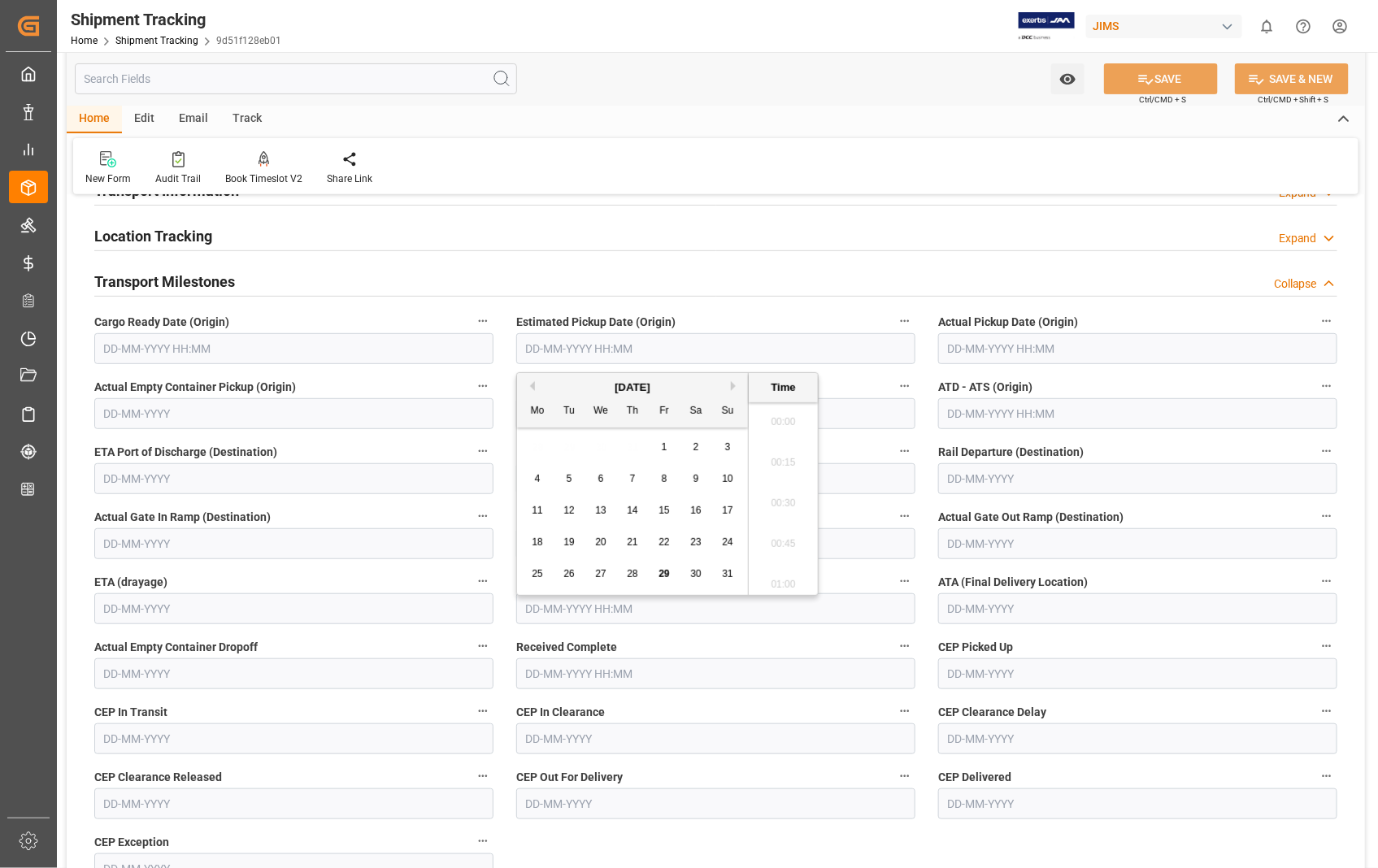
click at [740, 350] on input "text" at bounding box center [716, 349] width 400 height 31
click at [631, 572] on span "28" at bounding box center [632, 574] width 10 height 11
type input "28-08-2025 00:00"
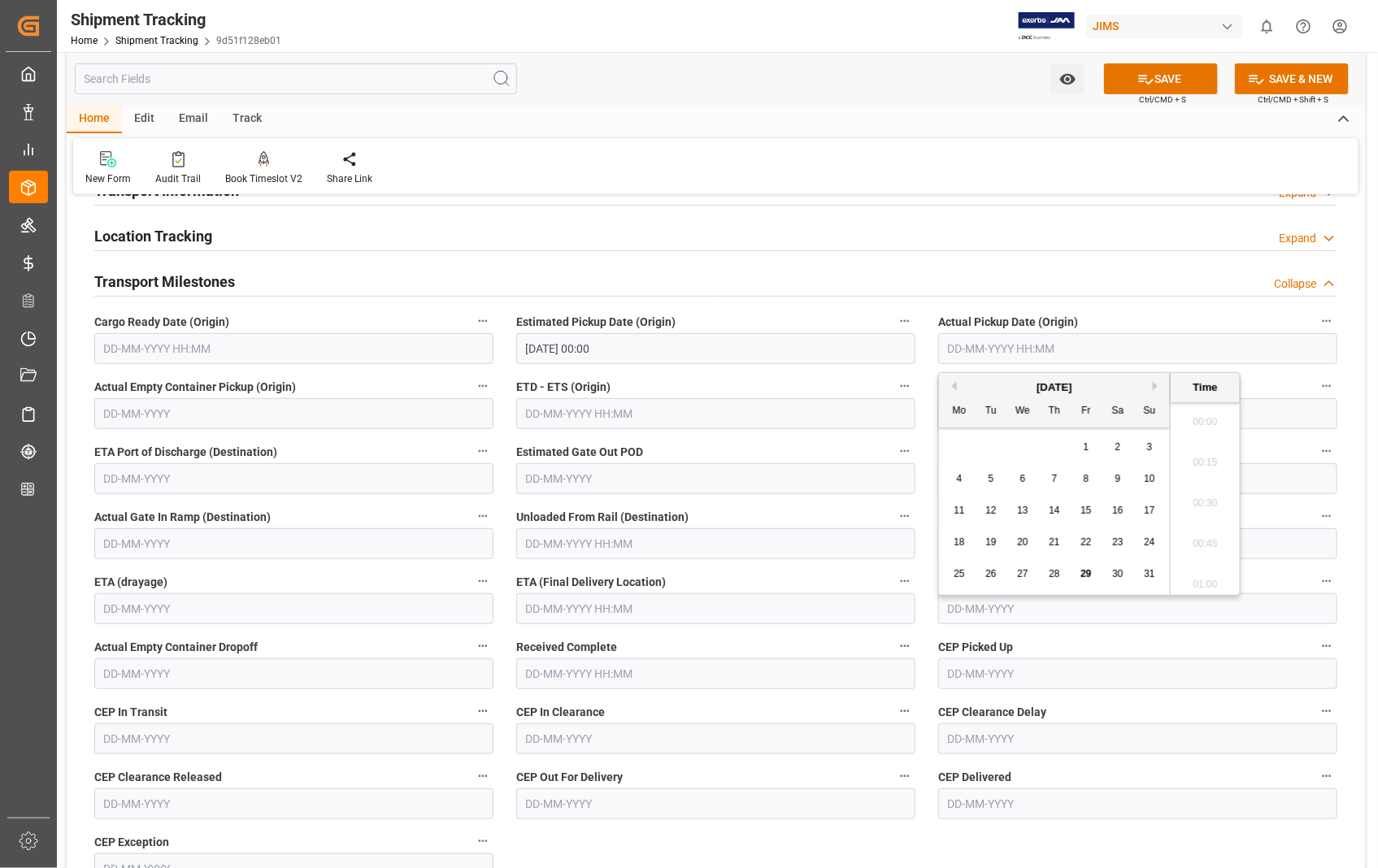
click at [1061, 348] on input "text" at bounding box center [1137, 349] width 400 height 31
click at [1057, 573] on span "28" at bounding box center [1053, 574] width 10 height 11
type input "28-08-2025 00:00"
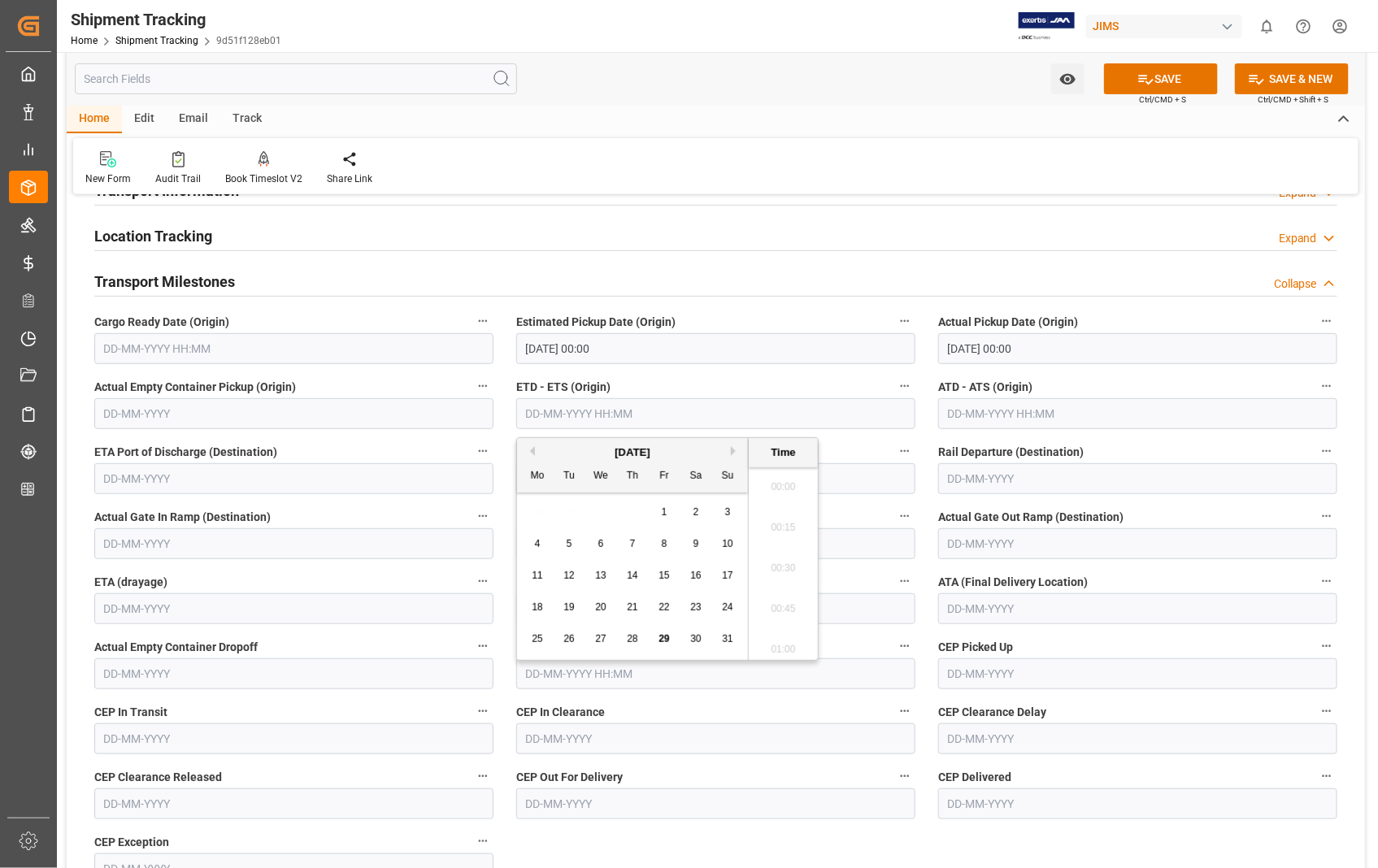
click at [749, 419] on input "text" at bounding box center [716, 414] width 400 height 31
click at [632, 644] on span "28" at bounding box center [632, 639] width 10 height 11
type input "28-08-2025 00:00"
click at [1102, 417] on input "text" at bounding box center [1137, 414] width 400 height 31
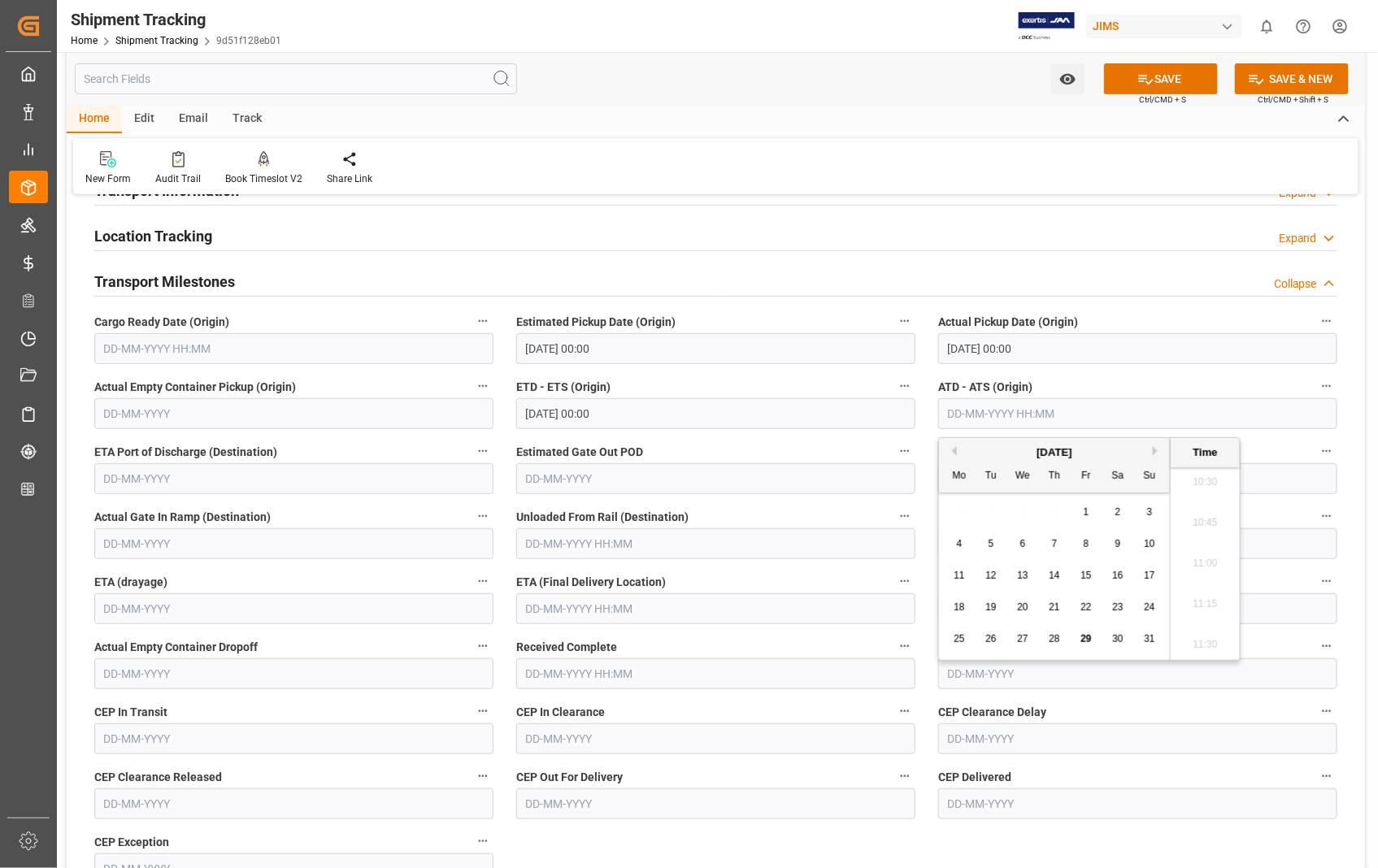
click at [1058, 640] on span "28" at bounding box center [1053, 639] width 10 height 11
type input "28-08-2025 00:00"
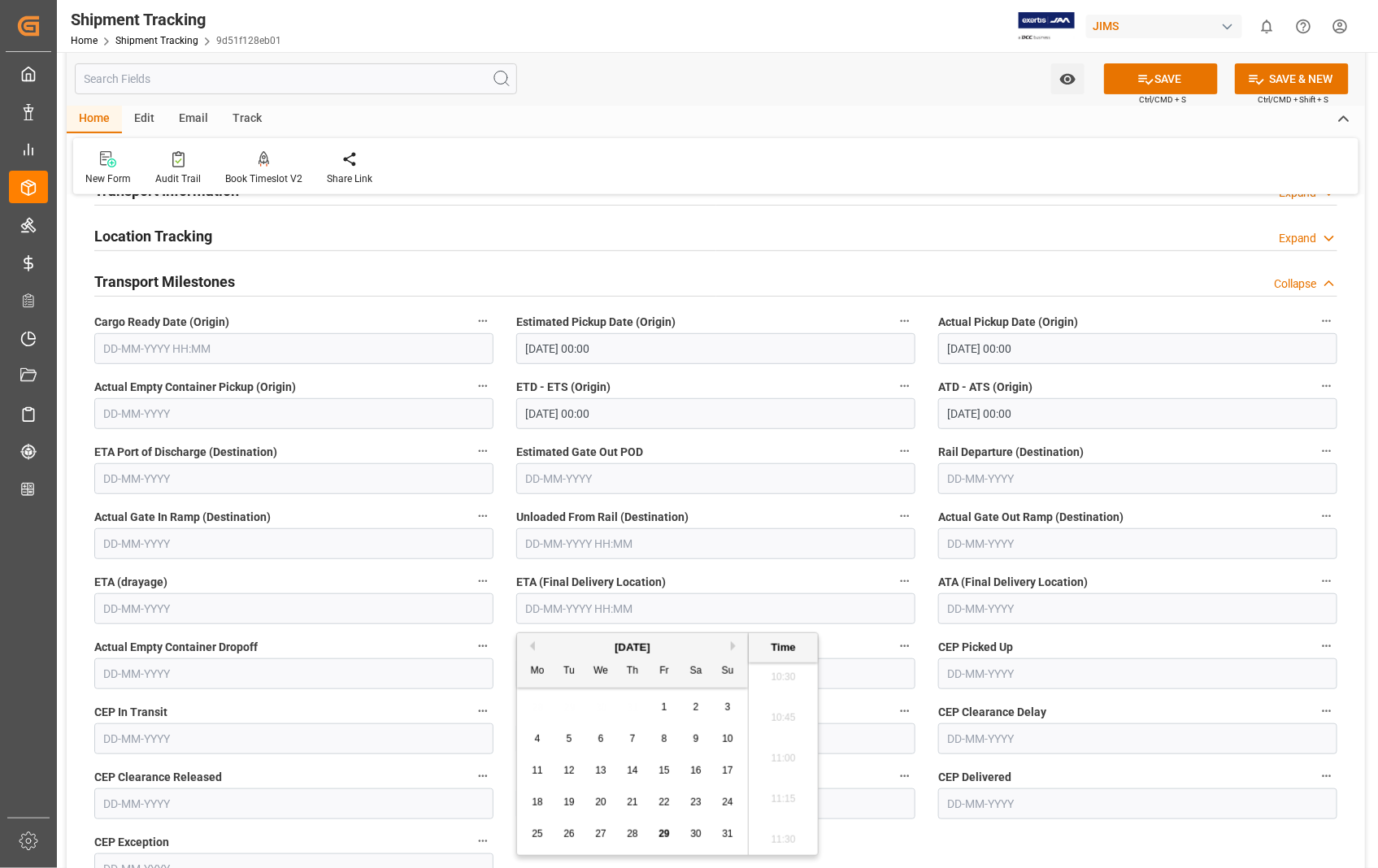
click at [687, 607] on input "text" at bounding box center [716, 608] width 400 height 31
click at [729, 646] on div "August 2025" at bounding box center [632, 647] width 230 height 16
click at [732, 645] on button "Next Month" at bounding box center [736, 646] width 9 height 9
click at [634, 711] on span "4" at bounding box center [633, 707] width 6 height 11
type input "04-09-2025 00:00"
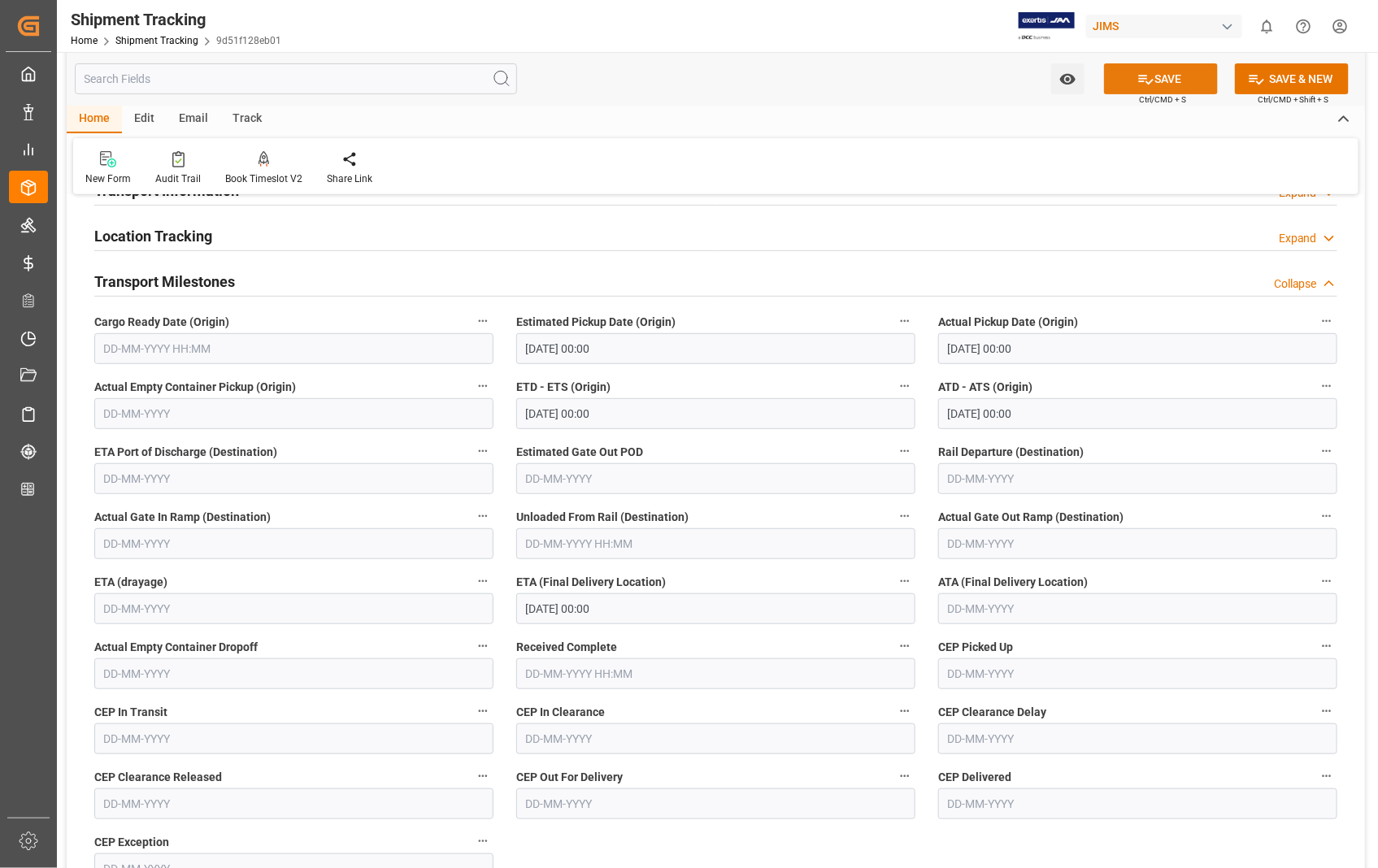
click at [1159, 71] on button "SAVE" at bounding box center [1161, 78] width 114 height 31
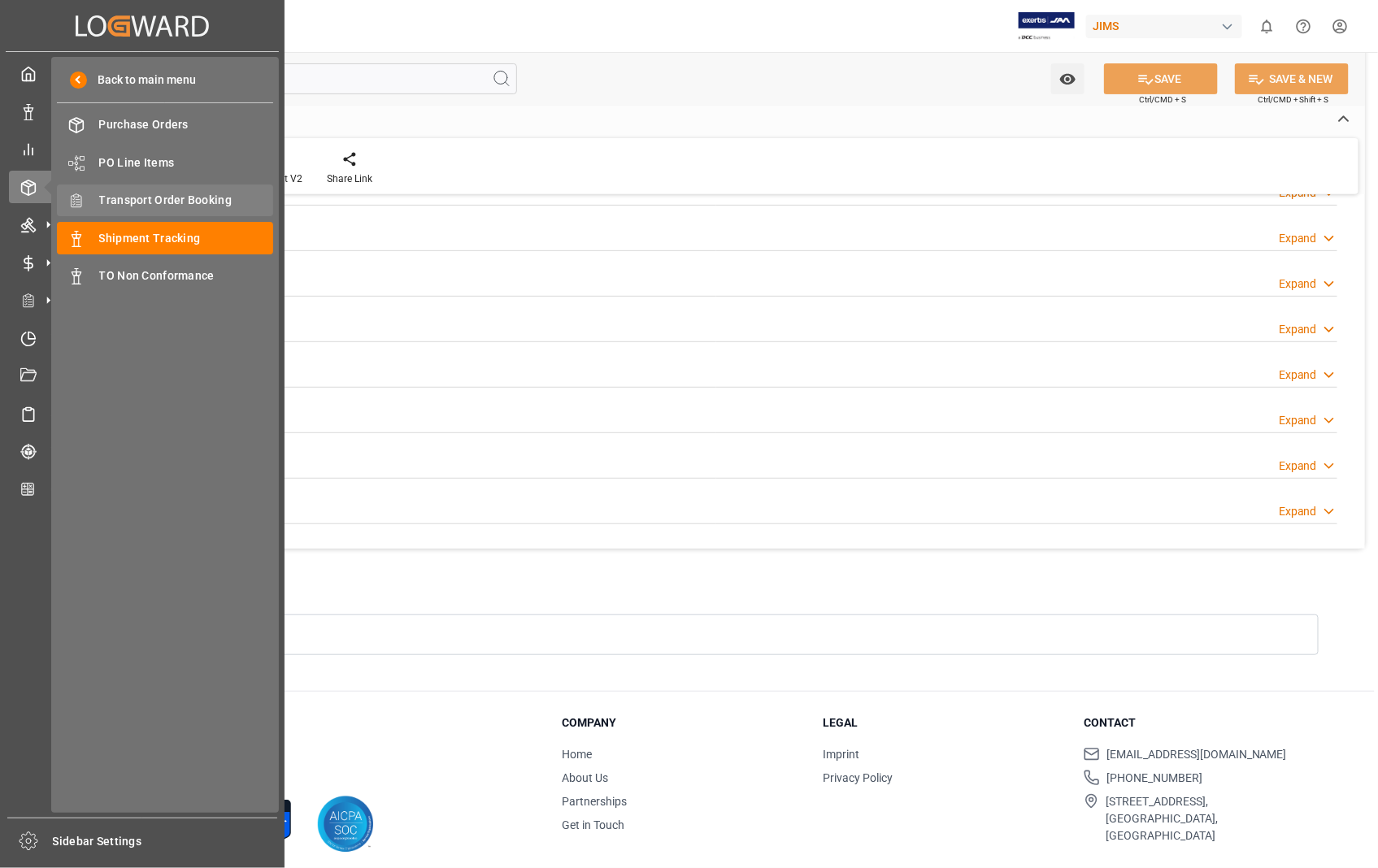
click at [193, 201] on span "Transport Order Booking" at bounding box center [186, 200] width 175 height 17
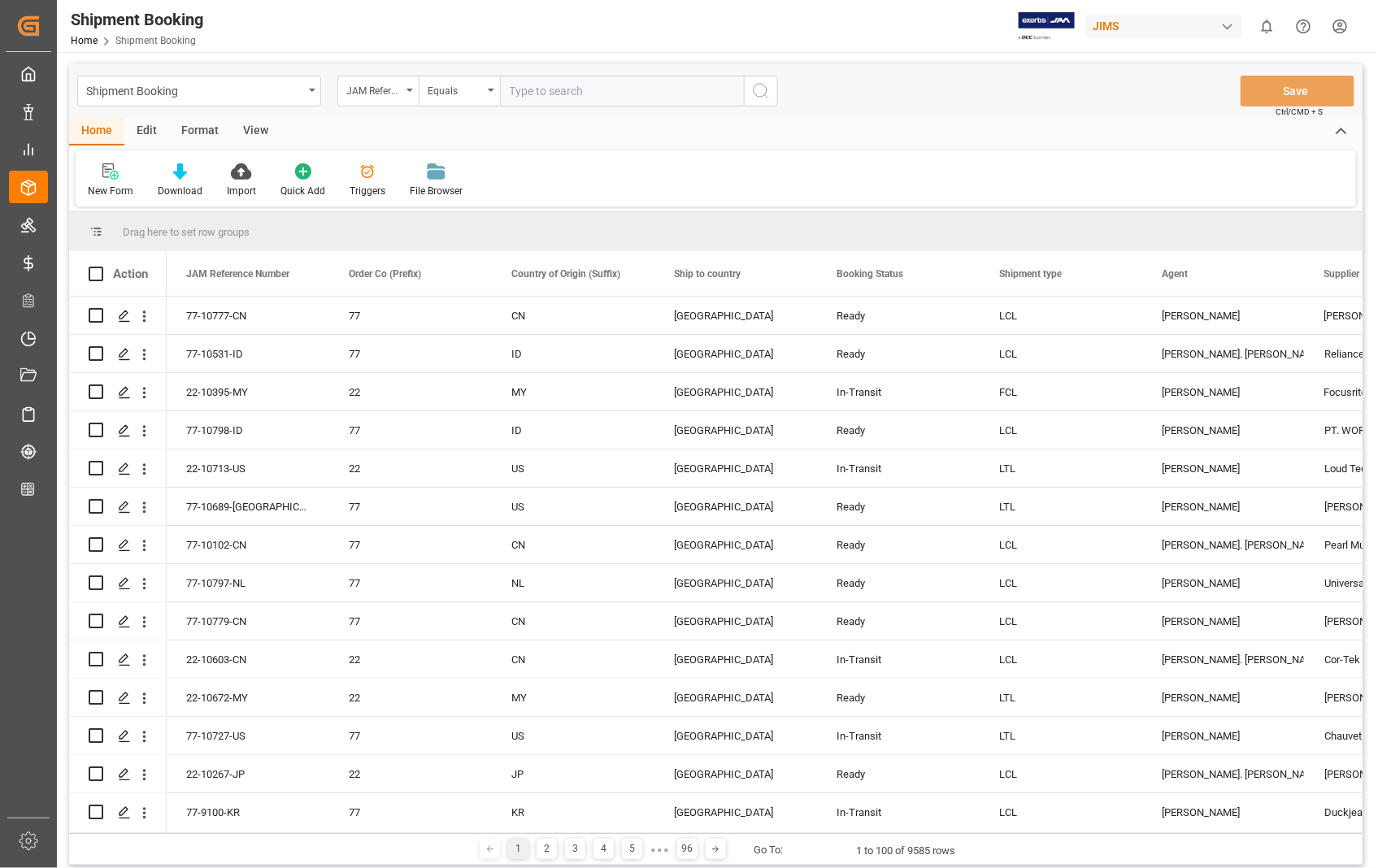
click at [655, 97] on input "text" at bounding box center [621, 91] width 244 height 31
type input "22-10707-US"
click at [757, 91] on icon "search button" at bounding box center [760, 91] width 20 height 20
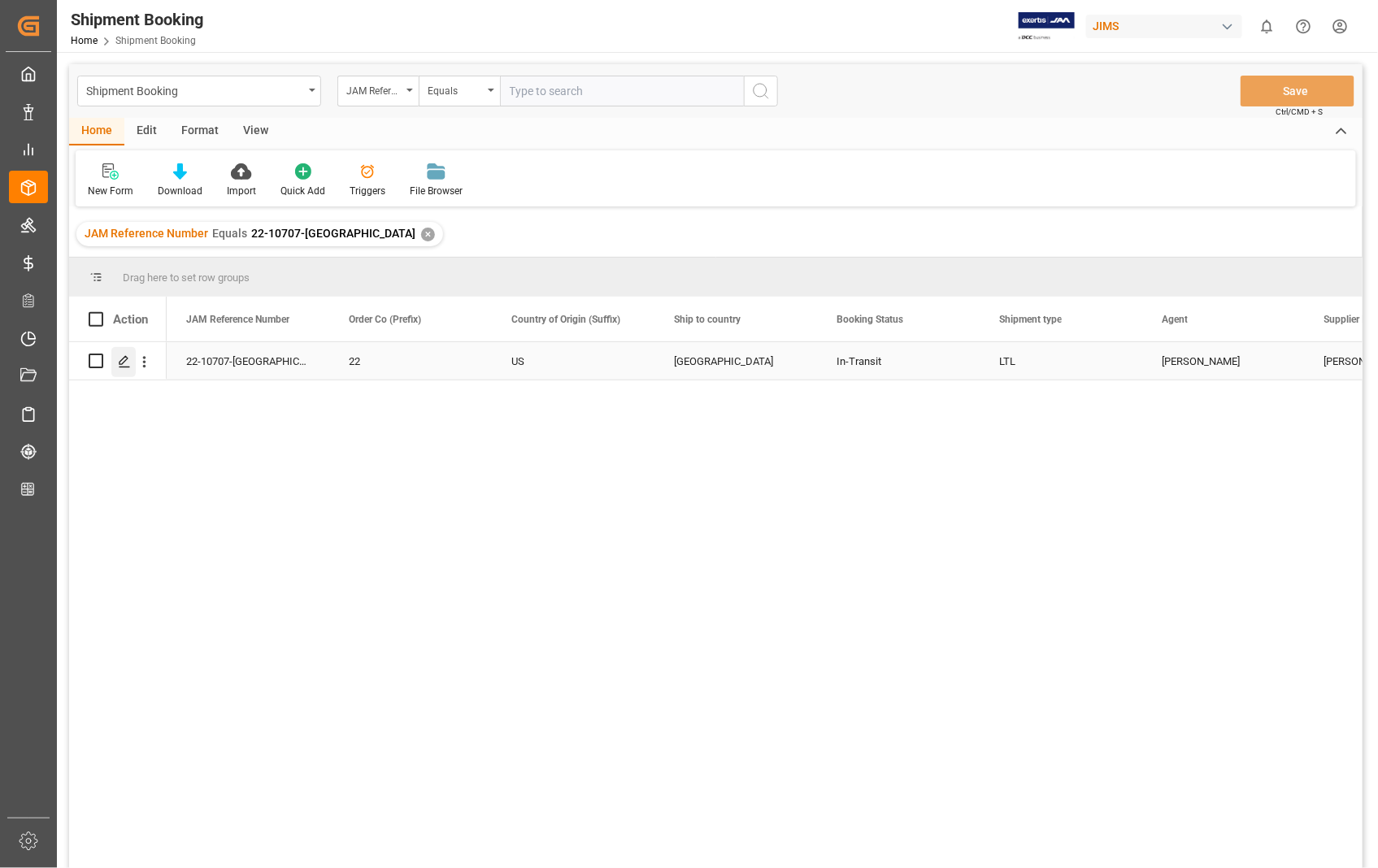
click at [120, 364] on polygon "Press SPACE to select this row." at bounding box center [124, 360] width 9 height 9
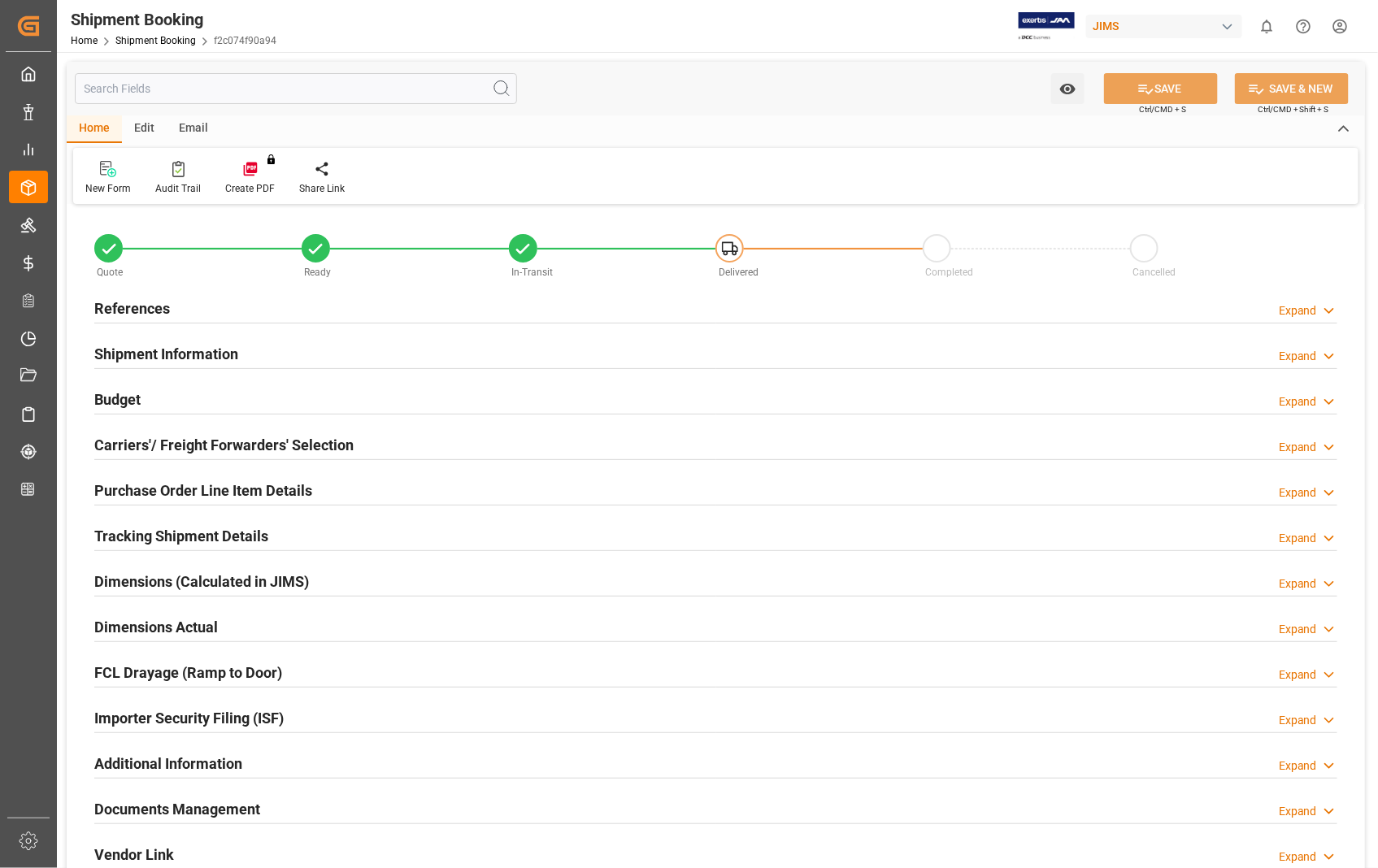
type input "0"
type input "28-08-2025 20:30"
type input "02-09-2025"
click at [125, 305] on h2 "References" at bounding box center [132, 308] width 76 height 22
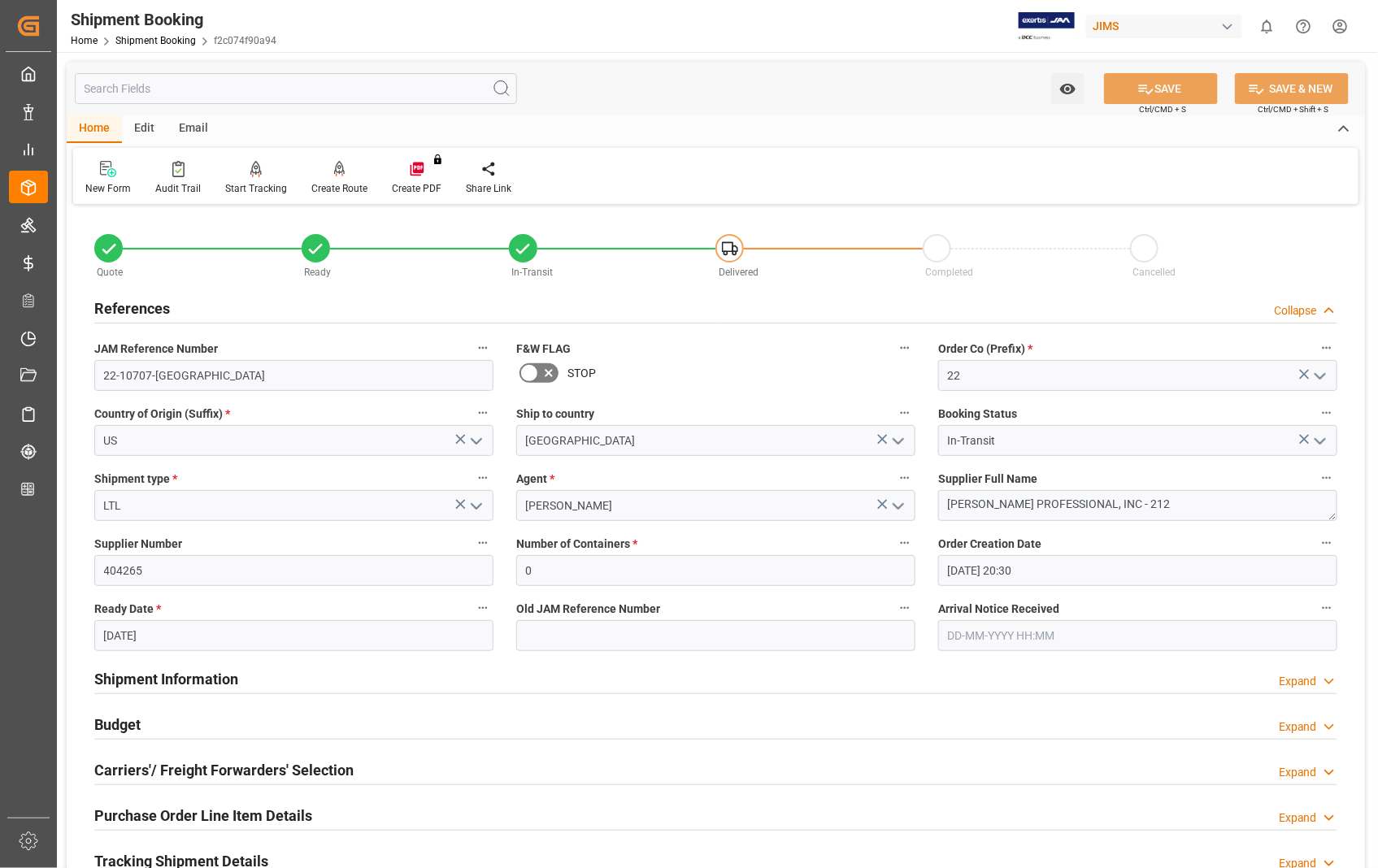
click at [1071, 558] on input "28-08-2025 20:30" at bounding box center [1137, 570] width 400 height 31
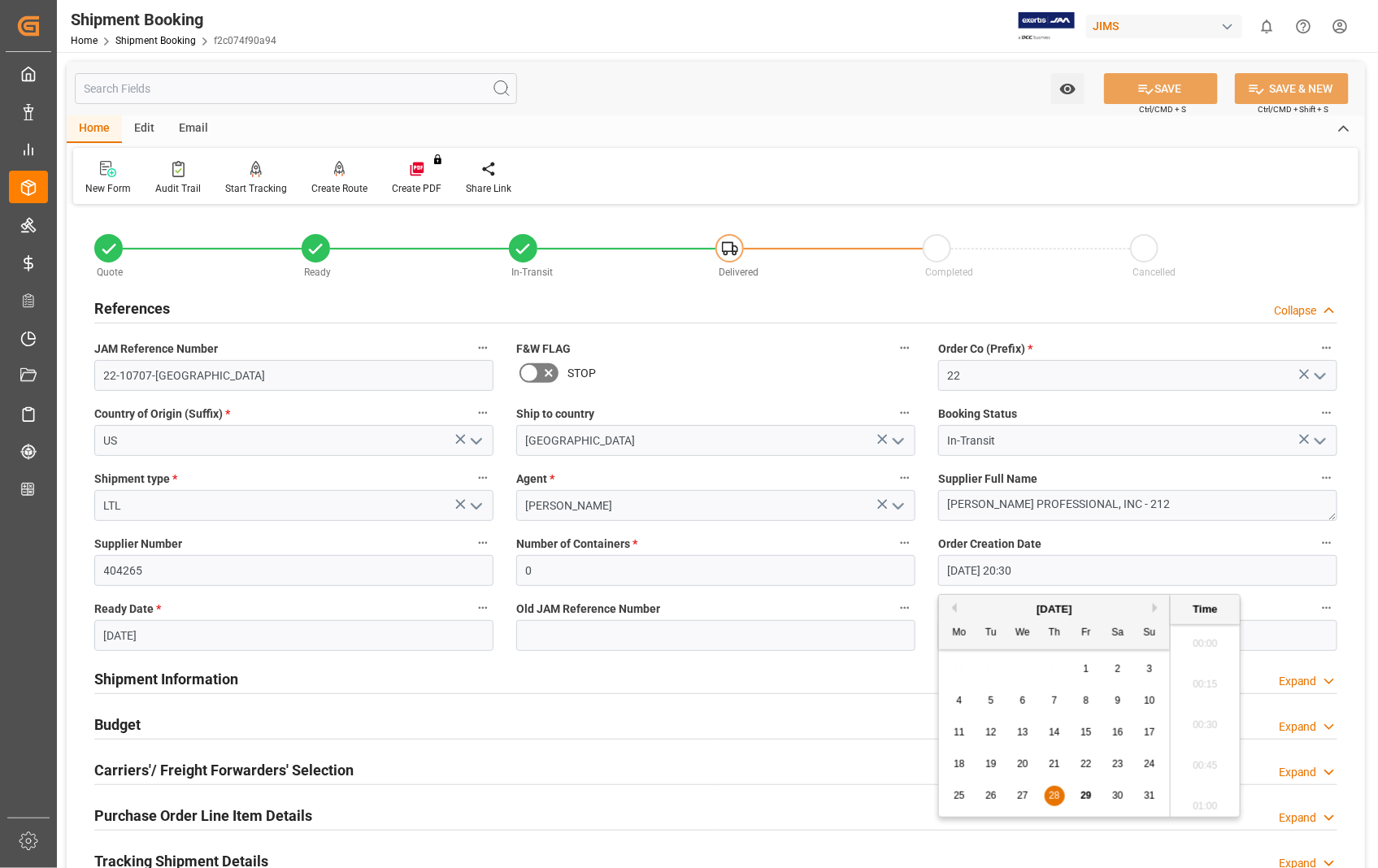
scroll to position [3257, 0]
click at [961, 797] on span "25" at bounding box center [959, 796] width 10 height 11
type input "25-08-2025 20:30"
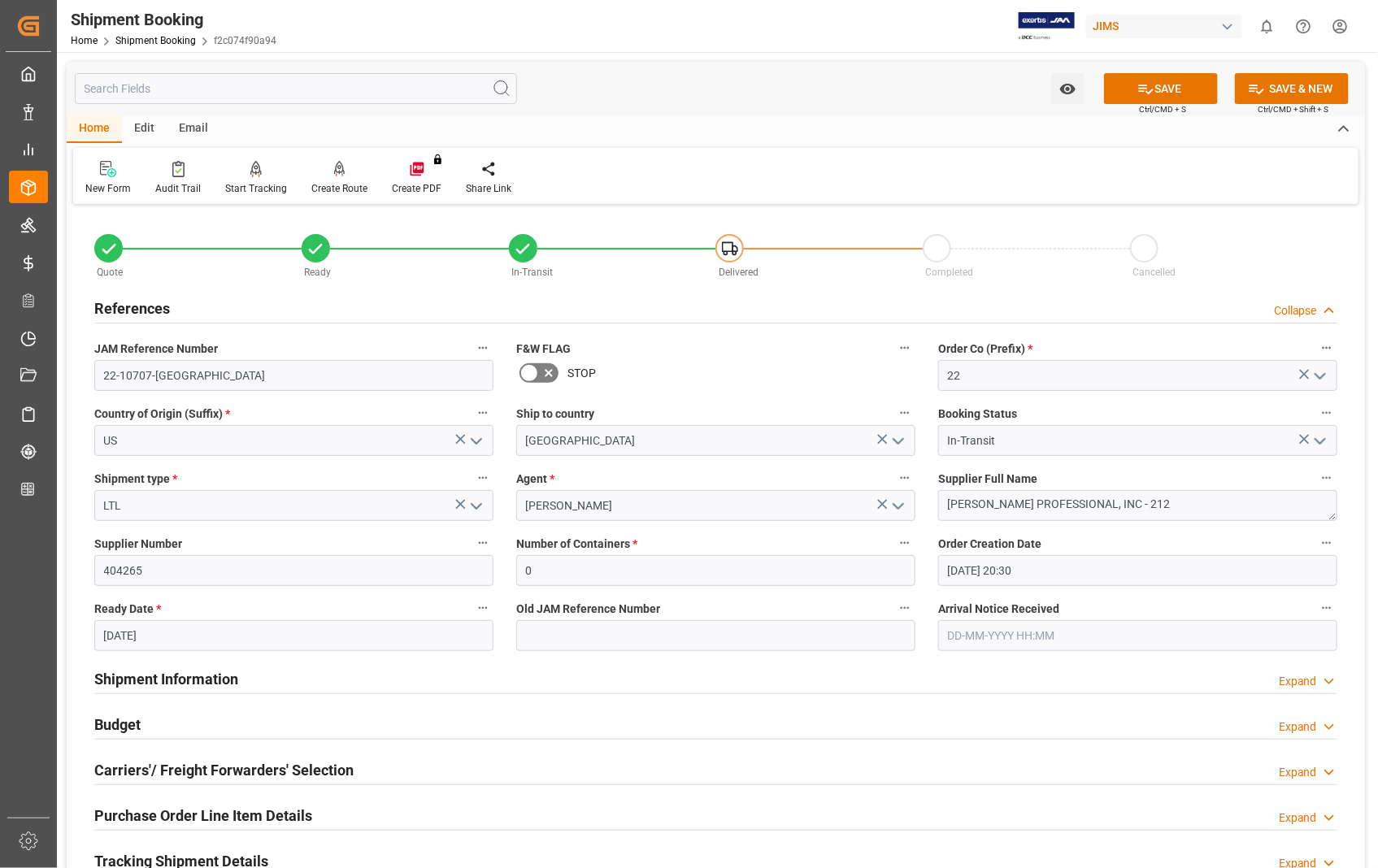
click at [1289, 610] on label "Arrival Notice Received" at bounding box center [1137, 609] width 400 height 23
click at [1317, 610] on button "Arrival Notice Received" at bounding box center [1327, 608] width 21 height 21
click at [177, 634] on div at bounding box center [689, 434] width 1378 height 868
click at [163, 629] on input "02-09-2025" at bounding box center [294, 636] width 400 height 31
click at [118, 458] on span "1" at bounding box center [116, 458] width 6 height 11
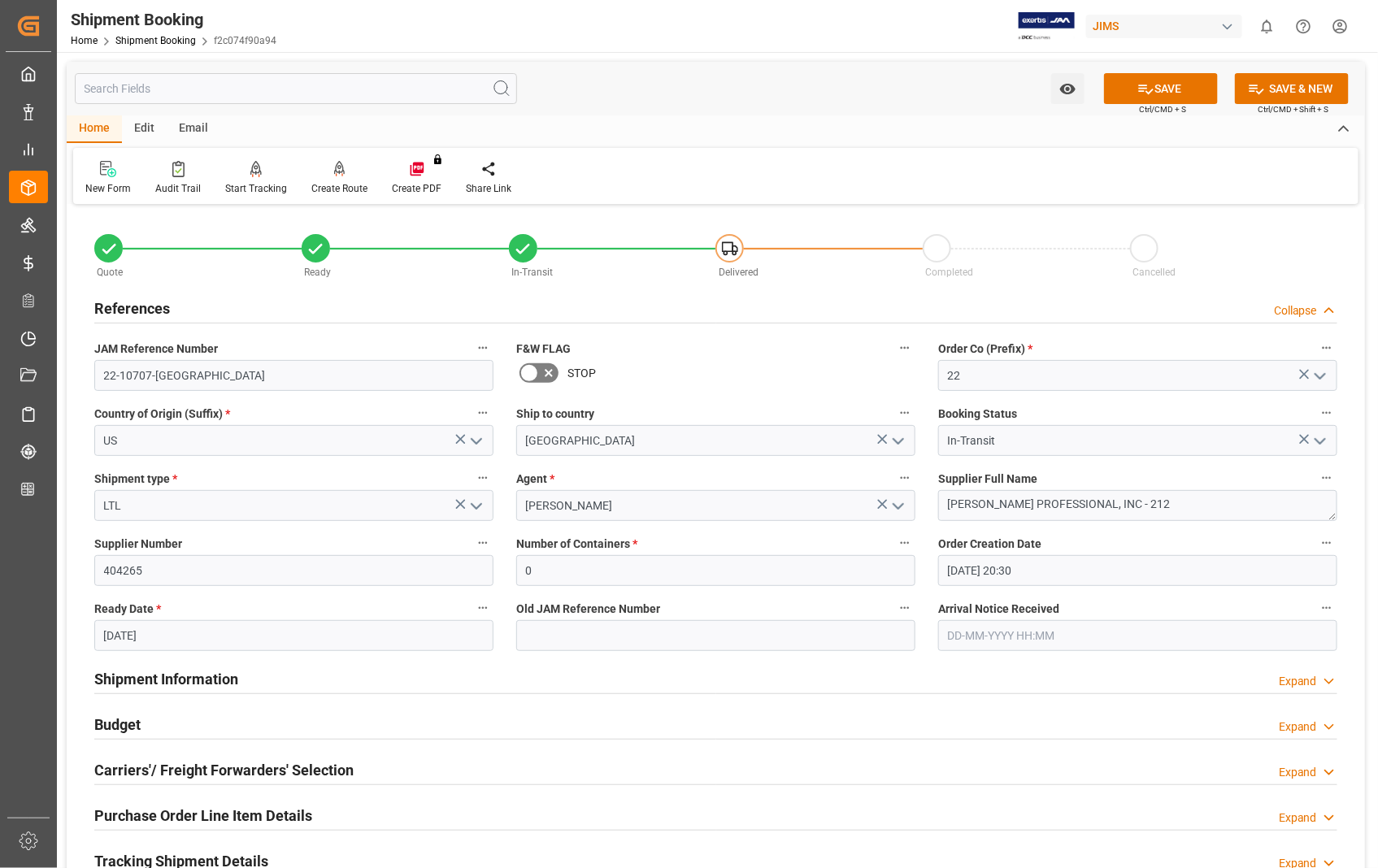
click at [179, 634] on input "01-09-2025" at bounding box center [294, 636] width 400 height 31
click at [111, 395] on button "Previous Month" at bounding box center [108, 397] width 9 height 9
click at [207, 583] on span "28" at bounding box center [210, 585] width 10 height 11
type input "28-08-2025"
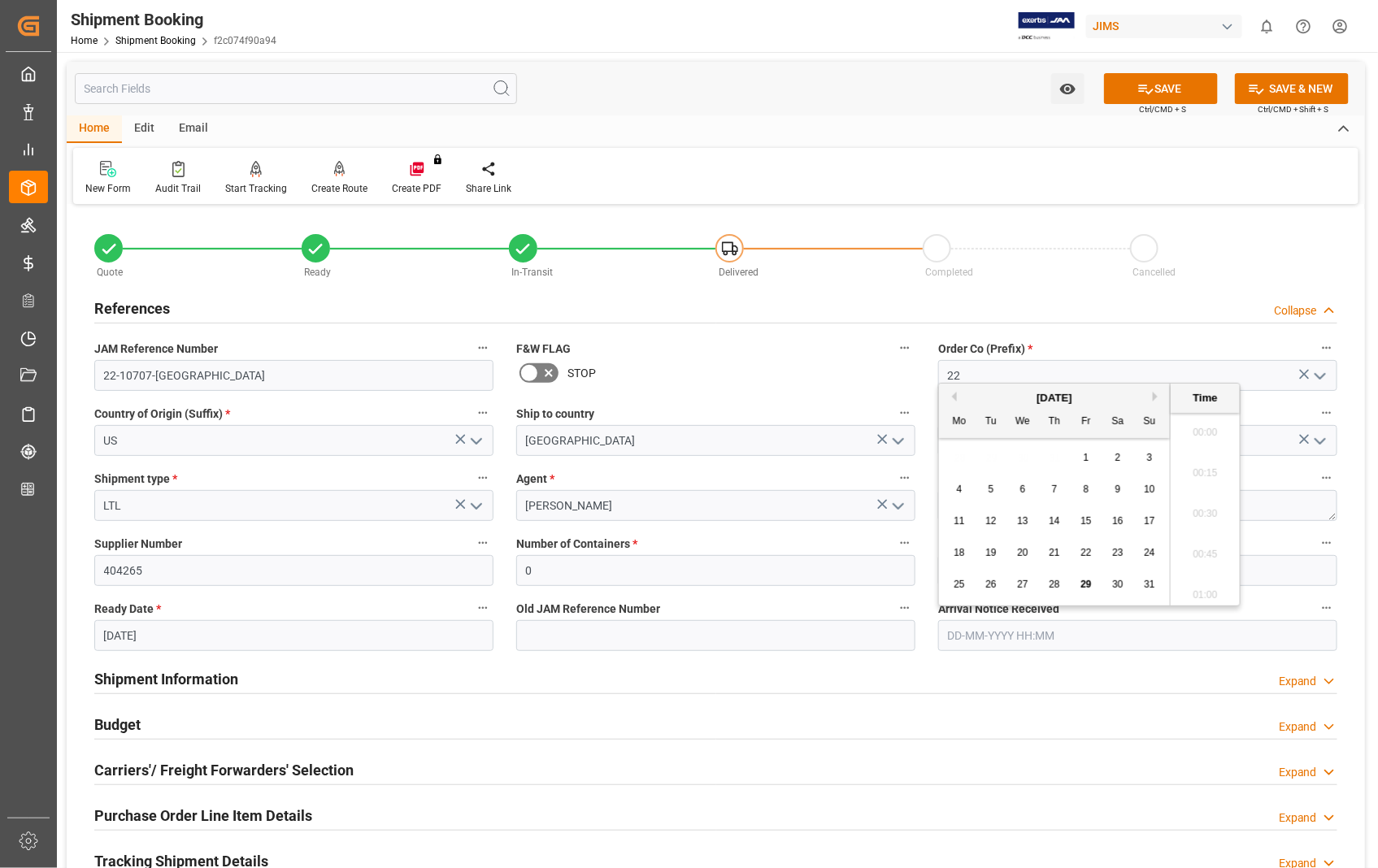
click at [1019, 631] on input "text" at bounding box center [1137, 636] width 400 height 31
click at [1152, 394] on div "August 2025" at bounding box center [1054, 398] width 230 height 16
click at [1023, 493] on span "6" at bounding box center [1023, 489] width 6 height 11
click at [1157, 394] on button "Next Month" at bounding box center [1158, 397] width 9 height 9
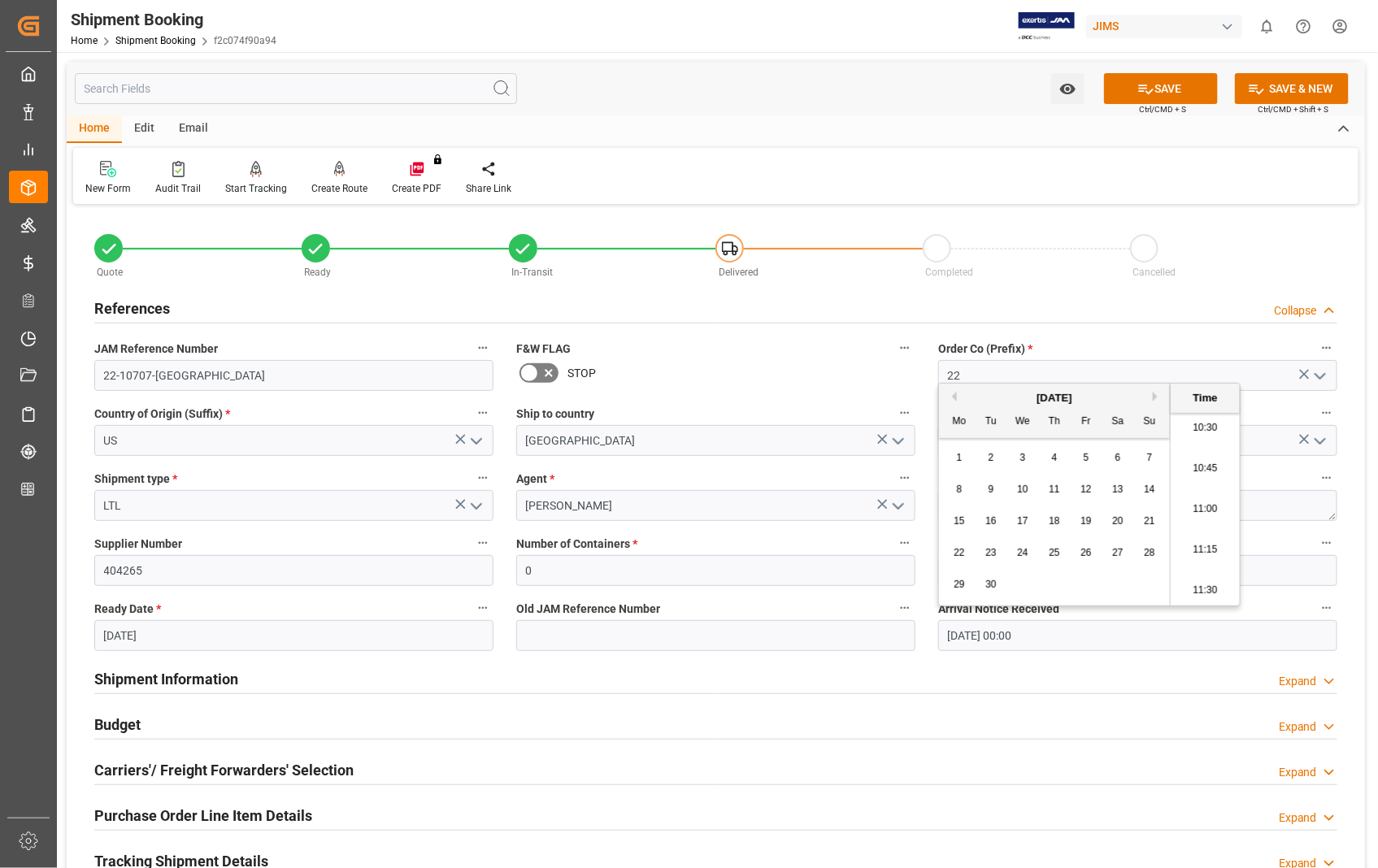
click at [1084, 456] on span "5" at bounding box center [1086, 458] width 6 height 11
type input "05-09-2025 00:00"
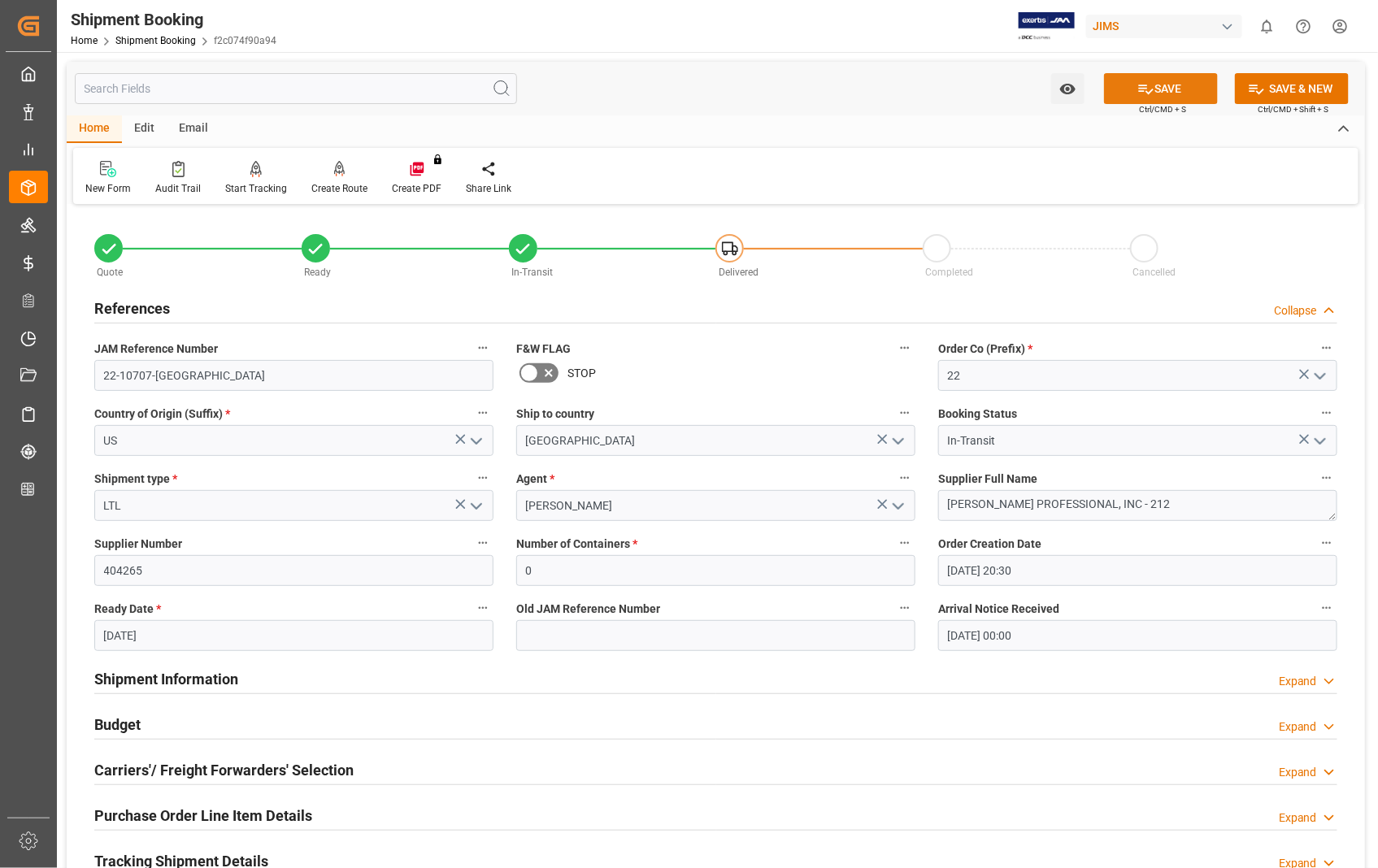
click at [1179, 85] on button "SAVE" at bounding box center [1161, 88] width 114 height 31
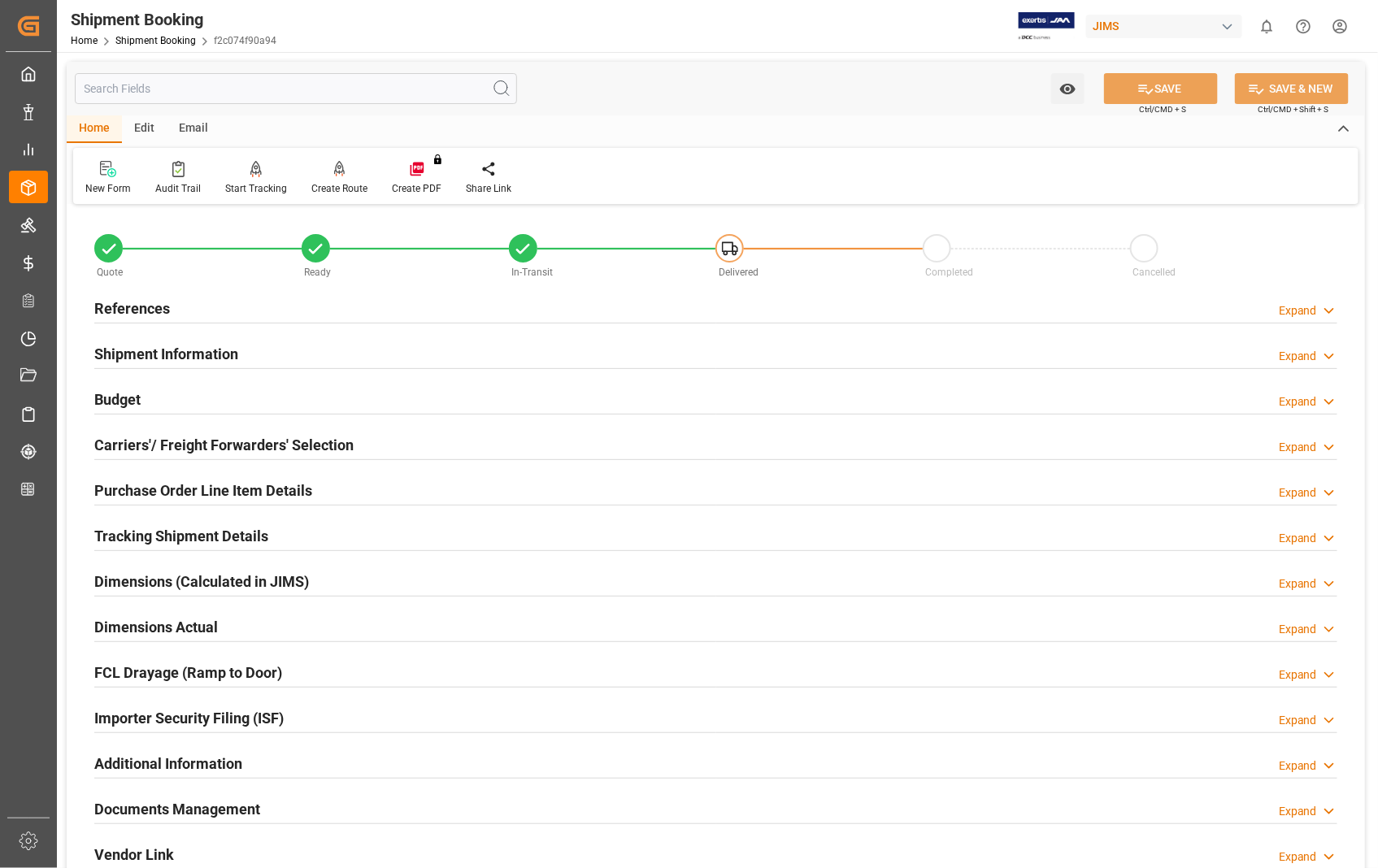
click at [238, 808] on h2 "Documents Management" at bounding box center [178, 808] width 166 height 22
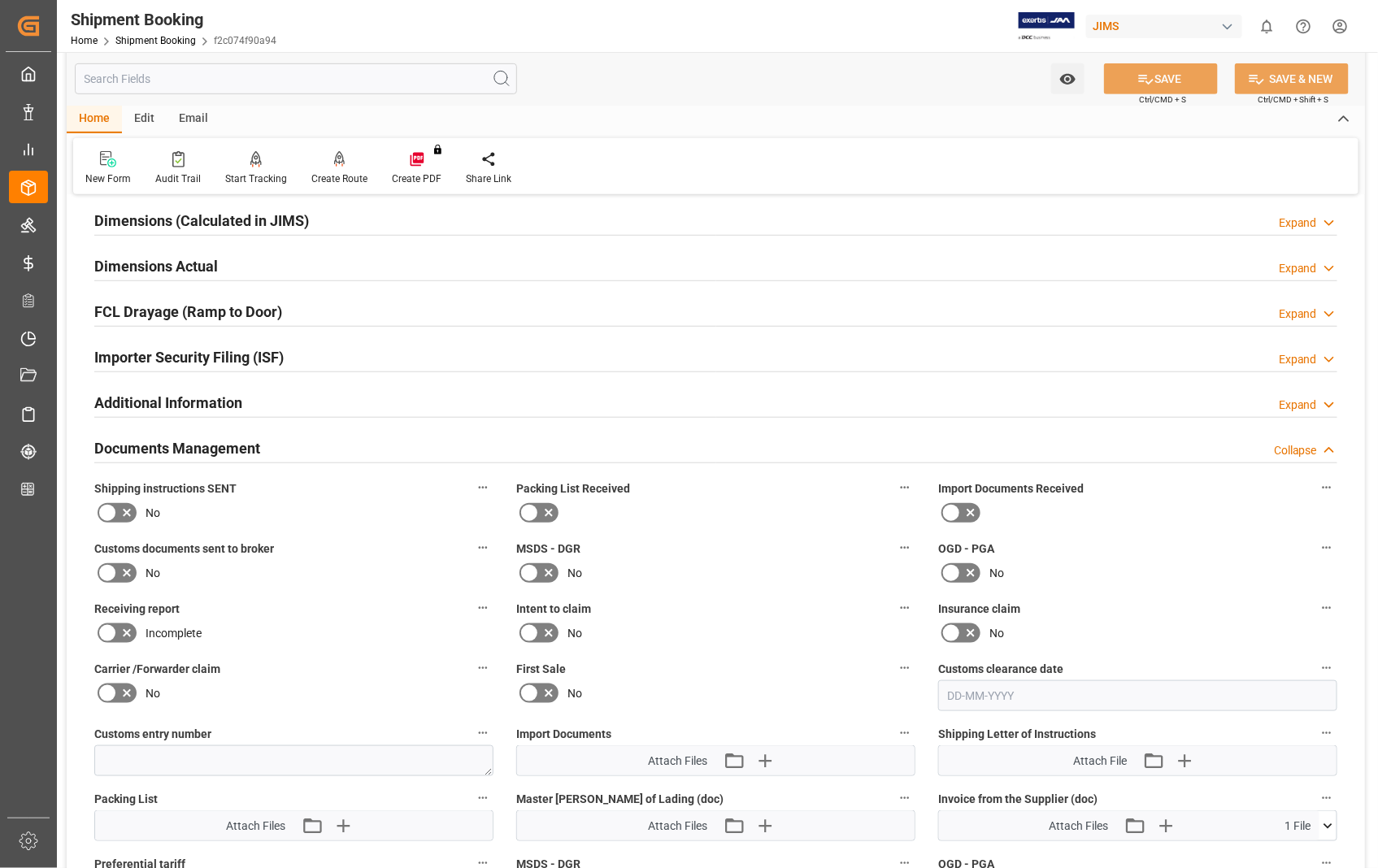
scroll to position [0, 0]
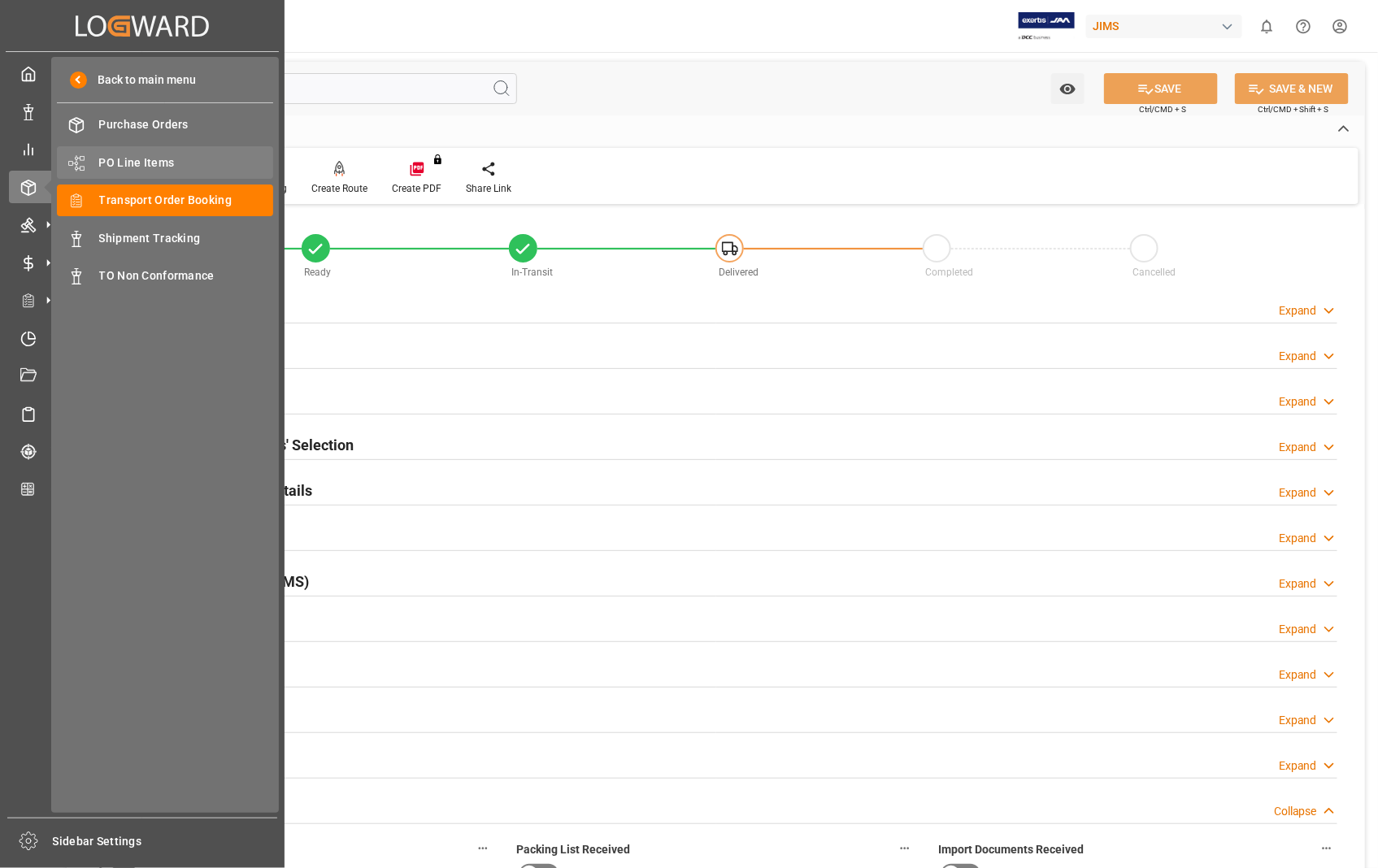
click at [163, 155] on span "PO Line Items" at bounding box center [186, 163] width 175 height 17
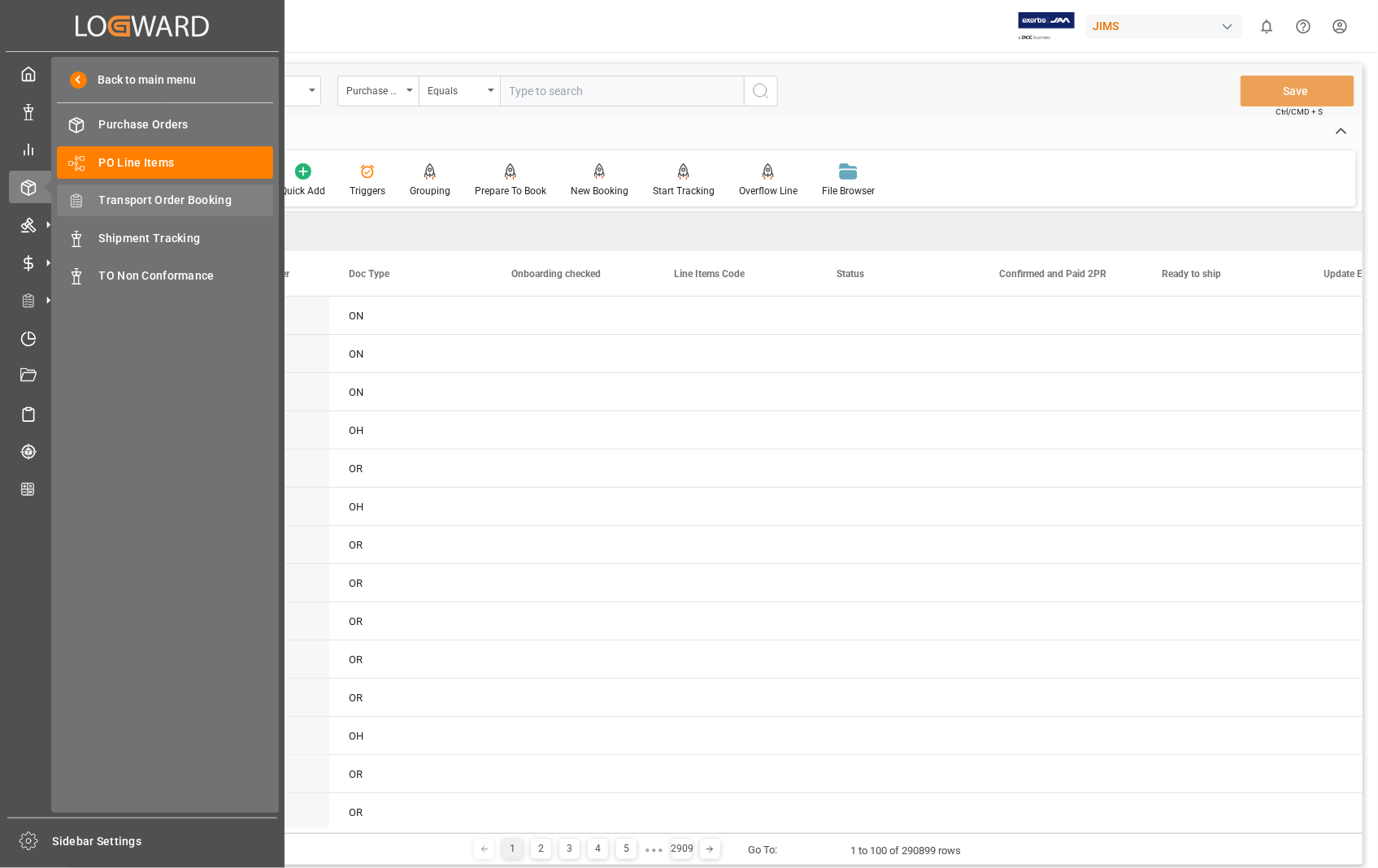
click at [143, 201] on span "Transport Order Booking" at bounding box center [186, 200] width 175 height 17
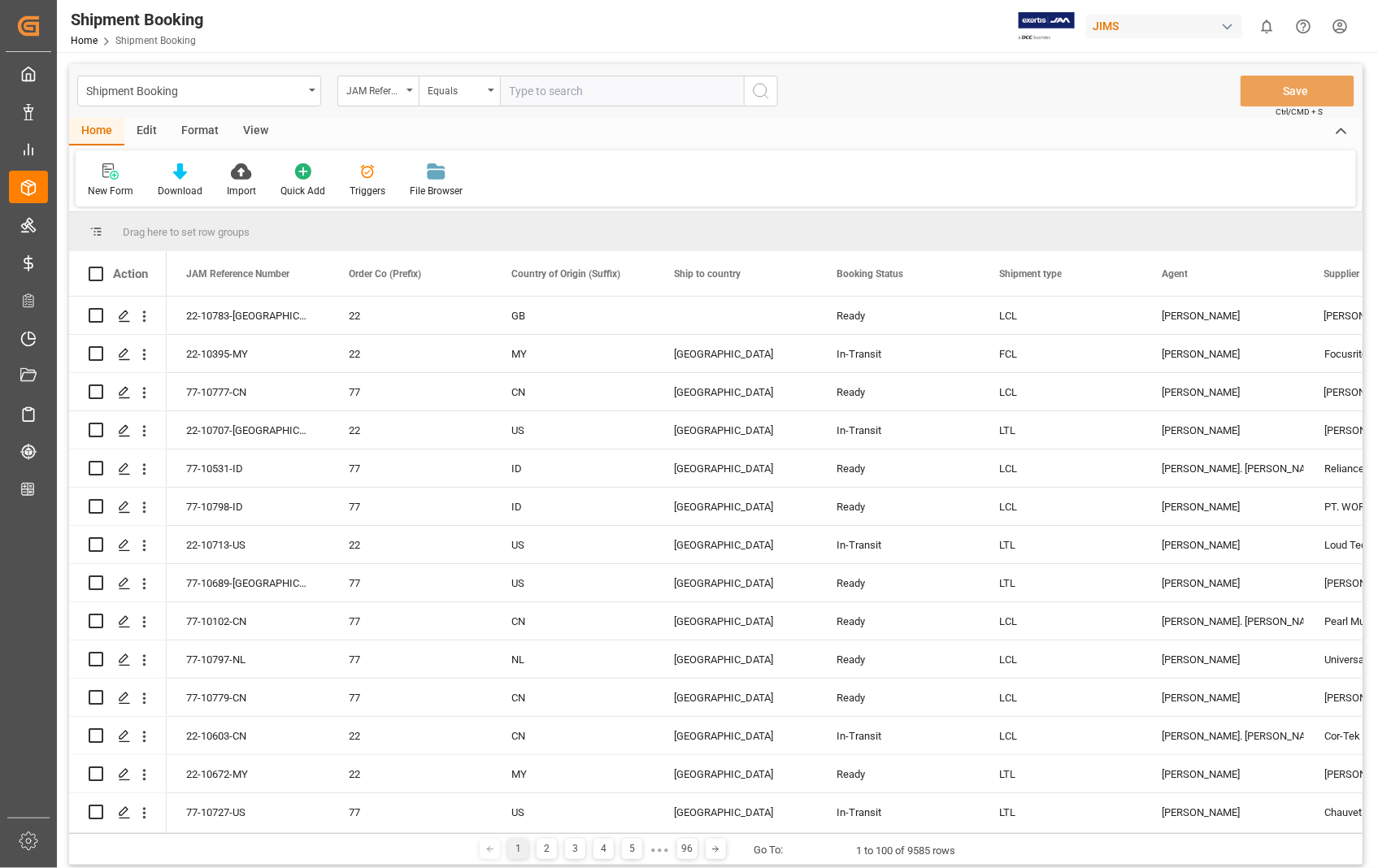
click at [629, 100] on input "text" at bounding box center [621, 91] width 244 height 31
paste input "22-10707-US"
type input "22-10707-US"
click at [755, 90] on icon "search button" at bounding box center [760, 91] width 20 height 20
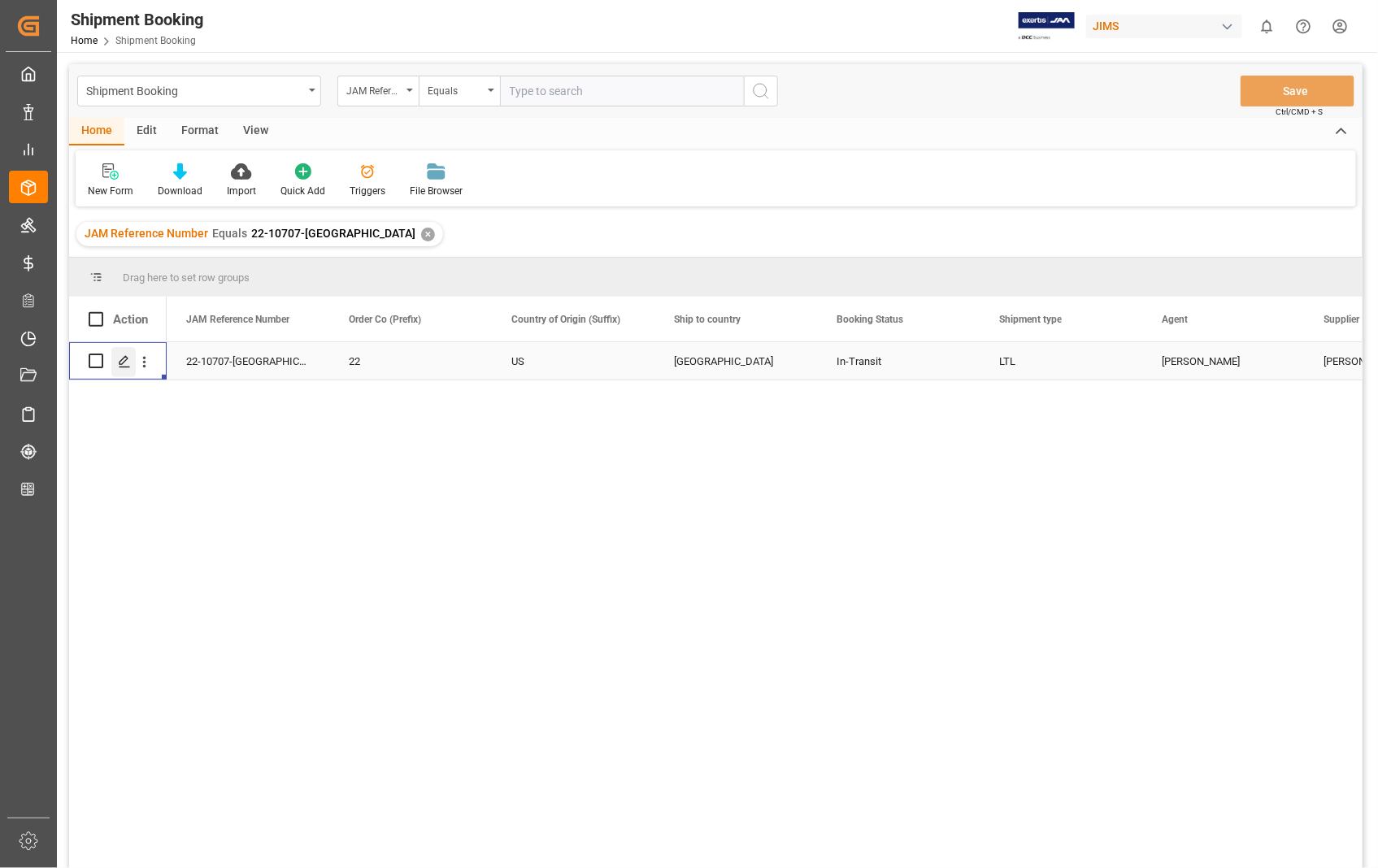
click at [130, 362] on icon "Press SPACE to select this row." at bounding box center [125, 362] width 13 height 13
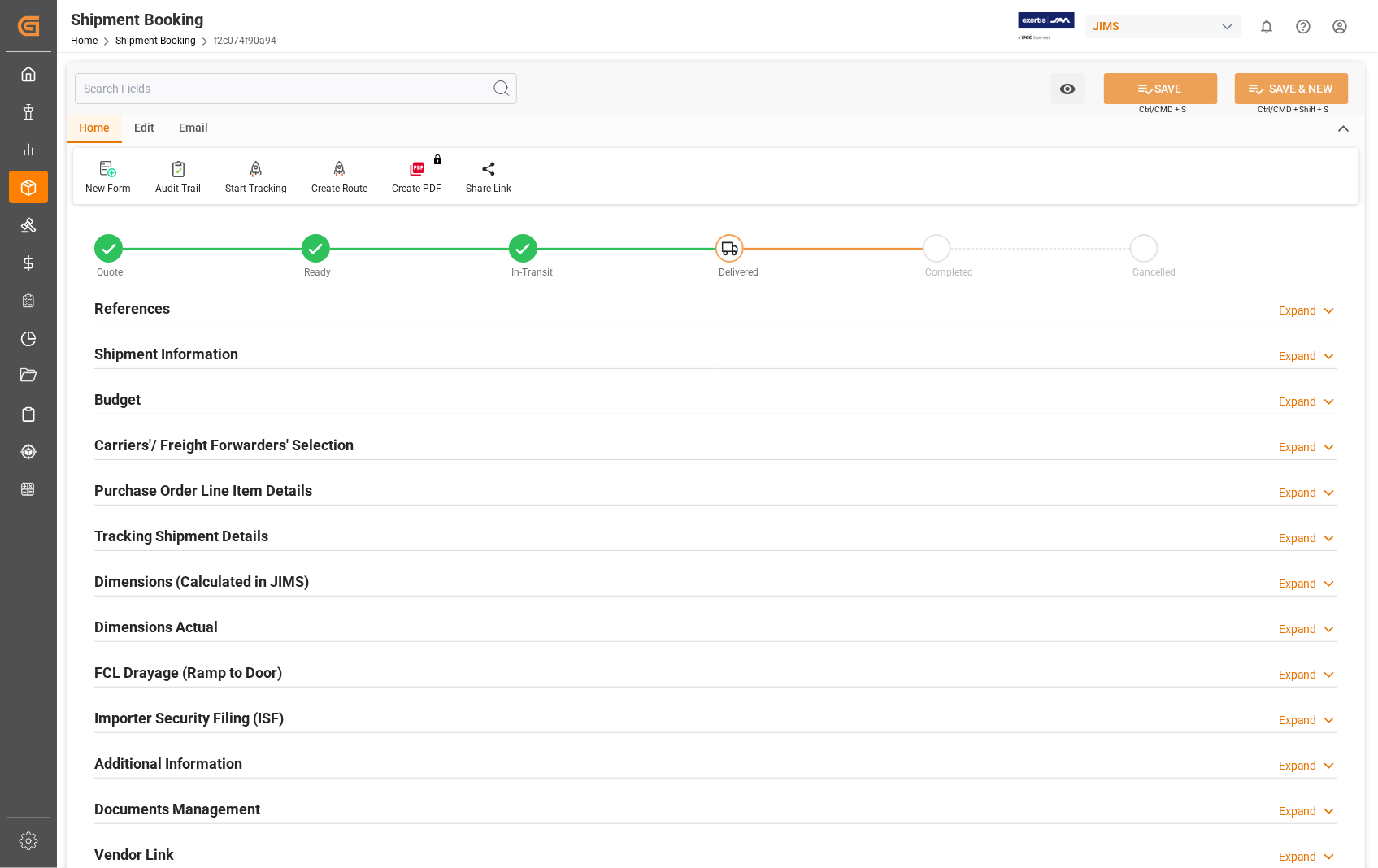
click at [193, 441] on h2 "Carriers'/ Freight Forwarders' Selection" at bounding box center [224, 445] width 260 height 22
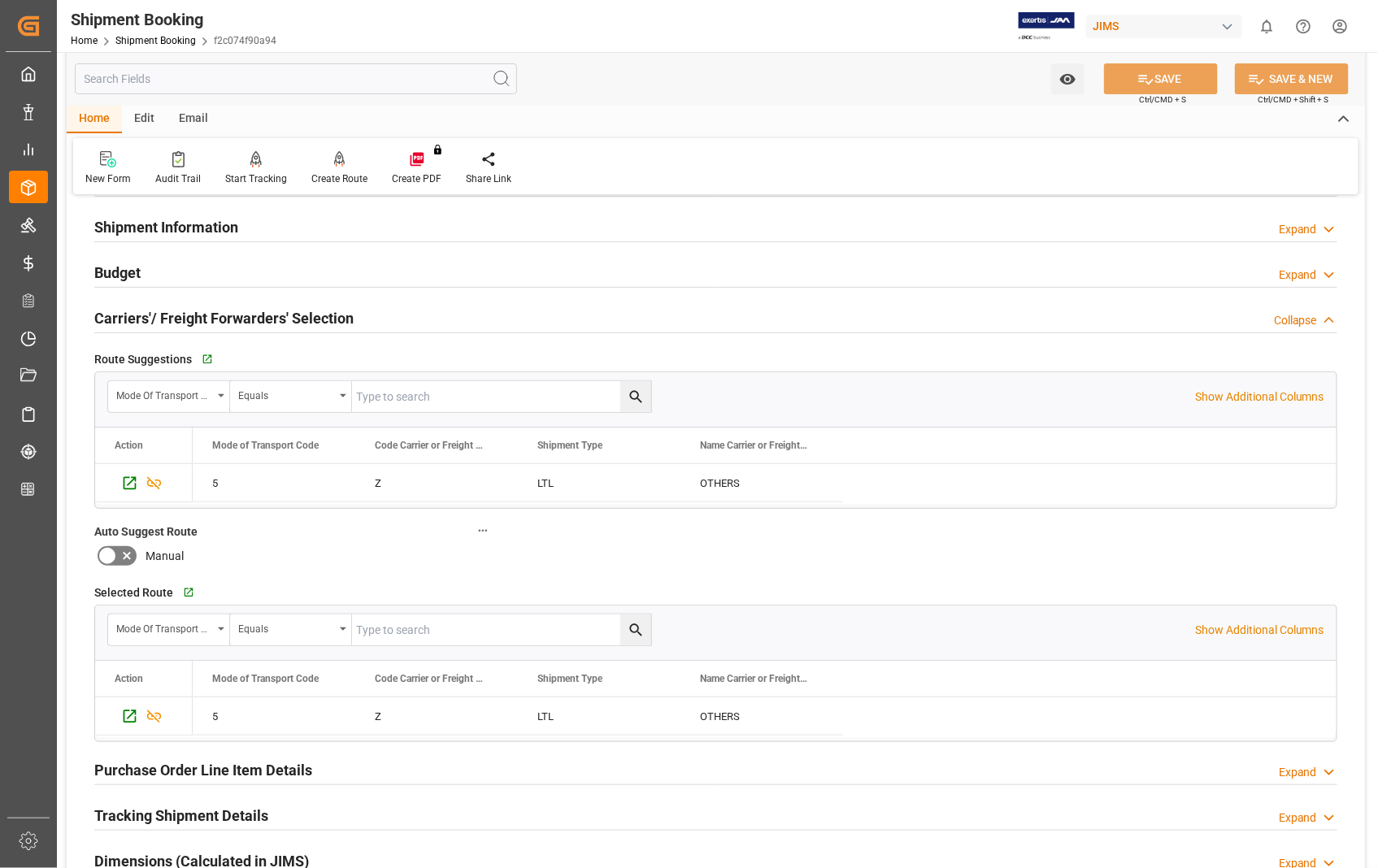
scroll to position [180, 0]
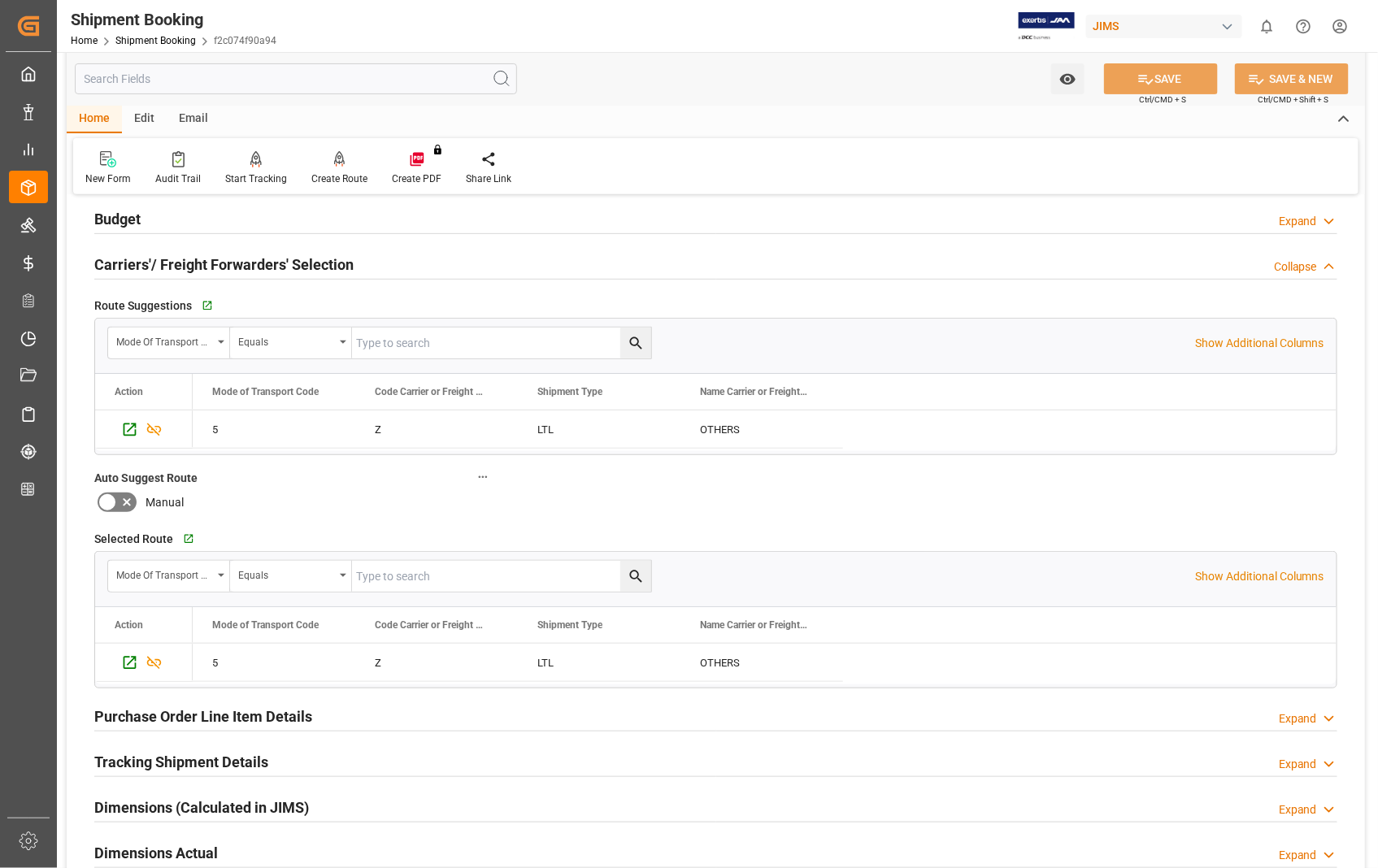
click at [174, 265] on h2 "Carriers'/ Freight Forwarders' Selection" at bounding box center [224, 264] width 260 height 22
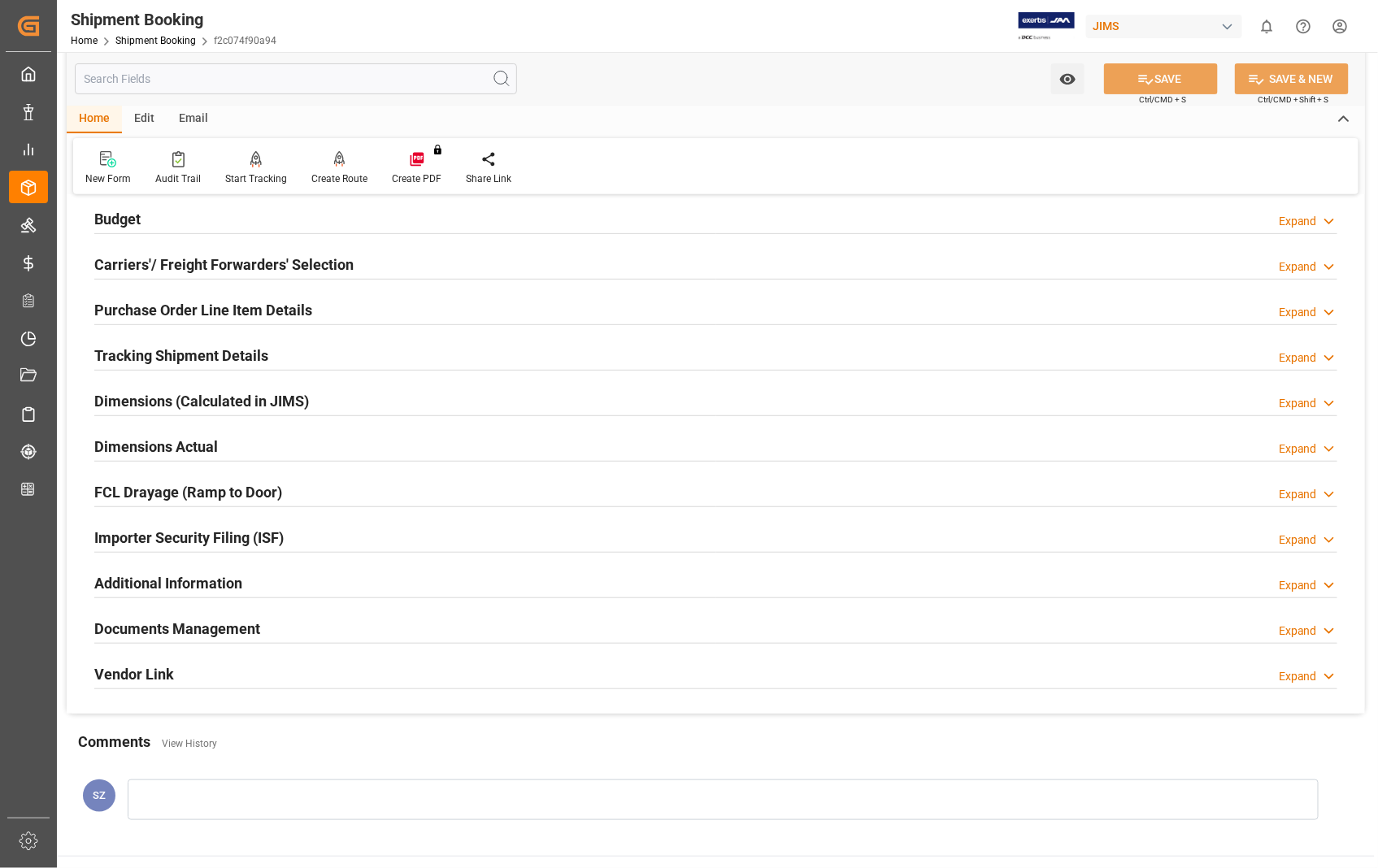
click at [171, 359] on h2 "Tracking Shipment Details" at bounding box center [181, 355] width 174 height 22
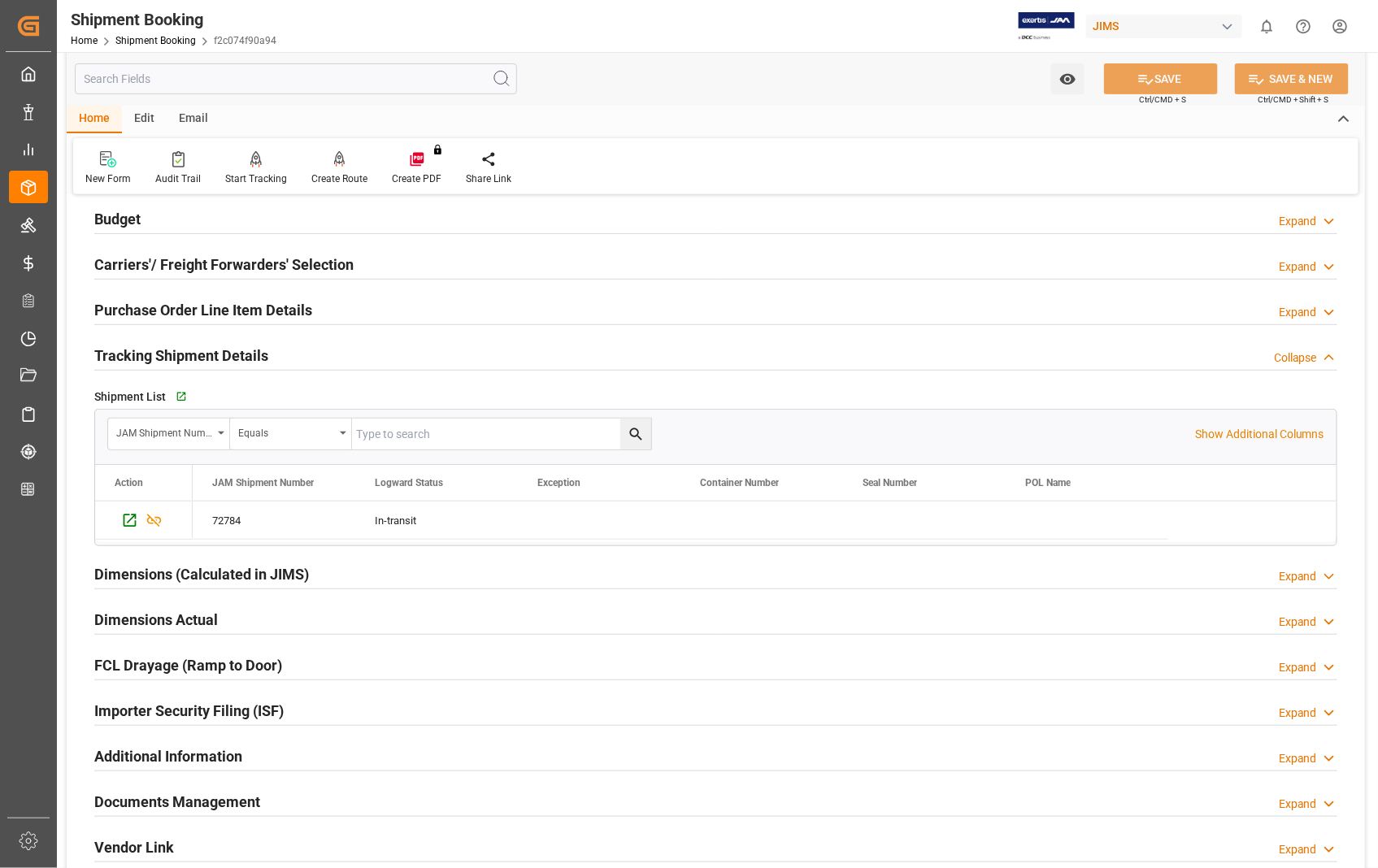
click at [171, 359] on h2 "Tracking Shipment Details" at bounding box center [181, 355] width 174 height 22
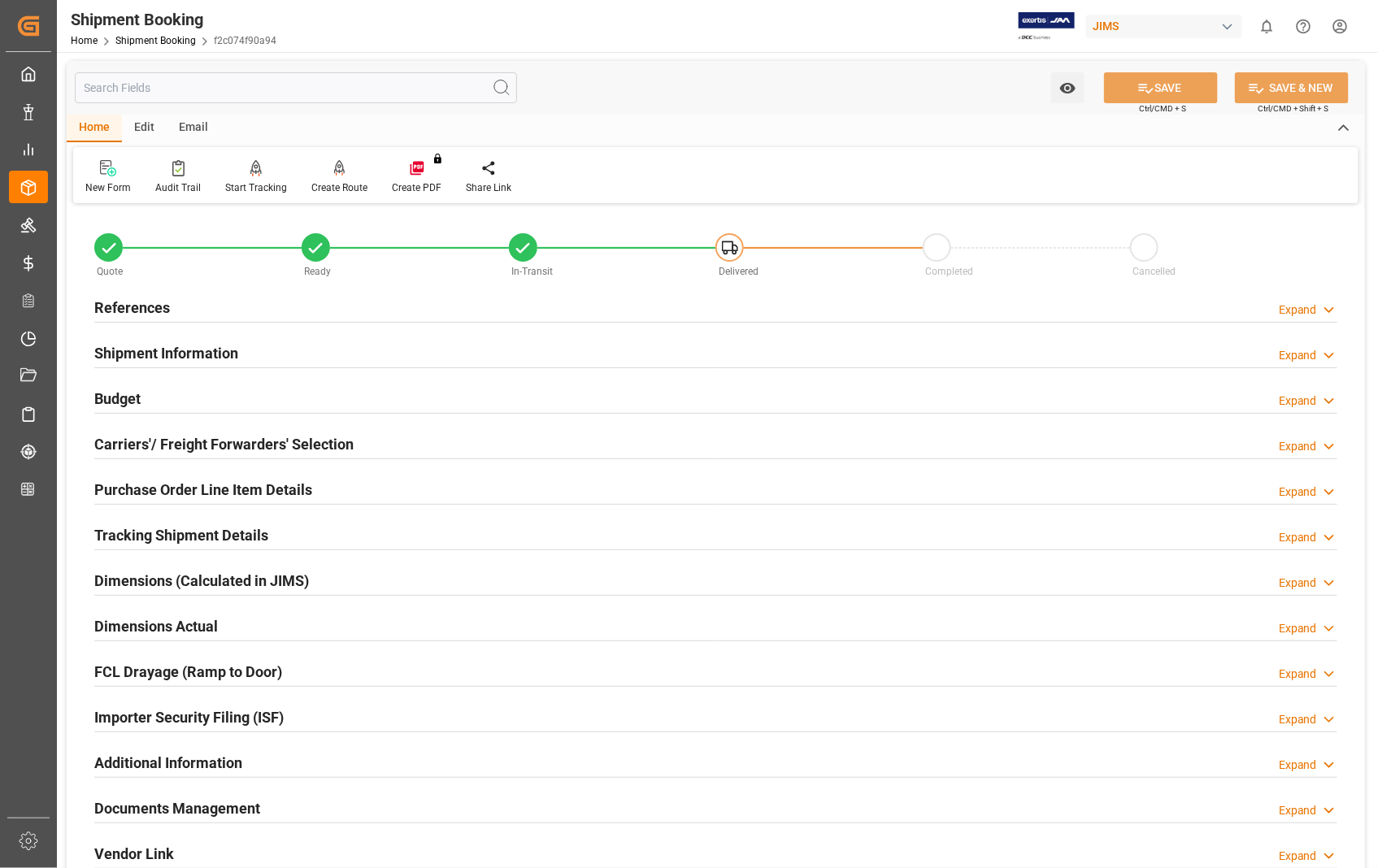
scroll to position [0, 0]
click at [175, 487] on h2 "Purchase Order Line Item Details" at bounding box center [203, 490] width 218 height 22
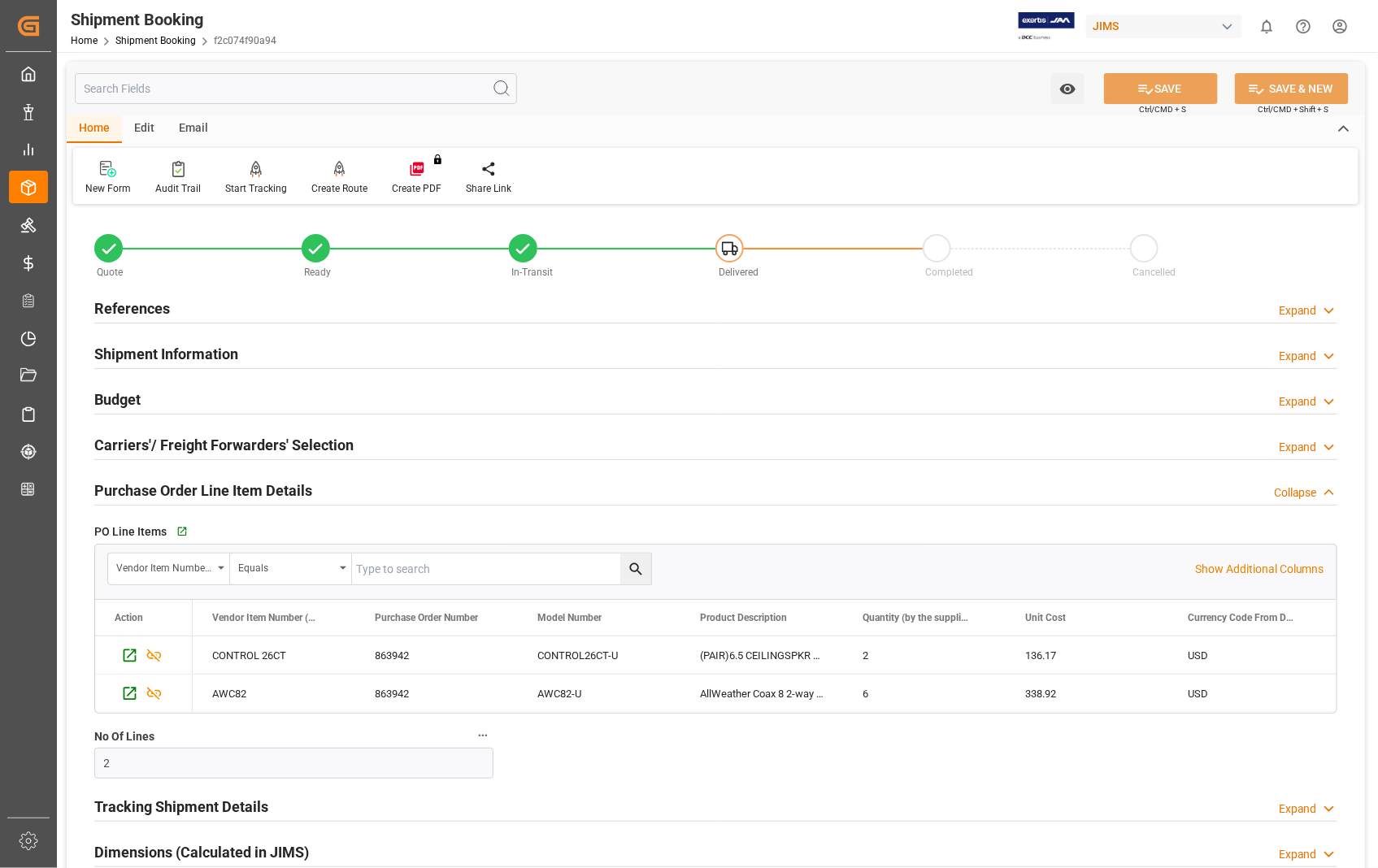
click at [175, 487] on h2 "Purchase Order Line Item Details" at bounding box center [203, 490] width 218 height 22
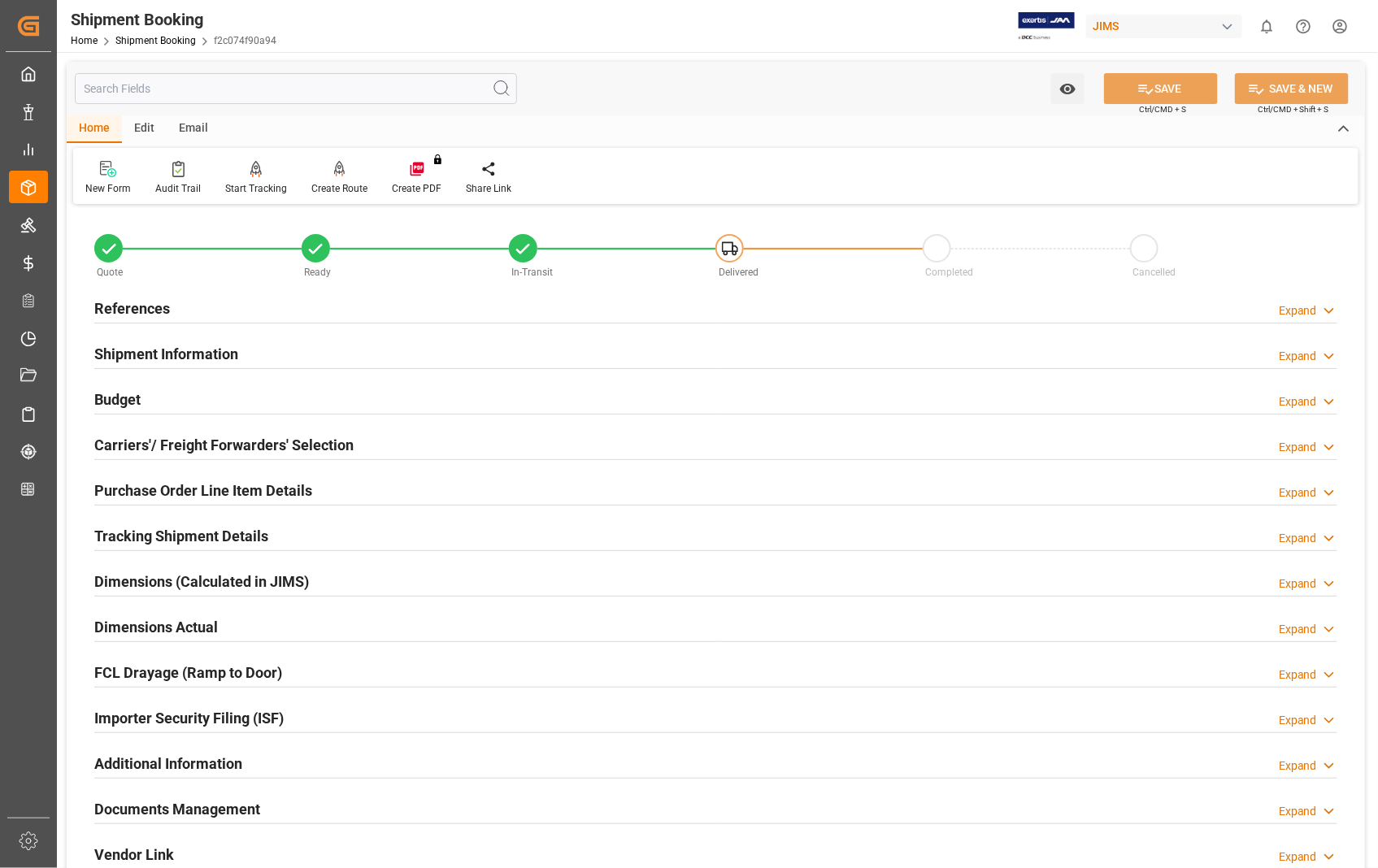
click at [176, 486] on h2 "Purchase Order Line Item Details" at bounding box center [203, 490] width 218 height 22
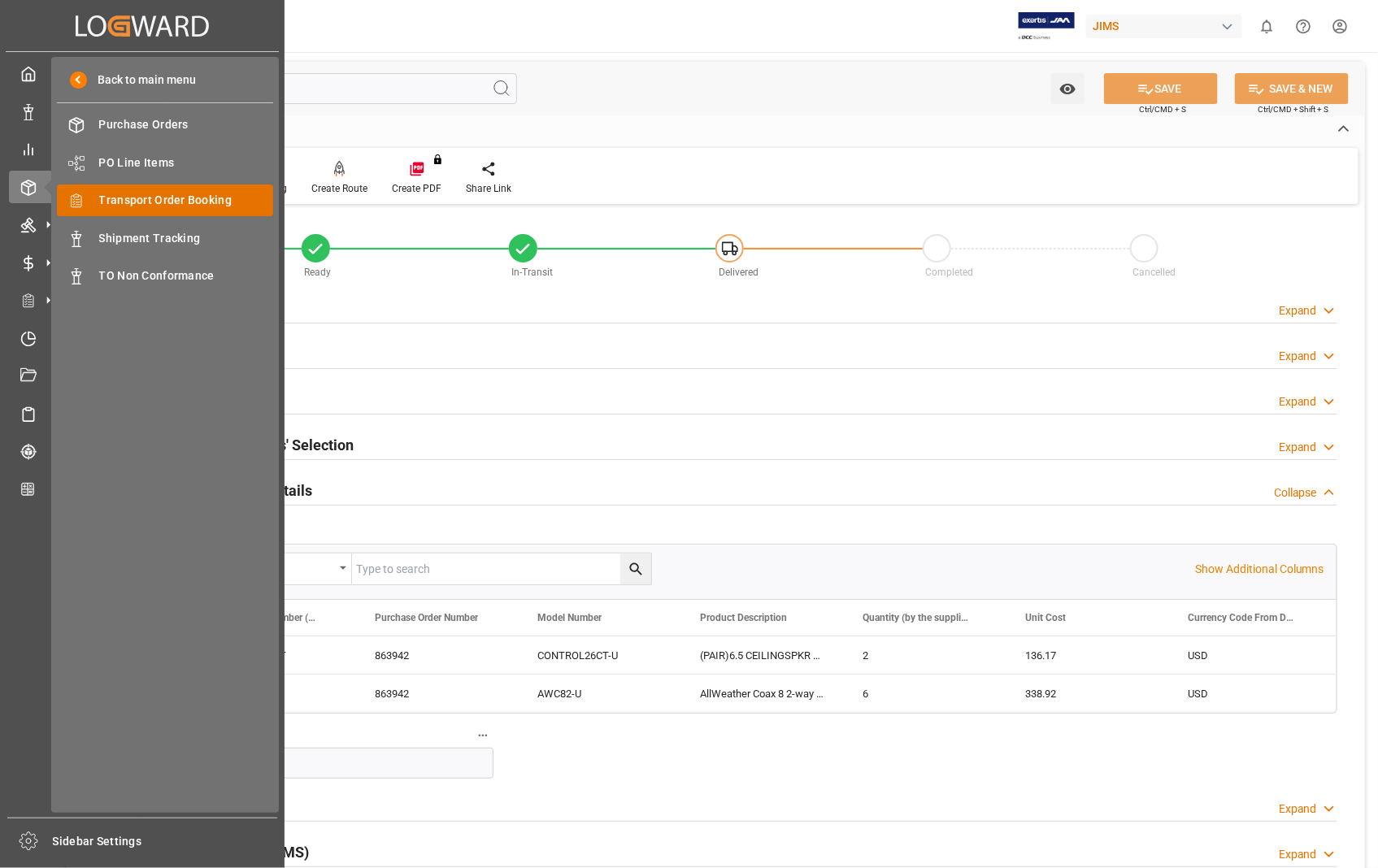
click at [193, 198] on span "Transport Order Booking" at bounding box center [186, 200] width 175 height 17
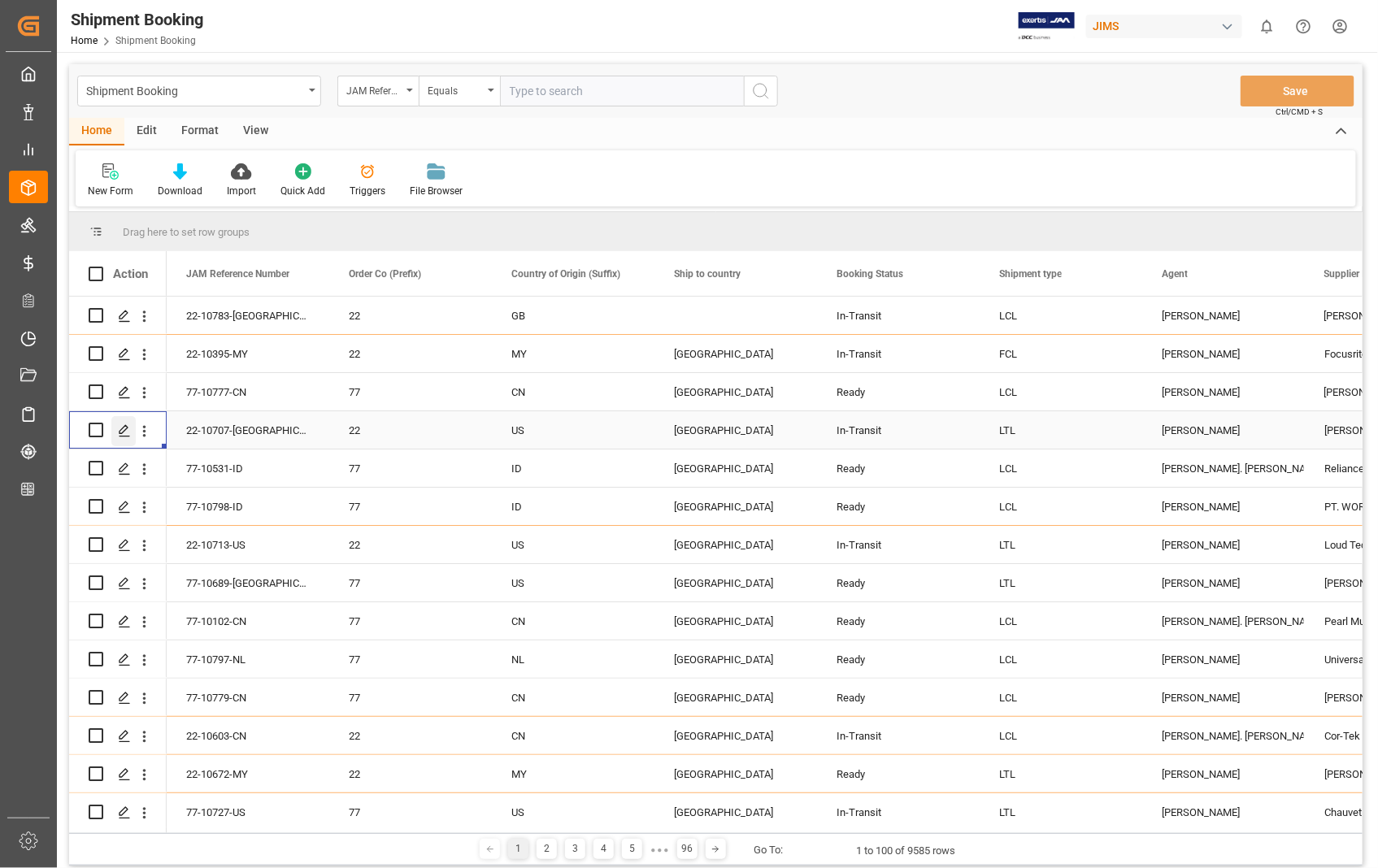
click at [124, 428] on icon "Press SPACE to select this row." at bounding box center [125, 431] width 13 height 13
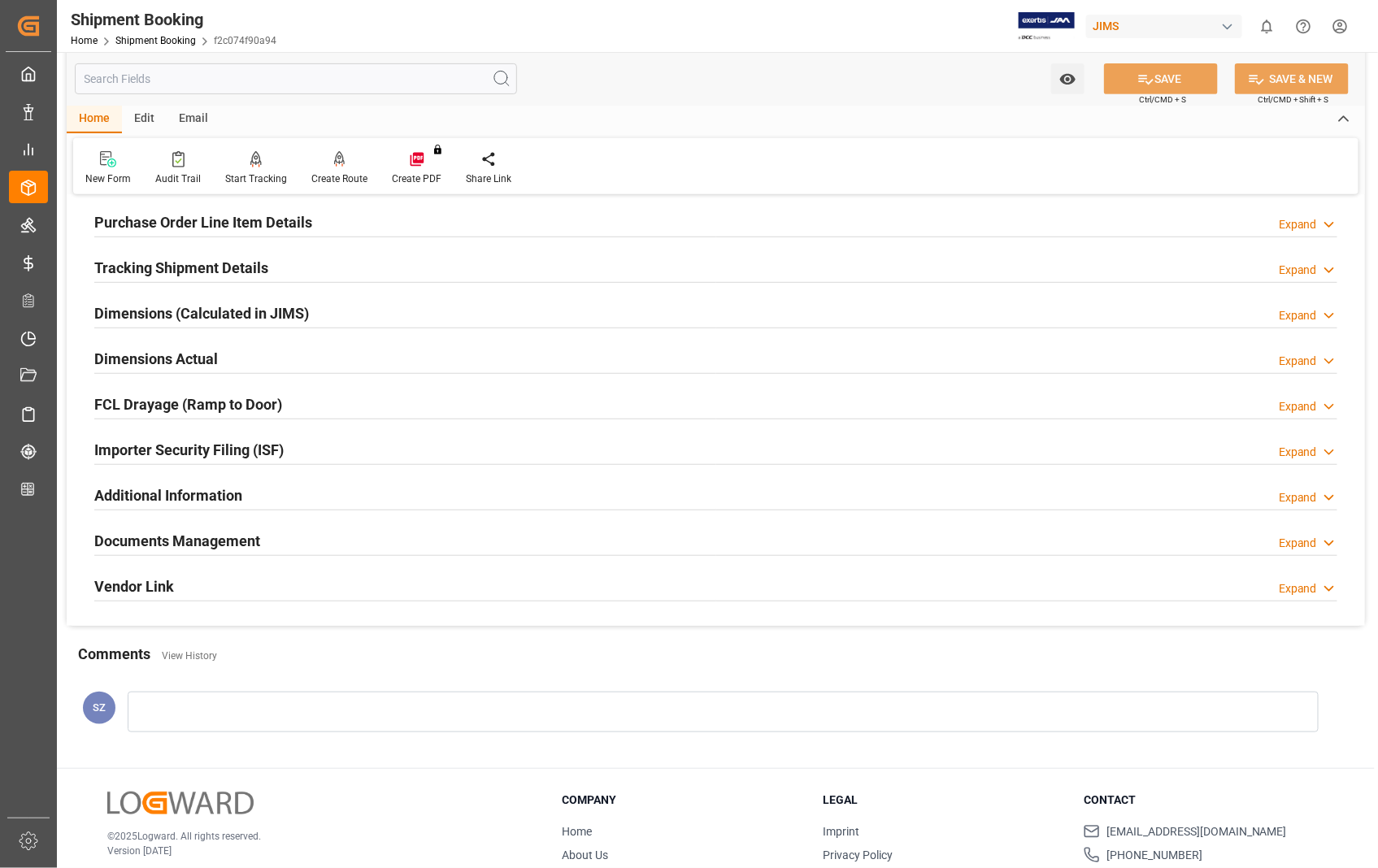
scroll to position [353, 0]
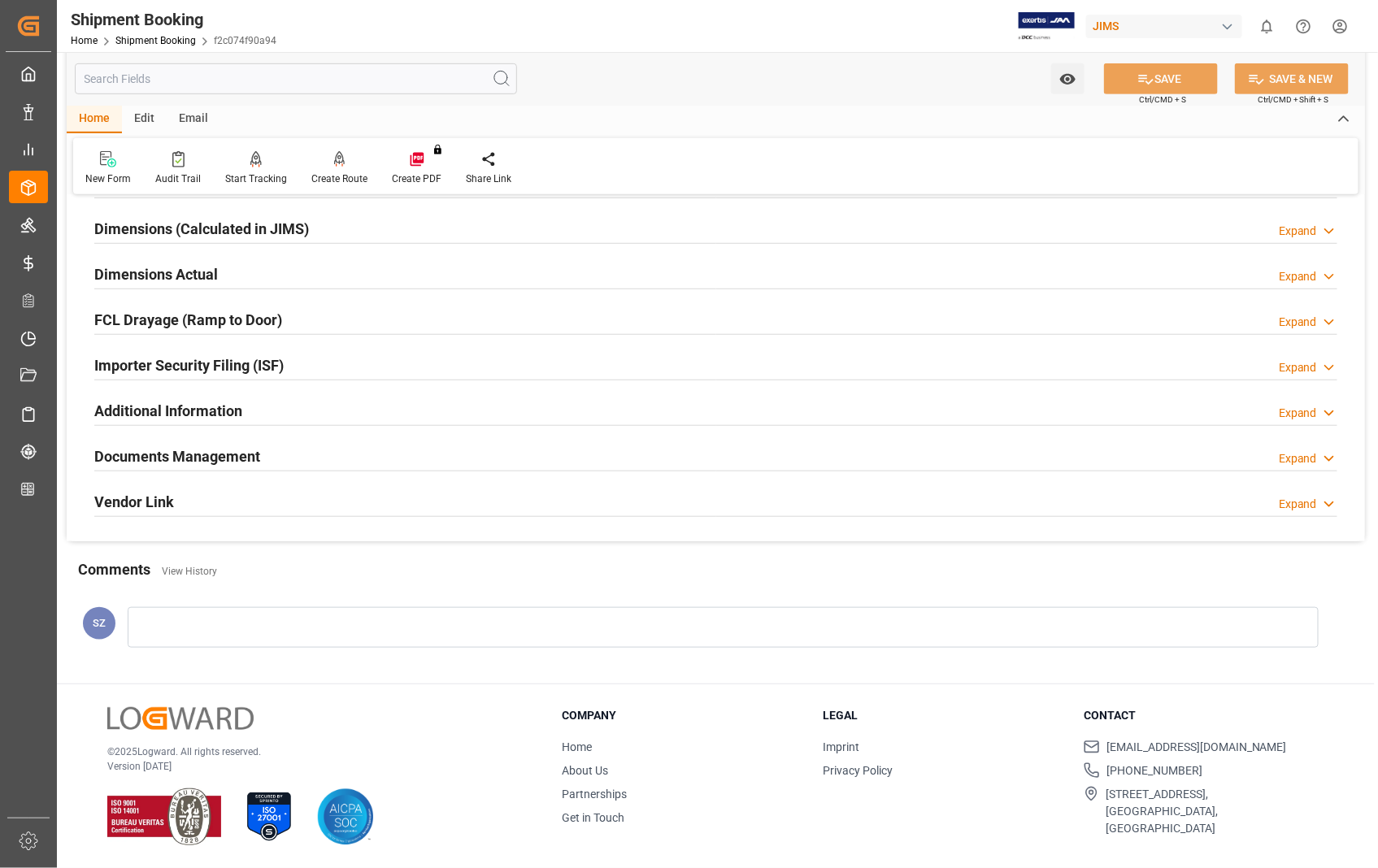
click at [173, 459] on h2 "Documents Management" at bounding box center [178, 456] width 166 height 22
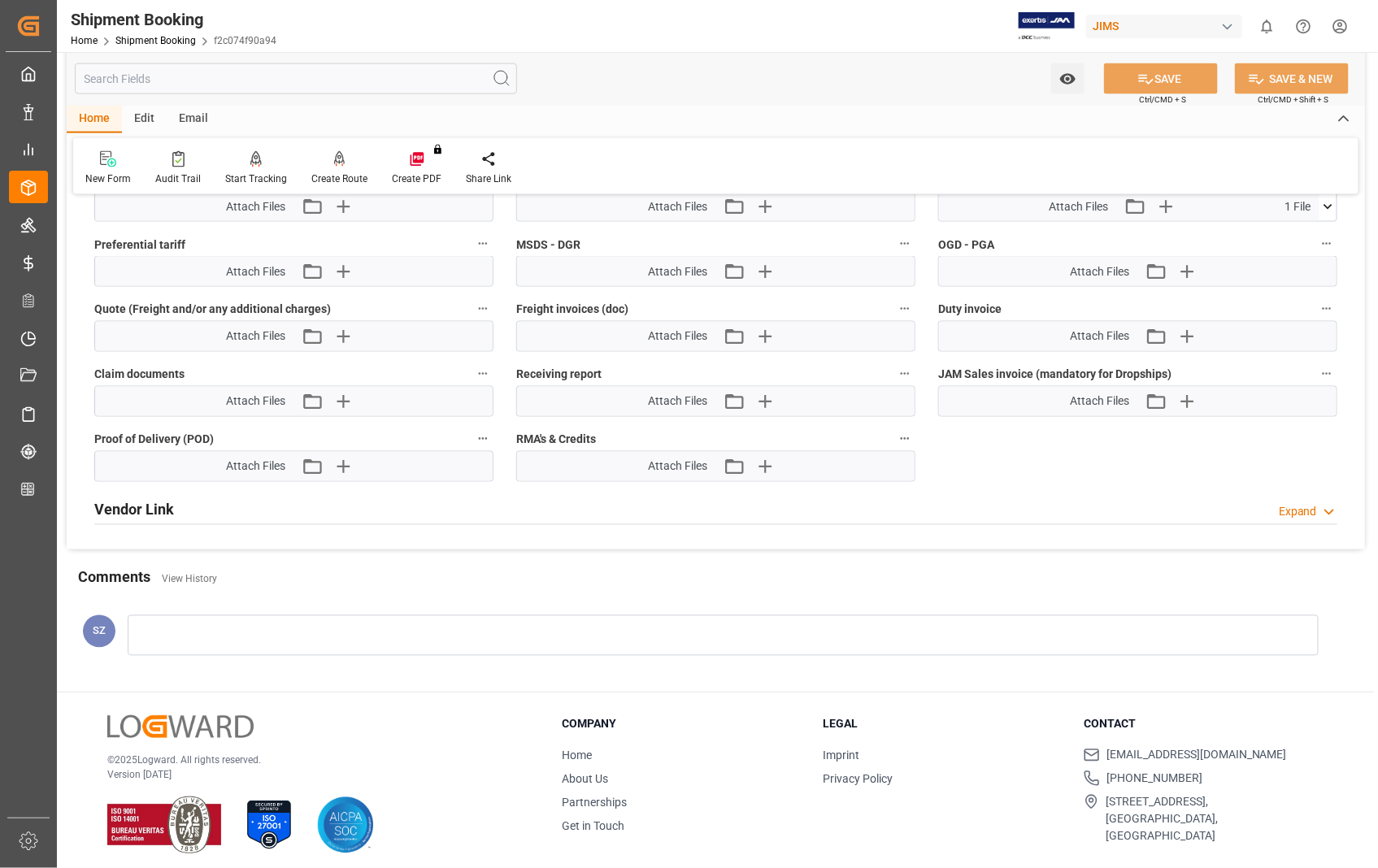
scroll to position [985, 0]
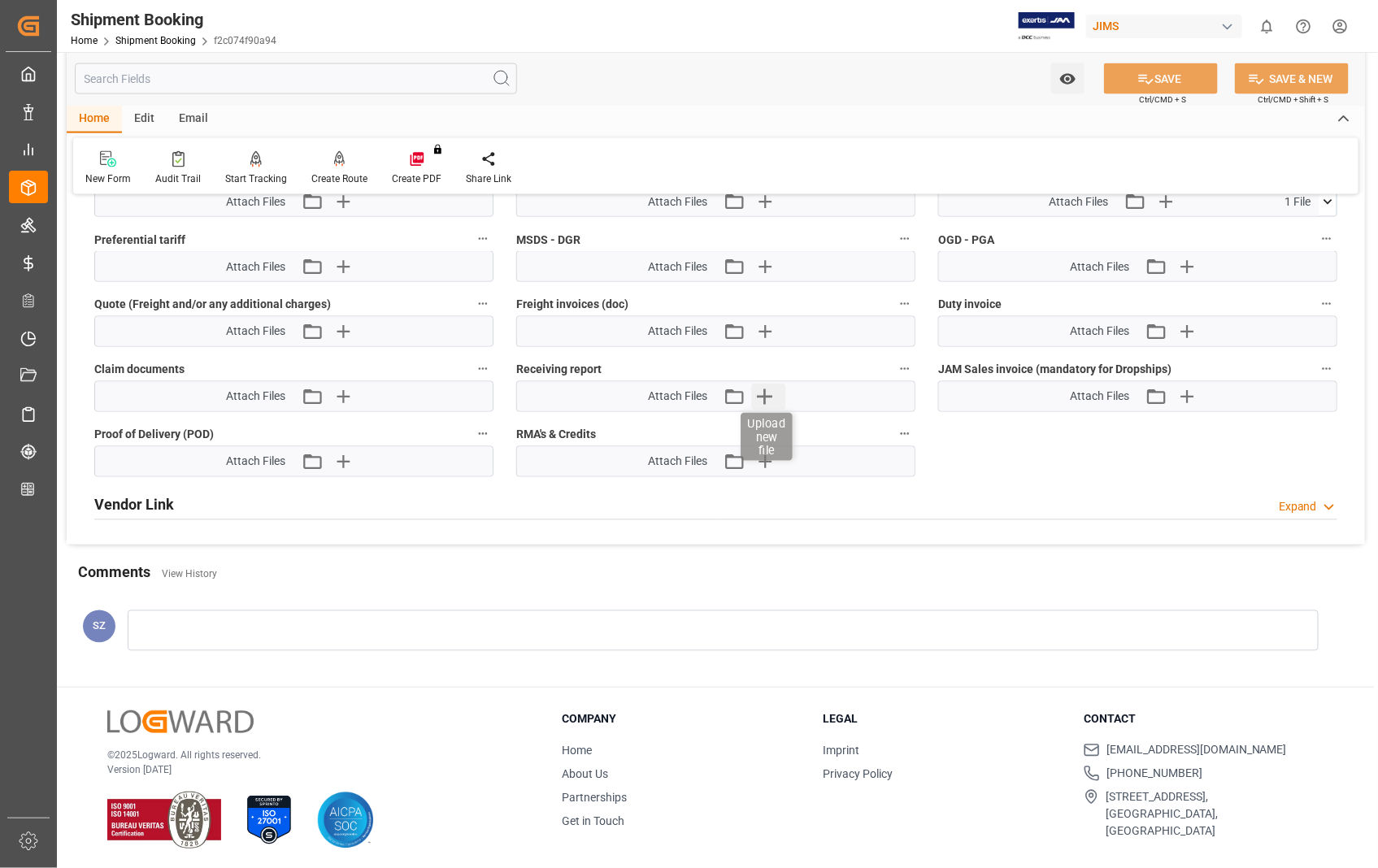
click at [766, 394] on icon "button" at bounding box center [765, 397] width 15 height 15
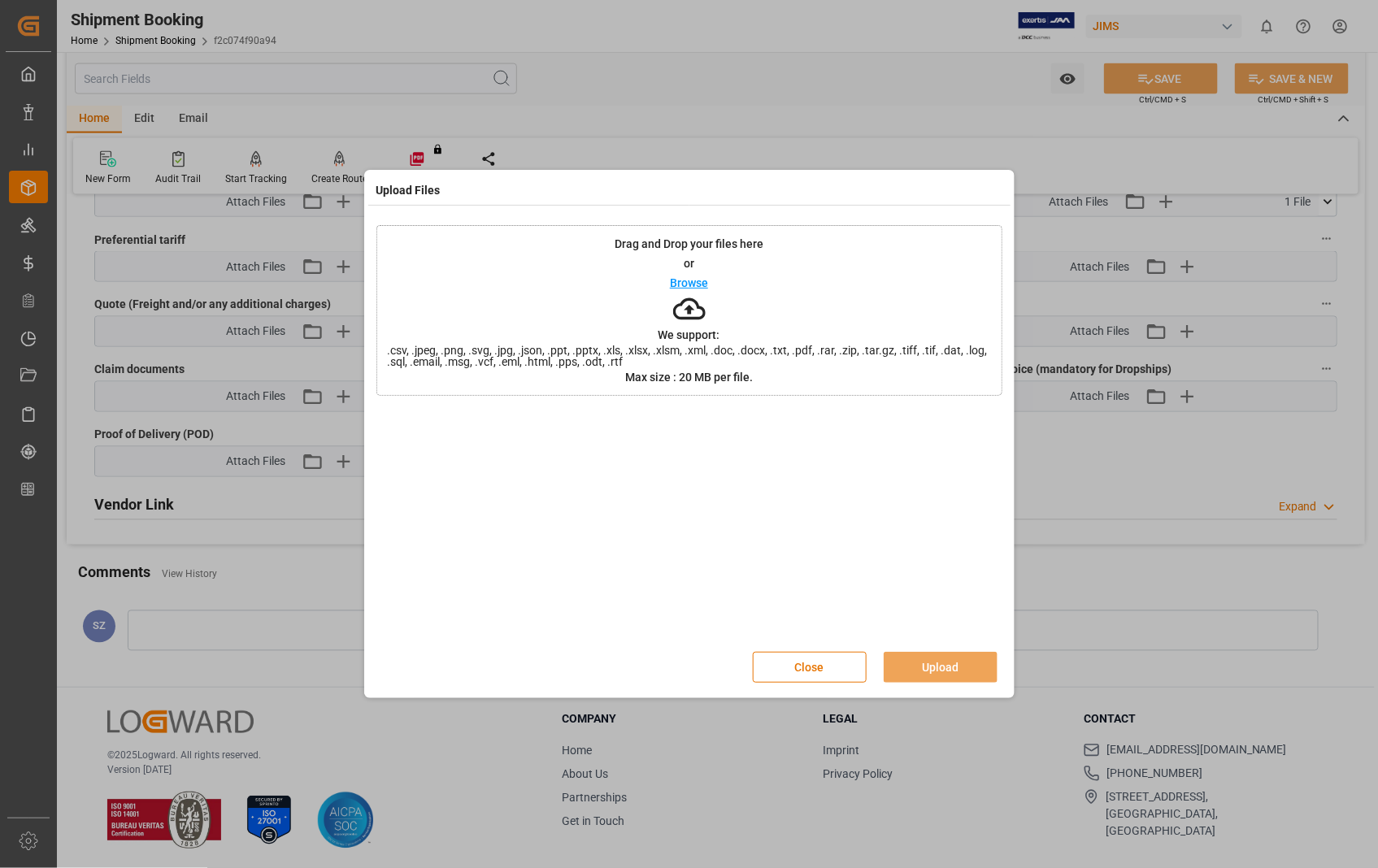
click at [686, 288] on p "Browse" at bounding box center [689, 283] width 38 height 11
click at [925, 670] on button "Upload" at bounding box center [941, 667] width 114 height 31
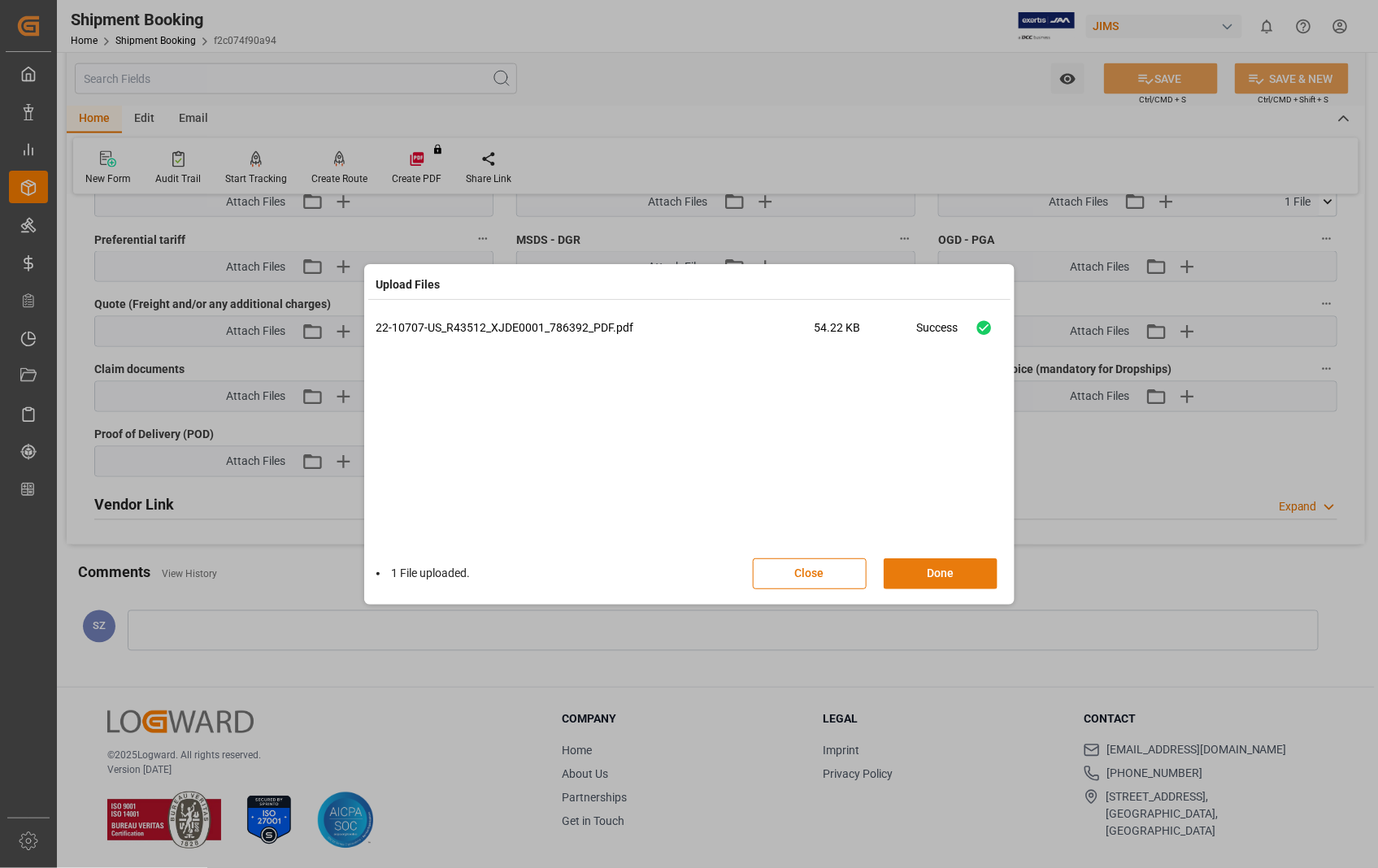
click at [932, 566] on button "Done" at bounding box center [941, 573] width 114 height 31
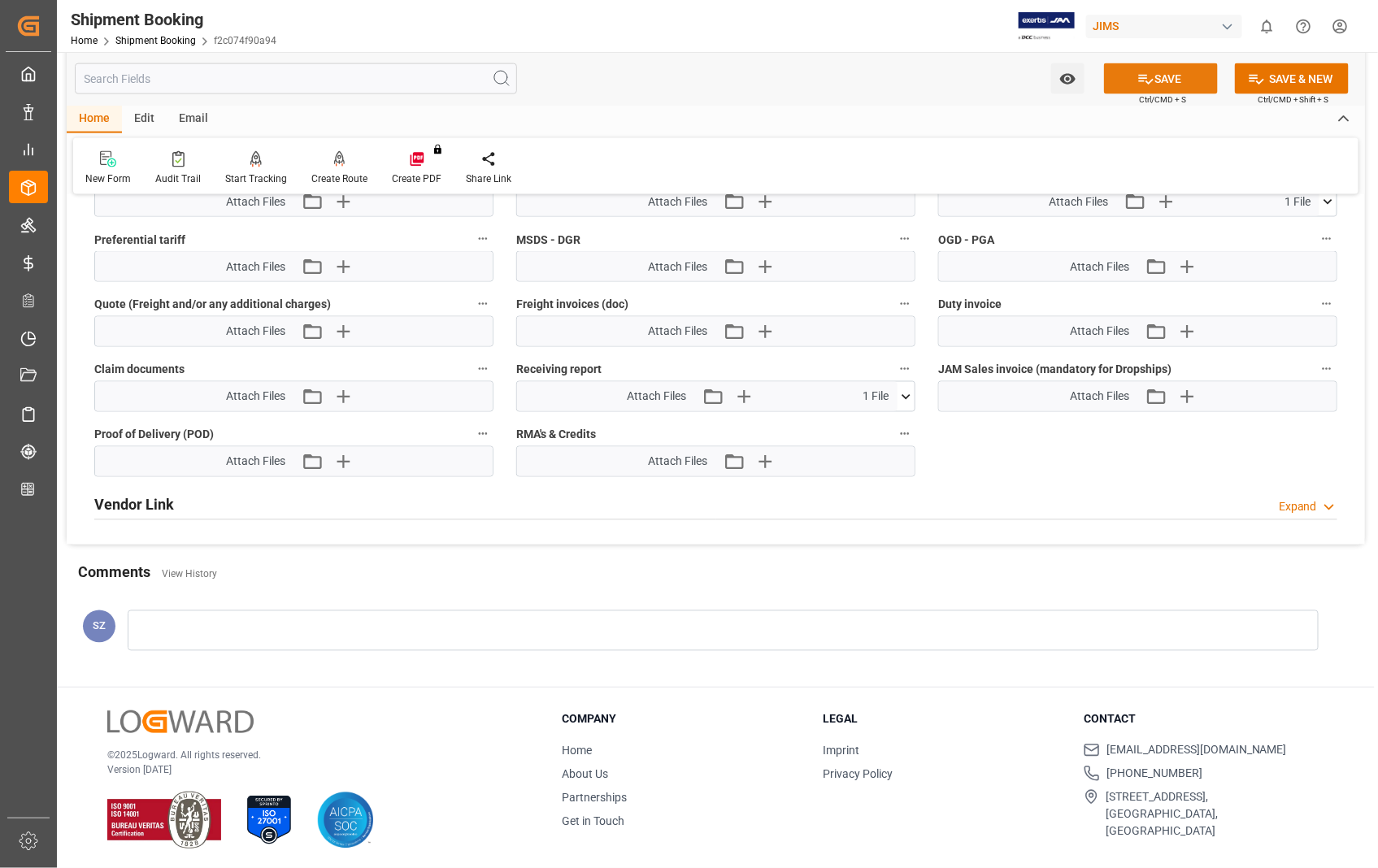
click at [1166, 78] on button "SAVE" at bounding box center [1161, 78] width 114 height 31
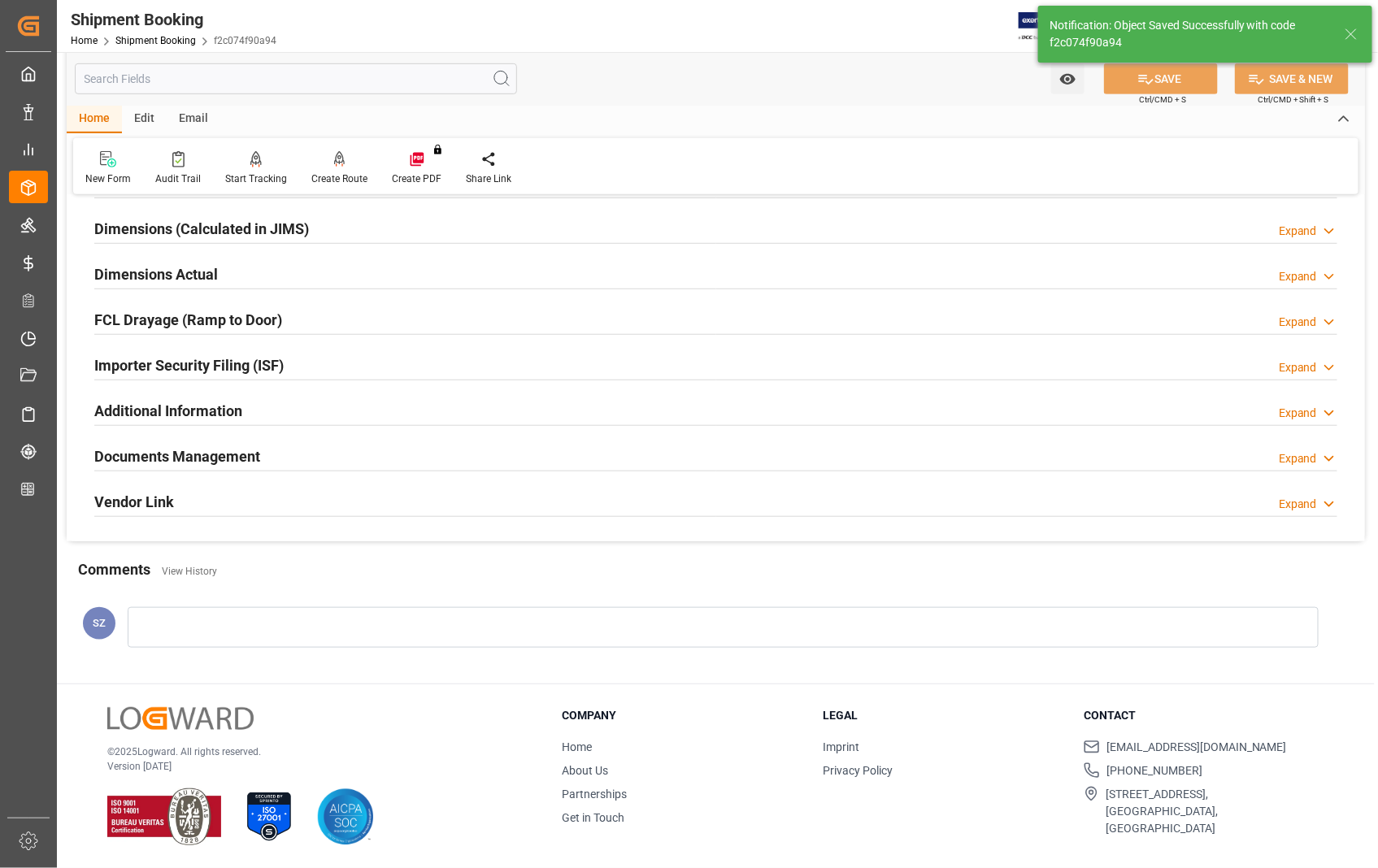
scroll to position [353, 0]
